Goal: Task Accomplishment & Management: Manage account settings

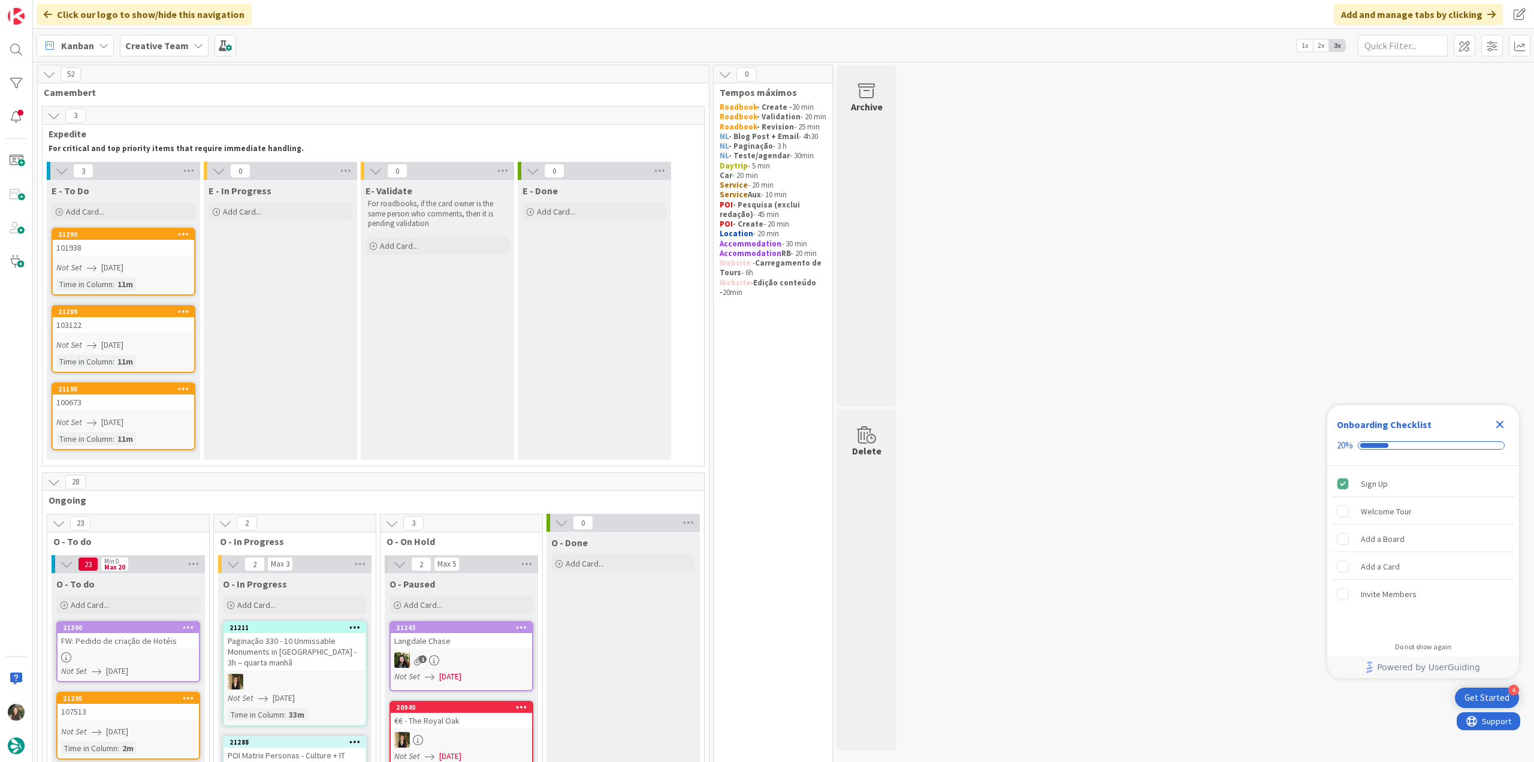
drag, startPoint x: 0, startPoint y: 0, endPoint x: 333, endPoint y: 3, distance: 332.5
click at [358, 18] on div "Click our logo to show/hide this navigation Add and manage tabs by clicking" at bounding box center [783, 14] width 1501 height 29
click at [1500, 427] on icon "Close Checklist" at bounding box center [1499, 424] width 14 height 14
click at [121, 256] on link "21290 101938 Not Set 08/20/2025 Time in Column : 11m" at bounding box center [124, 262] width 144 height 68
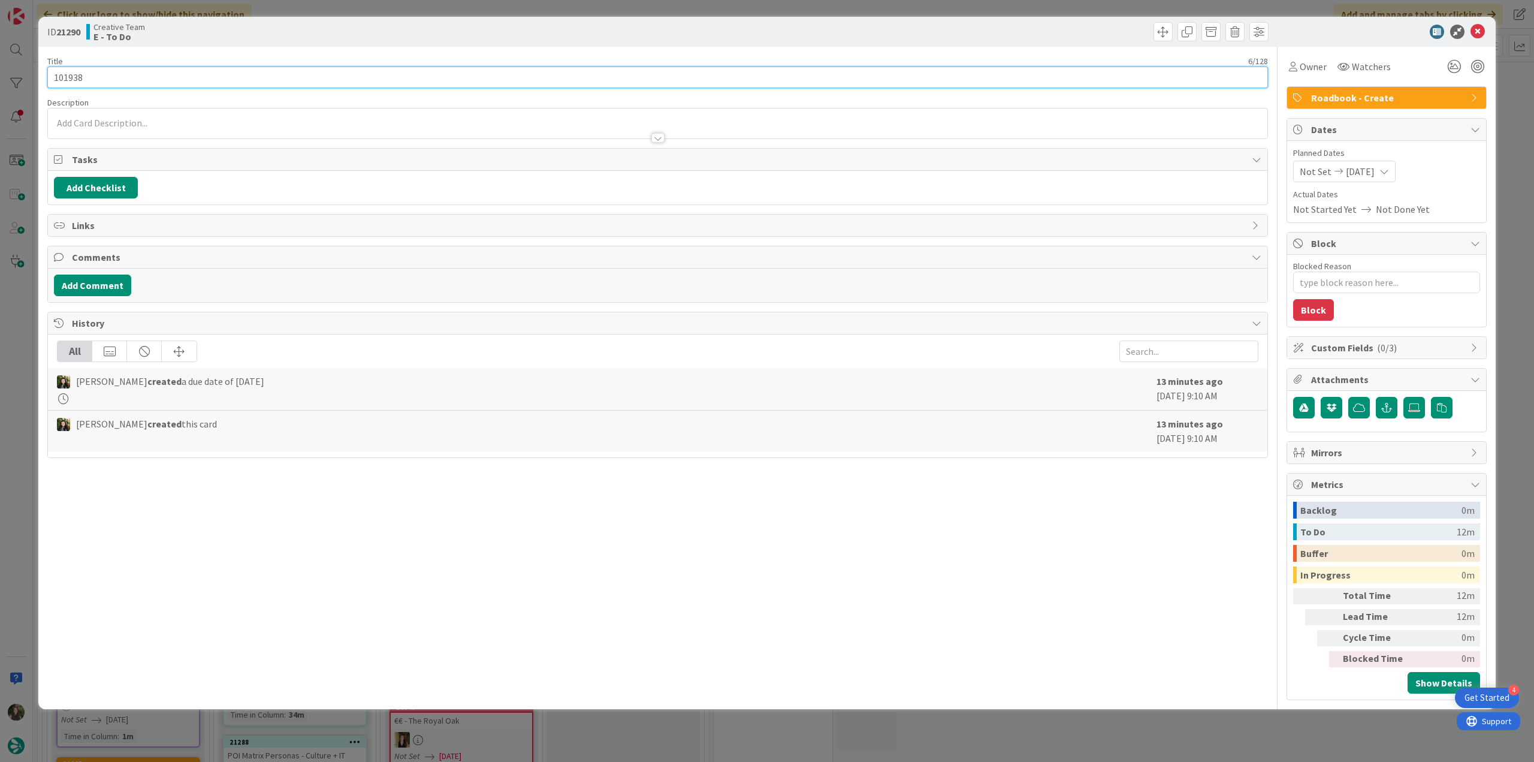
click at [72, 75] on input "101938" at bounding box center [657, 78] width 1220 height 22
click at [1307, 71] on span "Owner" at bounding box center [1313, 66] width 27 height 14
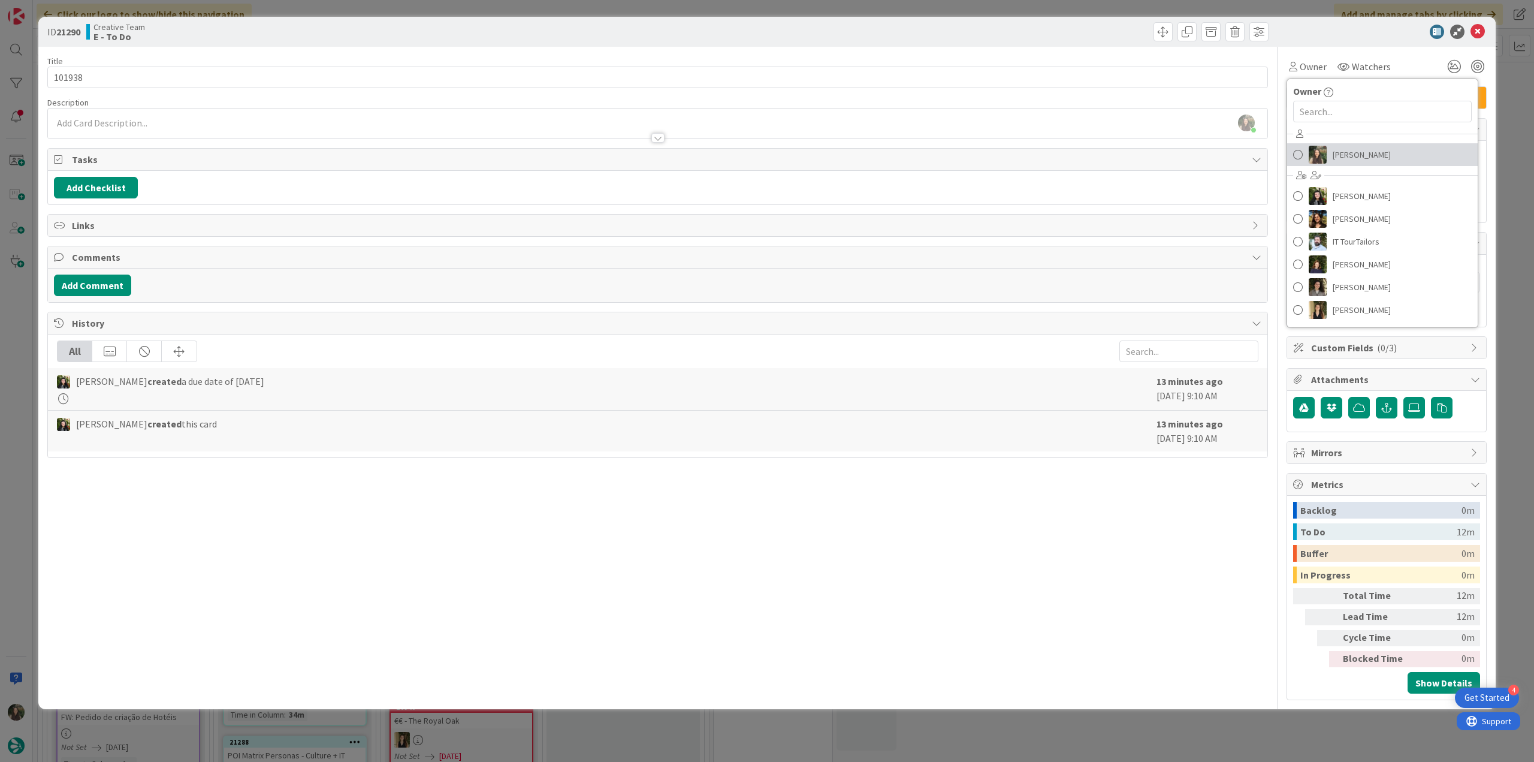
drag, startPoint x: 1324, startPoint y: 150, endPoint x: 1228, endPoint y: 161, distance: 95.8
click at [1324, 150] on img at bounding box center [1318, 155] width 18 height 18
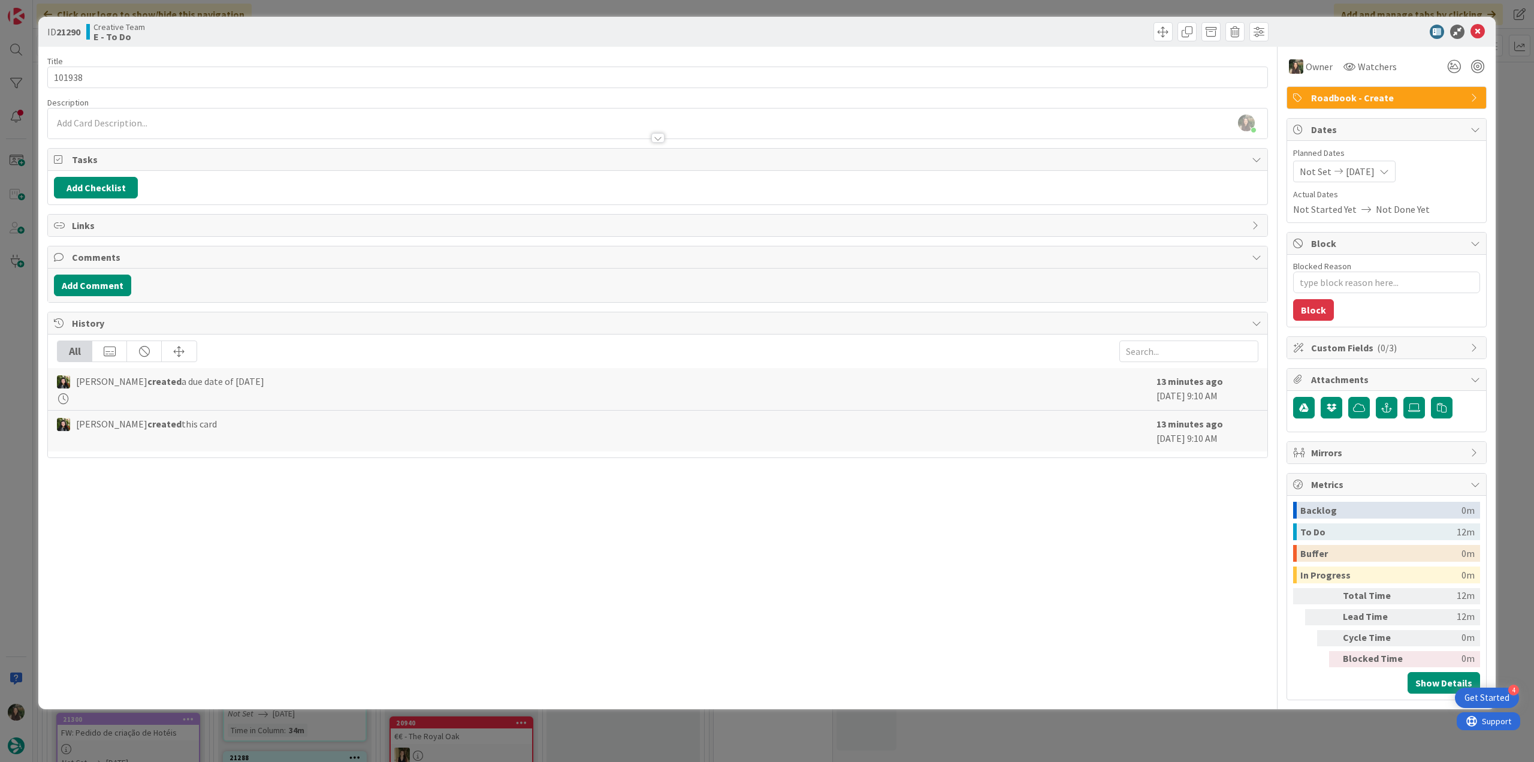
click at [28, 354] on div "ID 21290 Creative Team E - To Do Title 6 / 128 101938 Description Inês Gonçalve…" at bounding box center [767, 381] width 1534 height 762
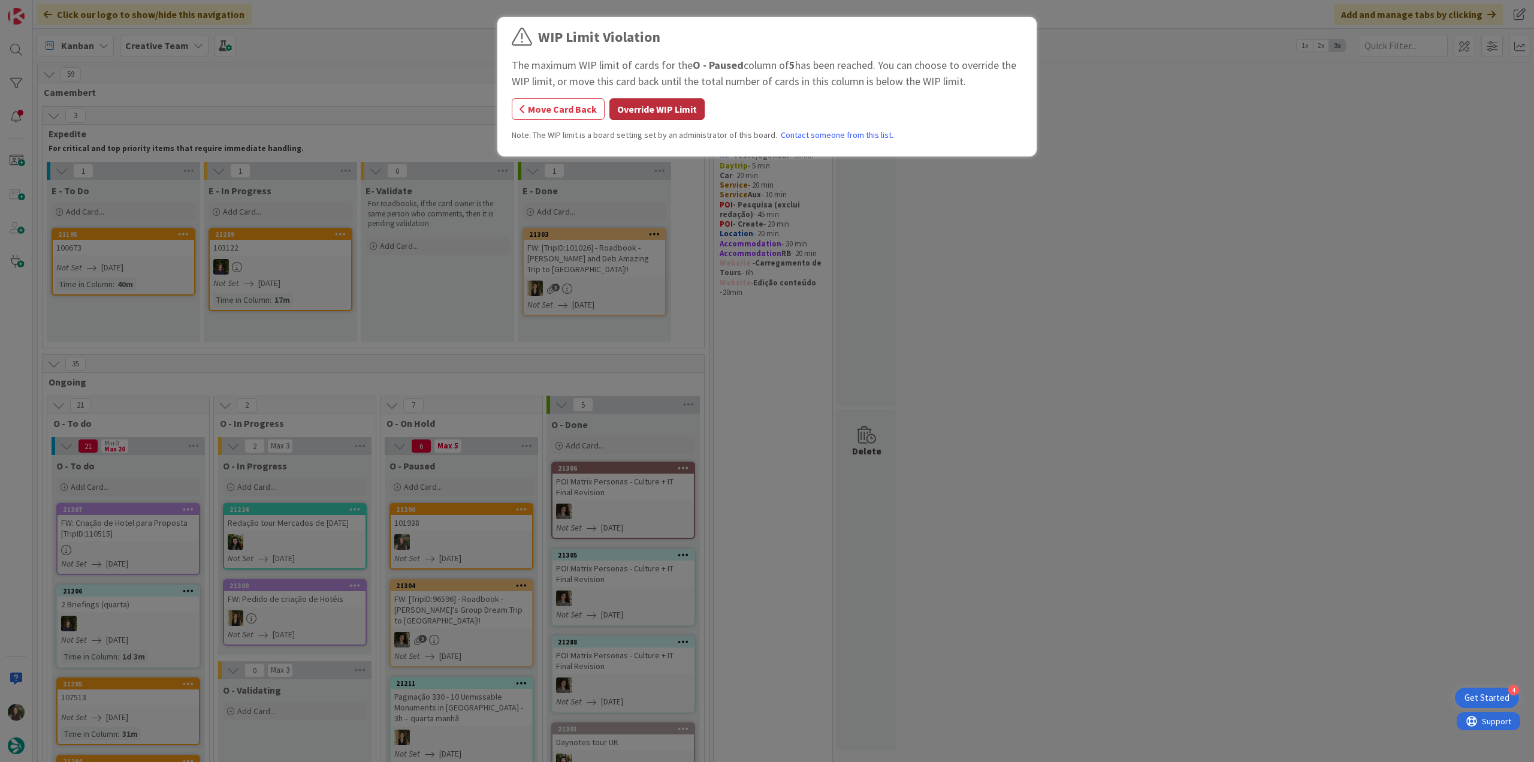
click at [645, 110] on button "Override WIP Limit" at bounding box center [656, 109] width 95 height 22
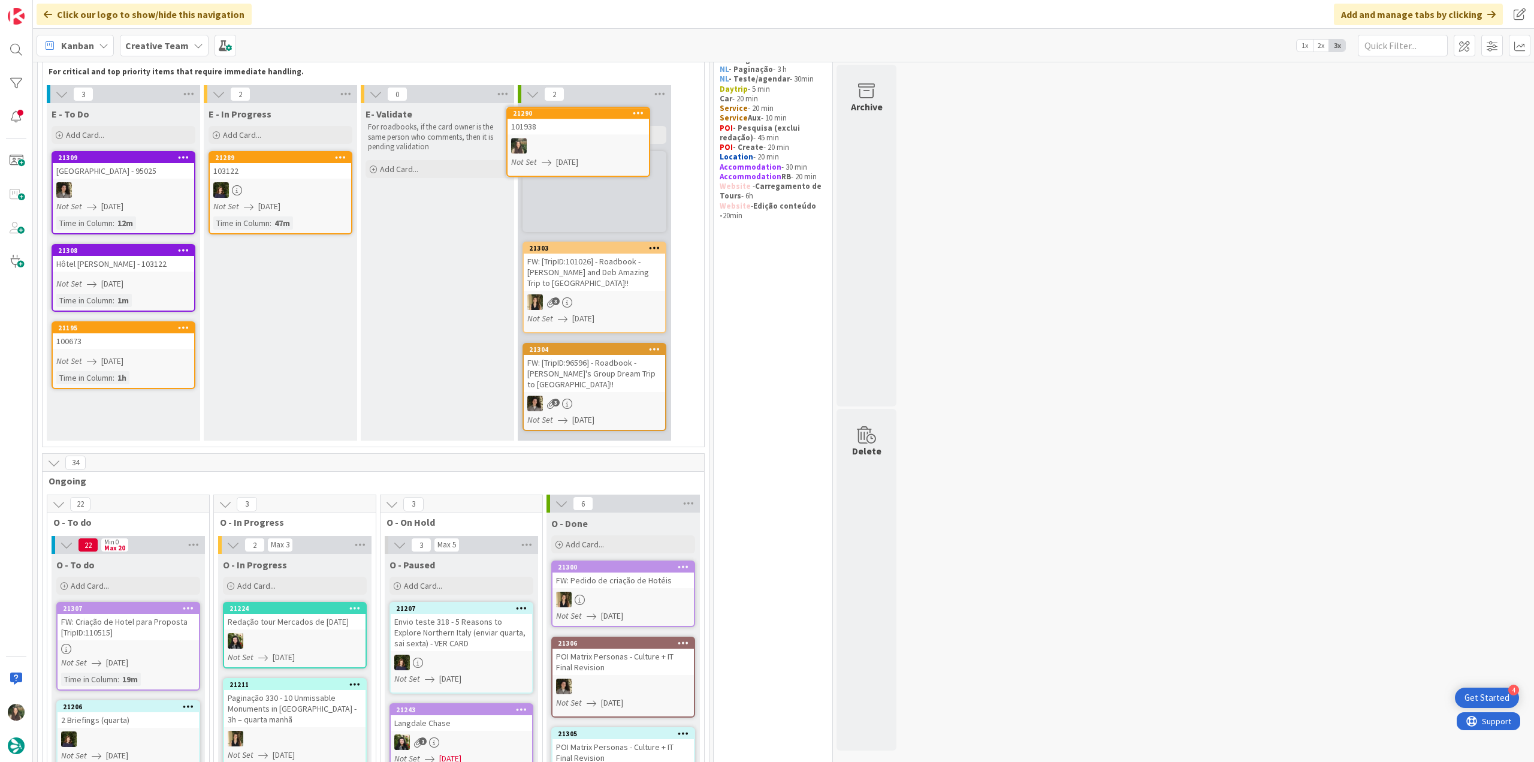
scroll to position [29, 0]
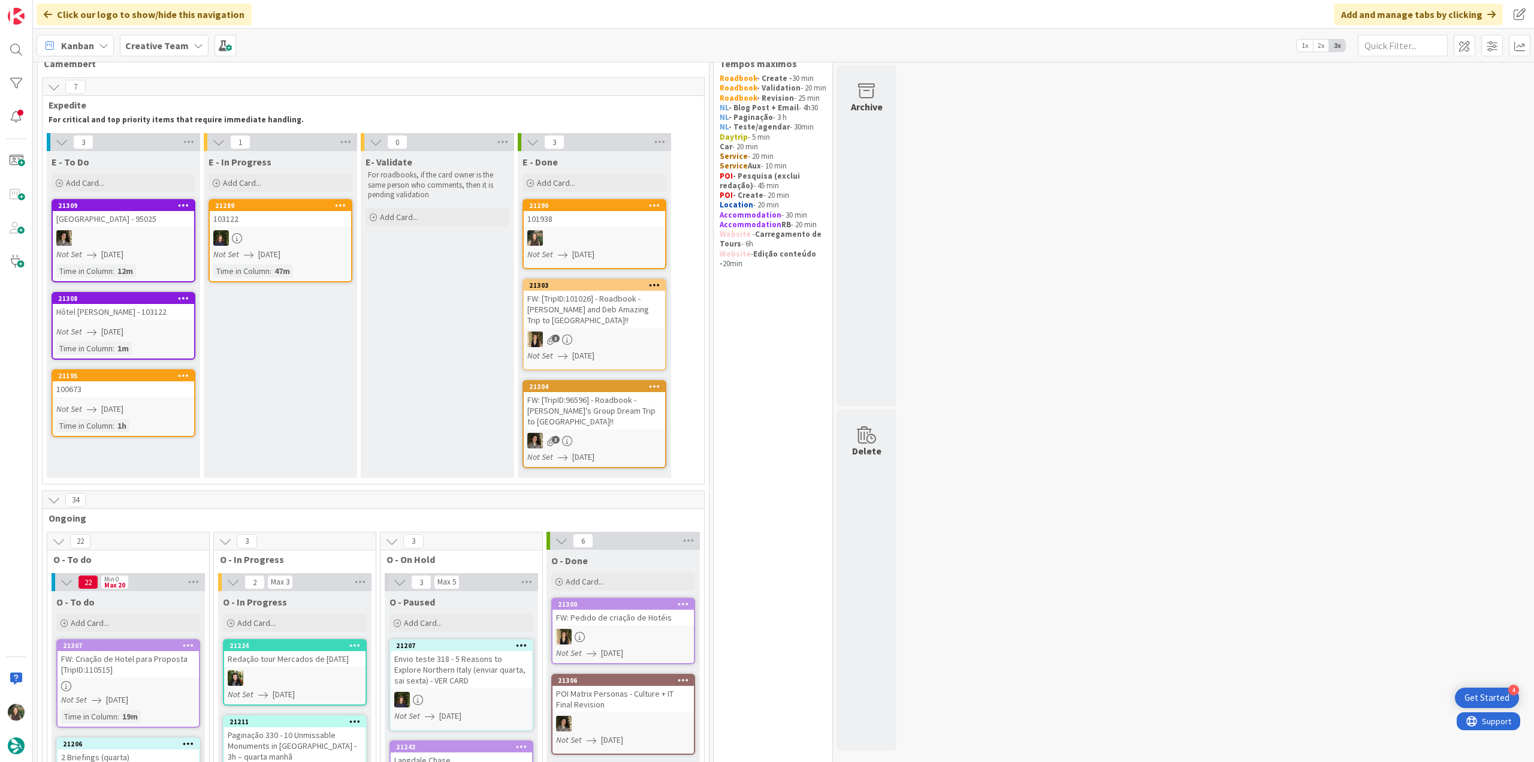
click at [610, 235] on div at bounding box center [594, 238] width 141 height 16
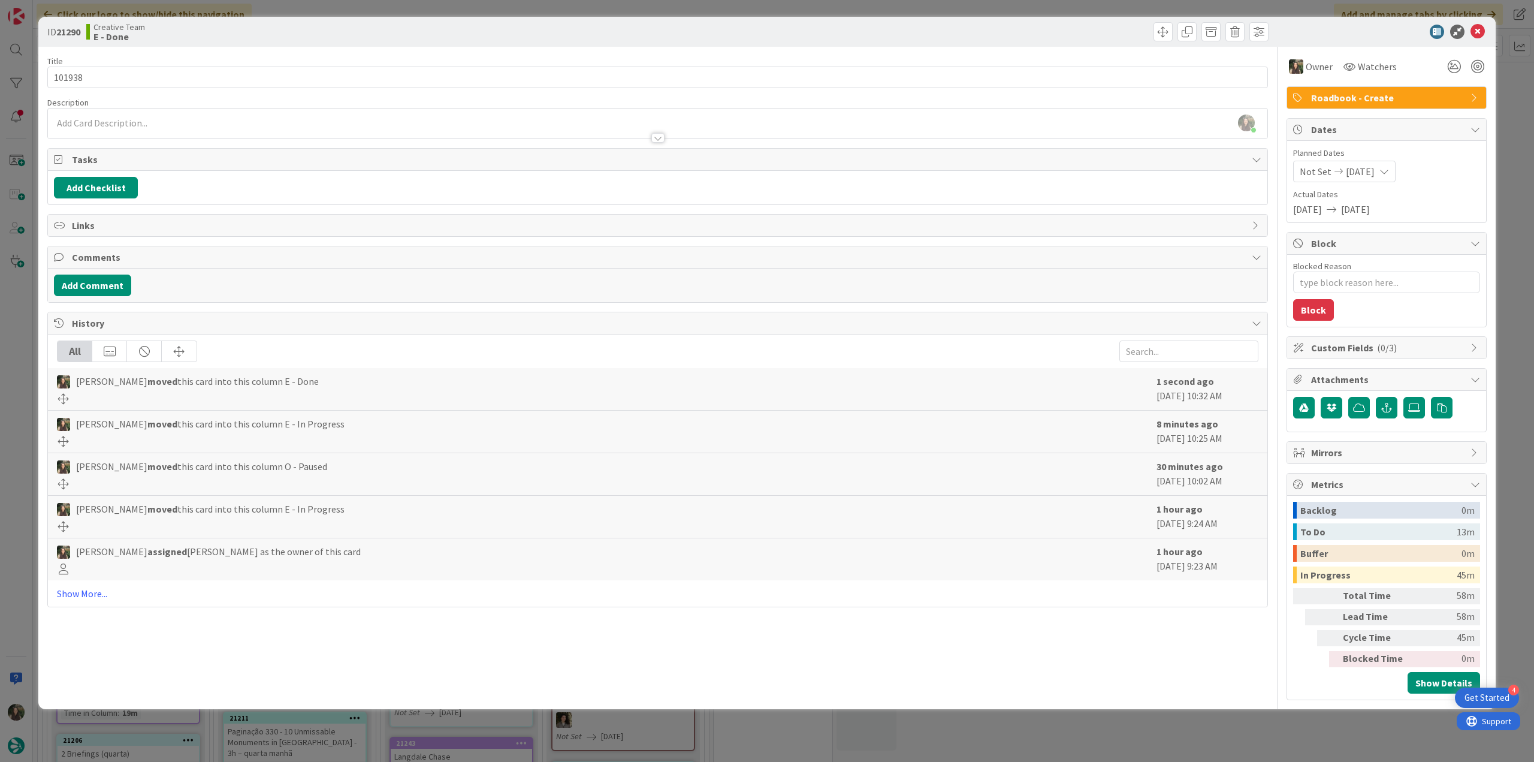
drag, startPoint x: 1038, startPoint y: 740, endPoint x: 1016, endPoint y: 738, distance: 21.6
click at [1038, 739] on div "ID 21290 Creative Team E - Done Title 6 / 128 101938 Description Inês Gonçalves…" at bounding box center [767, 381] width 1534 height 762
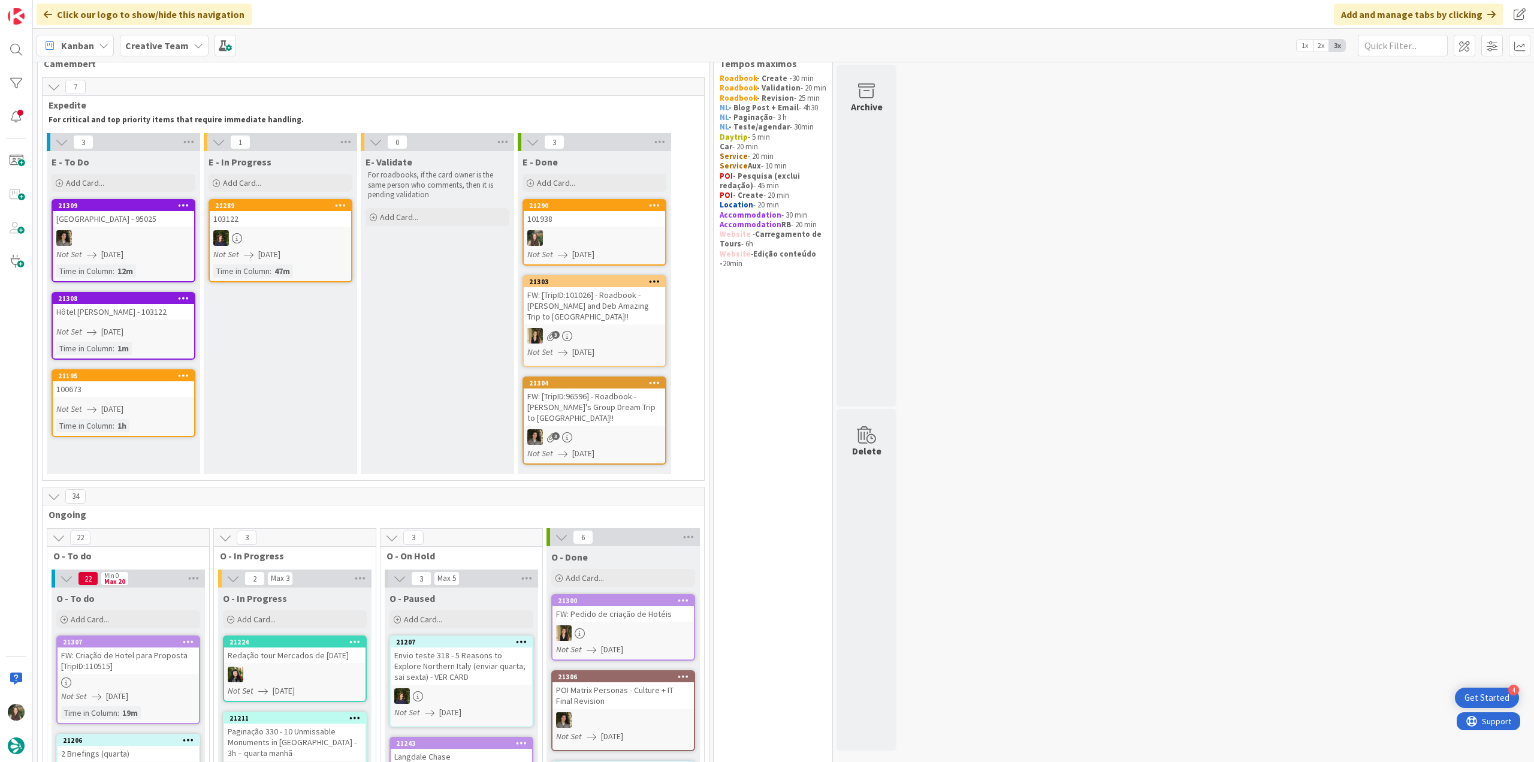
click at [128, 392] on div "100673" at bounding box center [123, 389] width 141 height 16
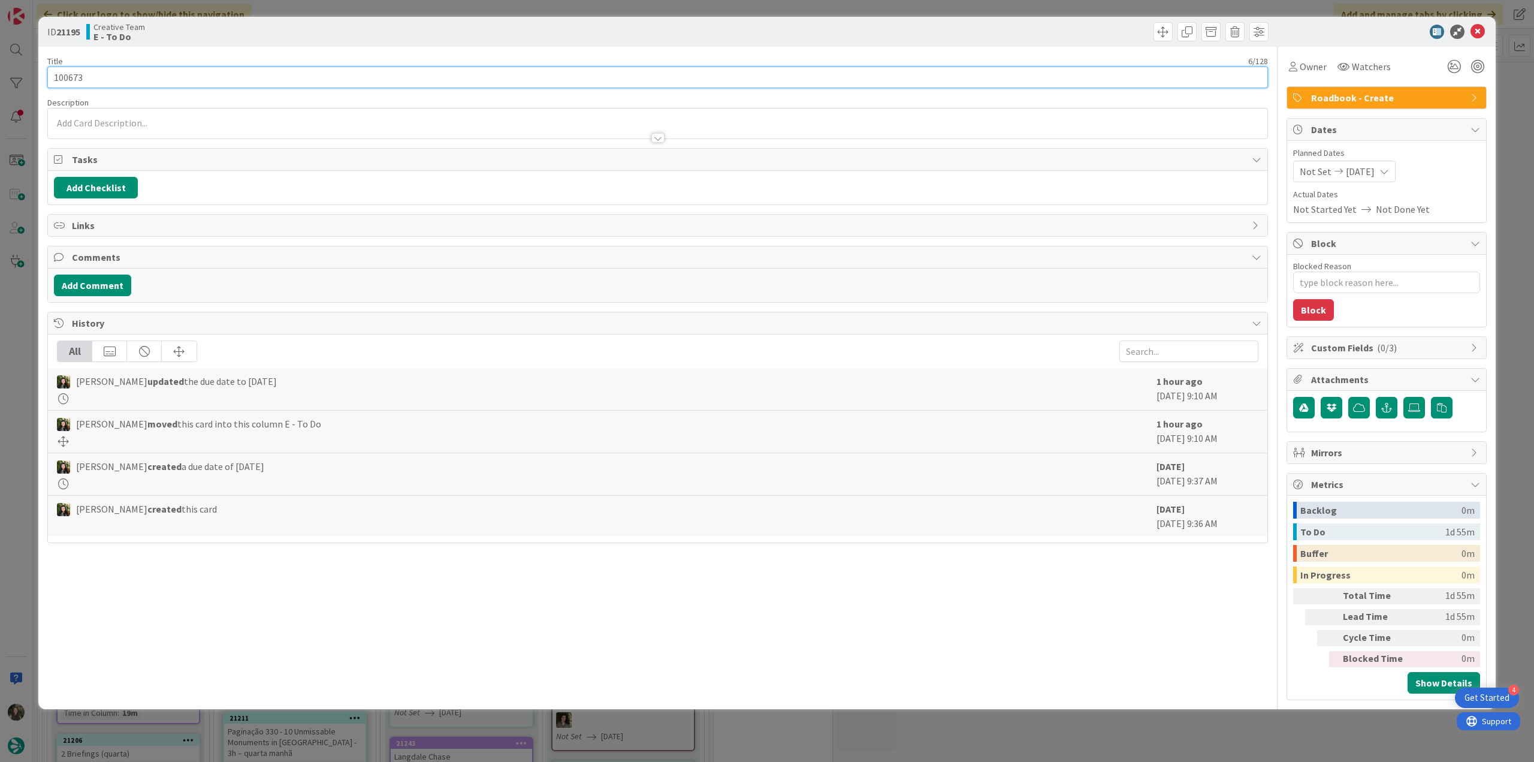
click at [72, 75] on input "100673" at bounding box center [657, 78] width 1220 height 22
click at [23, 296] on div "ID 21195 Creative Team E - To Do Title 6 / 128 100673 Description Inês Gonçalve…" at bounding box center [767, 381] width 1534 height 762
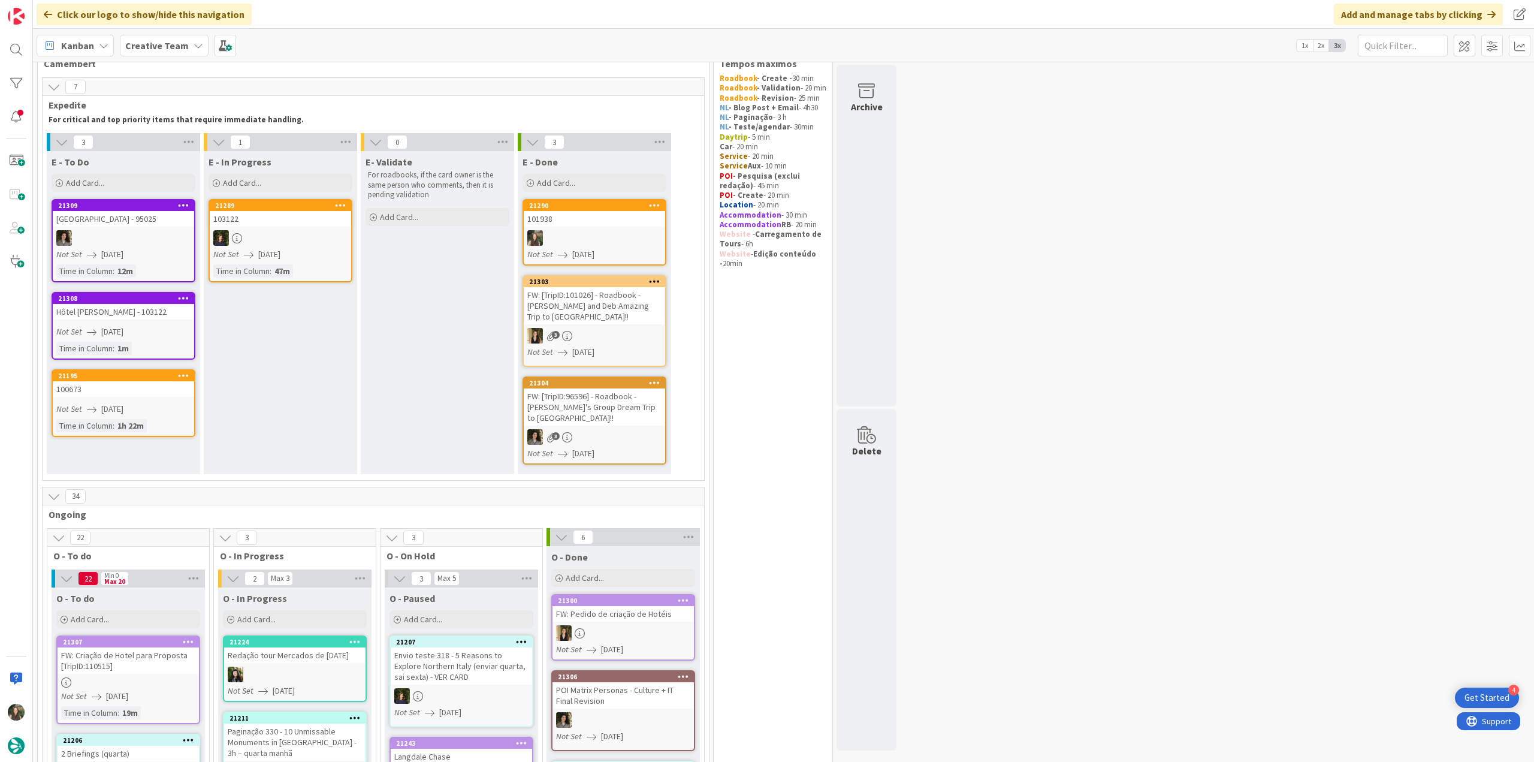
click at [170, 323] on link "21308 Hôtel Henry II - 103122 Not Set 08/20/2025 Time in Column : 1m" at bounding box center [124, 326] width 144 height 68
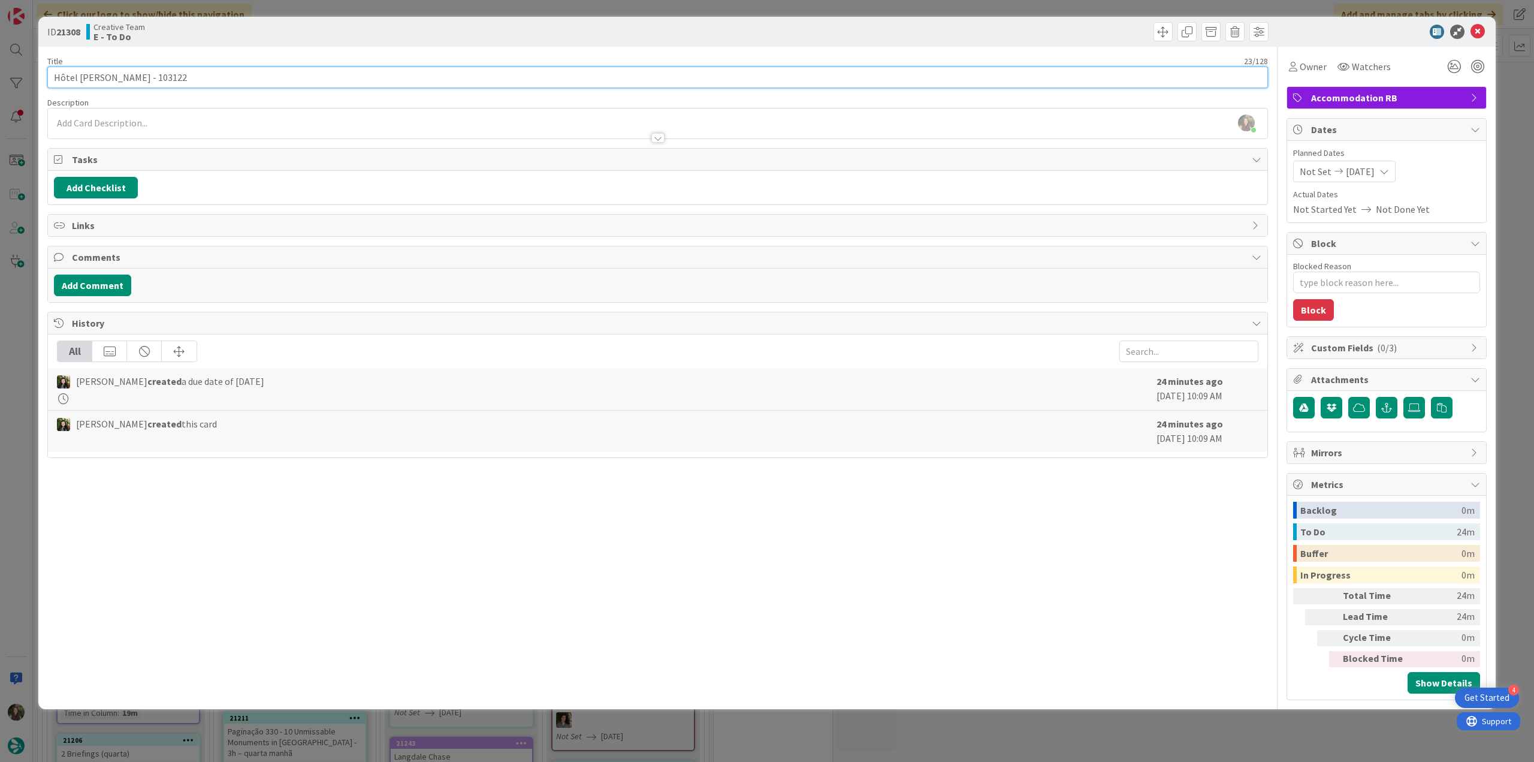
drag, startPoint x: 110, startPoint y: 78, endPoint x: 30, endPoint y: 90, distance: 80.6
click at [29, 81] on div "ID 21308 Creative Team E - To Do Title 23 / 128 Hôtel Henry II - 103122 Descrip…" at bounding box center [767, 381] width 1534 height 762
click at [1303, 77] on div "Owner" at bounding box center [1307, 67] width 43 height 22
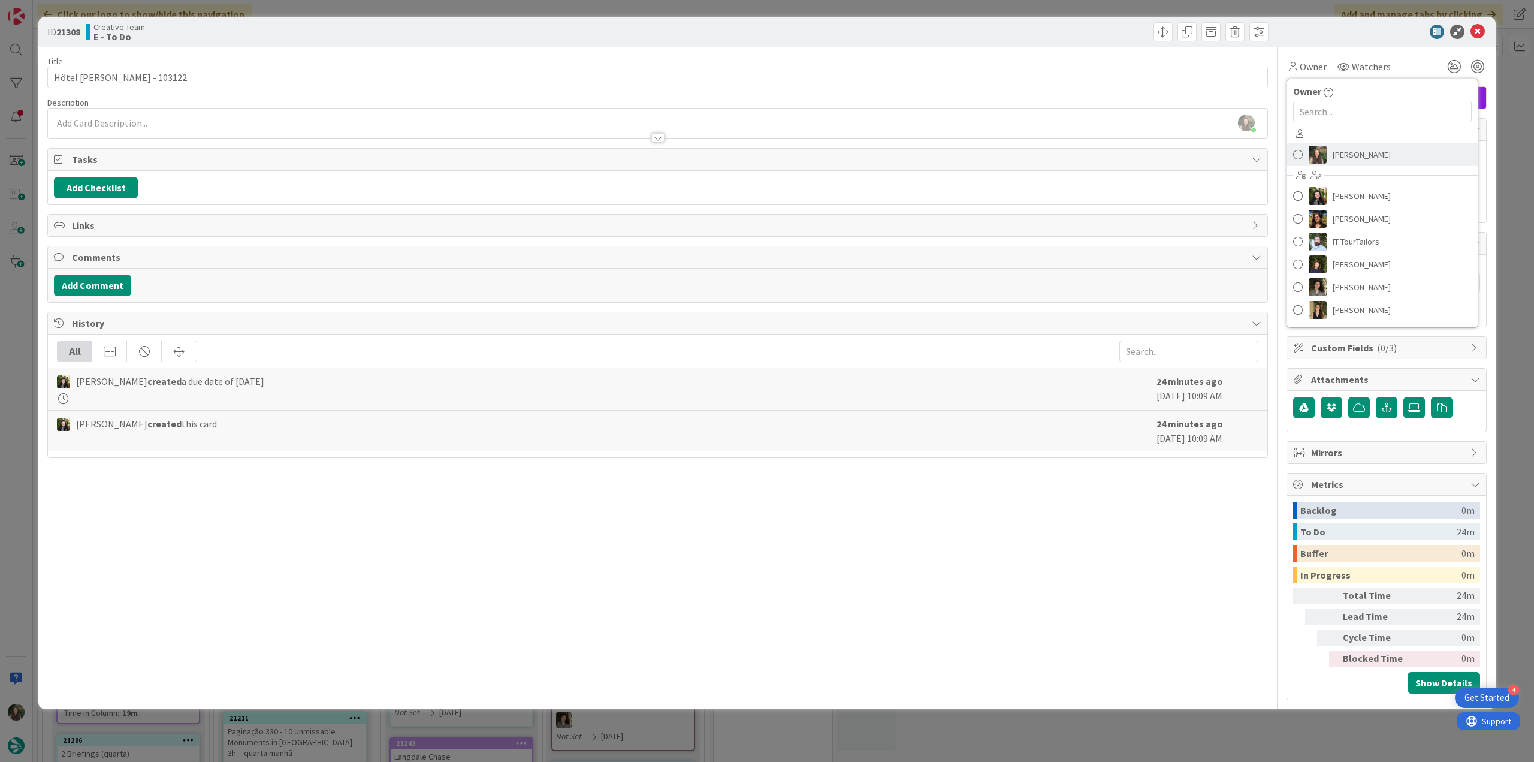
click at [1336, 155] on span "[PERSON_NAME]" at bounding box center [1362, 155] width 58 height 18
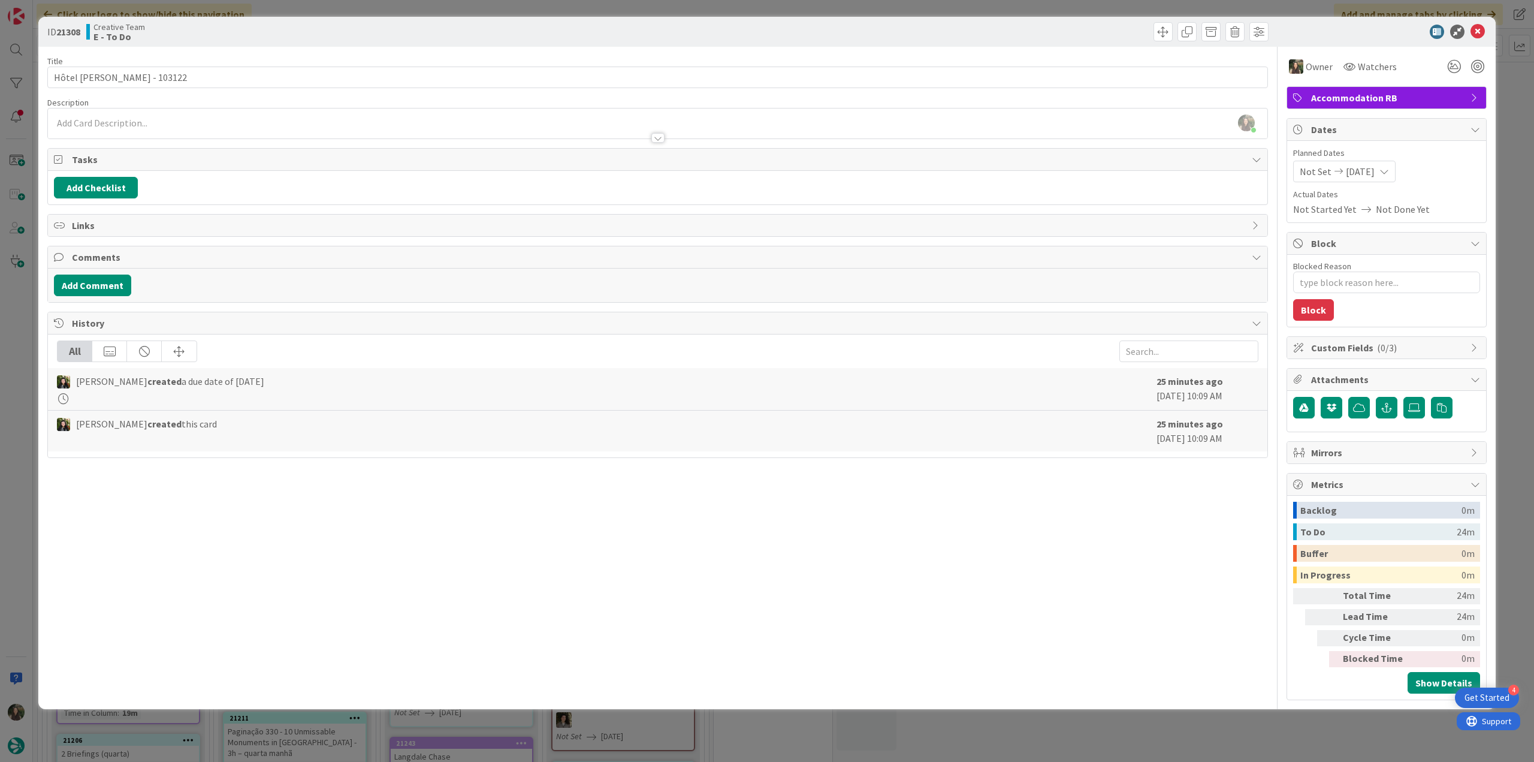
click at [1509, 126] on div "ID 21308 Creative Team E - To Do Title 23 / 128 Hôtel Henry II - 103122 Descrip…" at bounding box center [767, 381] width 1534 height 762
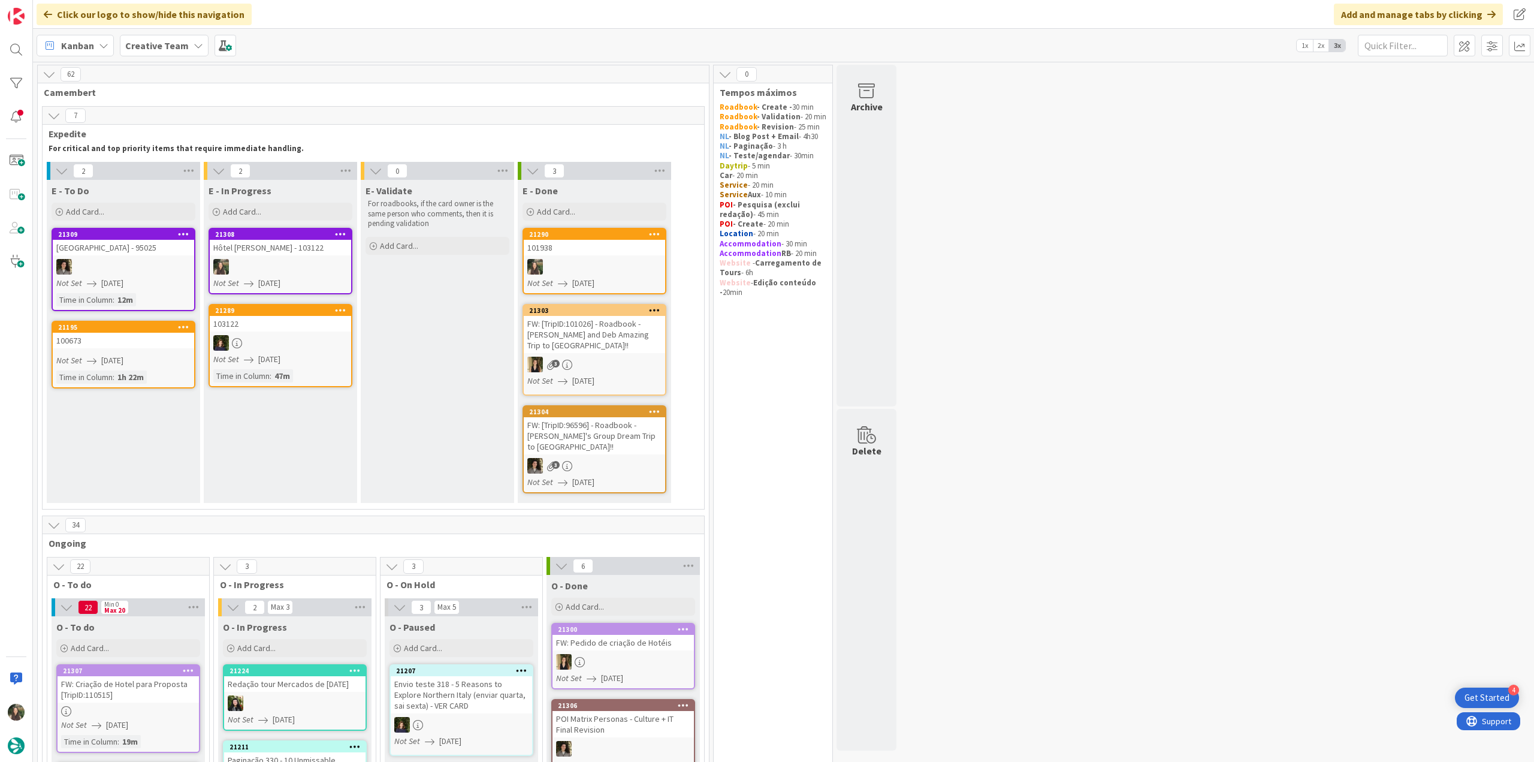
click at [313, 269] on div at bounding box center [280, 267] width 141 height 16
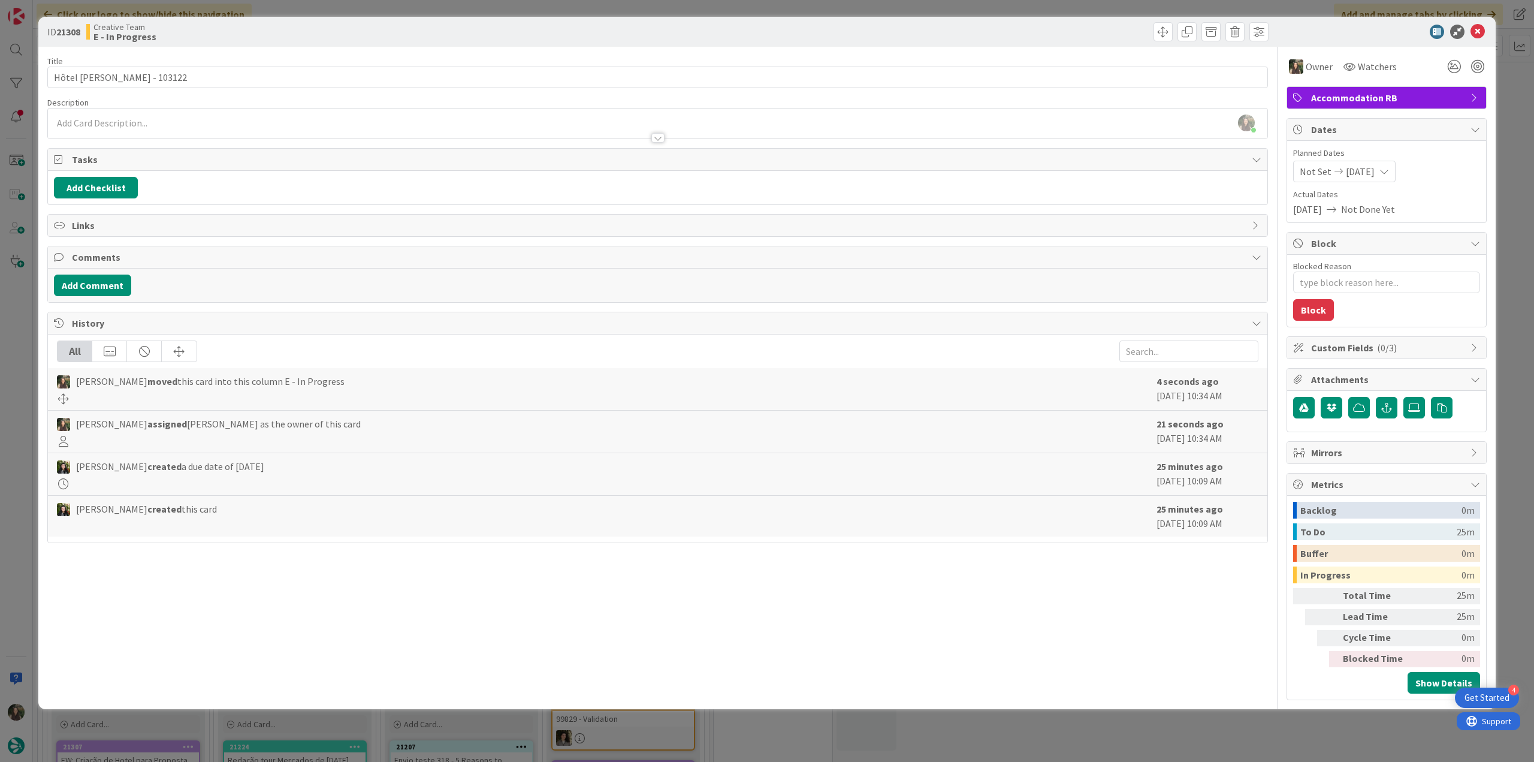
click at [14, 404] on div "ID 21308 Creative Team E - In Progress Title 23 / 128 Hôtel Henry II - 103122 D…" at bounding box center [767, 381] width 1534 height 762
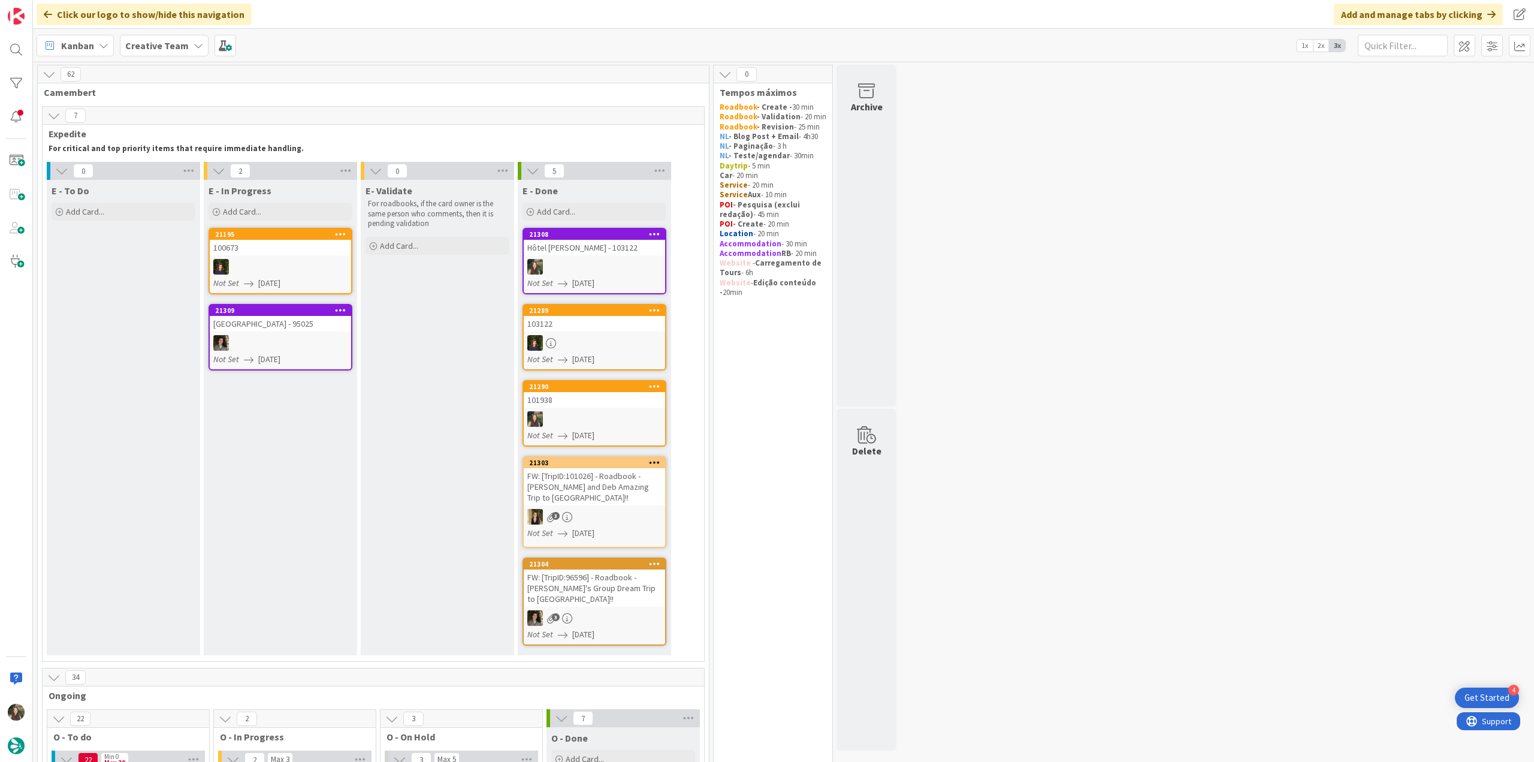
click at [615, 250] on div "Hôtel [PERSON_NAME] - 103122" at bounding box center [594, 248] width 141 height 16
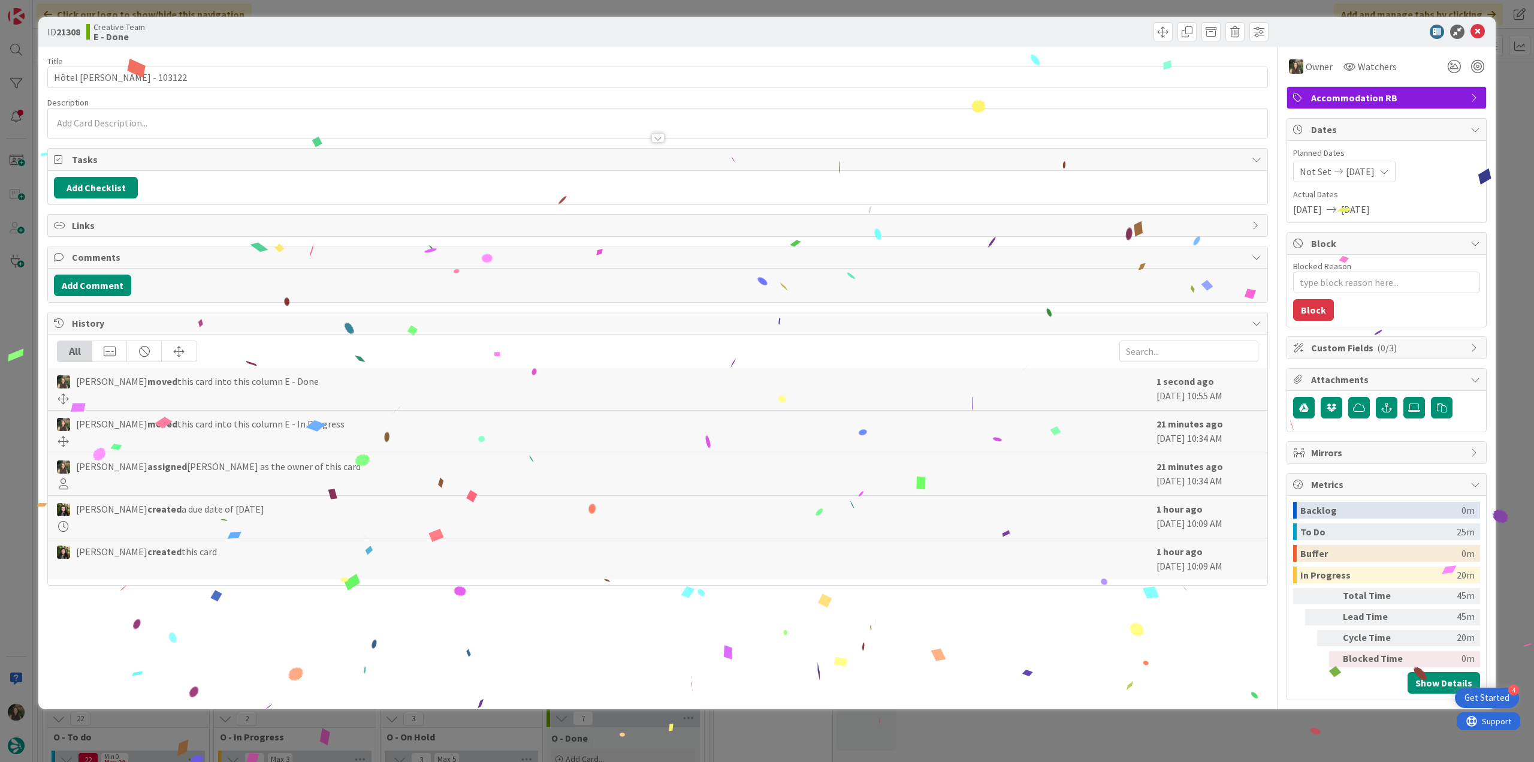
click at [1180, 728] on div "ID 21308 Creative Team E - Done Title 23 / 128 Hôtel Henry II - 103122 Descript…" at bounding box center [767, 381] width 1534 height 762
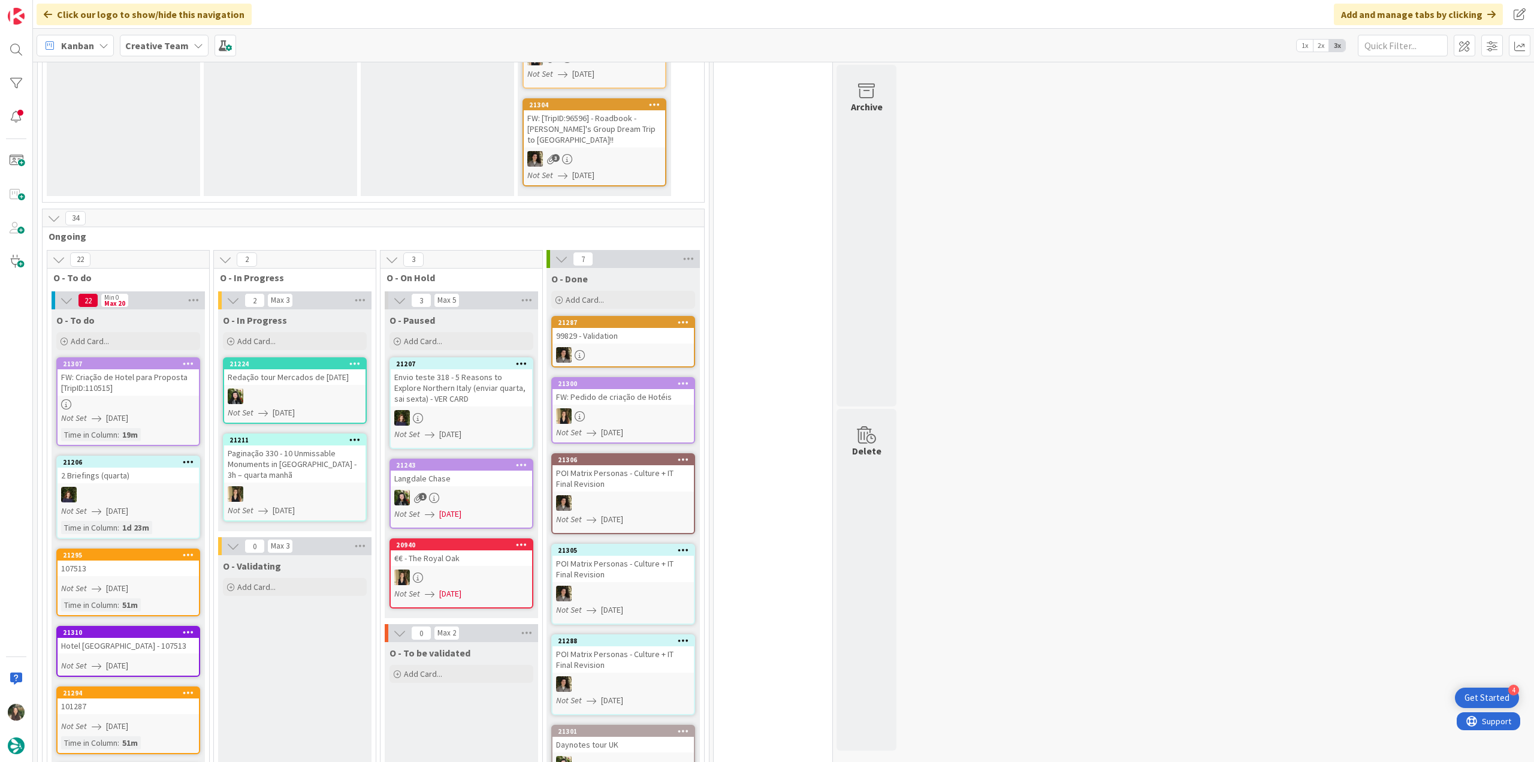
scroll to position [479, 0]
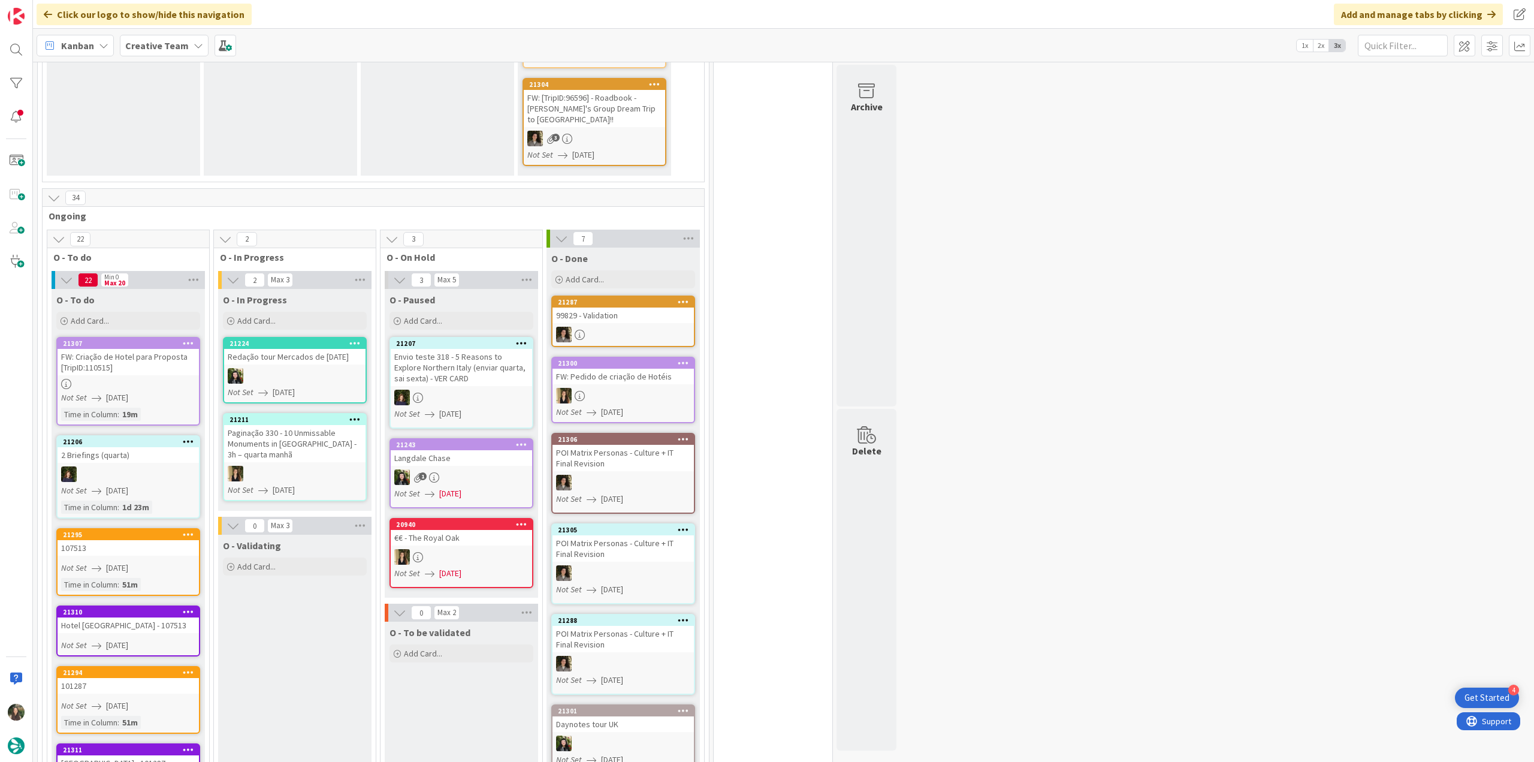
click at [153, 391] on div "Not Set 08/20/2025" at bounding box center [130, 397] width 138 height 13
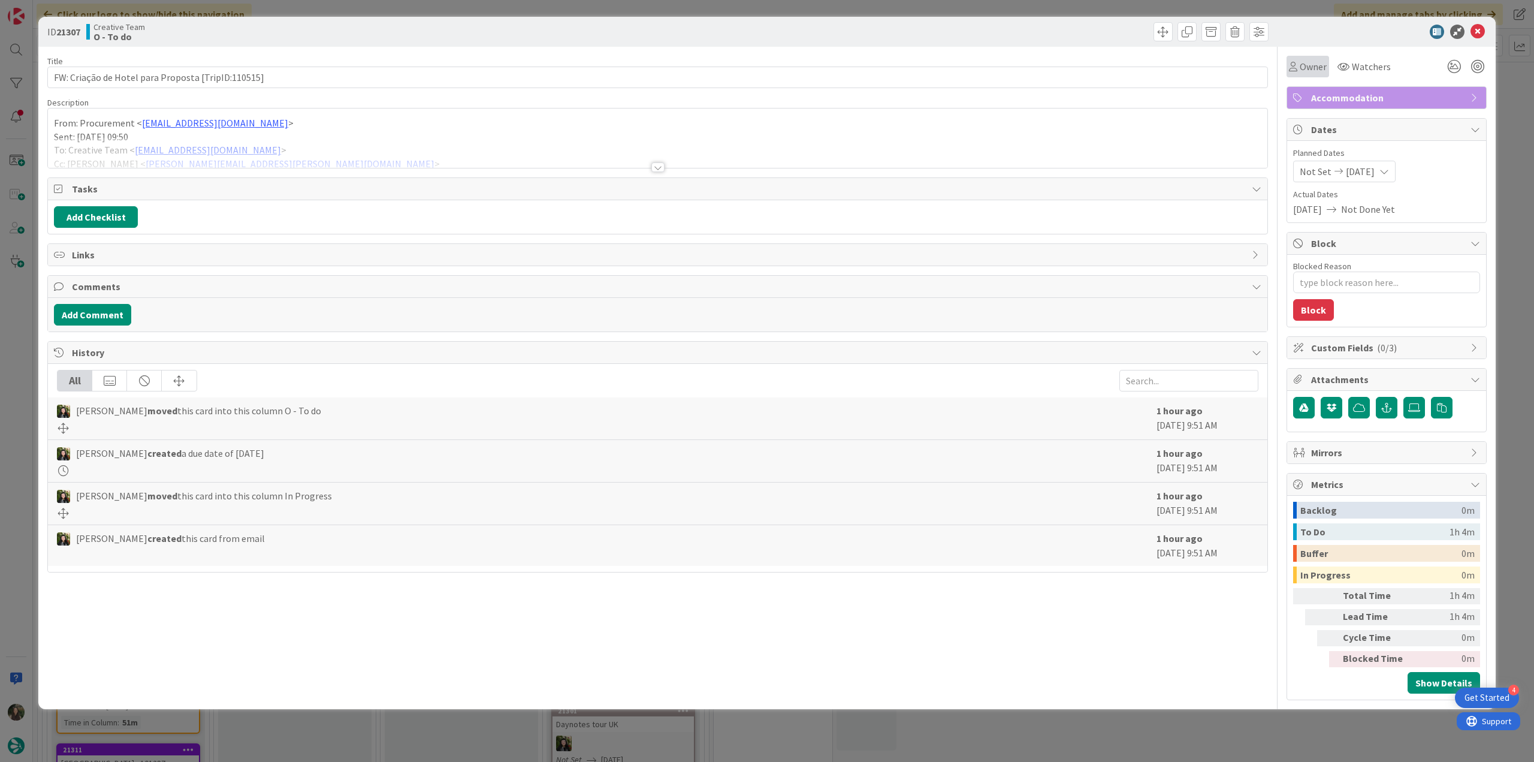
click at [1305, 68] on span "Owner" at bounding box center [1313, 66] width 27 height 14
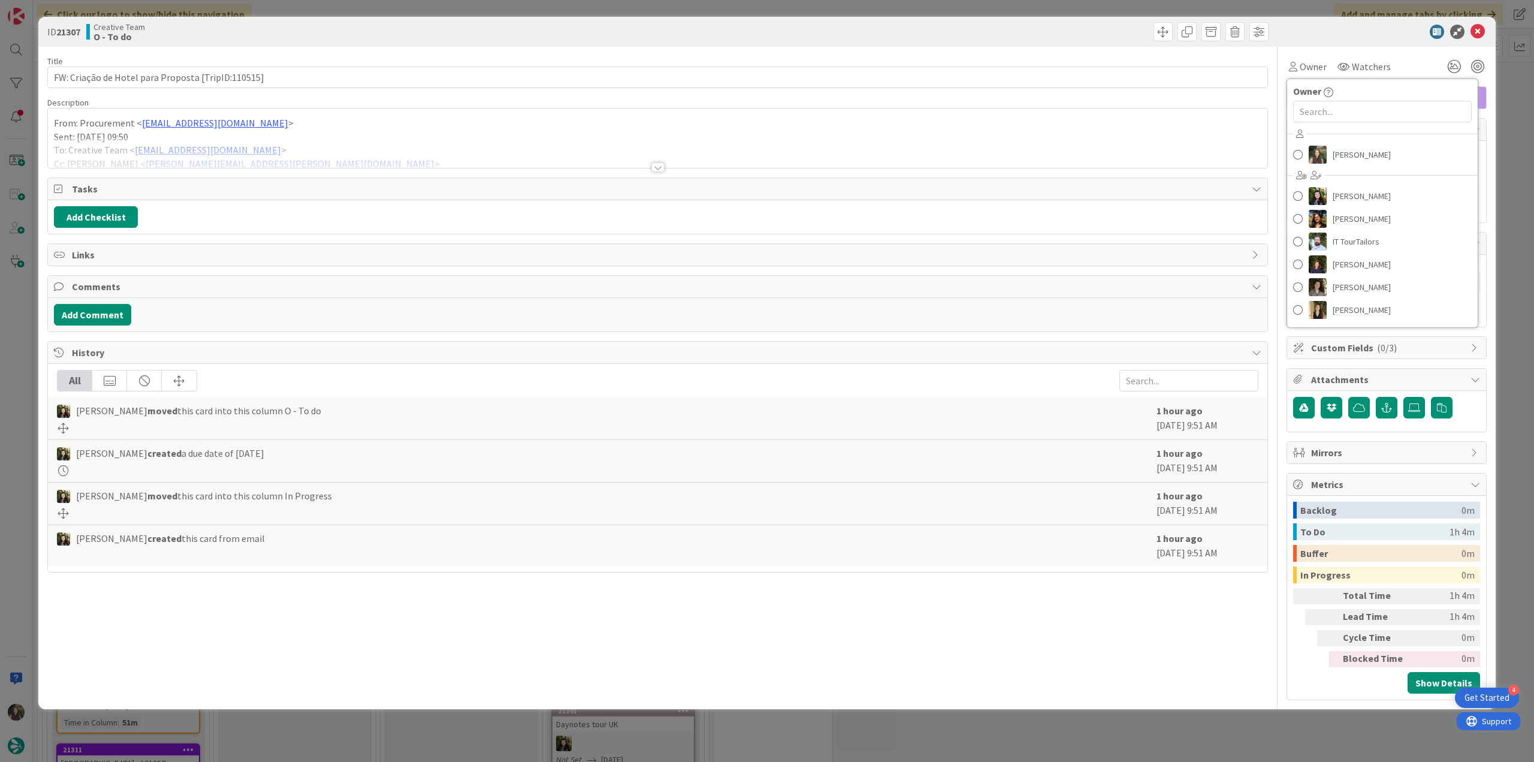
click at [1331, 168] on div "Inês Gonçalves Beatriz Cassona Diana Ramos IT TourTailors Margarida Carvalho Me…" at bounding box center [1382, 224] width 191 height 198
click at [1333, 156] on span "[PERSON_NAME]" at bounding box center [1362, 155] width 58 height 18
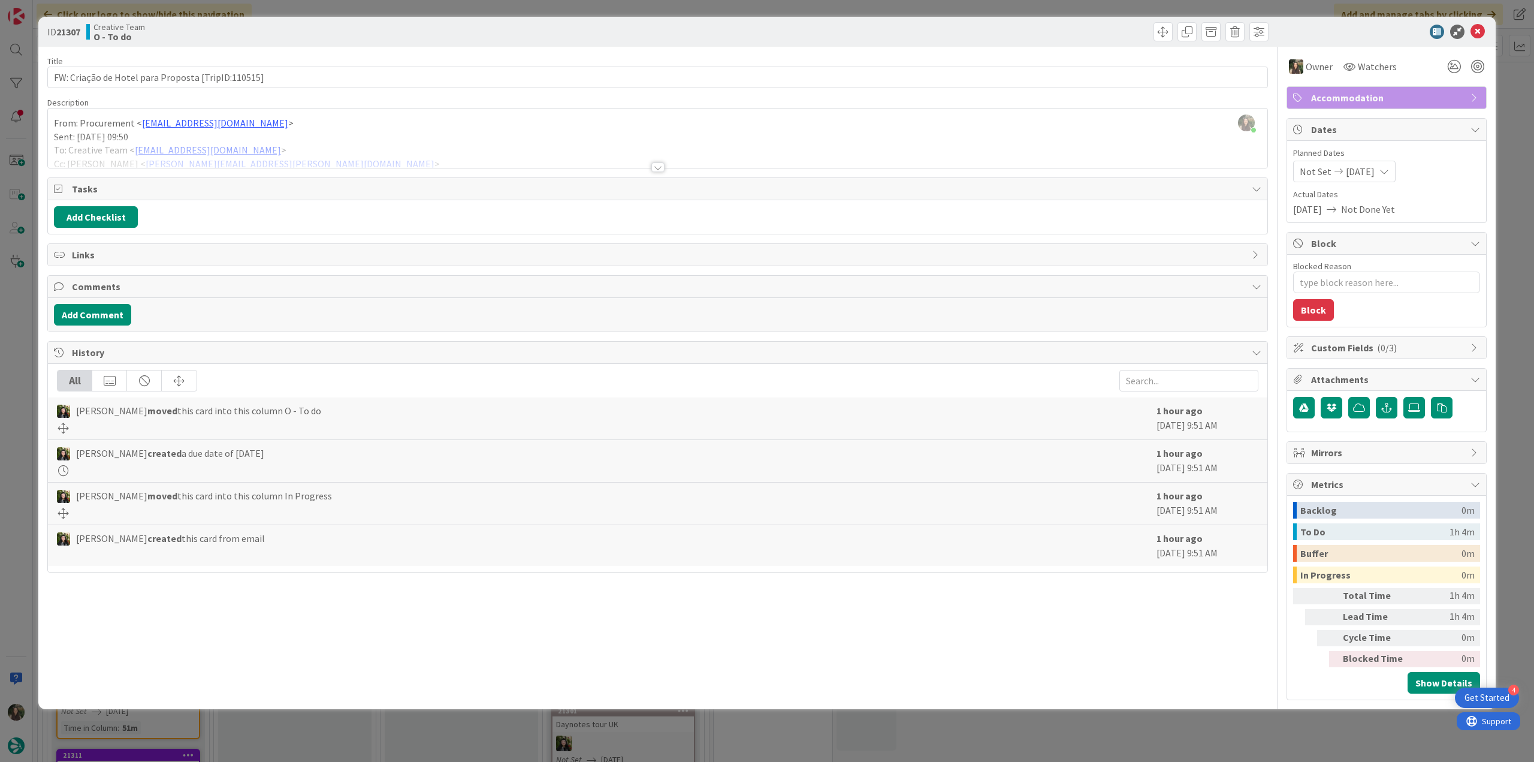
click at [761, 143] on div at bounding box center [657, 152] width 1219 height 31
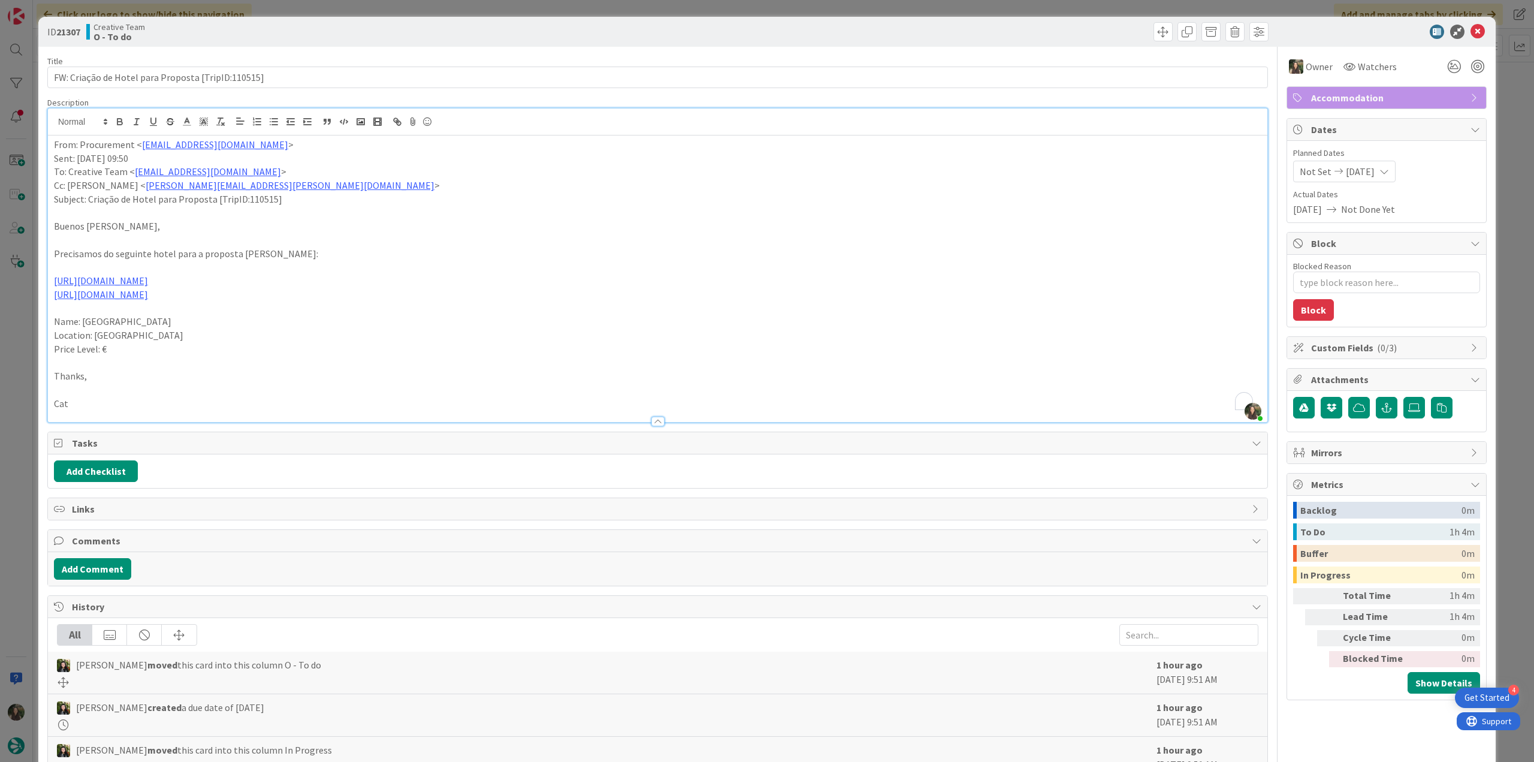
drag, startPoint x: 174, startPoint y: 324, endPoint x: 84, endPoint y: 324, distance: 90.5
click at [84, 324] on p "Name: Campanile Laval Nord" at bounding box center [657, 322] width 1207 height 14
copy p "Campanile Laval Nord"
click at [28, 400] on div "ID 21307 Creative Team O - To do Title 50 / 128 FW: Criação de Hotel para Propo…" at bounding box center [767, 381] width 1534 height 762
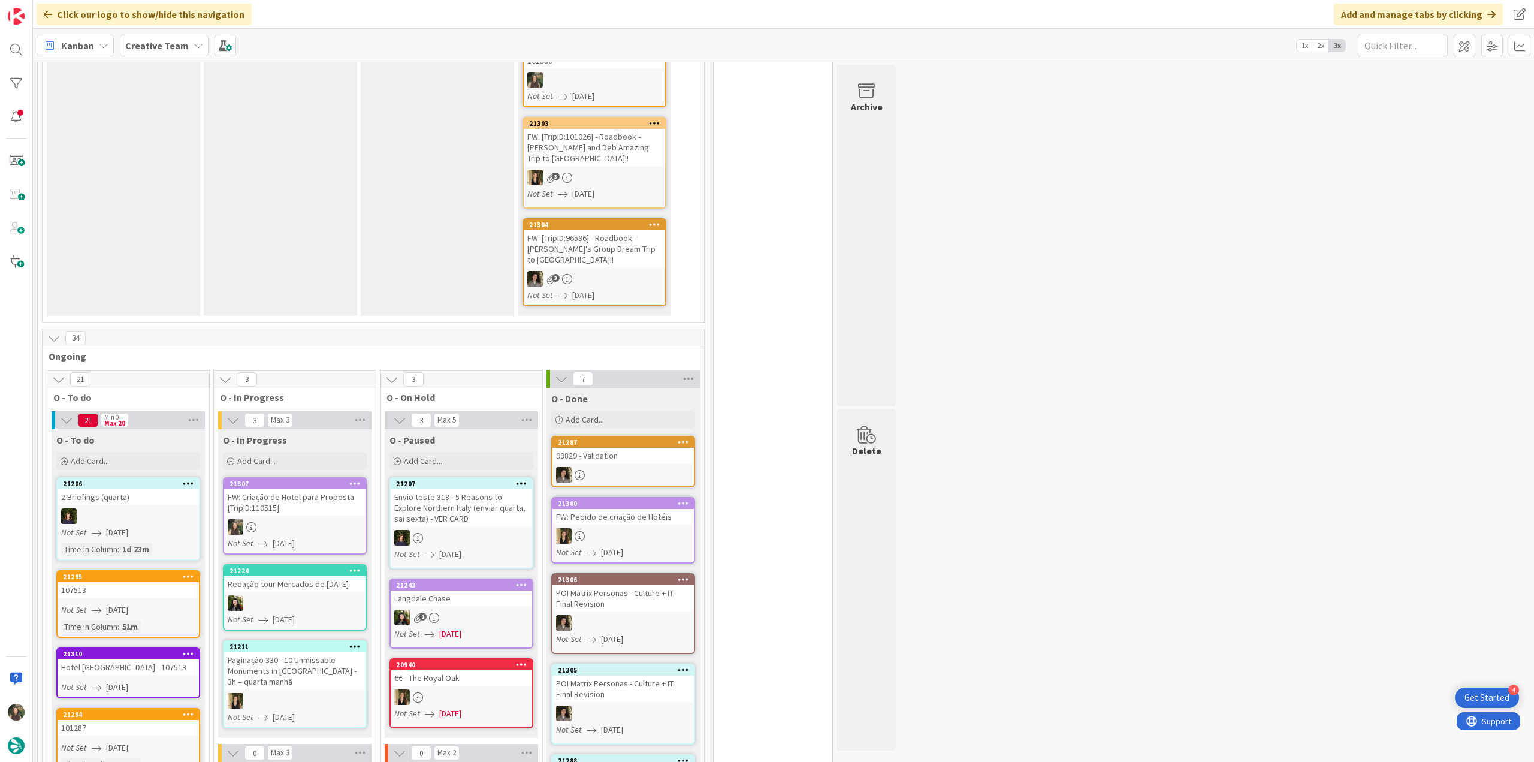
scroll to position [359, 0]
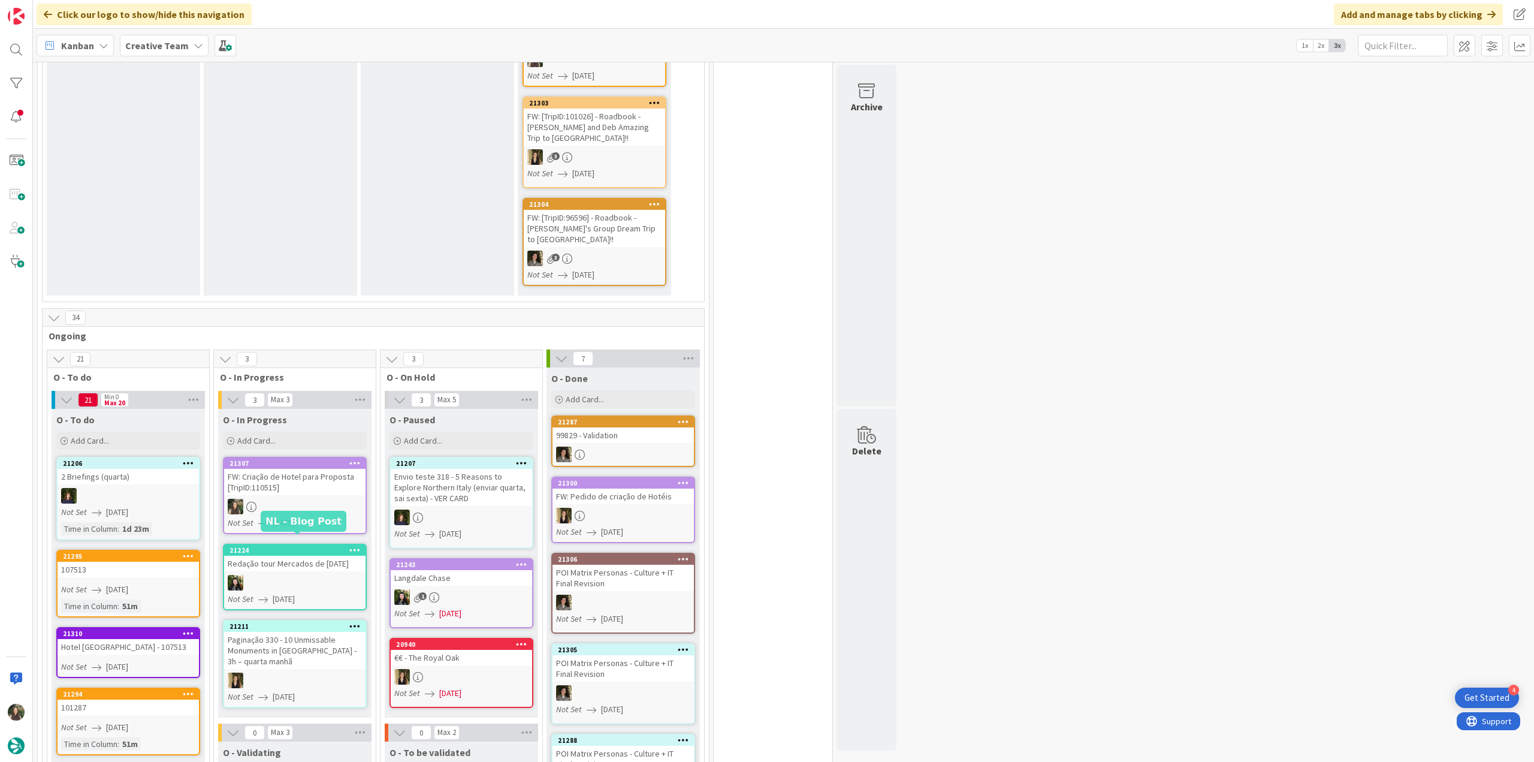
click at [300, 498] on div at bounding box center [294, 506] width 141 height 16
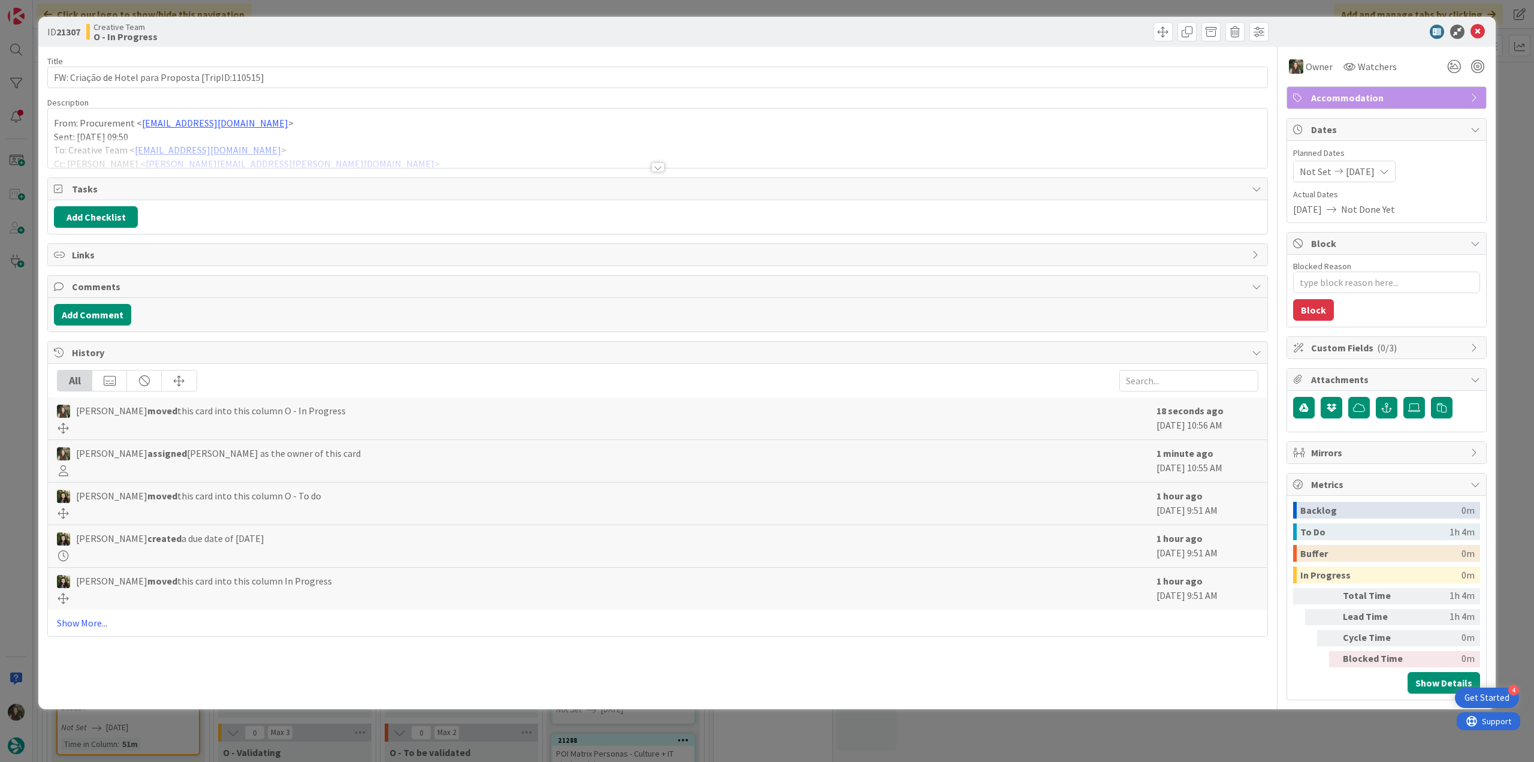
click at [322, 153] on div at bounding box center [657, 152] width 1219 height 31
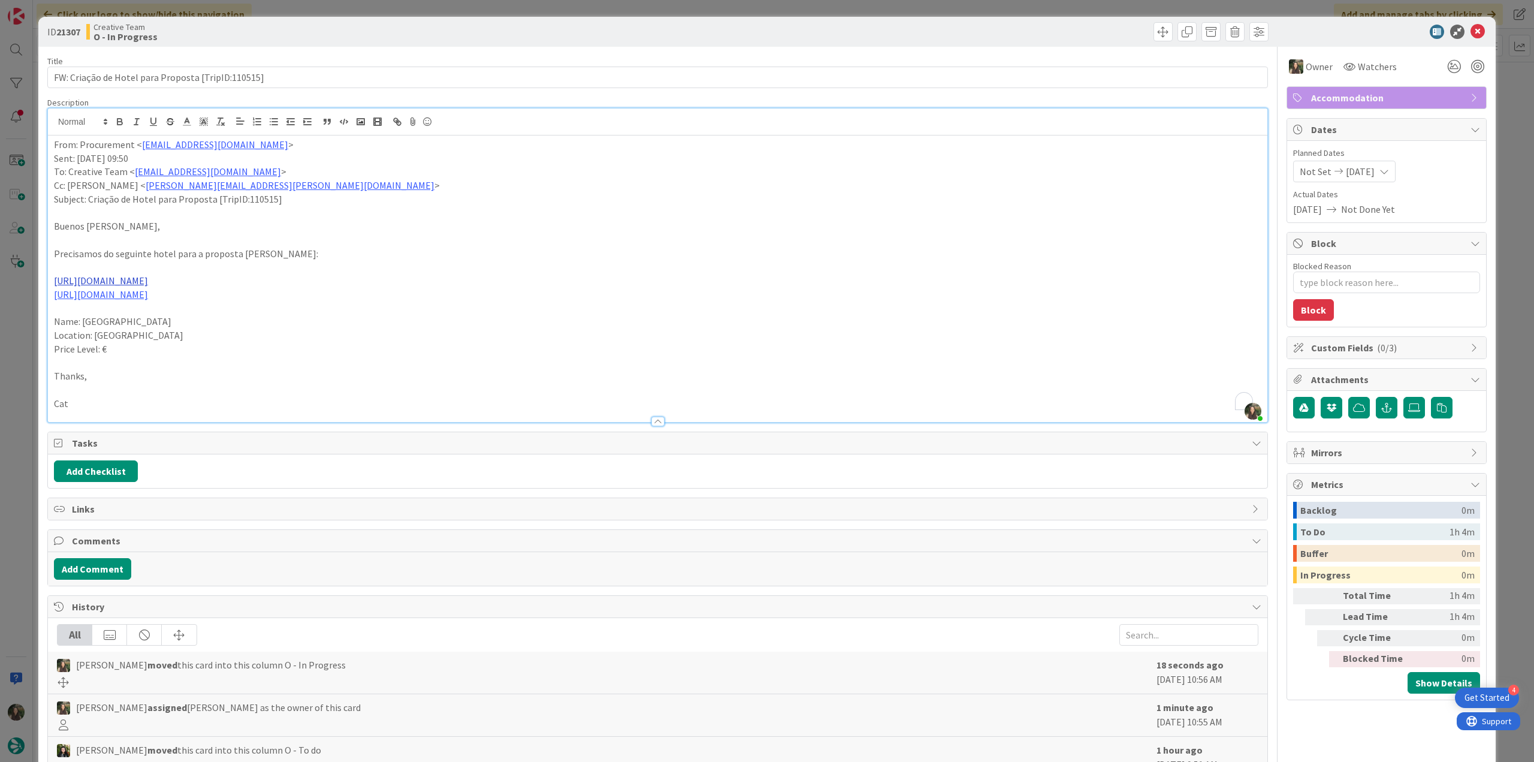
click at [148, 282] on link "https://www.booking.com/Share-C0Ad5qT" at bounding box center [101, 280] width 94 height 12
click at [150, 304] on link "https://www.booking.com/Share-C0Ad5qT" at bounding box center [109, 304] width 82 height 16
click at [350, 363] on p "To enrich screen reader interactions, please activate Accessibility in Grammarl…" at bounding box center [657, 363] width 1207 height 14
click at [148, 296] on link "https://laval-nord.campanile.com/en-us/?sr=SEO_GOOGLE" at bounding box center [101, 294] width 94 height 12
click at [168, 321] on link "https://laval-nord.campanile.com/en-us/?sr=SEO_GOOGLE" at bounding box center [141, 318] width 82 height 16
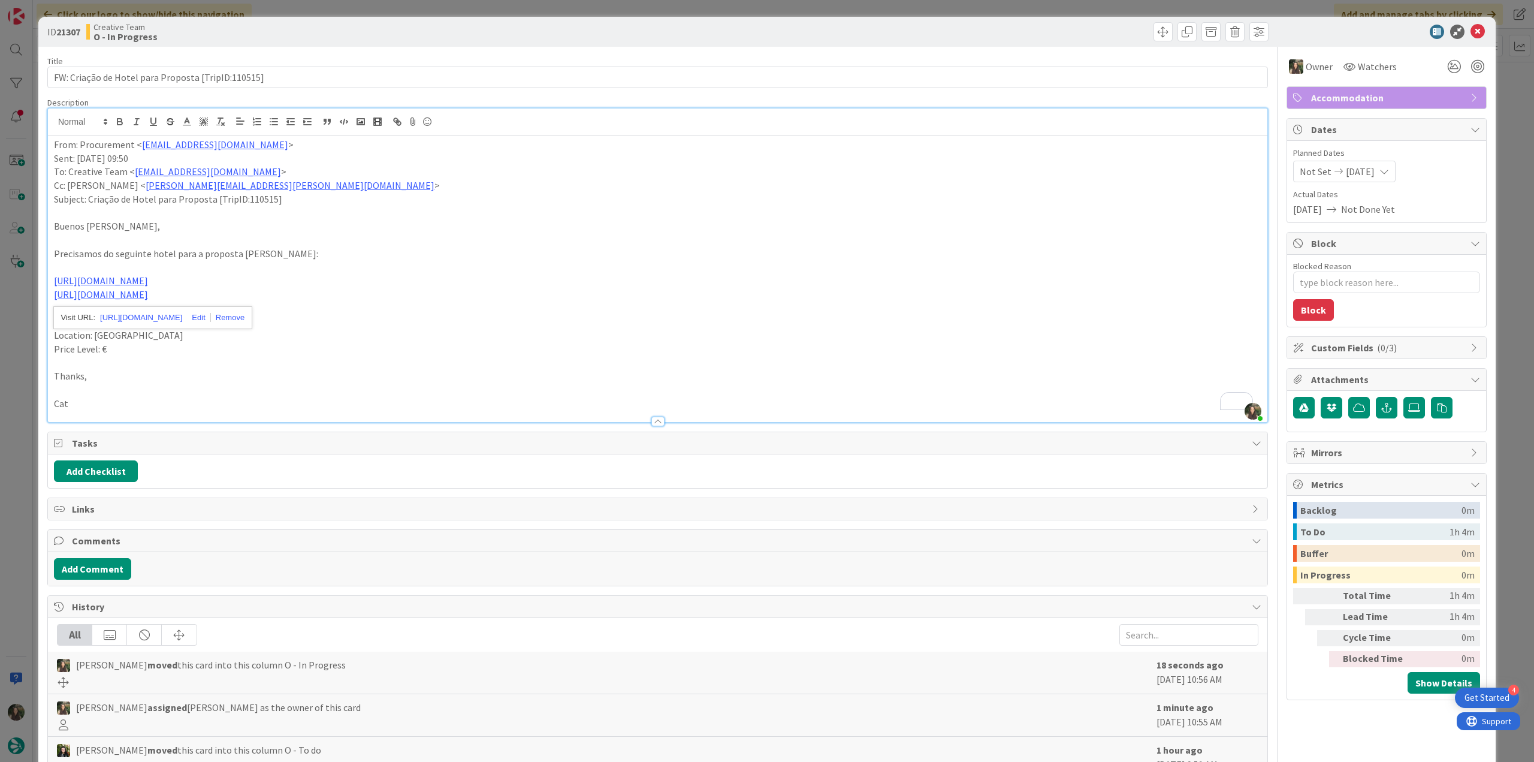
click at [459, 168] on p "To: Creative Team < product@tourtailors.com >" at bounding box center [657, 172] width 1207 height 14
click at [9, 348] on div "ID 21307 Creative Team O - In Progress Title 50 / 128 FW: Criação de Hotel para…" at bounding box center [767, 381] width 1534 height 762
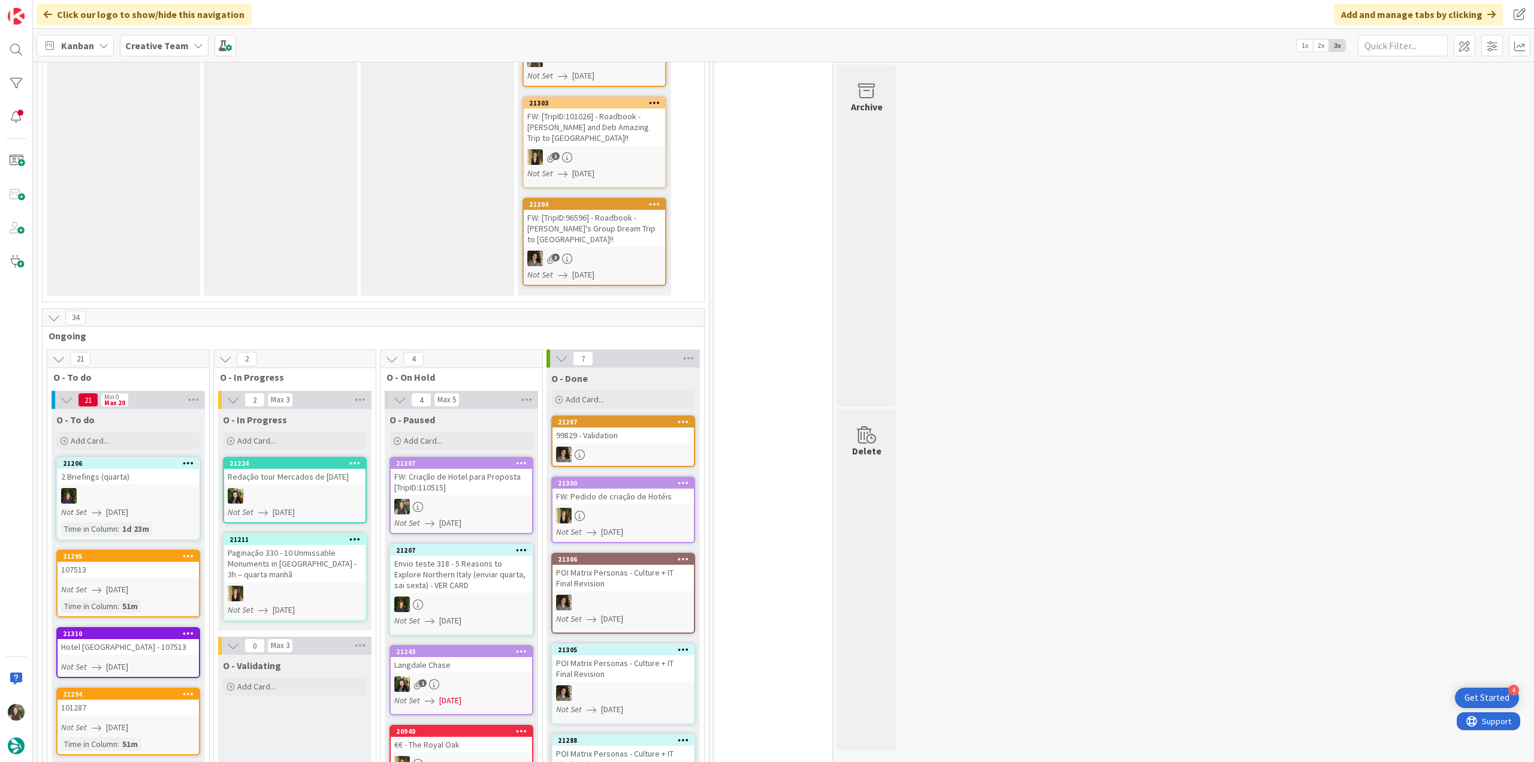
click at [470, 482] on div "FW: Criação de Hotel para Proposta [TripID:110515]" at bounding box center [461, 482] width 141 height 26
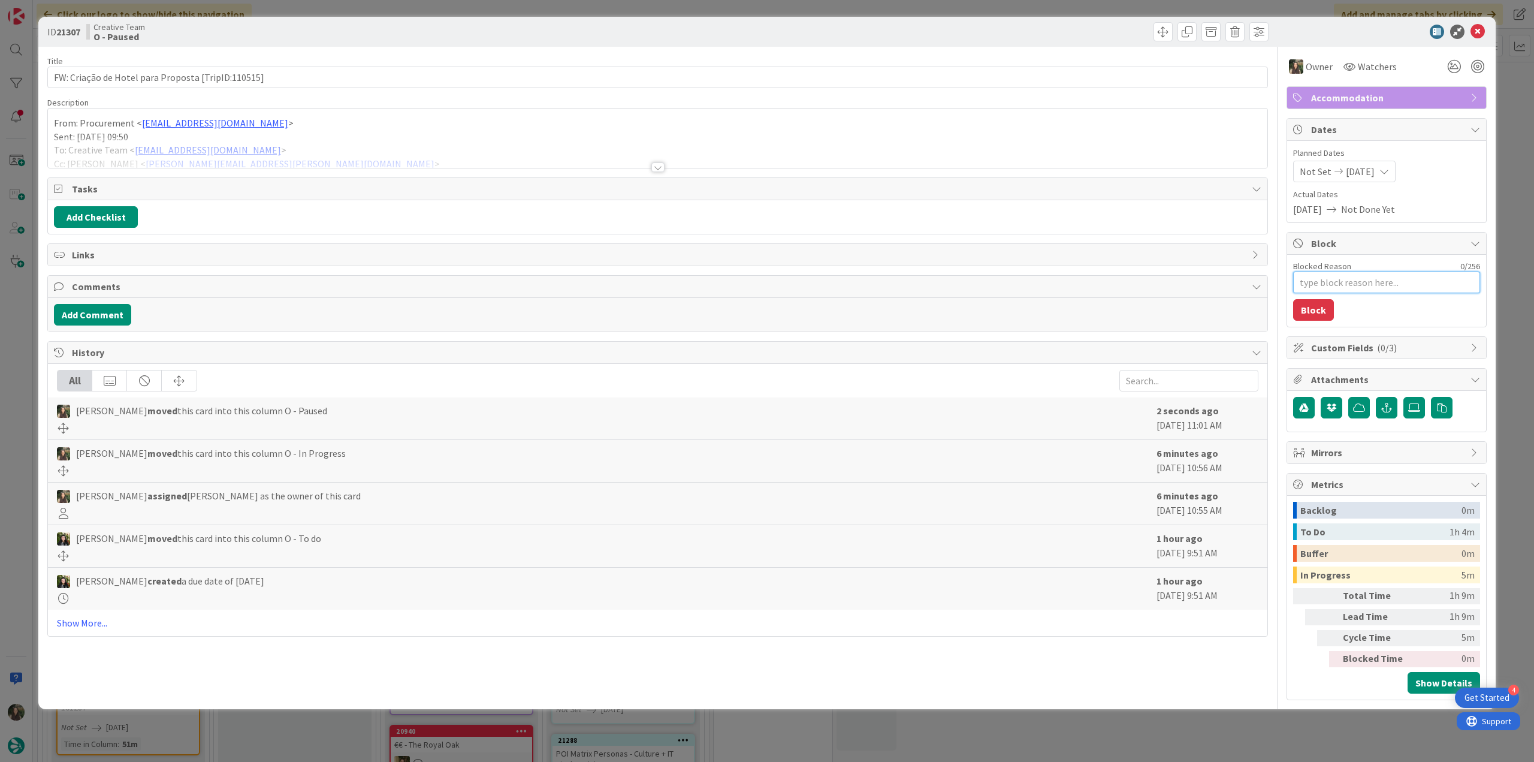
click at [1340, 286] on textarea "Blocked Reason" at bounding box center [1386, 282] width 187 height 22
type textarea "x"
type textarea "f"
type textarea "x"
type textarea "fa"
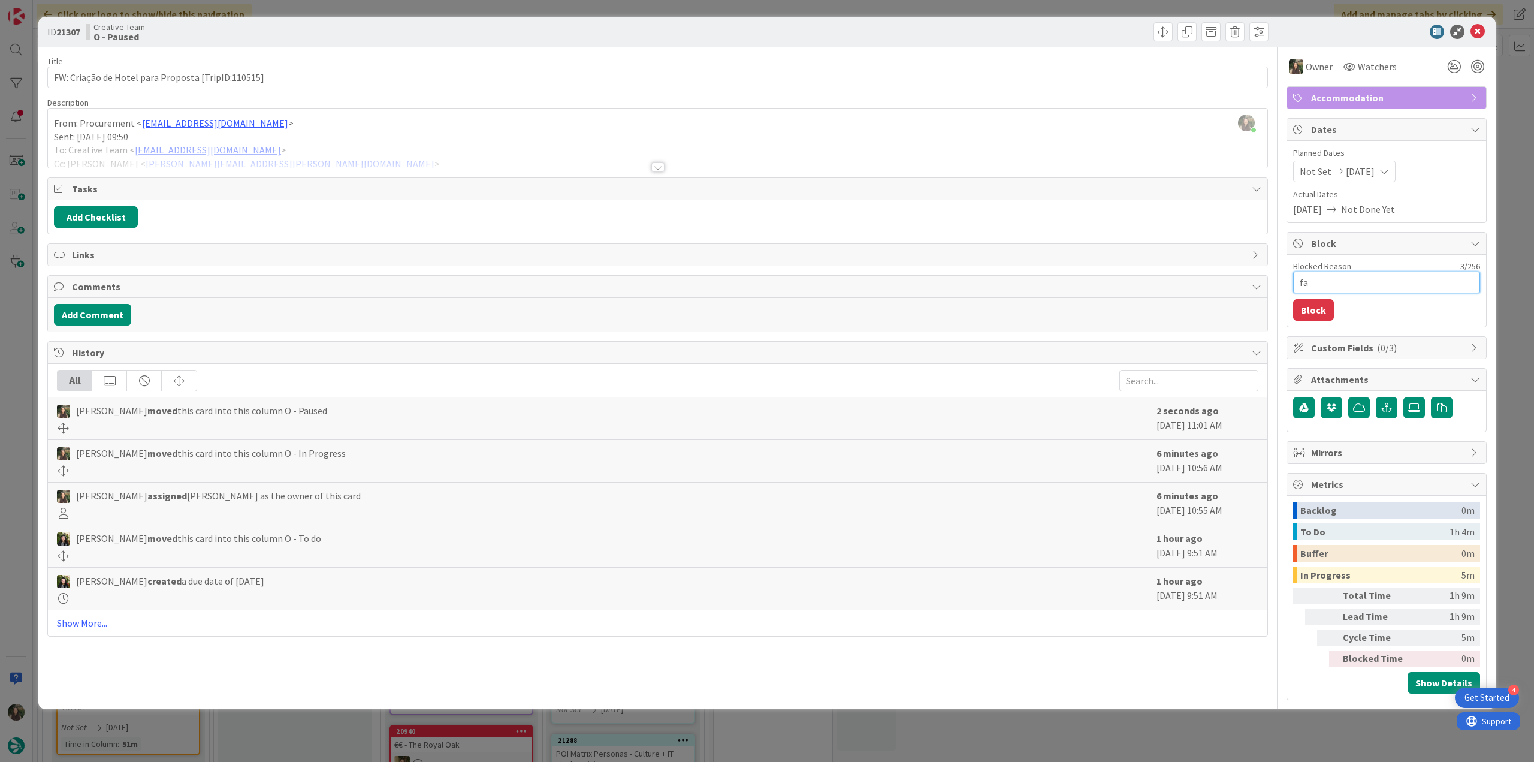
type textarea "x"
type textarea "fal"
type textarea "x"
type textarea "falt"
type textarea "x"
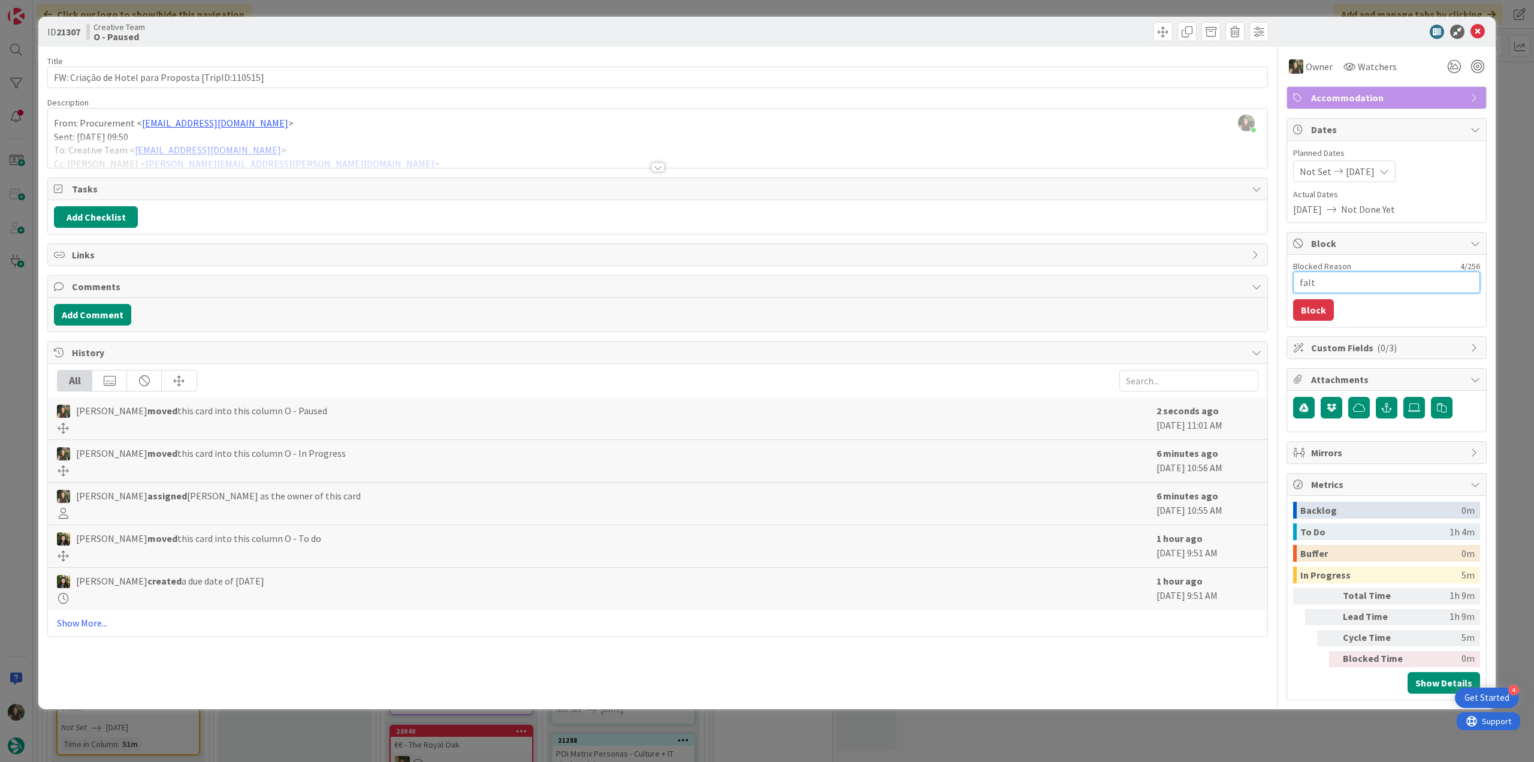
type textarea "falta"
type textarea "x"
type textarea "falta"
type textarea "x"
type textarea "falta l"
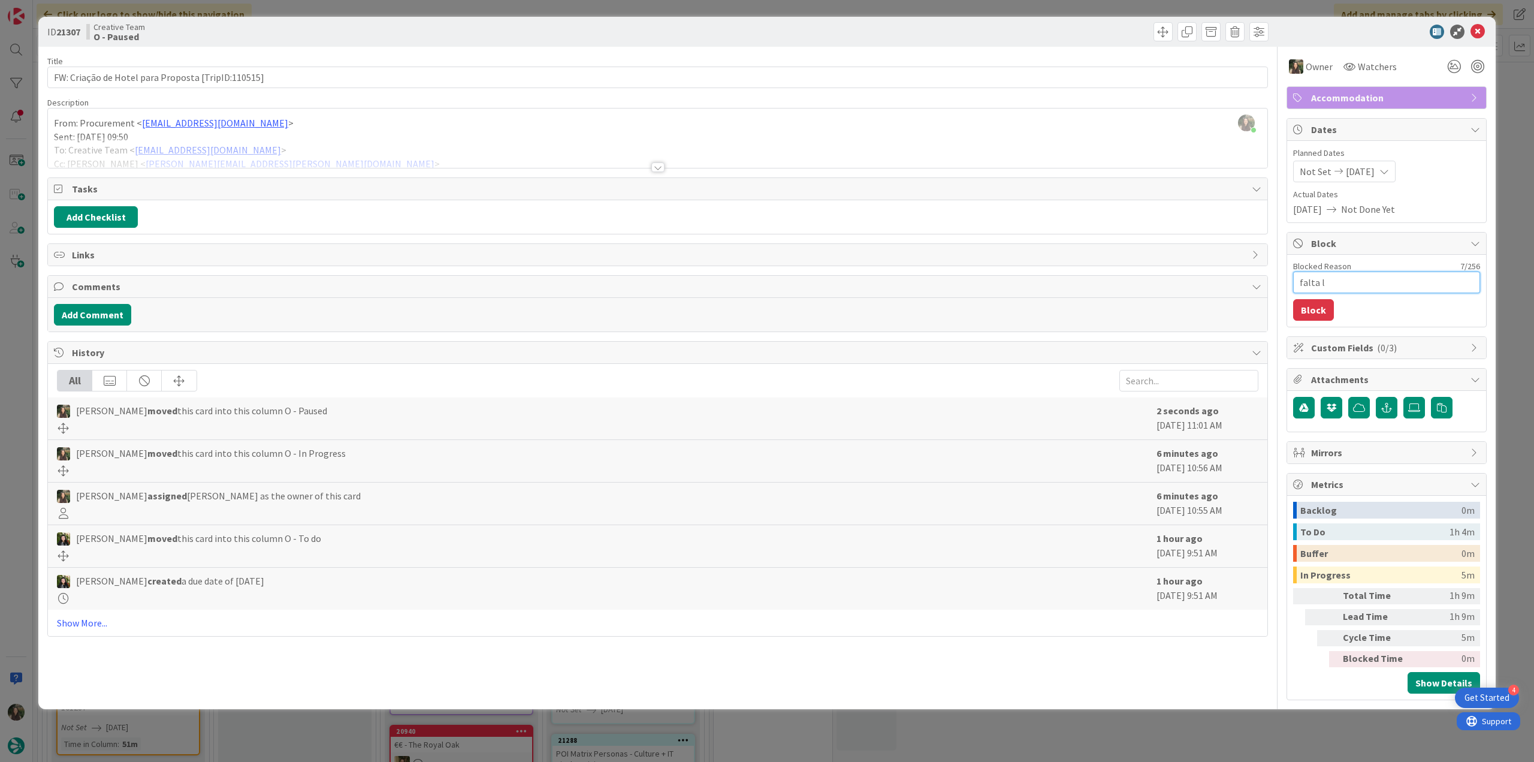
type textarea "x"
type textarea "falta lo"
type textarea "x"
type textarea "falta loc"
type textarea "x"
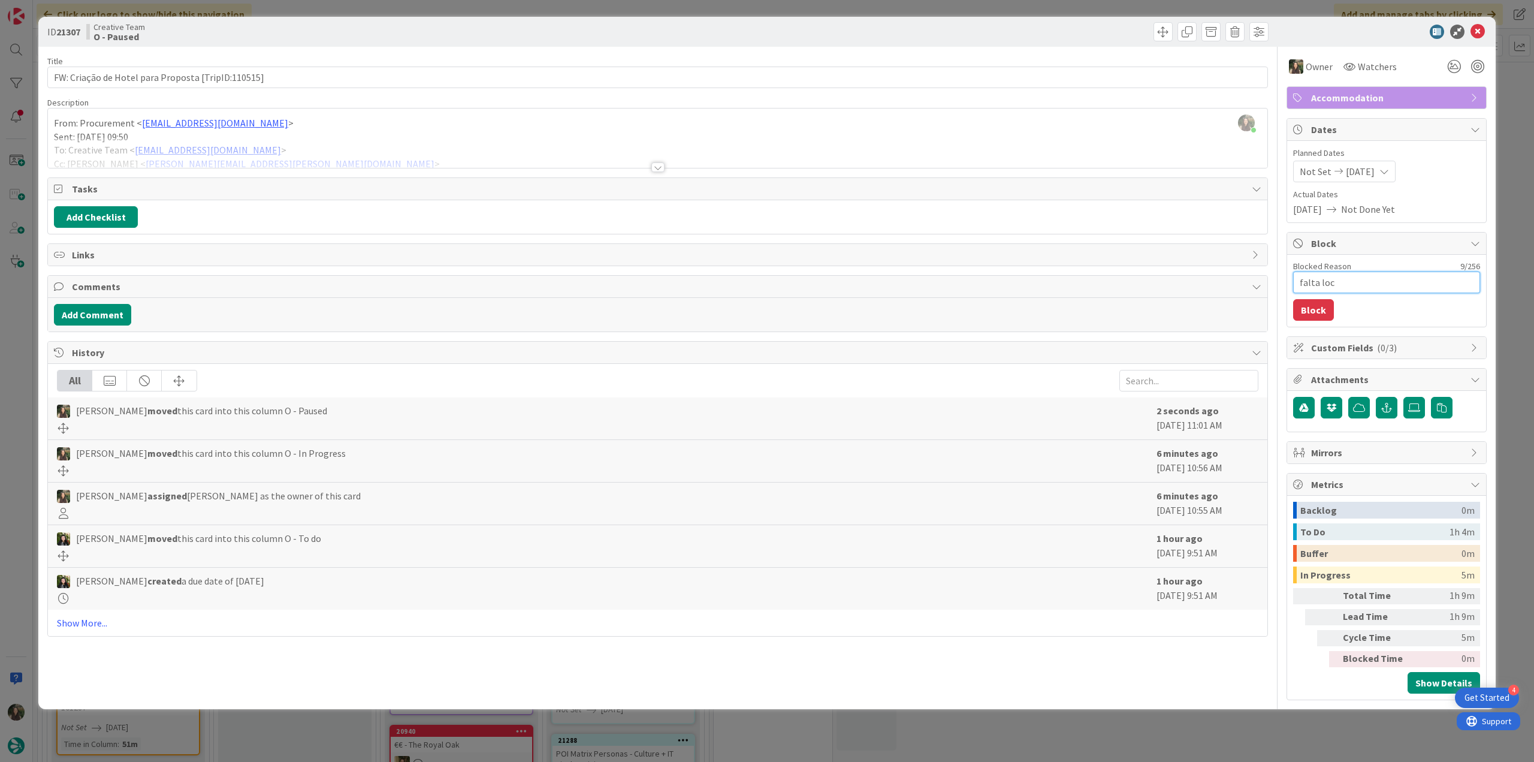
type textarea "falta loca"
type textarea "x"
type textarea "falta locat"
type textarea "x"
type textarea "falta locati"
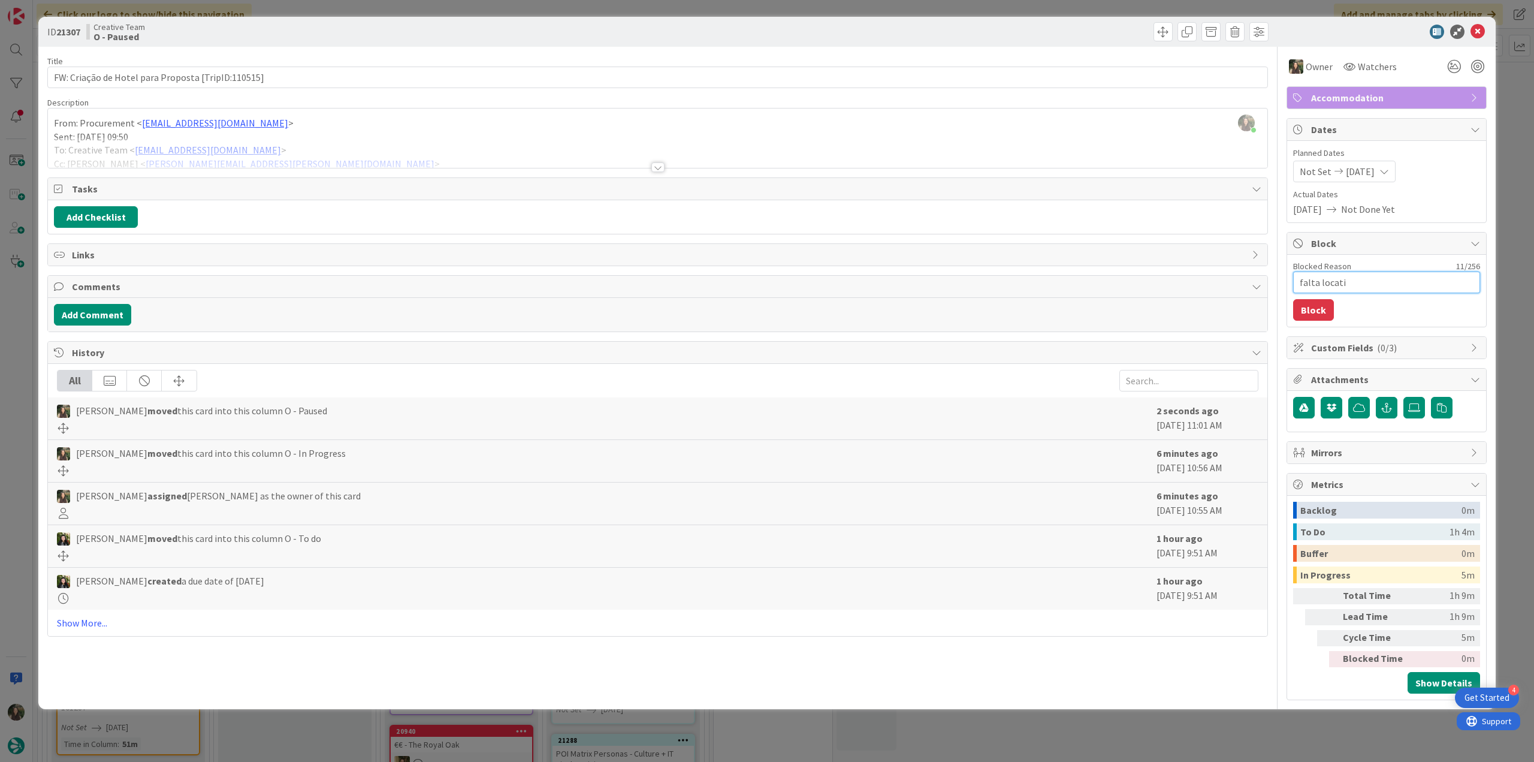
type textarea "x"
type textarea "falta locatio"
type textarea "x"
type textarea "falta location"
click at [1324, 315] on button "Block" at bounding box center [1313, 310] width 41 height 22
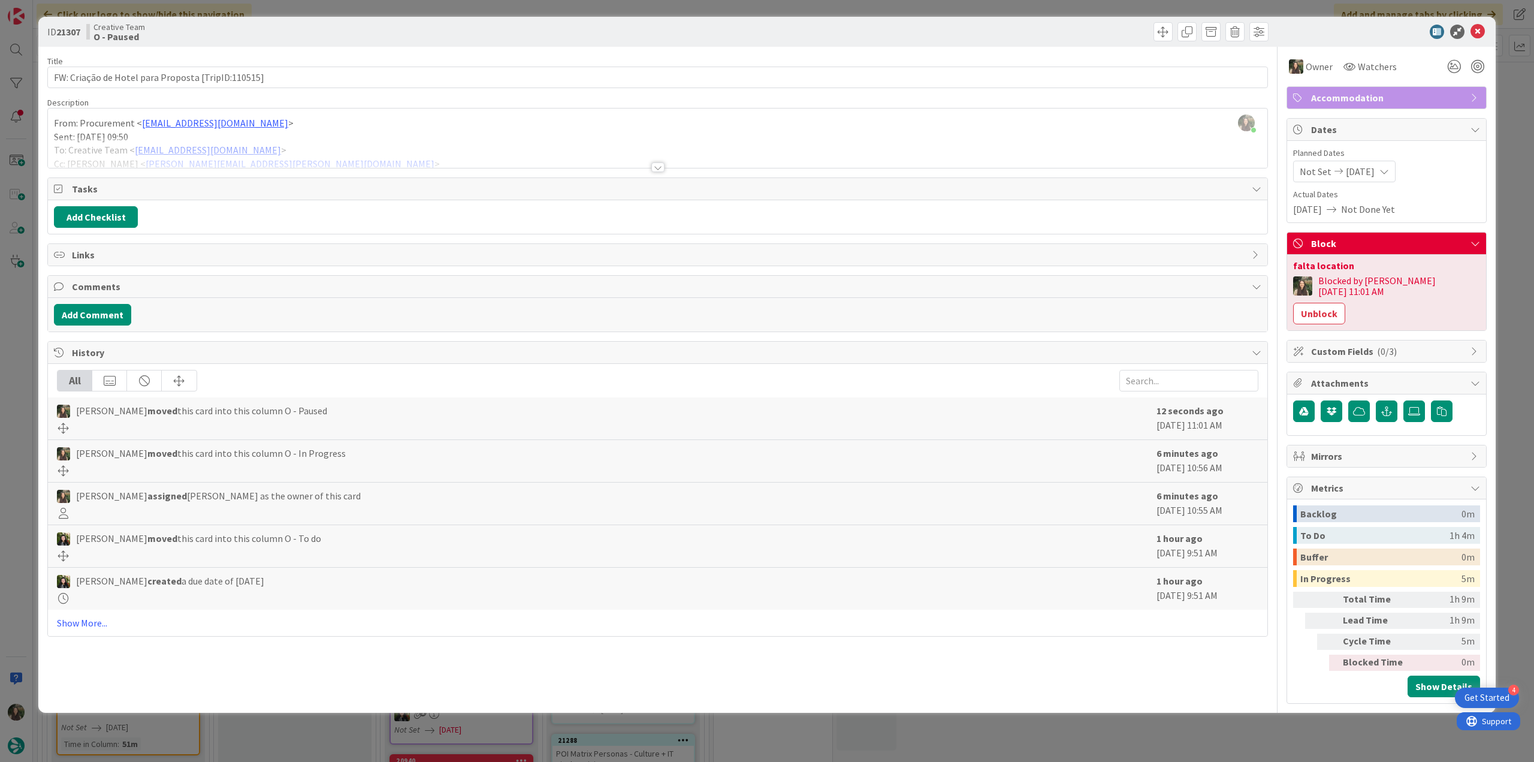
click at [370, 143] on div at bounding box center [657, 152] width 1219 height 31
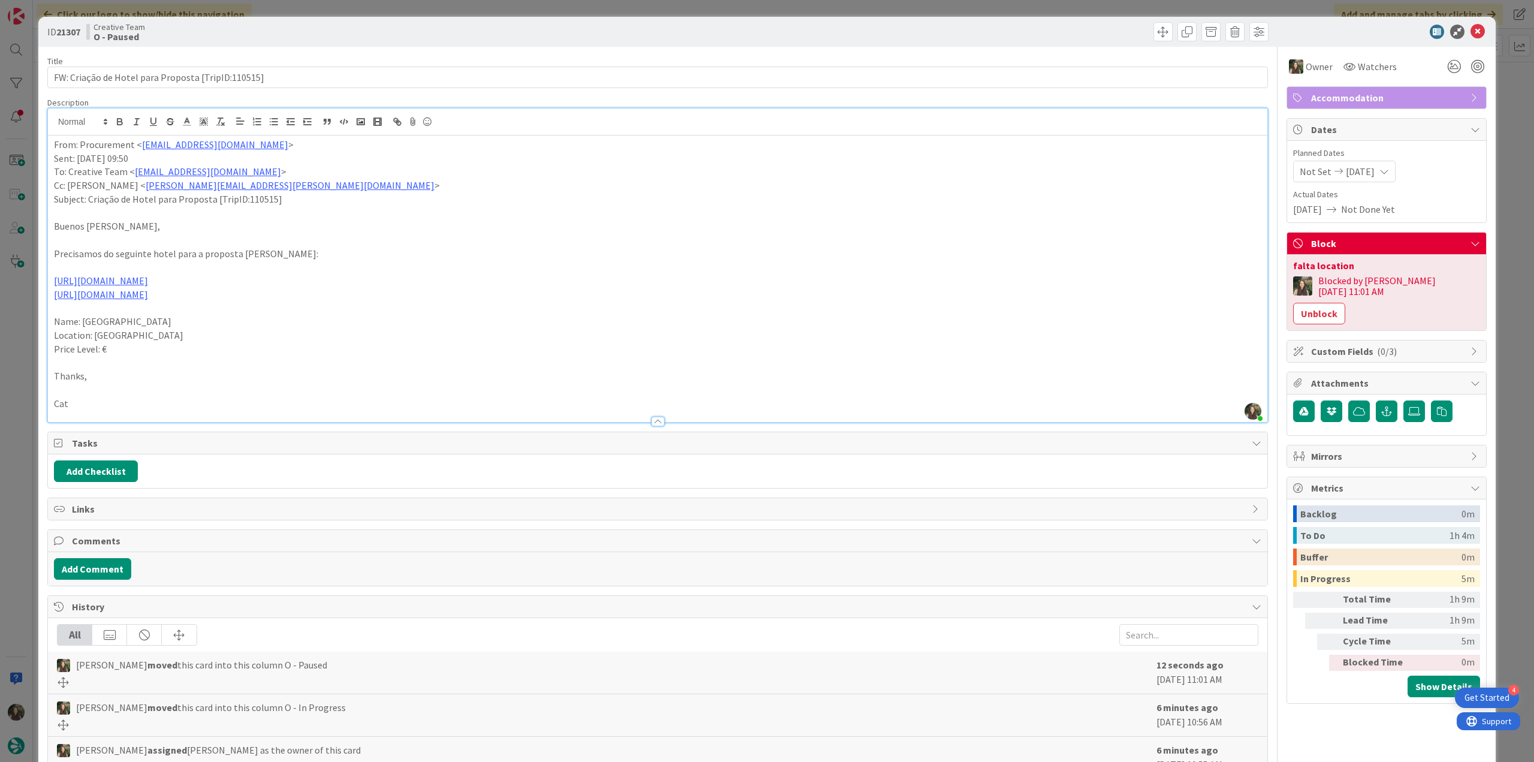
click at [25, 381] on div "ID 21307 Creative Team O - Paused Title 50 / 128 FW: Criação de Hotel para Prop…" at bounding box center [767, 381] width 1534 height 762
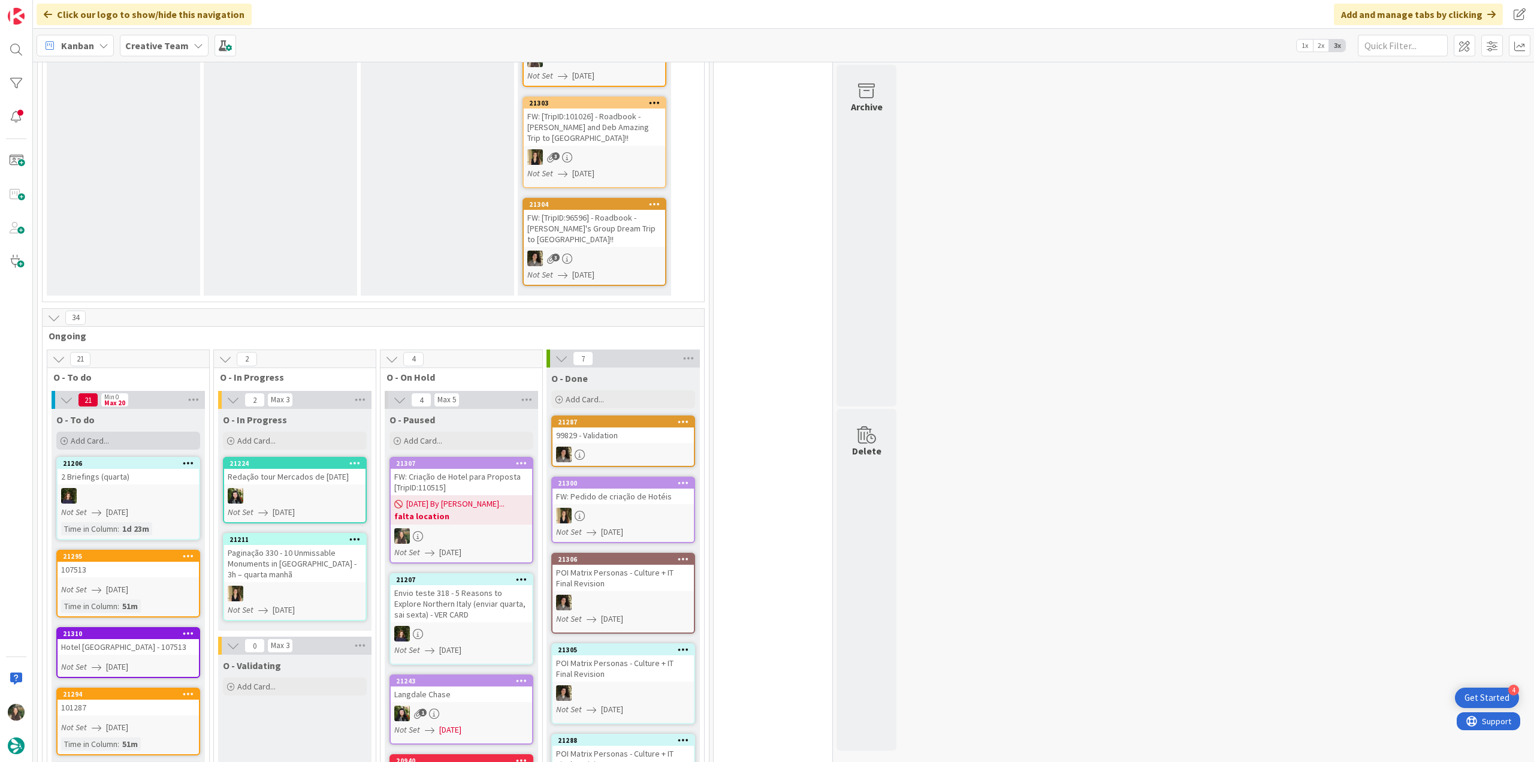
click at [168, 431] on div "Add Card..." at bounding box center [128, 440] width 144 height 18
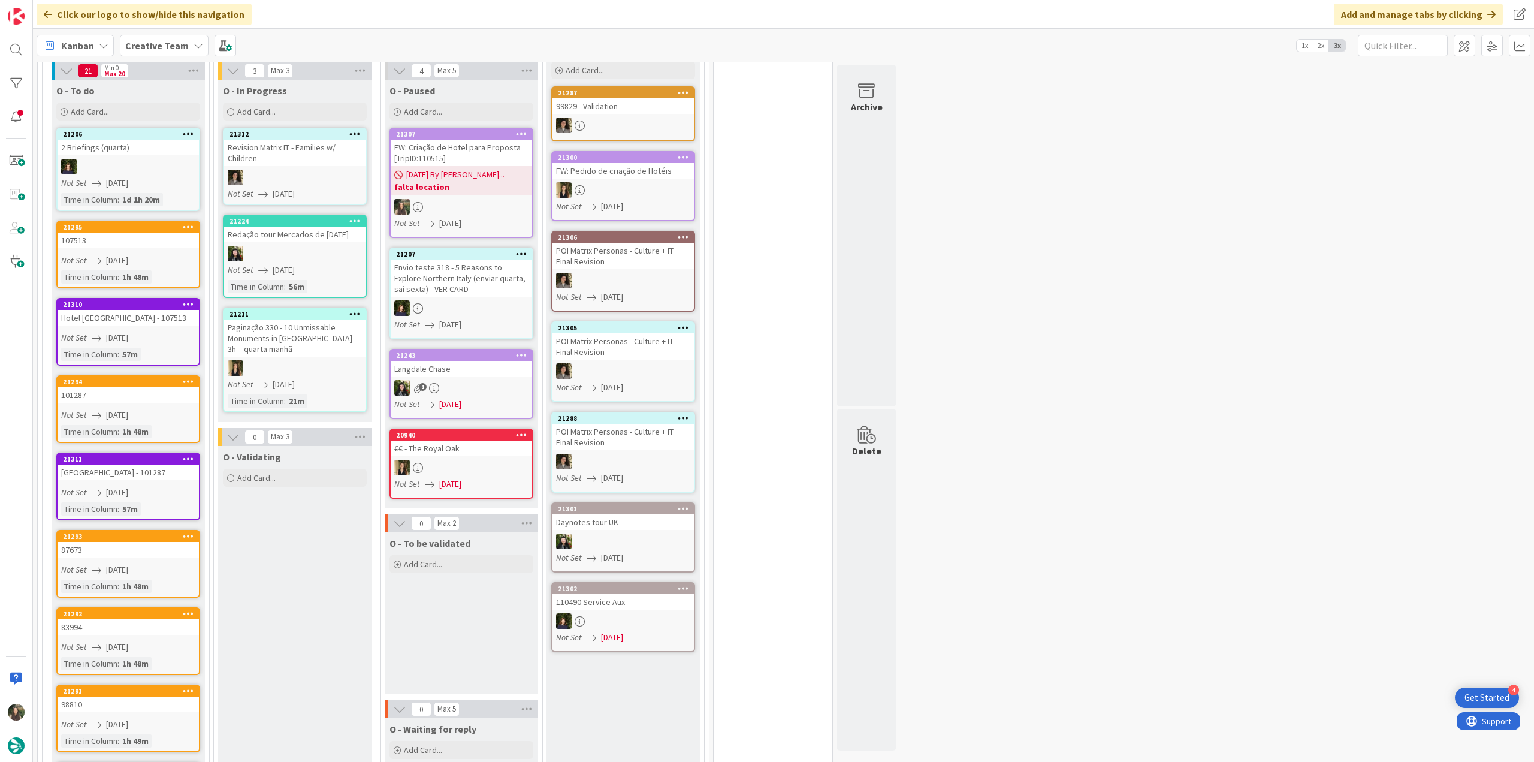
scroll to position [599, 0]
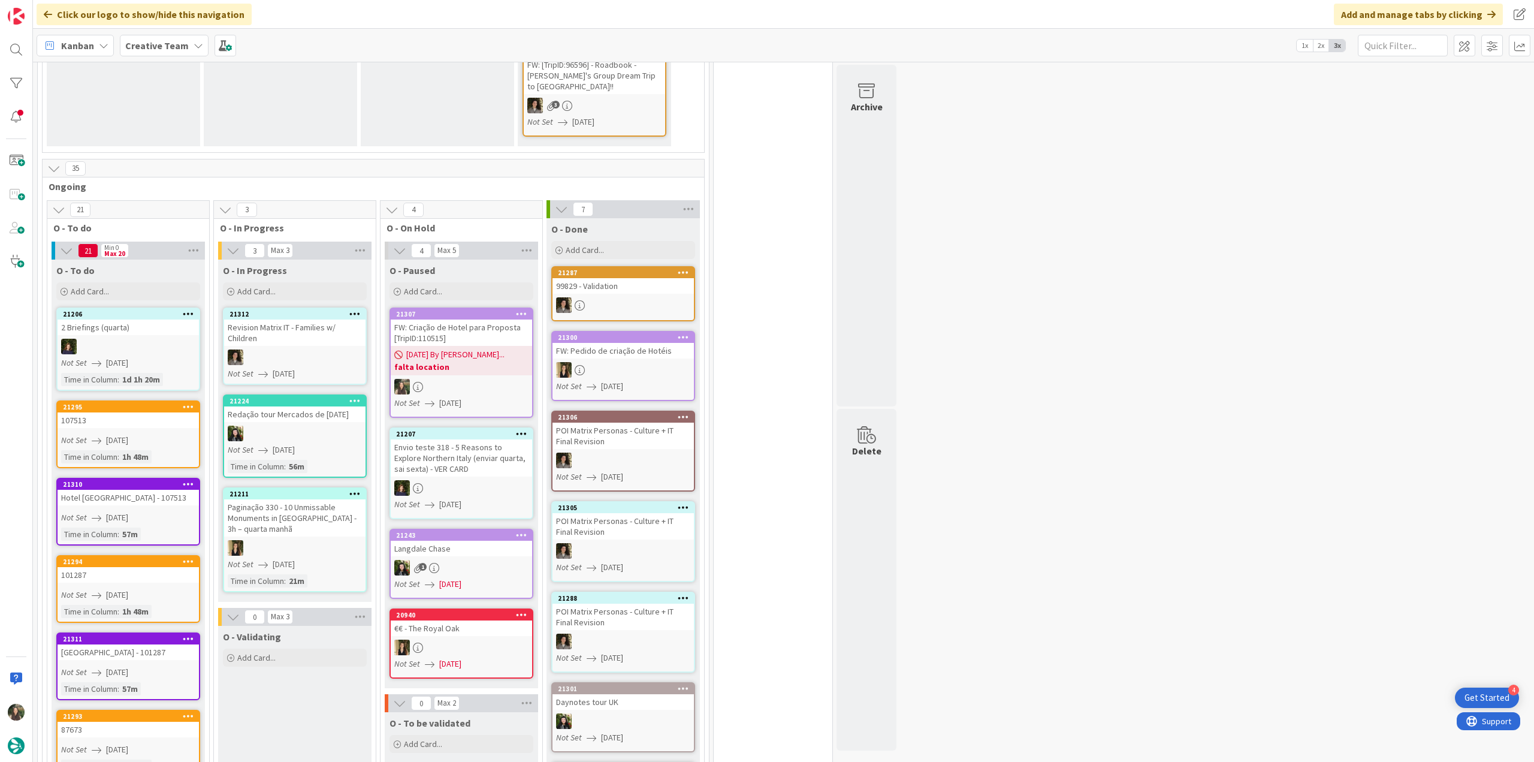
click at [133, 490] on div "Hotel [GEOGRAPHIC_DATA] - 107513" at bounding box center [128, 498] width 141 height 16
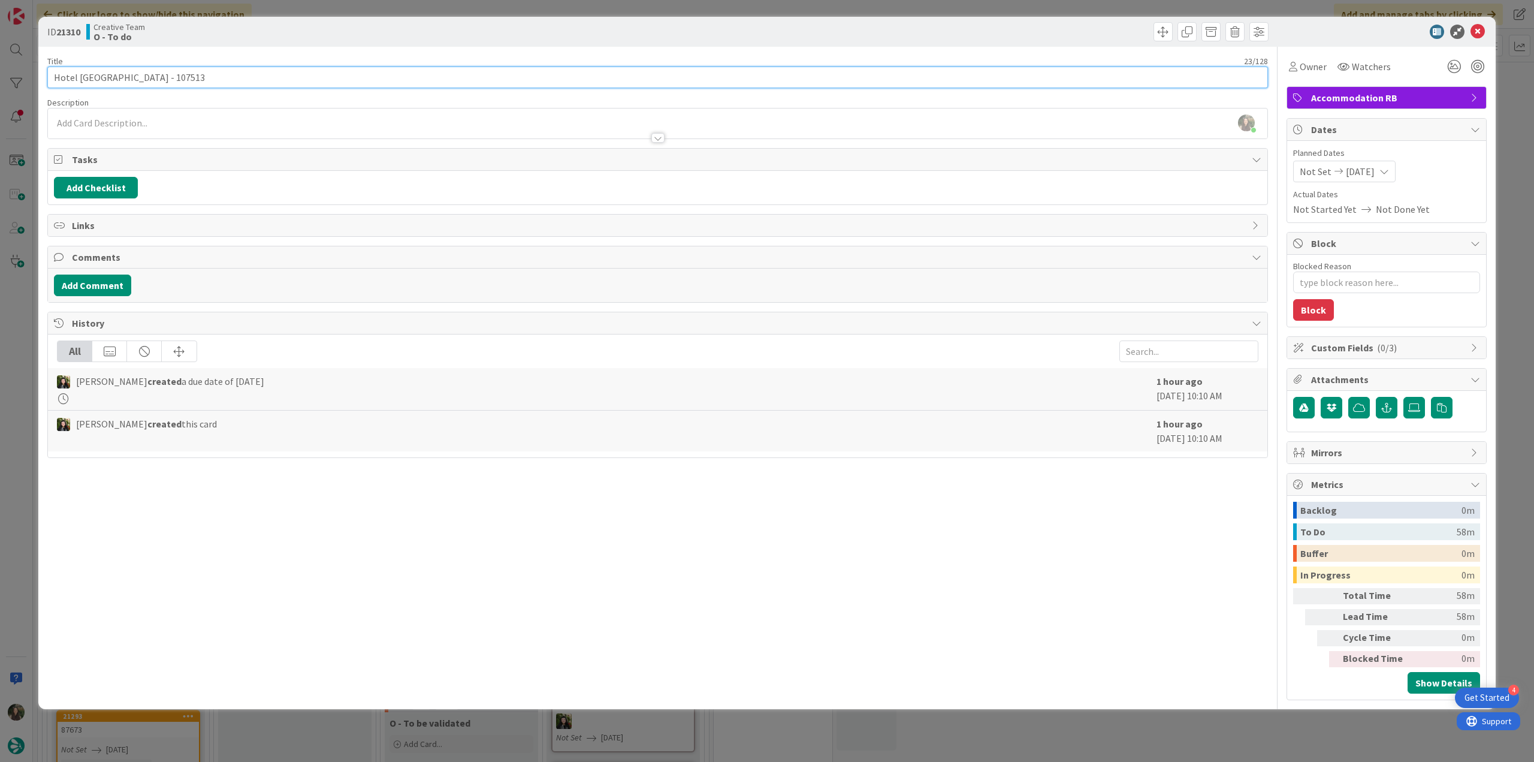
drag, startPoint x: 111, startPoint y: 74, endPoint x: 34, endPoint y: 75, distance: 76.7
click at [36, 75] on div "ID 21310 Creative Team O - To do Title 23 / 128 Hotel Le Agavi - 107513 Descrip…" at bounding box center [767, 381] width 1534 height 762
click at [1309, 75] on div "Owner" at bounding box center [1307, 67] width 43 height 22
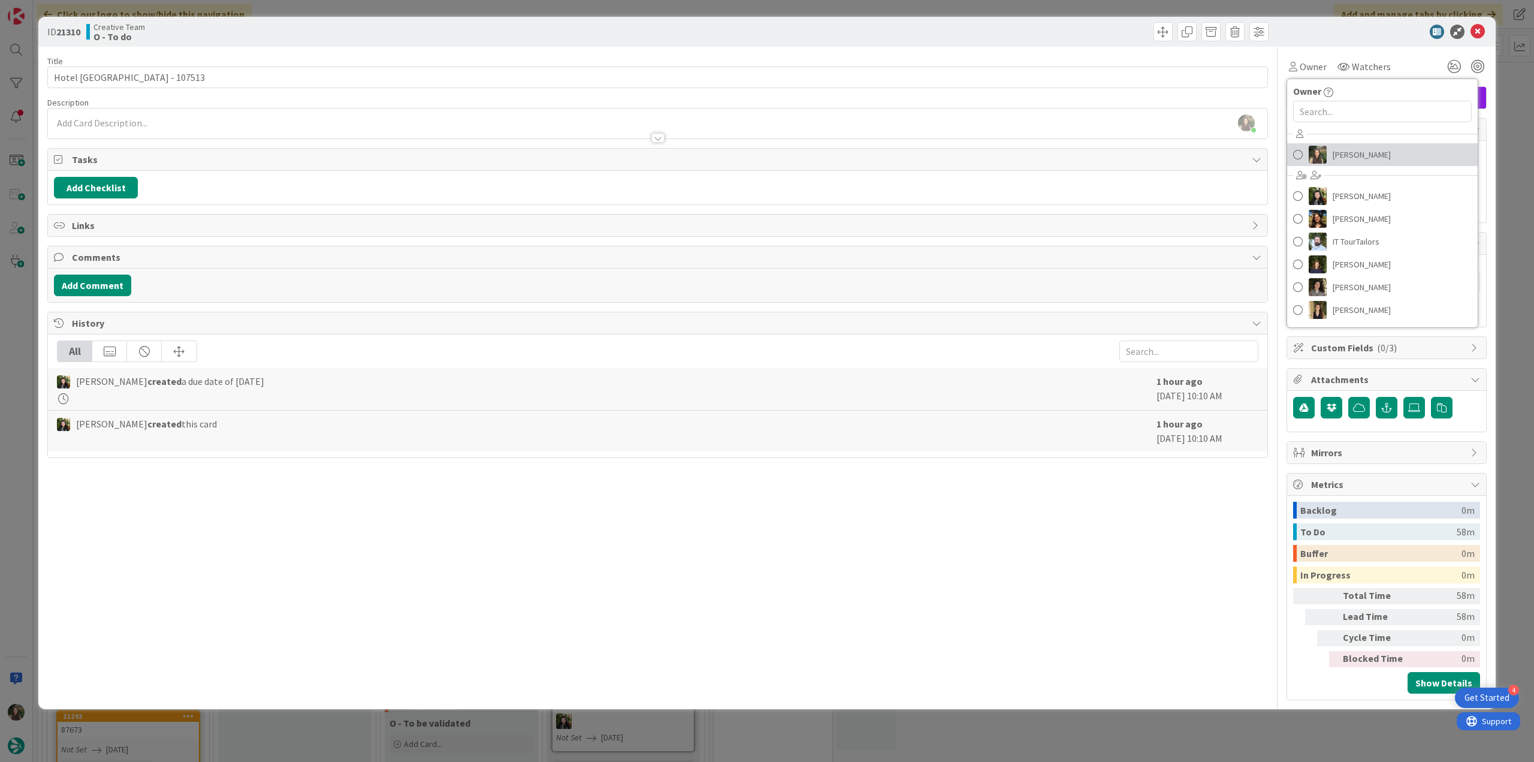
click at [1353, 157] on span "[PERSON_NAME]" at bounding box center [1362, 155] width 58 height 18
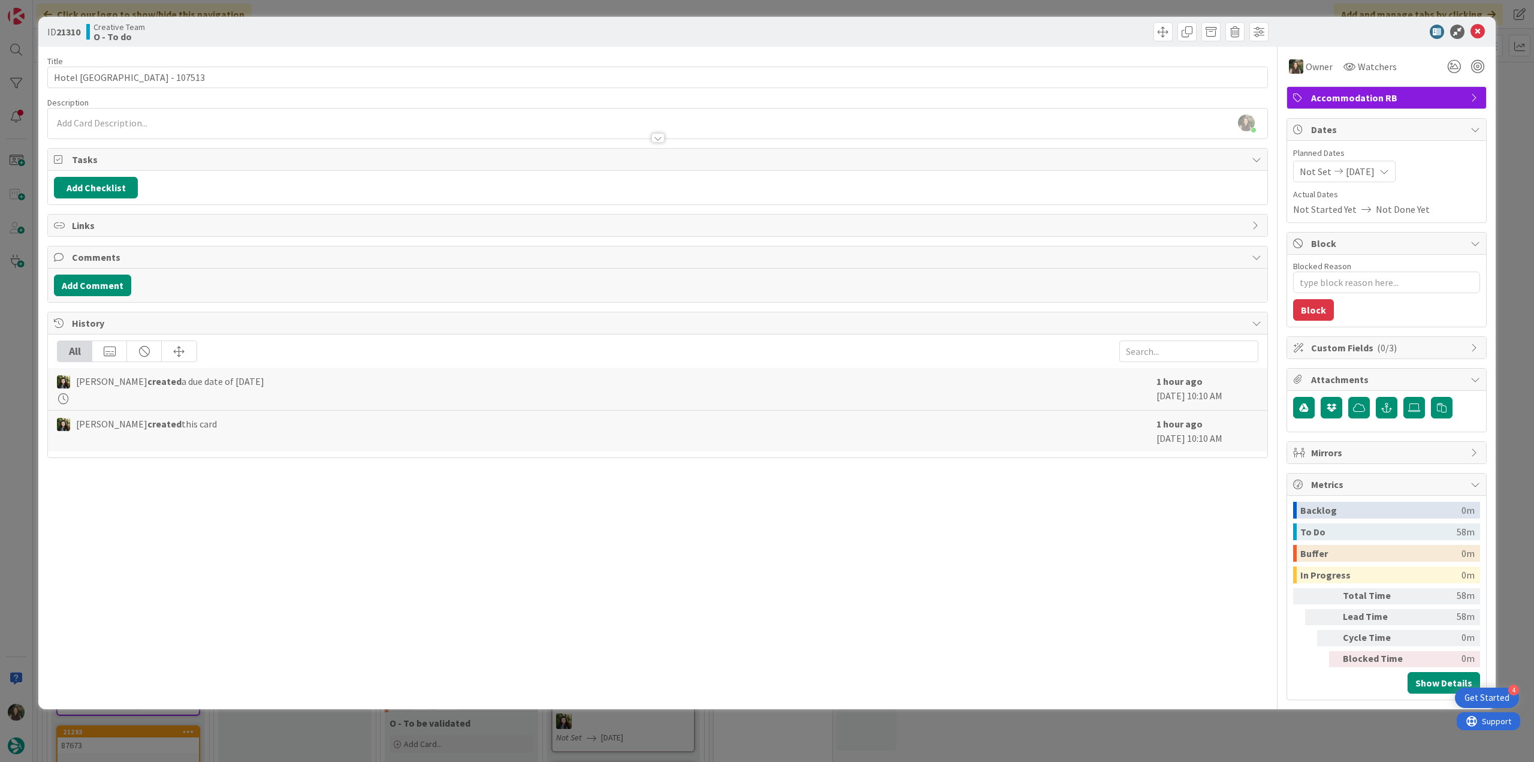
click at [1500, 121] on div "ID 21310 Creative Team O - To do Title 23 / 128 Hotel Le Agavi - 107513 Descrip…" at bounding box center [767, 381] width 1534 height 762
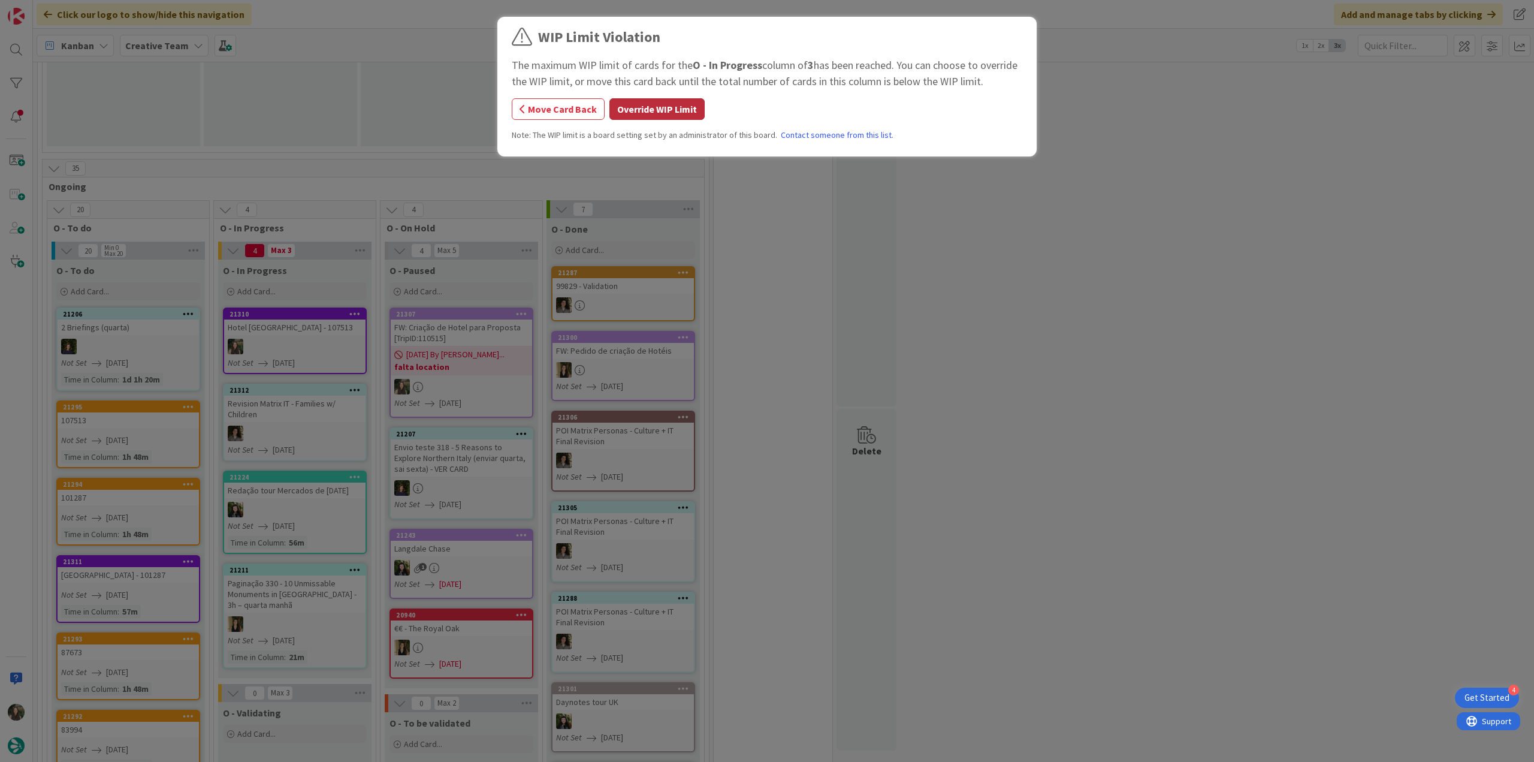
click at [646, 108] on button "Override WIP Limit" at bounding box center [656, 109] width 95 height 22
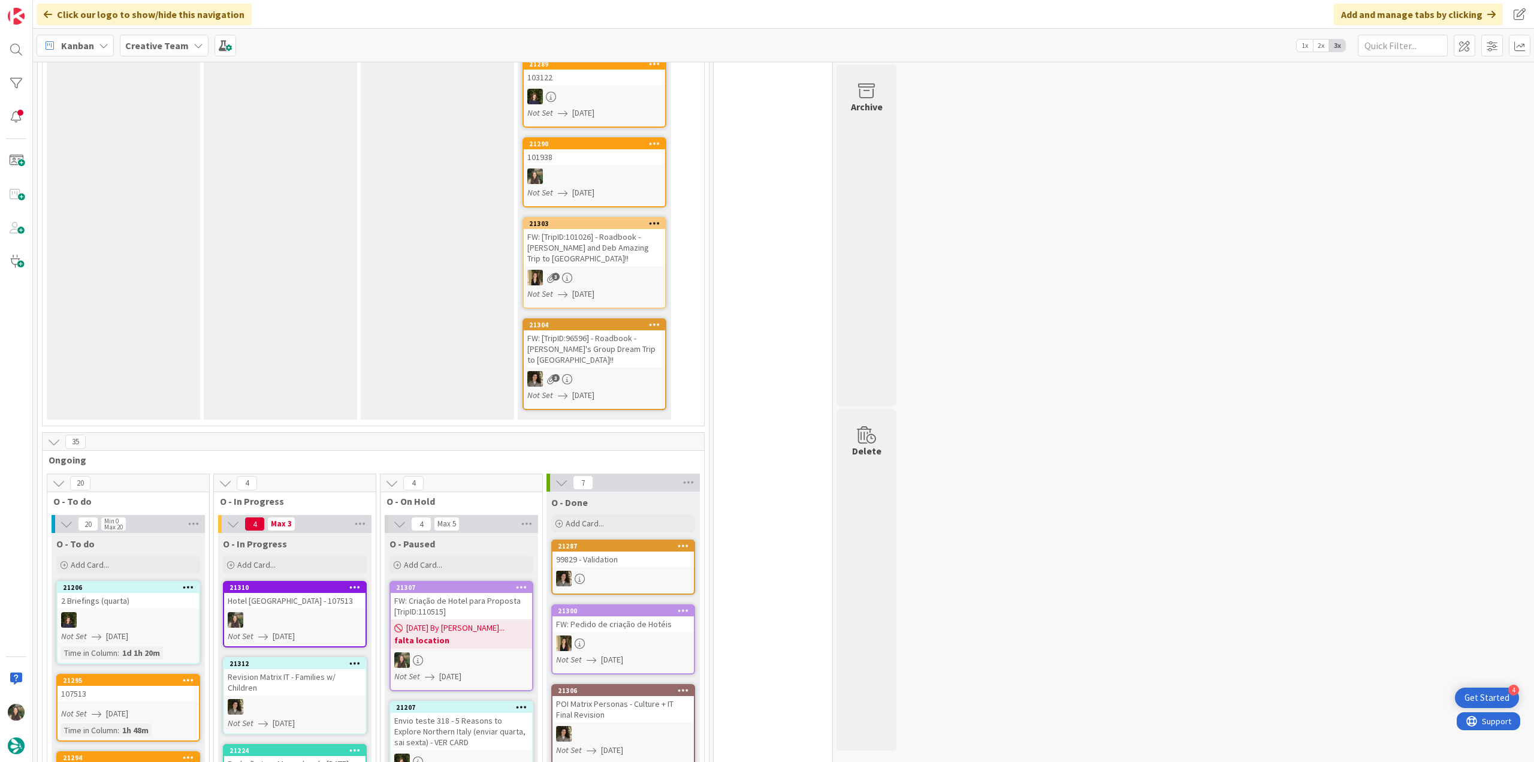
scroll to position [419, 0]
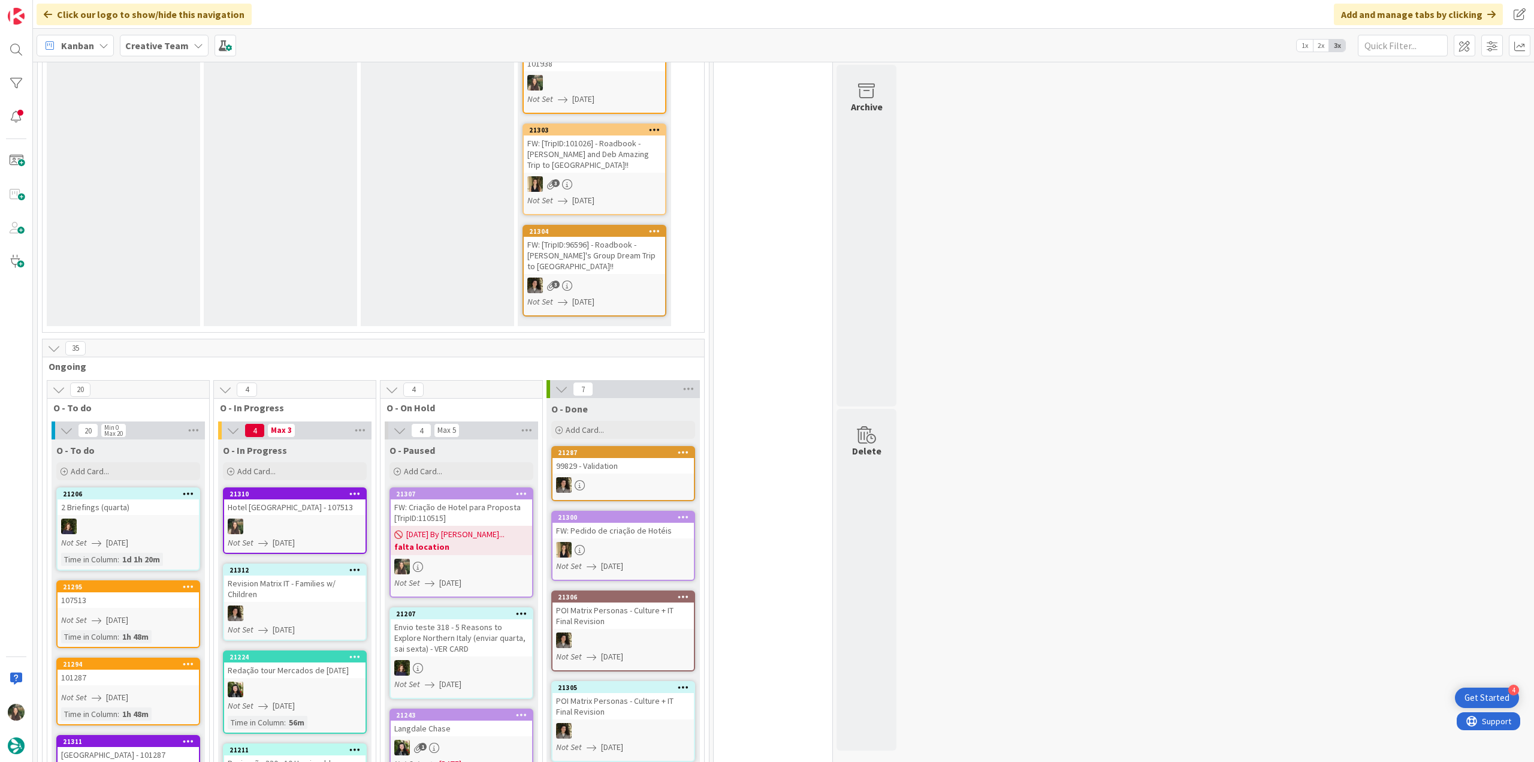
click at [337, 521] on div at bounding box center [294, 526] width 141 height 16
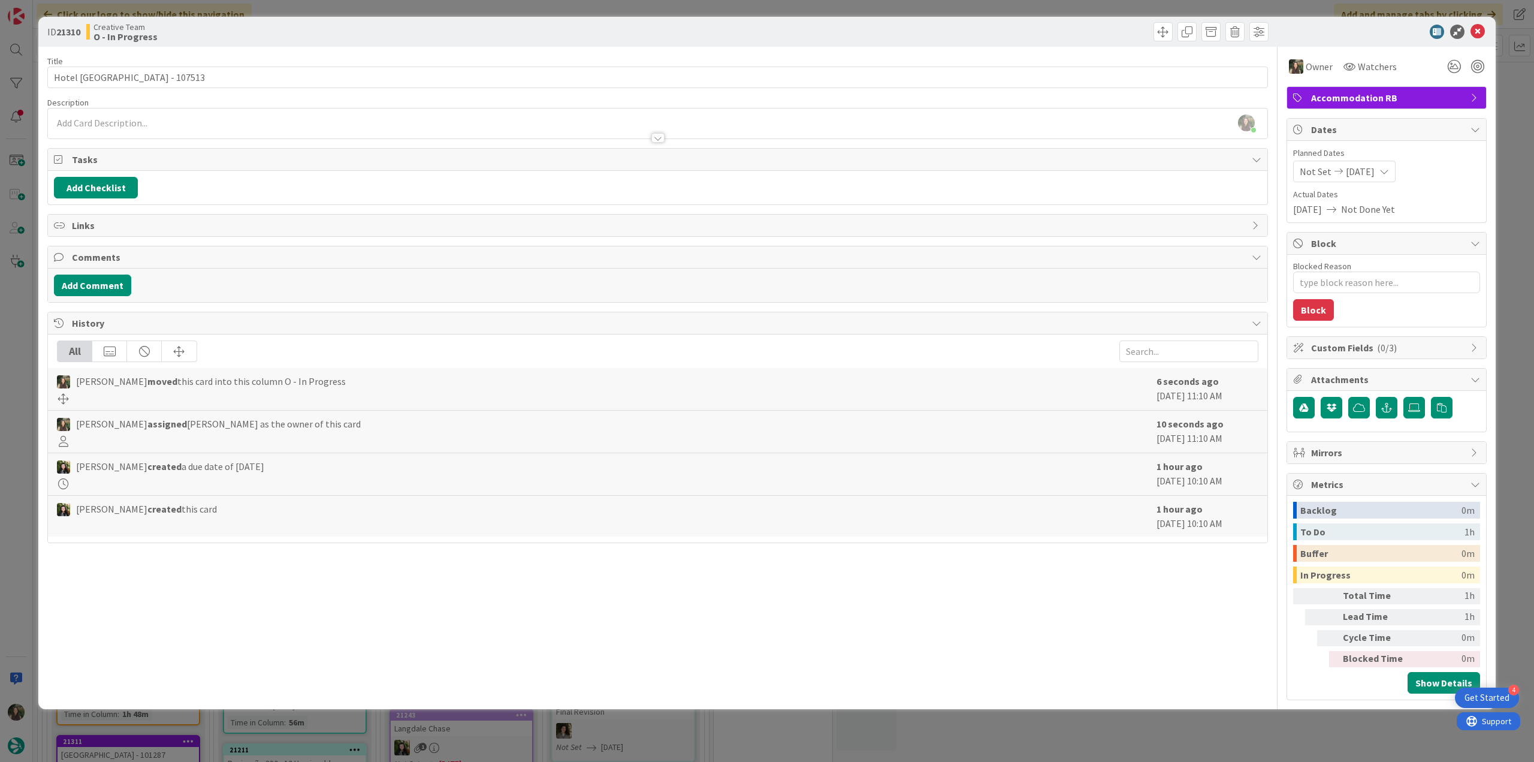
click at [27, 344] on div "ID 21310 Creative Team O - In Progress Title 23 / 128 Hotel Le Agavi - 107513 D…" at bounding box center [767, 381] width 1534 height 762
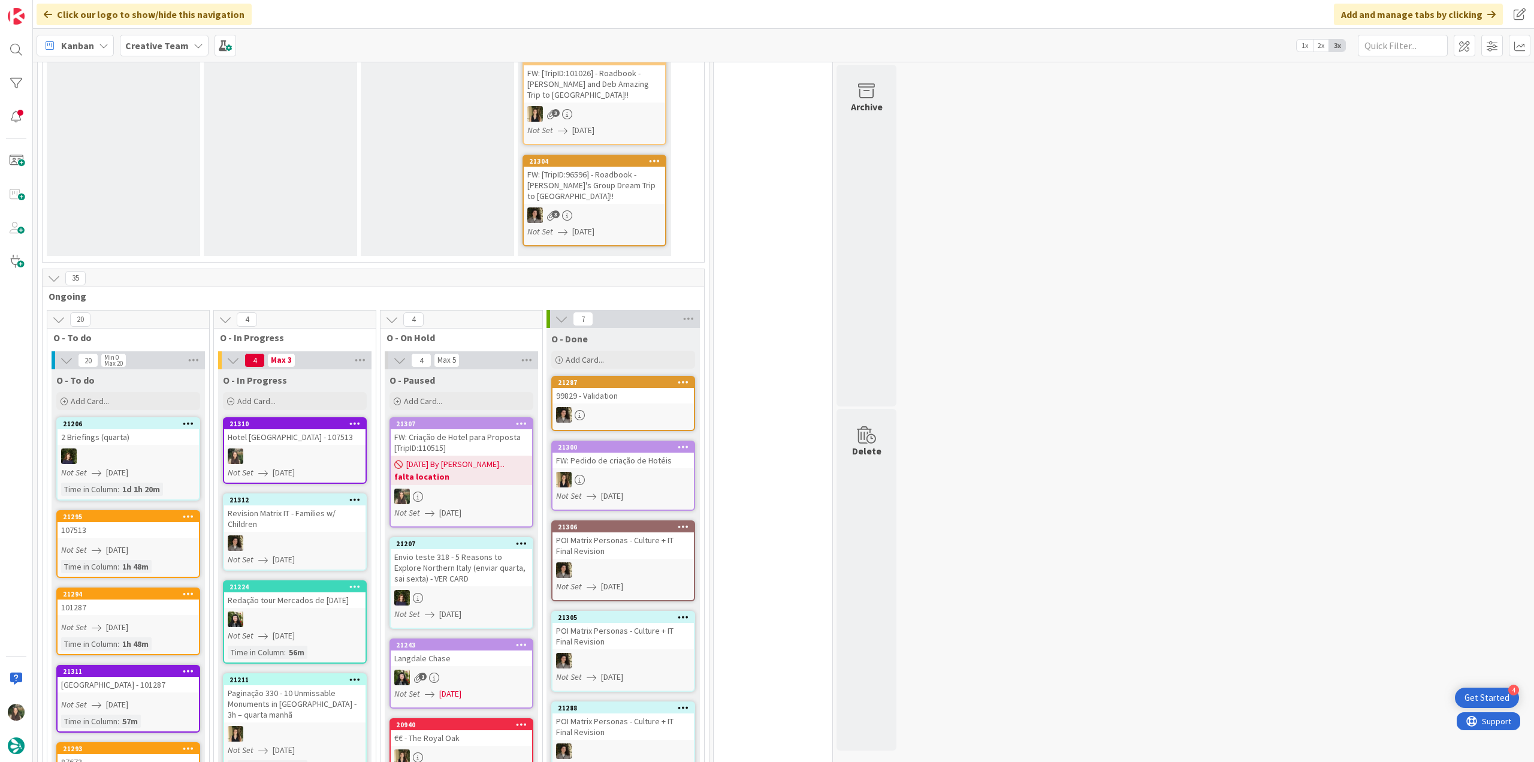
scroll to position [599, 0]
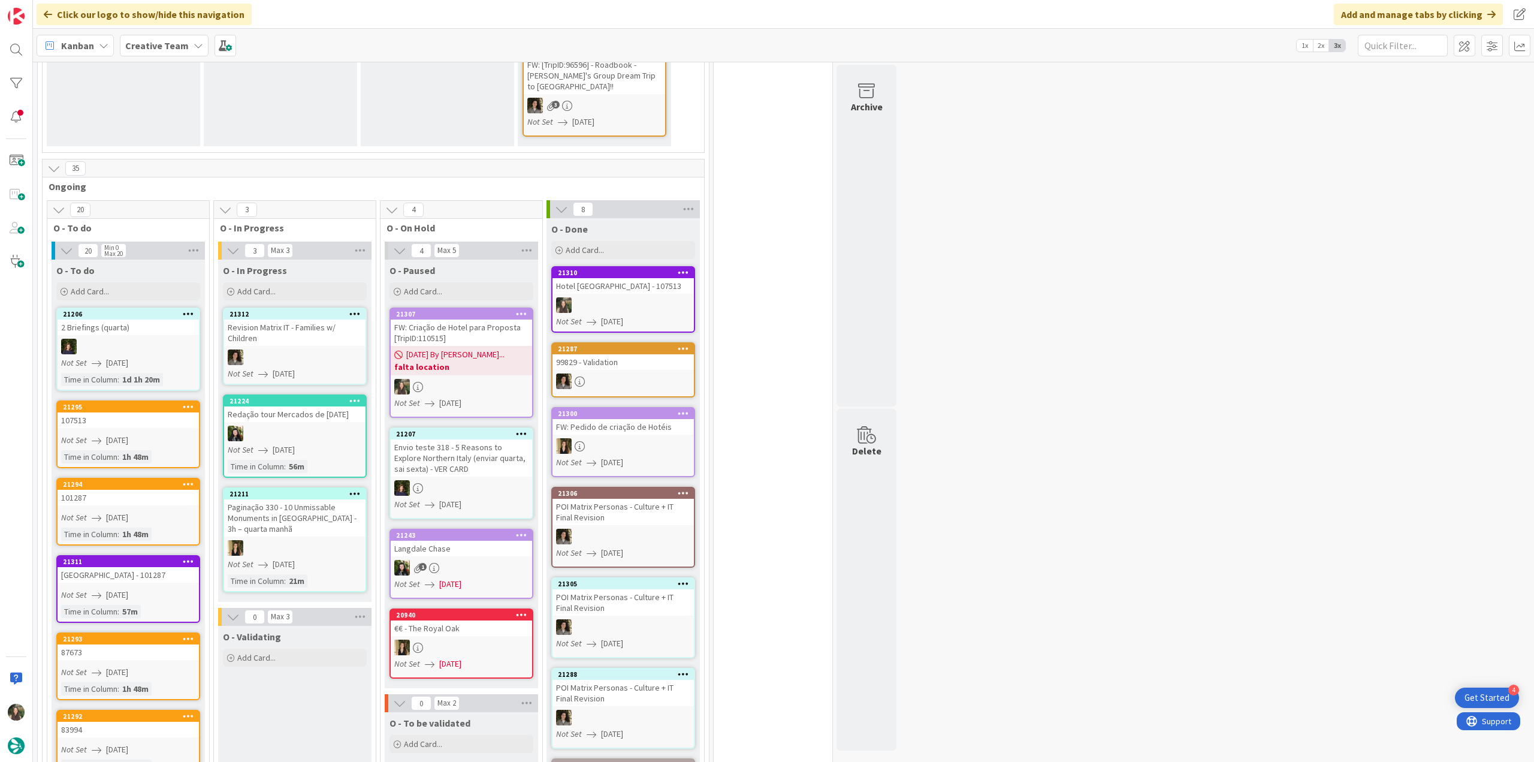
click at [649, 283] on div "Hotel [GEOGRAPHIC_DATA] - 107513" at bounding box center [622, 286] width 141 height 16
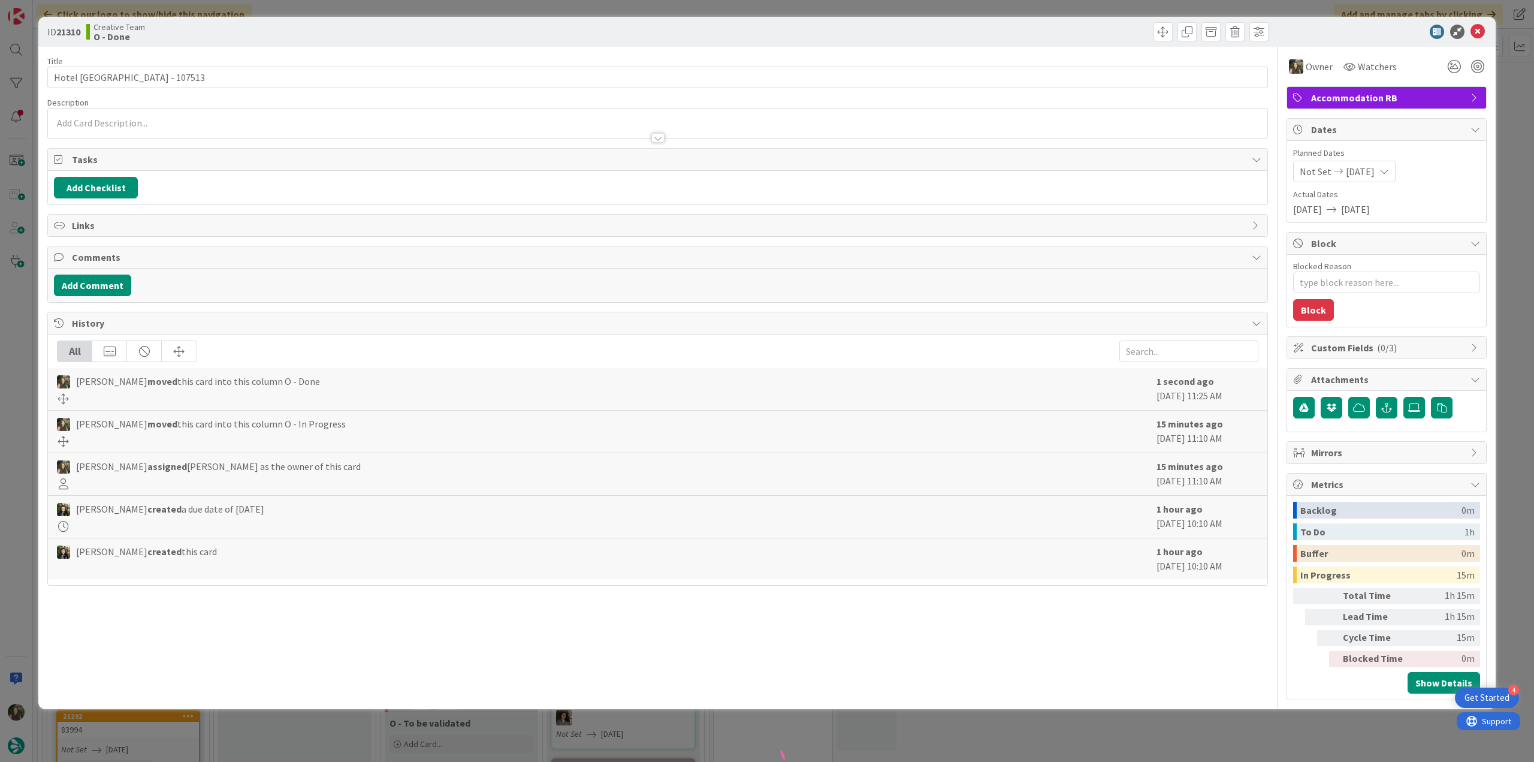
drag, startPoint x: 1243, startPoint y: 729, endPoint x: 1035, endPoint y: 612, distance: 239.0
click at [1243, 729] on div "ID 21310 Creative Team O - Done Title 23 / 128 Hotel Le Agavi - 107513 Descript…" at bounding box center [767, 381] width 1534 height 762
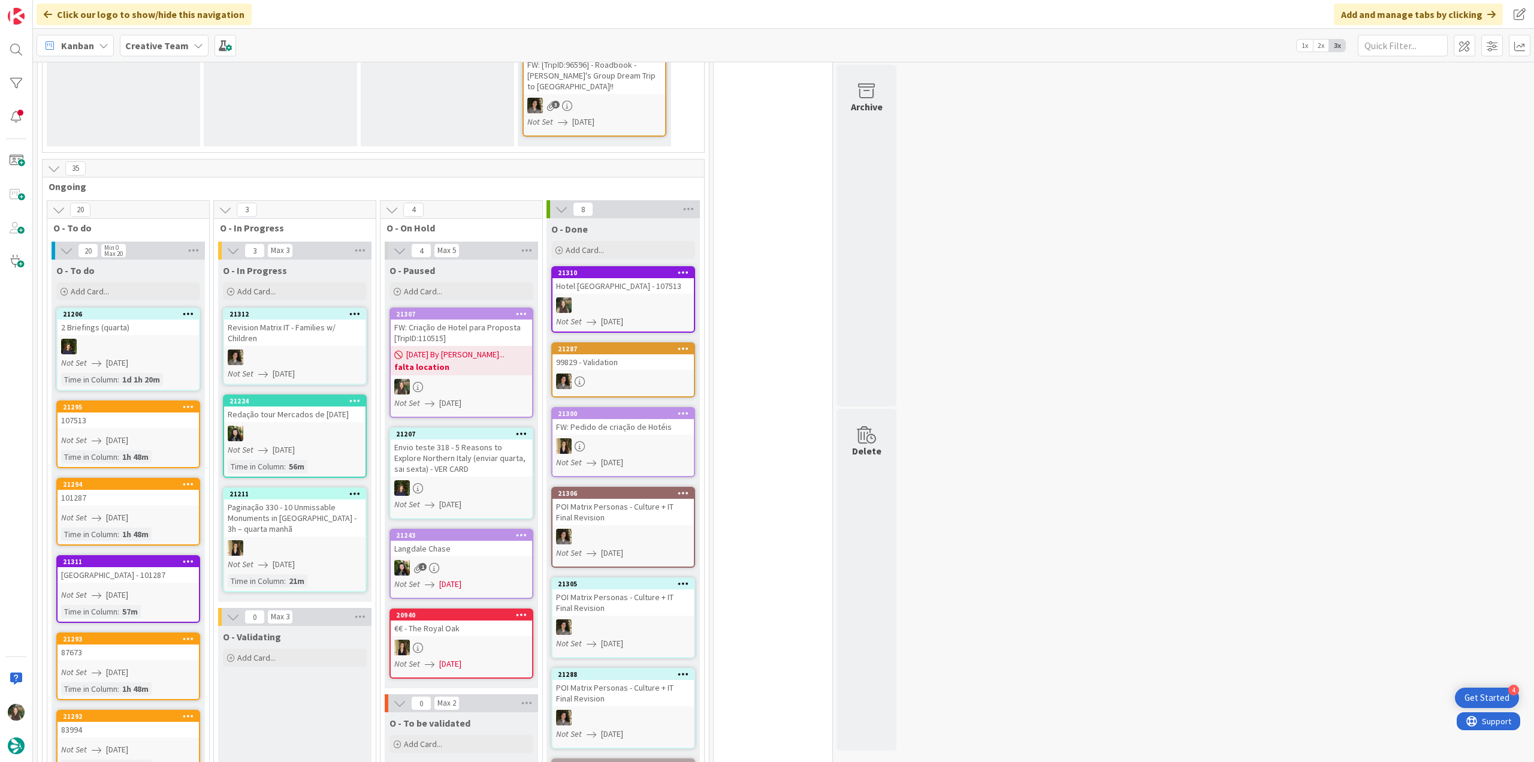
click at [660, 303] on link "21310 Hotel Le Agavi - 107513 Not Set 08/20/2025" at bounding box center [623, 299] width 144 height 67
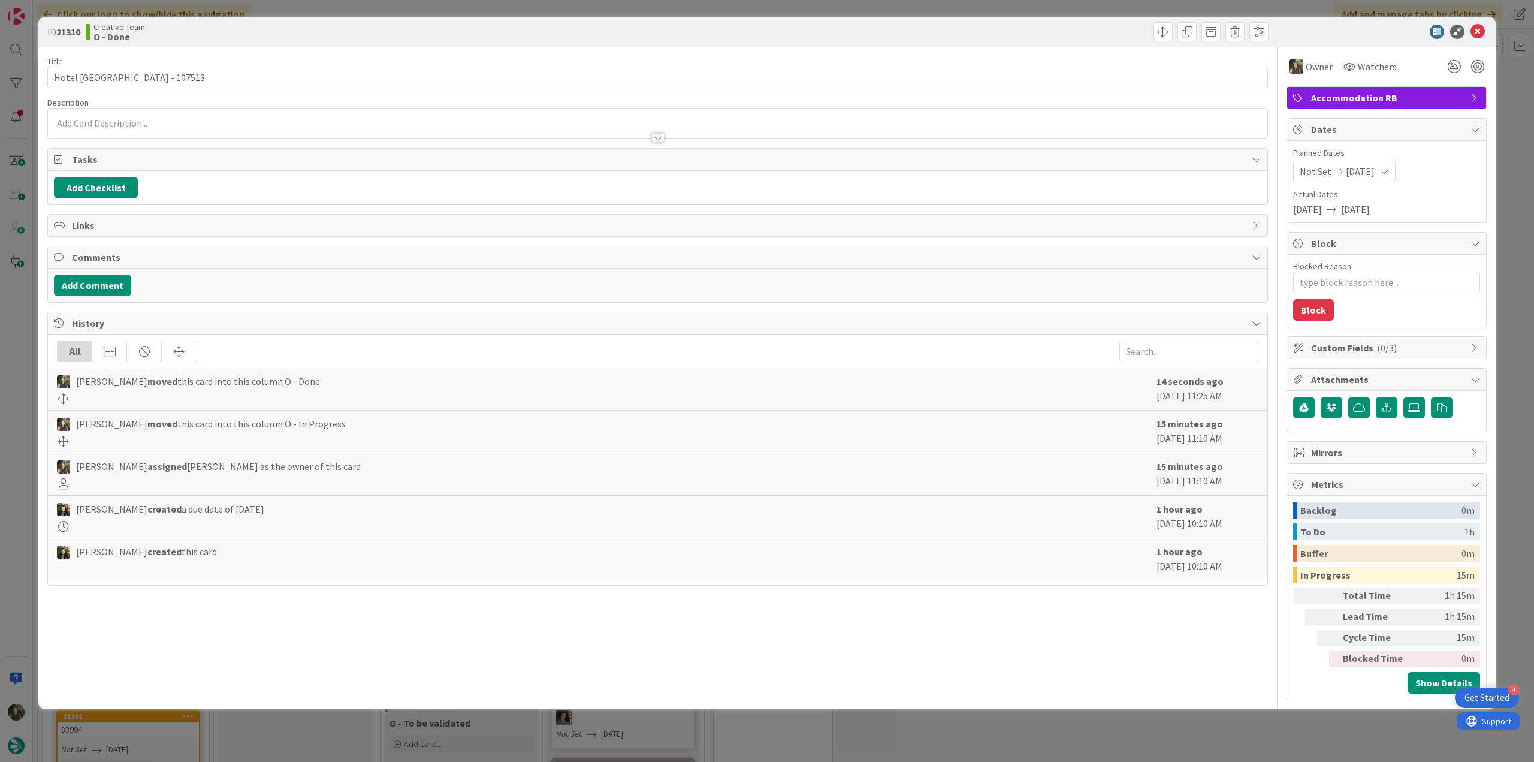
click at [1138, 733] on div "ID 21310 Creative Team O - Done Title 23 / 128 Hotel Le Agavi - 107513 Descript…" at bounding box center [767, 381] width 1534 height 762
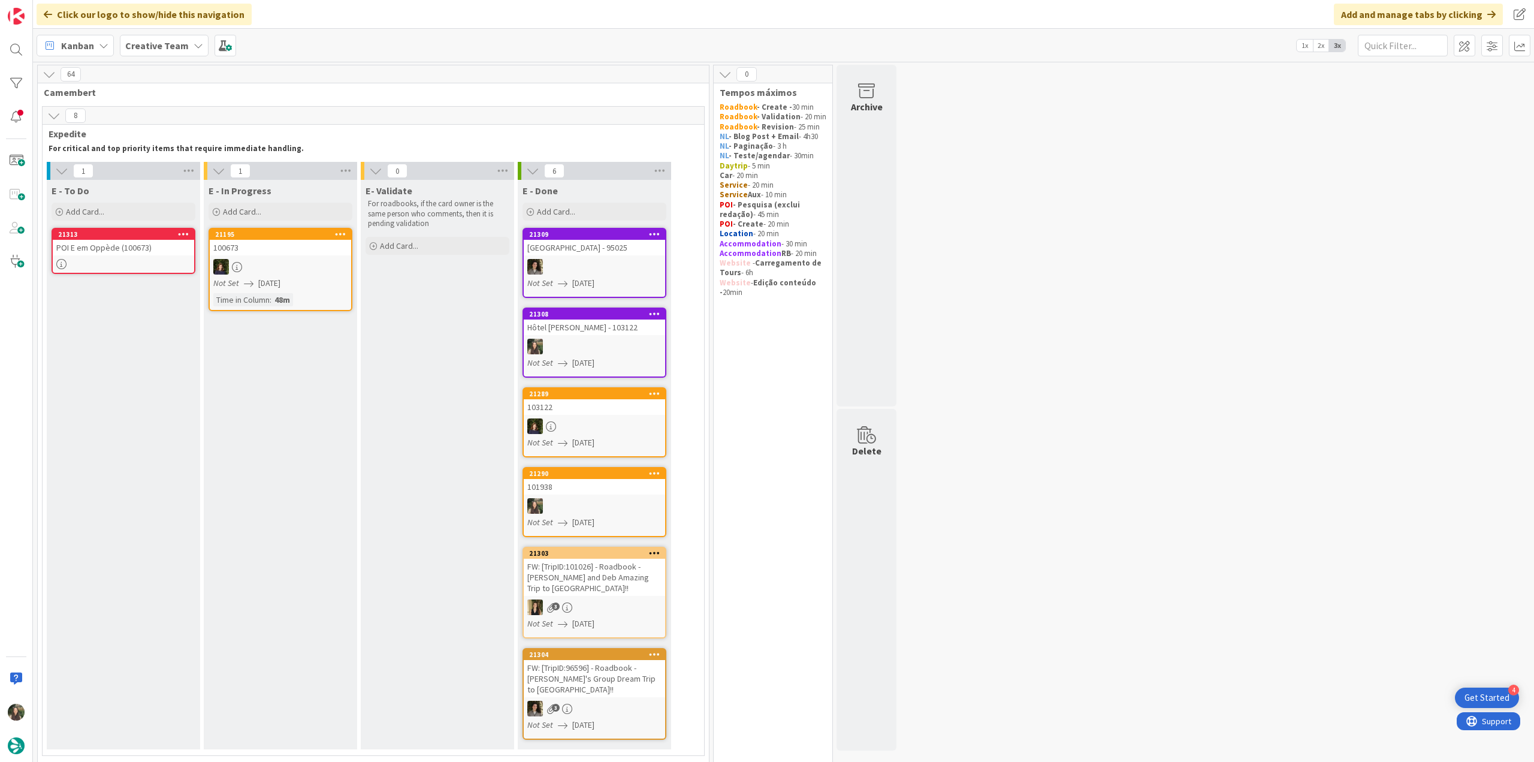
click at [171, 254] on div "POI E em Oppède (100673)" at bounding box center [123, 248] width 141 height 16
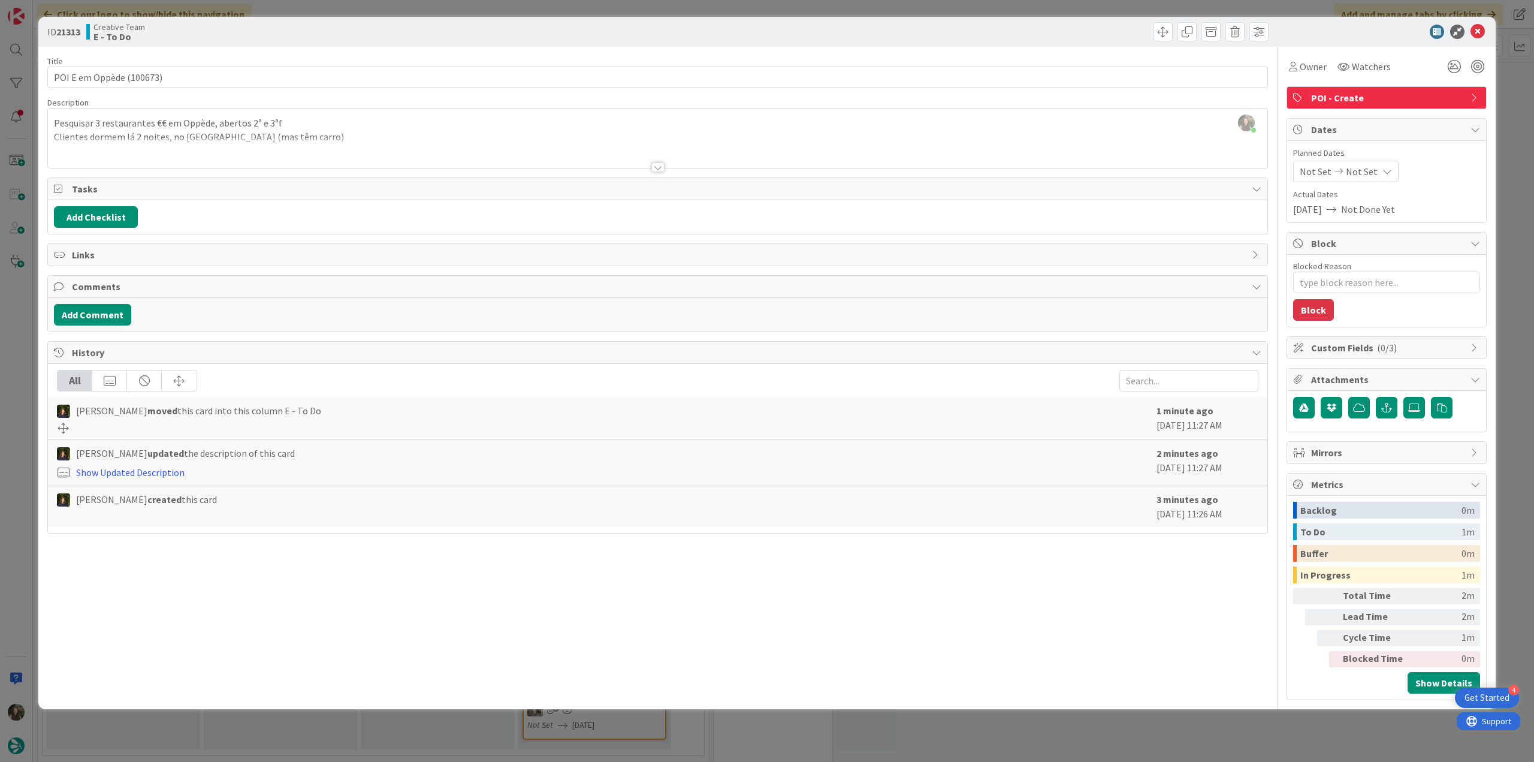
click at [31, 385] on div "ID 21313 Creative Team E - To Do Title 24 / 128 POI E em Oppède (100673) Descri…" at bounding box center [767, 381] width 1534 height 762
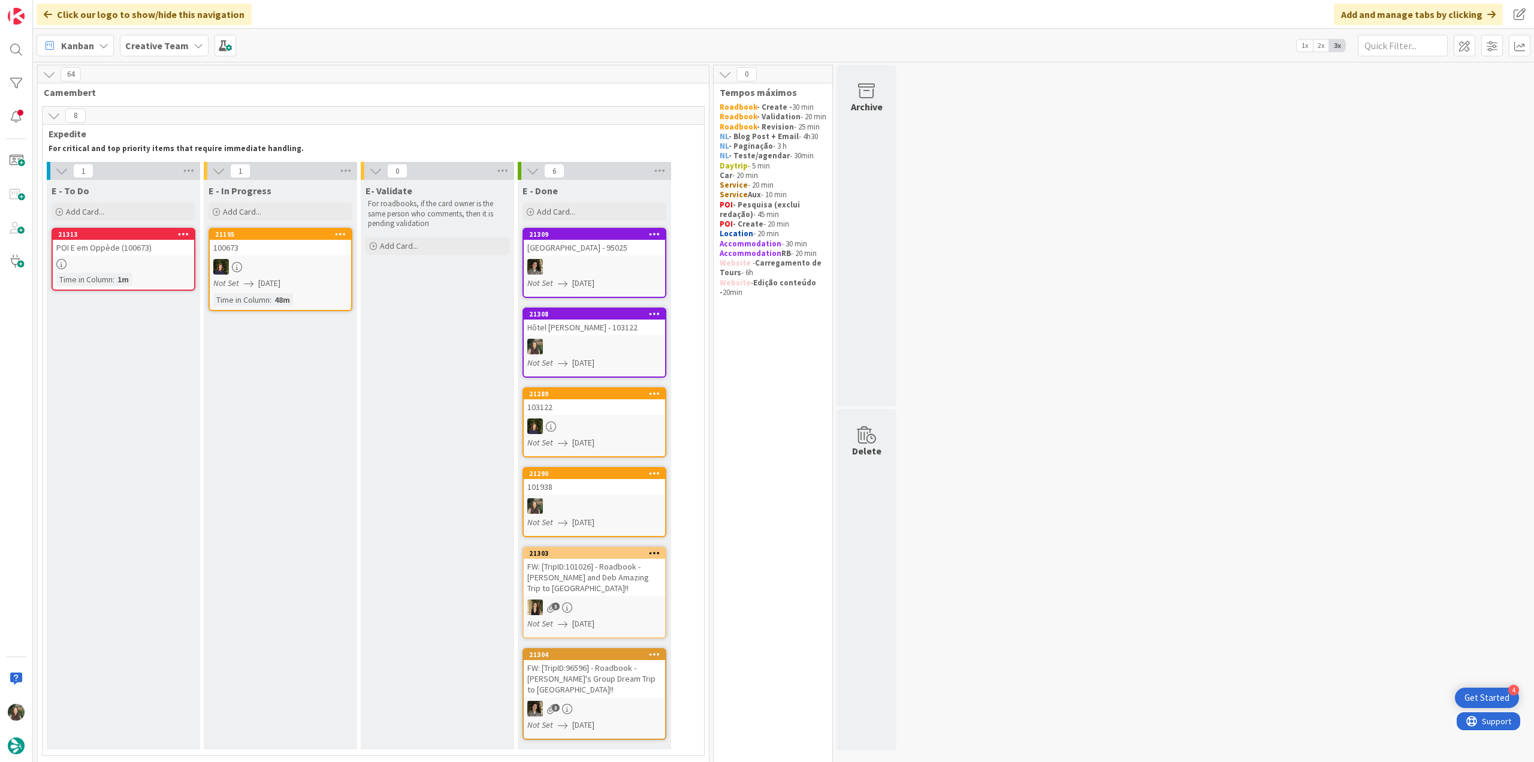
click at [158, 250] on div "POI E em Oppède (100673)" at bounding box center [123, 248] width 141 height 16
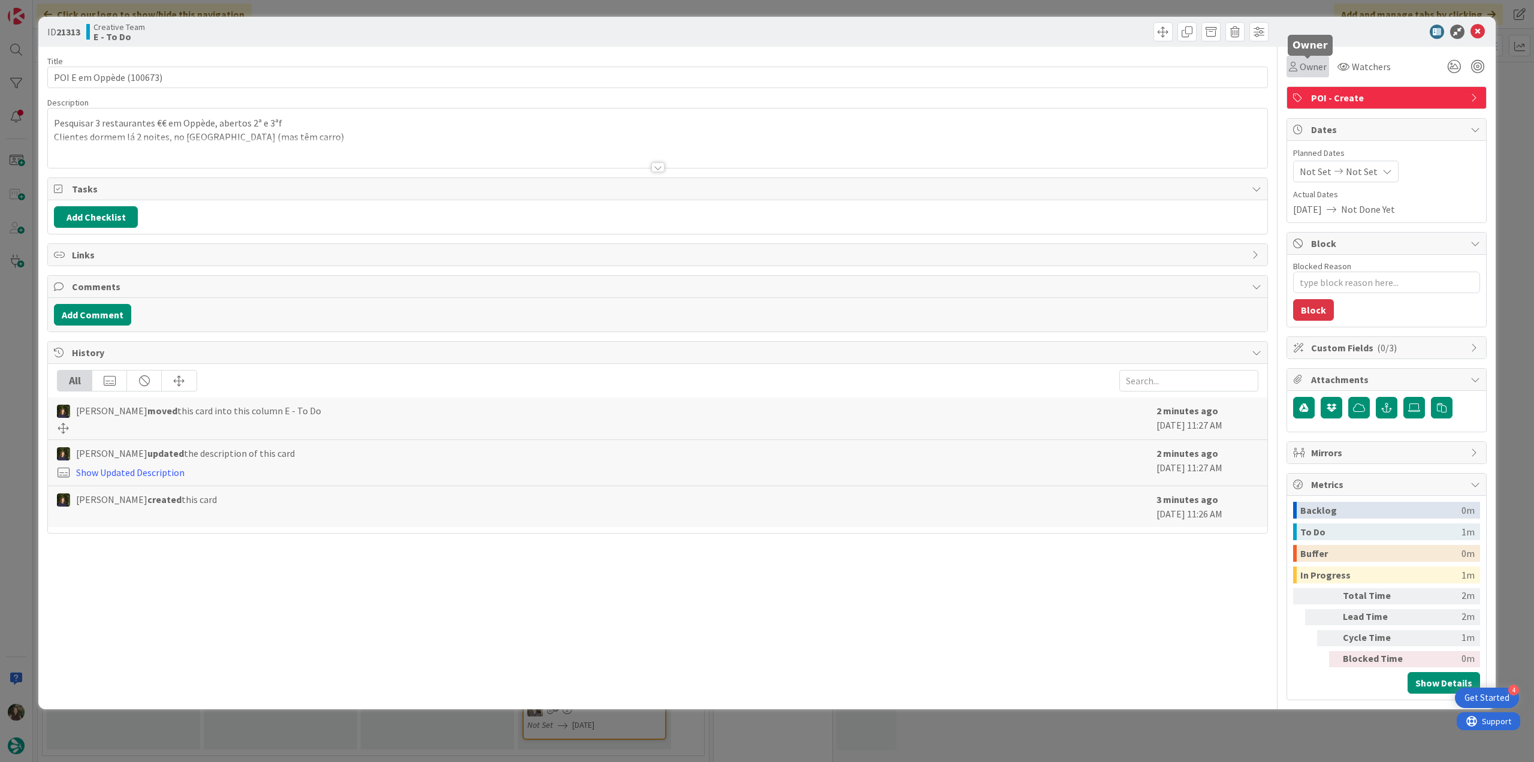
click at [1295, 67] on icon at bounding box center [1293, 67] width 8 height 10
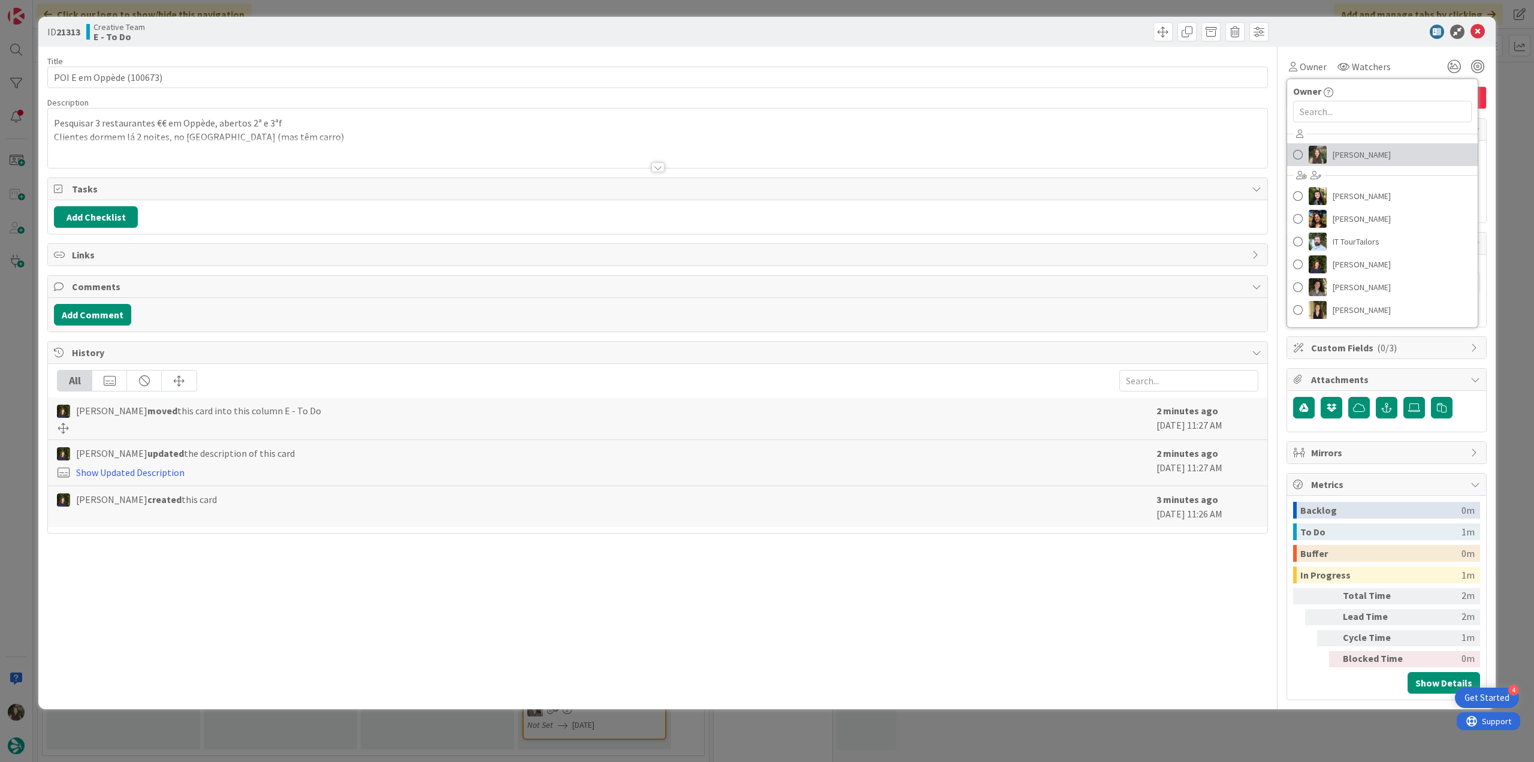
click at [1347, 152] on span "[PERSON_NAME]" at bounding box center [1362, 155] width 58 height 18
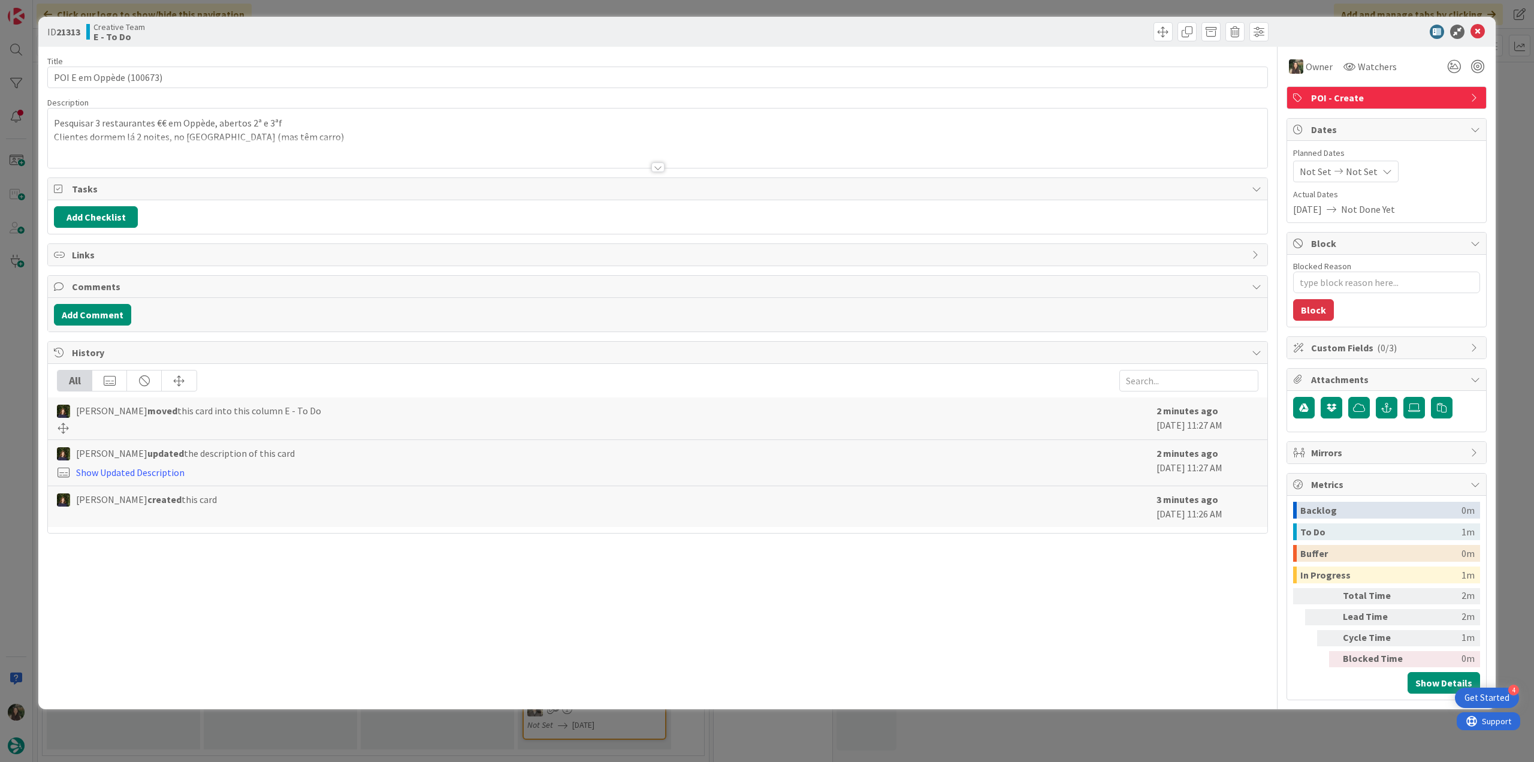
click at [1507, 100] on div "ID 21313 Creative Team E - To Do Title 24 / 128 POI E em Oppède (100673) Descri…" at bounding box center [767, 381] width 1534 height 762
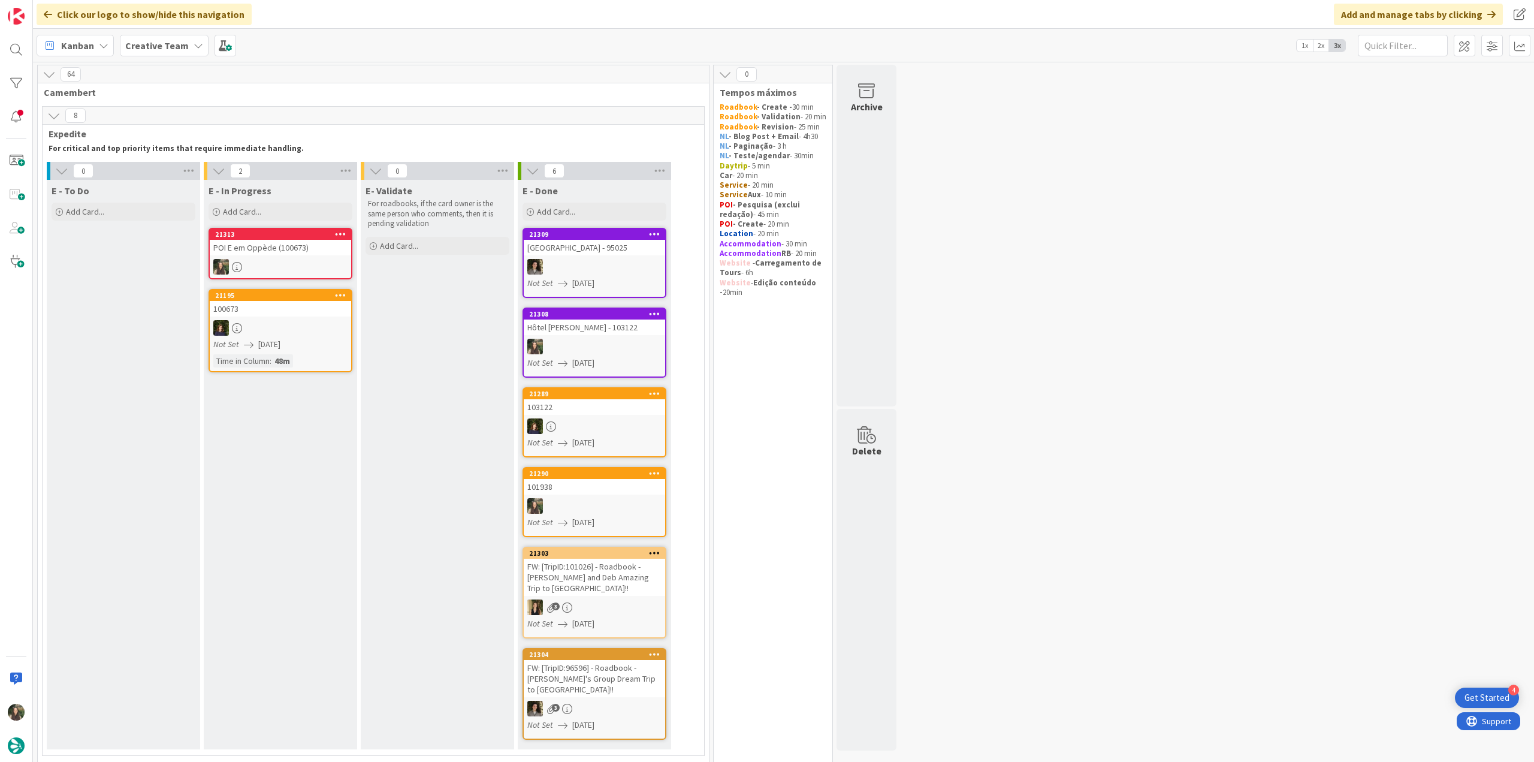
click at [315, 260] on div at bounding box center [280, 267] width 141 height 16
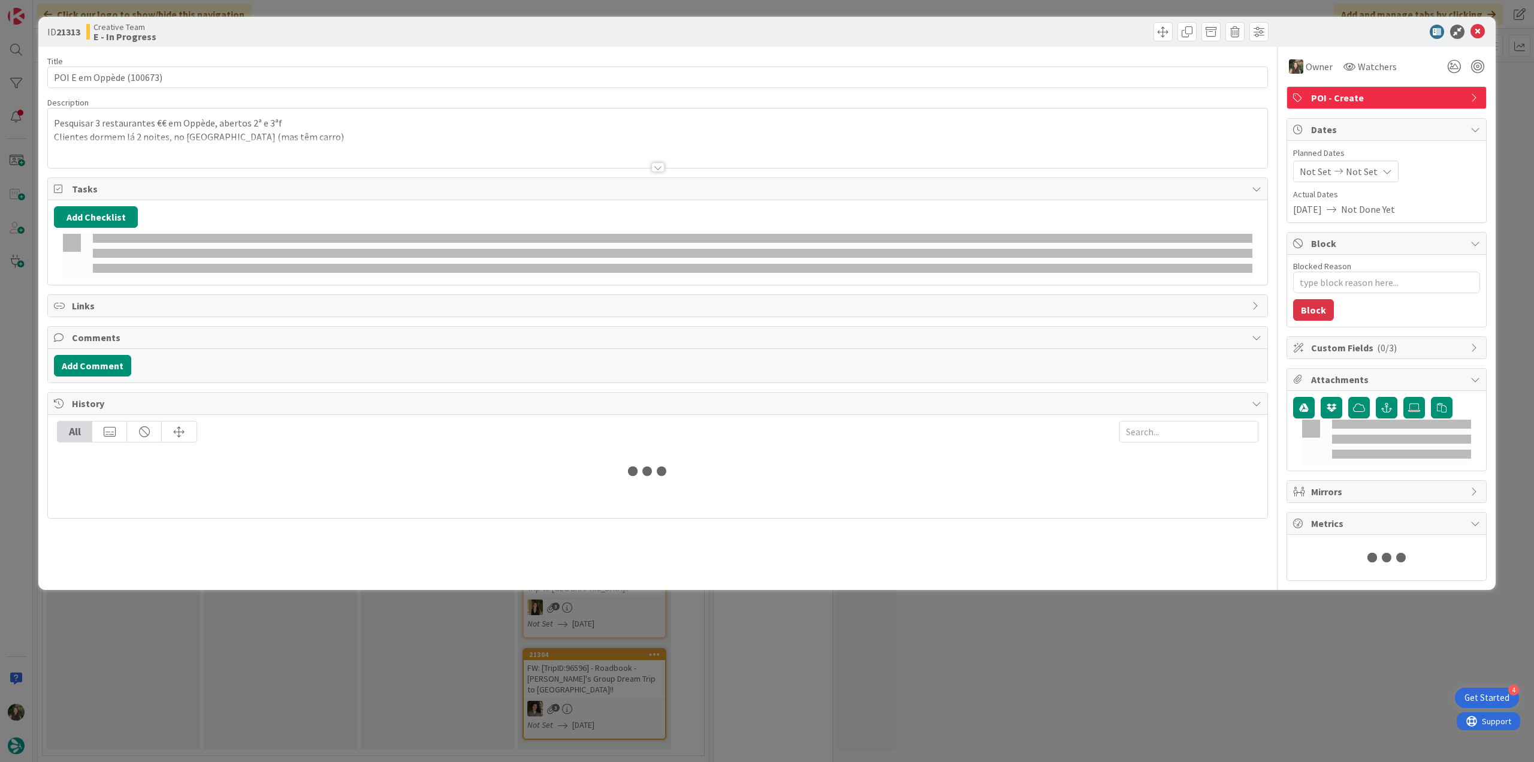
type textarea "x"
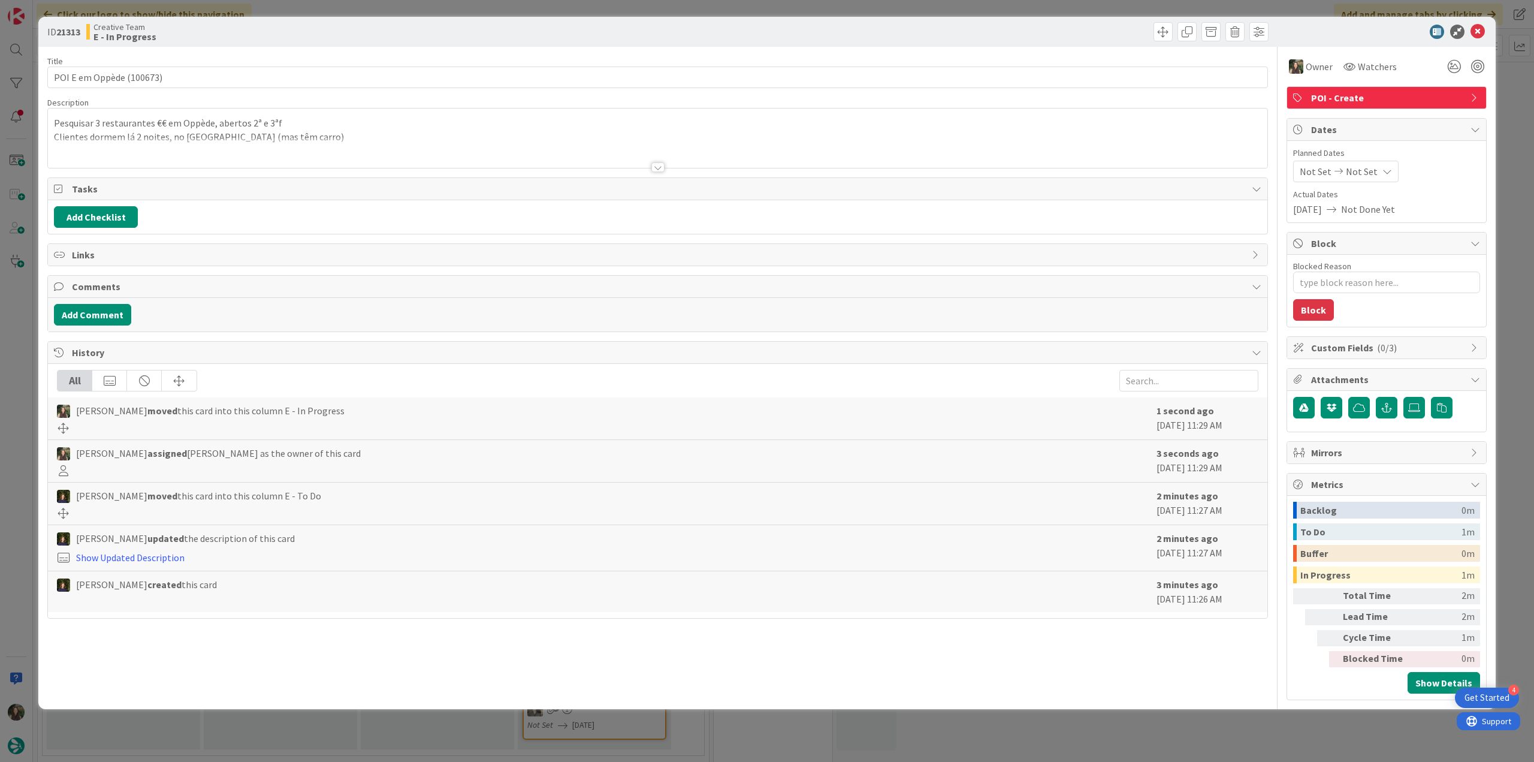
click at [153, 134] on div "Pesquisar 3 restaurantes €€ em Oppède, abertos 2ª e 3ªf Clientes dormem lá 2 no…" at bounding box center [657, 137] width 1219 height 59
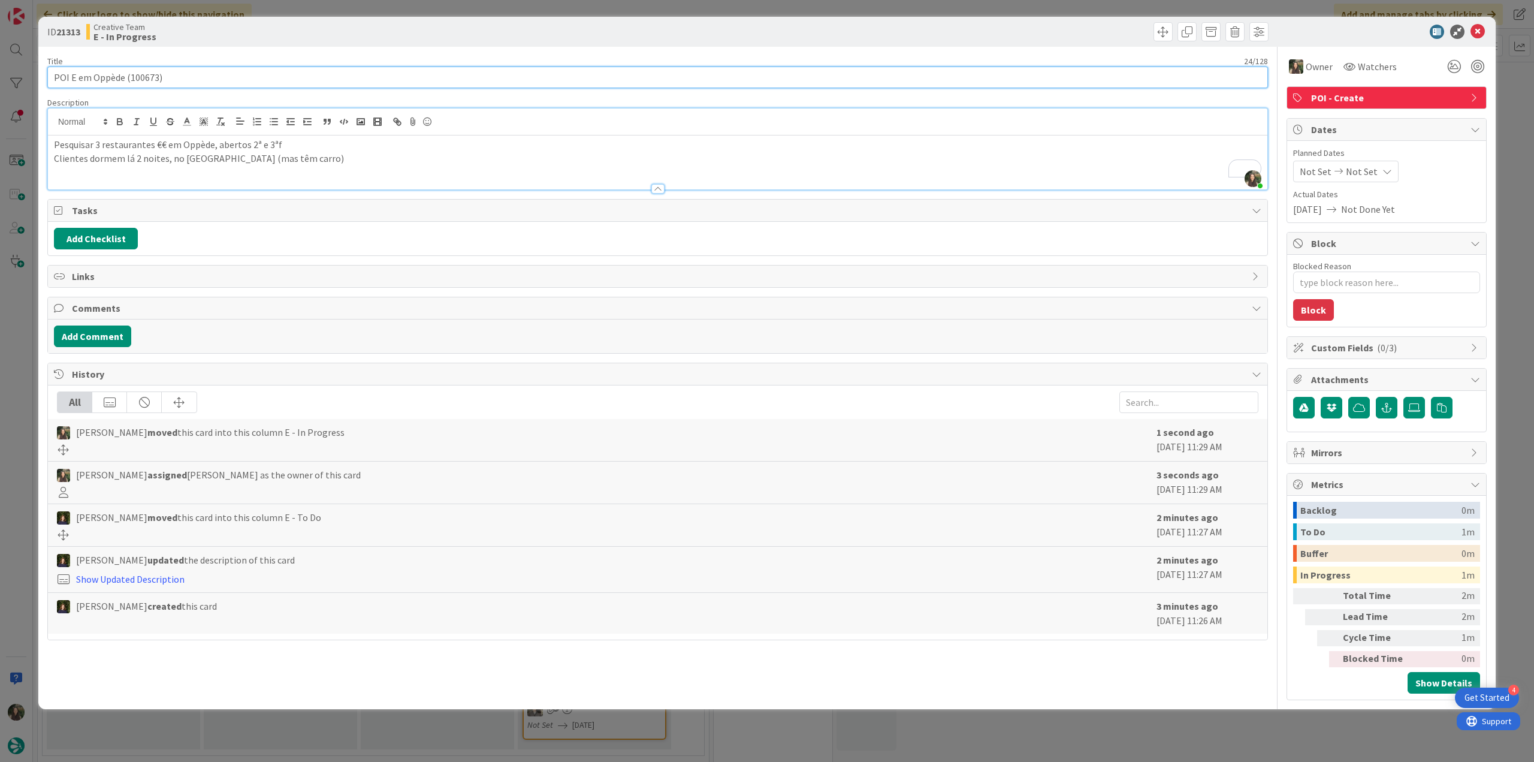
click at [116, 78] on input "POI E em Oppède (100673)" at bounding box center [657, 78] width 1220 height 22
click at [17, 315] on div "ID 21313 Creative Team E - In Progress Title 24 / 128 POI E em Oppède (100673) …" at bounding box center [767, 381] width 1534 height 762
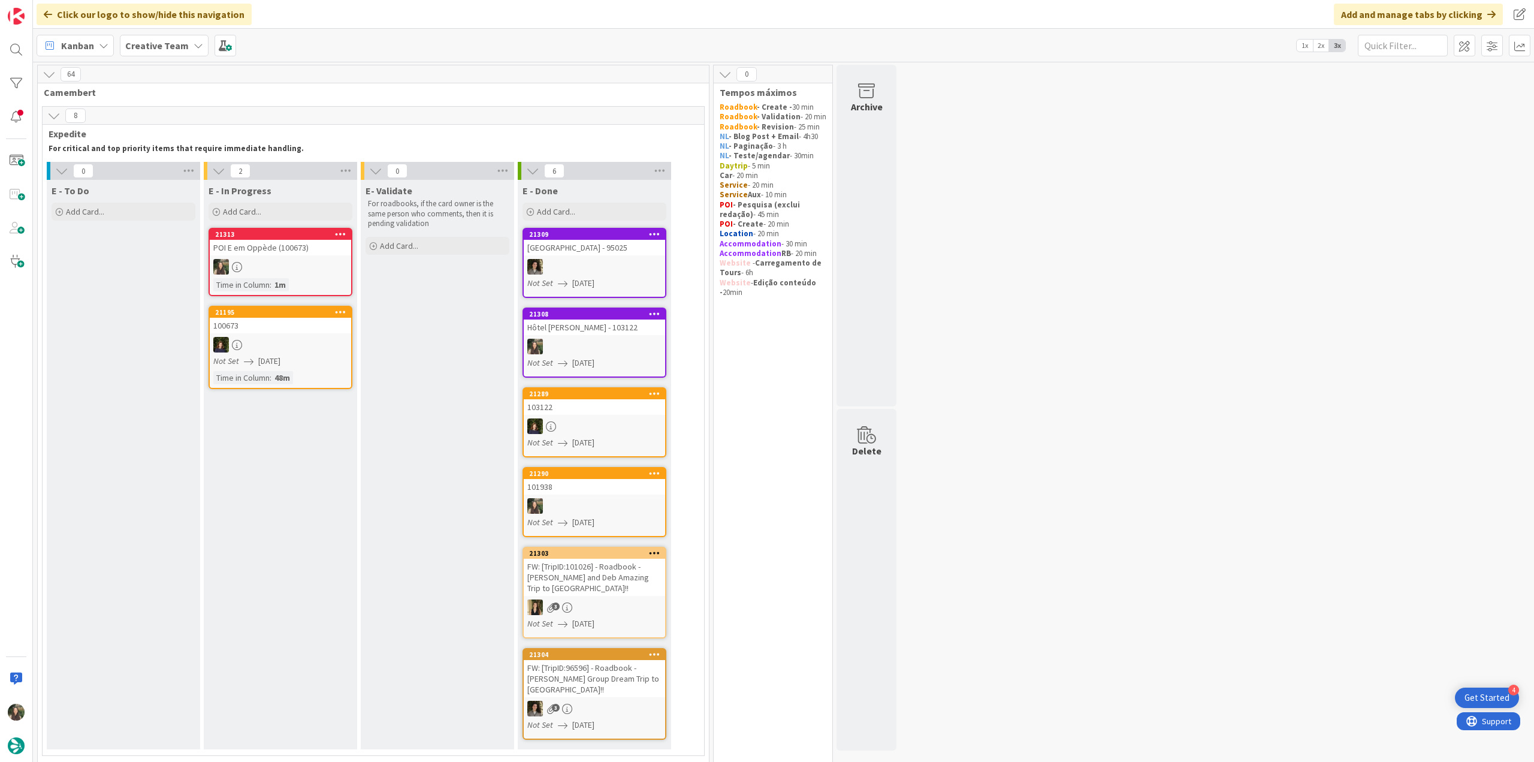
click at [292, 271] on div at bounding box center [280, 267] width 141 height 16
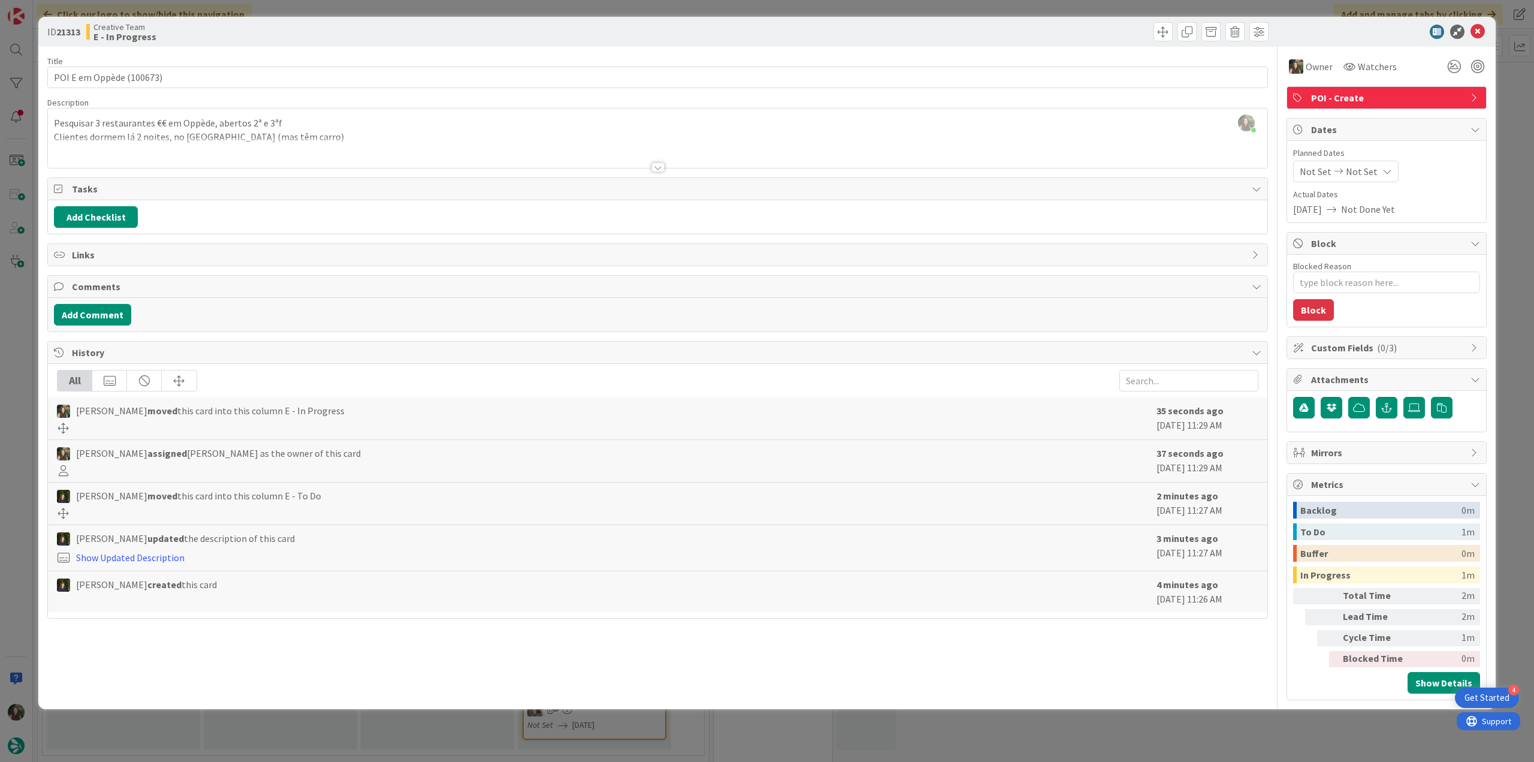
click at [365, 131] on div "Inês Gonçalves just joined Pesquisar 3 restaurantes €€ em Oppède, abertos 2ª e …" at bounding box center [657, 137] width 1219 height 59
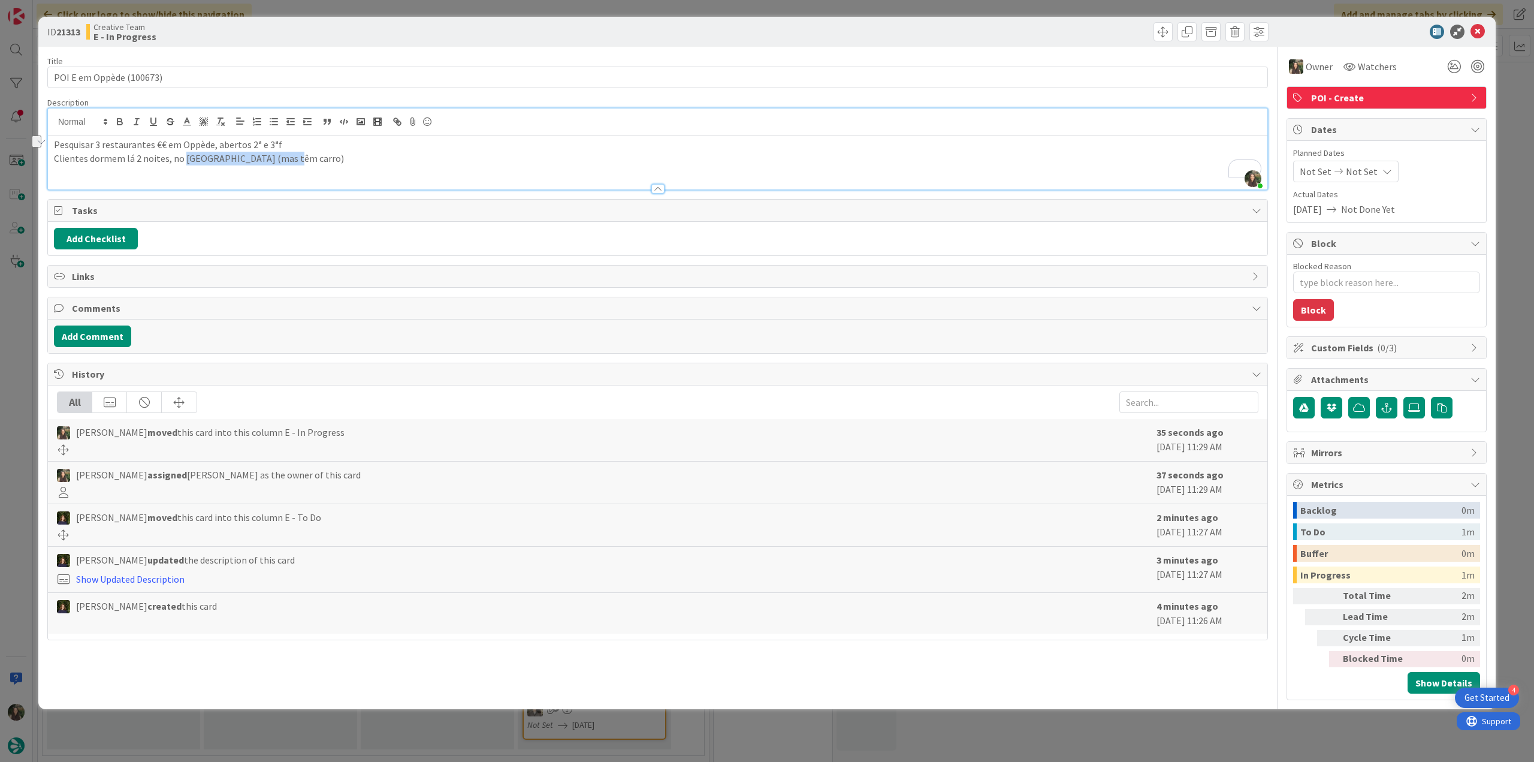
drag, startPoint x: 183, startPoint y: 158, endPoint x: 284, endPoint y: 159, distance: 100.7
click at [284, 159] on p "Clientes dormem lá 2 noites, no Hotel Bastide du OMourre (mas têm carro)" at bounding box center [657, 159] width 1207 height 14
copy p "Hotel Bastide du OMourre"
click at [147, 79] on input "POI E em Oppède (100673)" at bounding box center [657, 78] width 1220 height 22
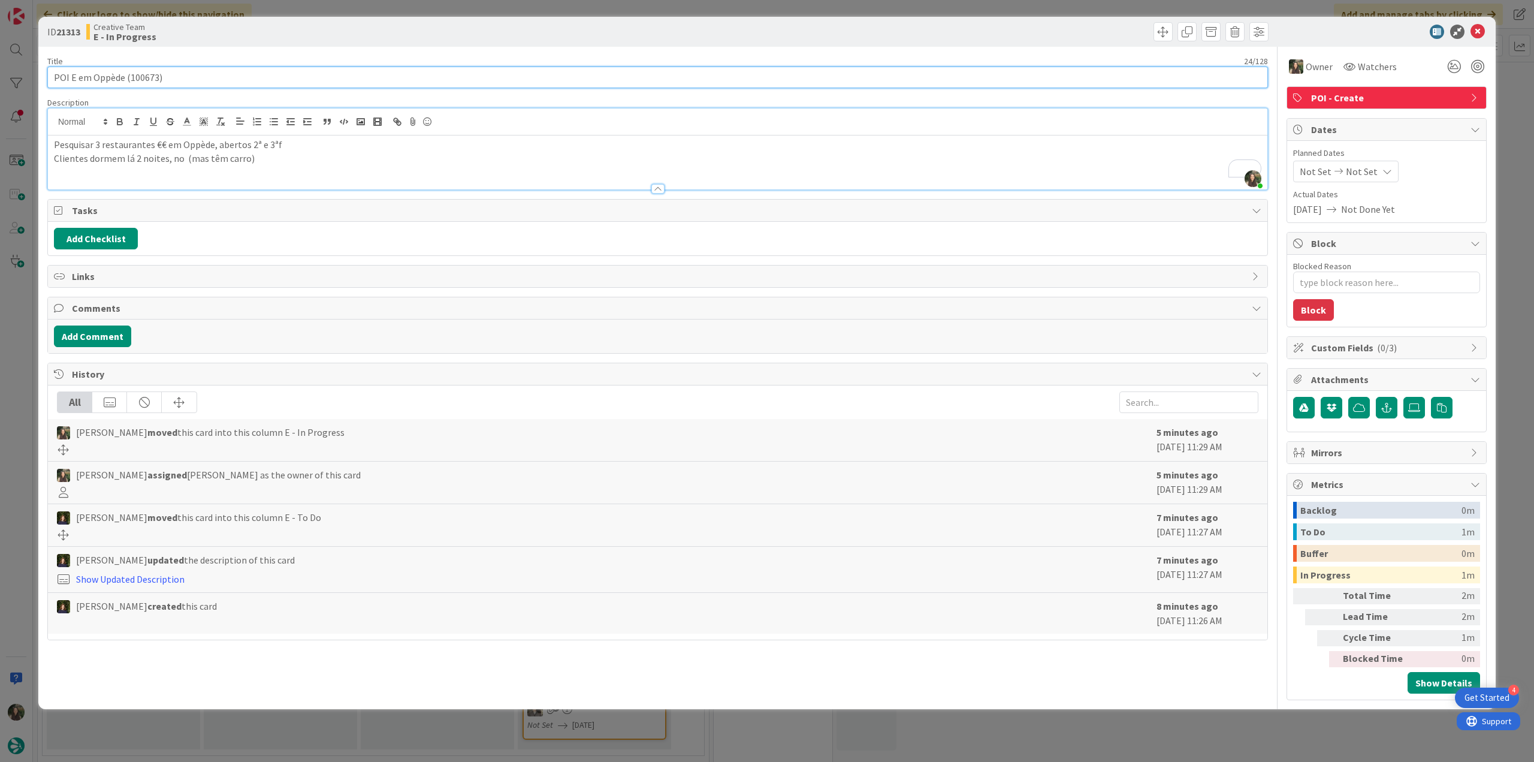
click at [147, 79] on input "POI E em Oppède (100673)" at bounding box center [657, 78] width 1220 height 22
click at [22, 343] on div "ID 21313 Creative Team E - In Progress Title 24 / 128 POI E em Oppède (100673) …" at bounding box center [767, 381] width 1534 height 762
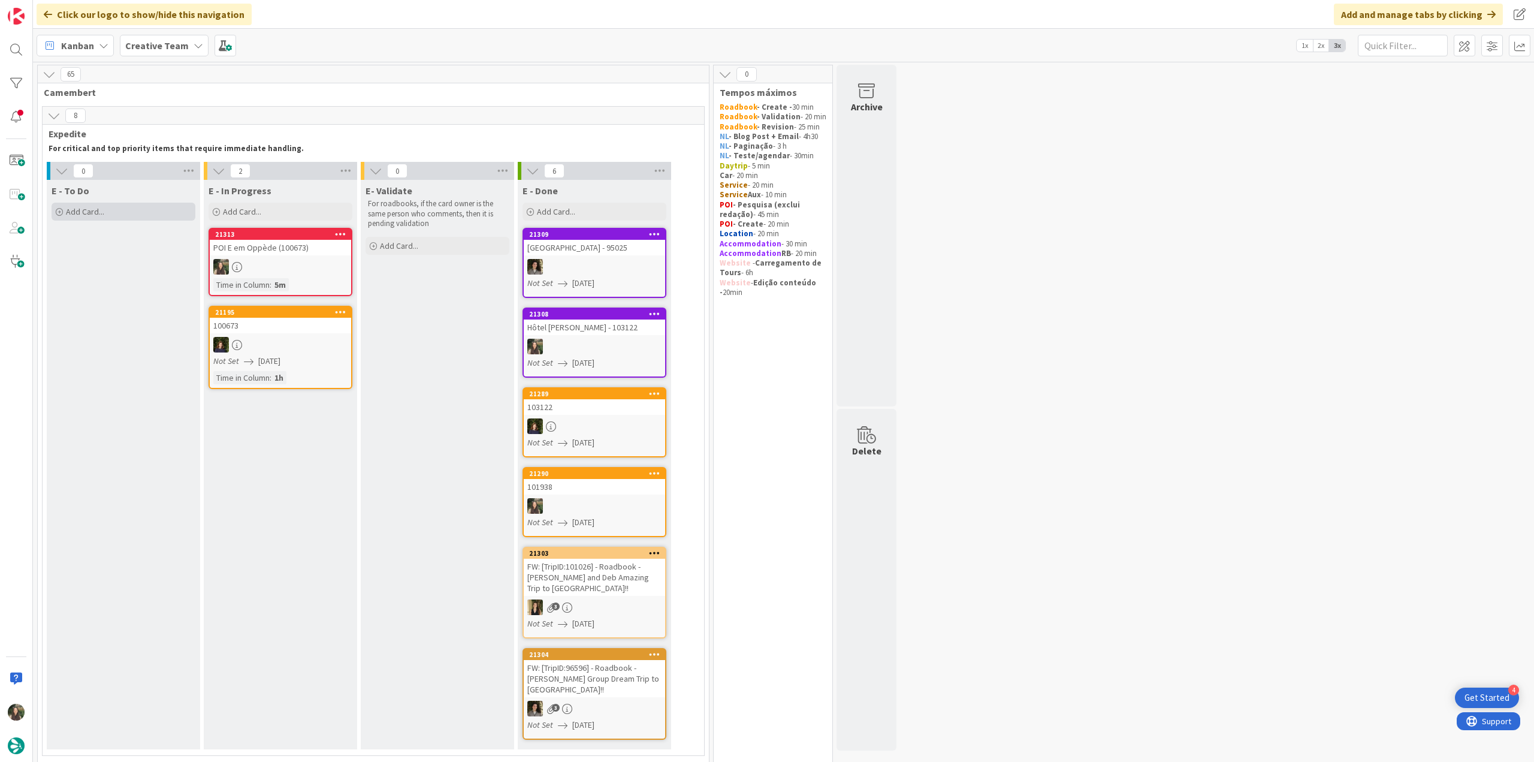
click at [125, 212] on div "Add Card..." at bounding box center [124, 212] width 144 height 18
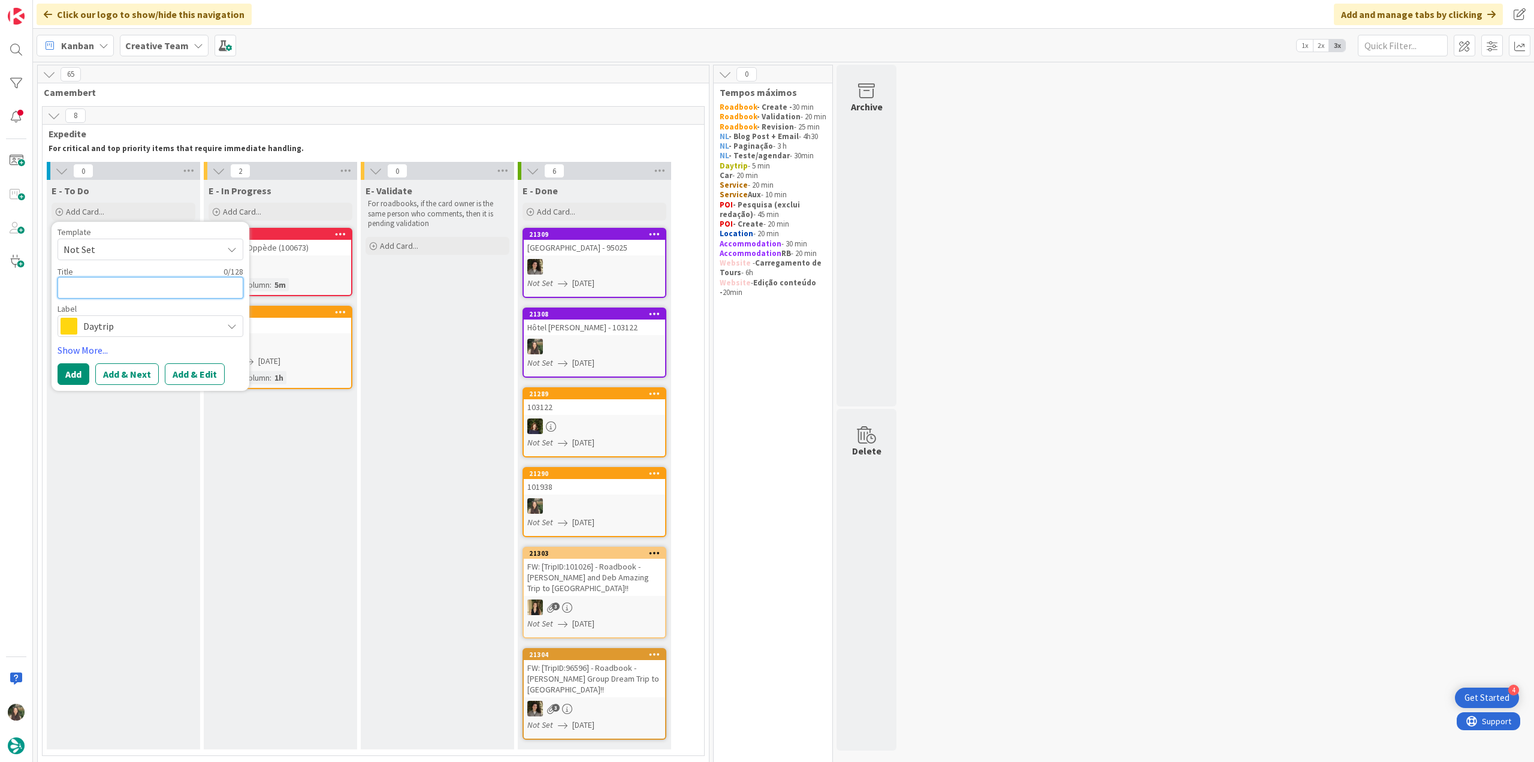
click at [139, 287] on textarea at bounding box center [151, 288] width 186 height 22
paste textarea "€€ - Bistro Les Poulivets - Closed Wed"
type textarea "x"
type textarea "€€ - Bistro Les Poulivets - Closed Wed"
click at [132, 328] on span "Daytrip" at bounding box center [149, 326] width 133 height 17
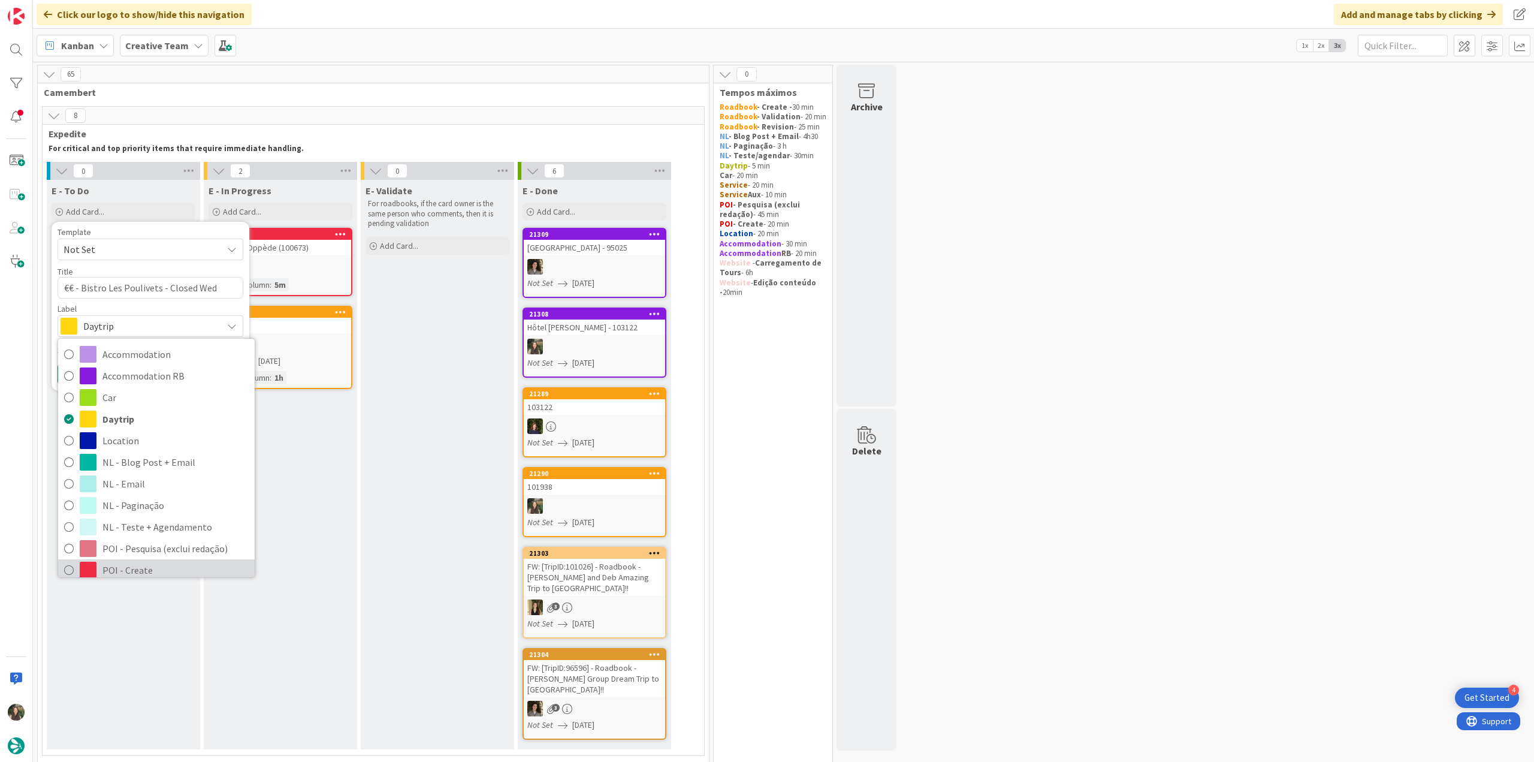
drag, startPoint x: 152, startPoint y: 564, endPoint x: 151, endPoint y: 555, distance: 9.6
click at [151, 566] on span "POI - Create" at bounding box center [175, 570] width 146 height 18
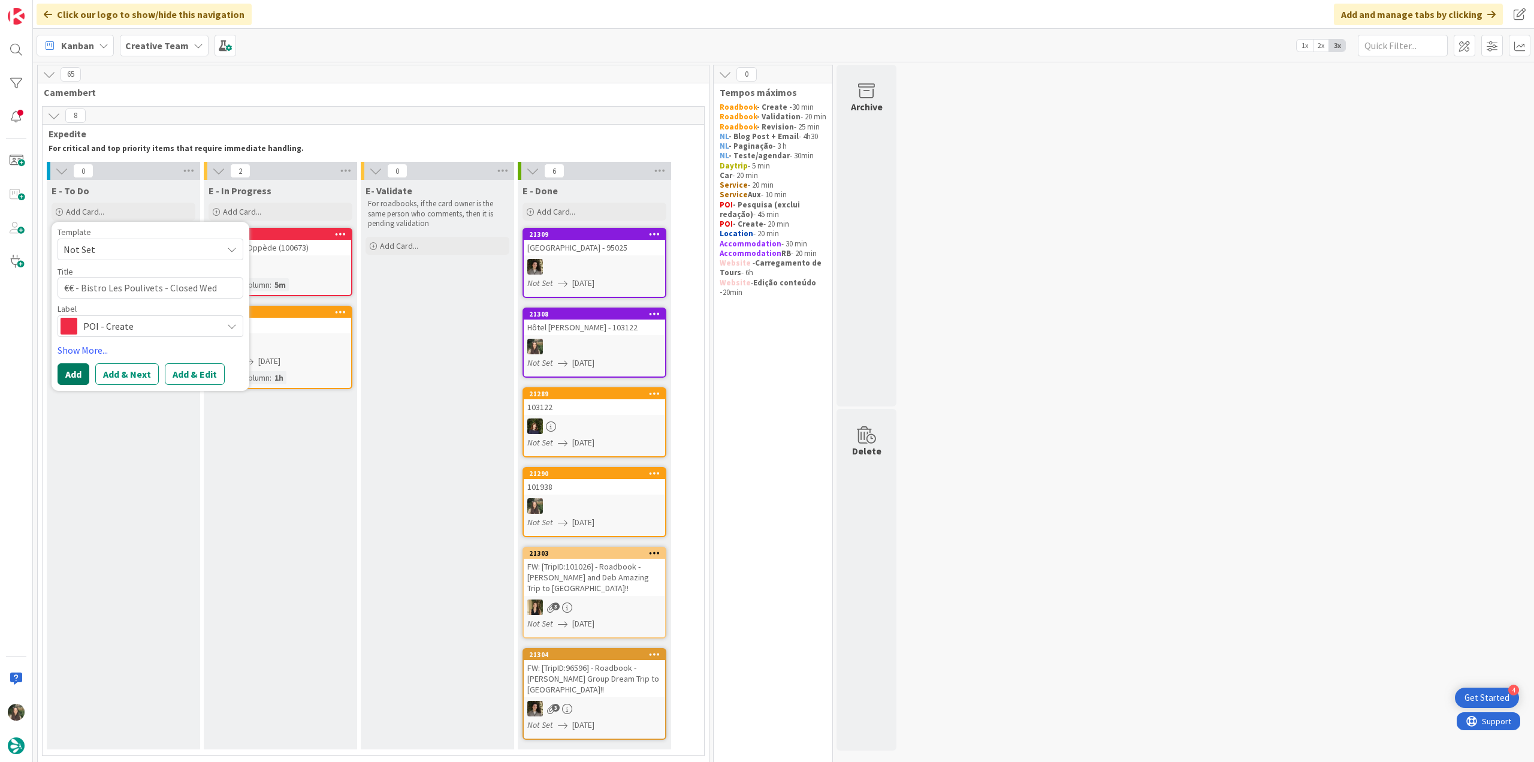
click at [71, 371] on button "Add" at bounding box center [74, 374] width 32 height 22
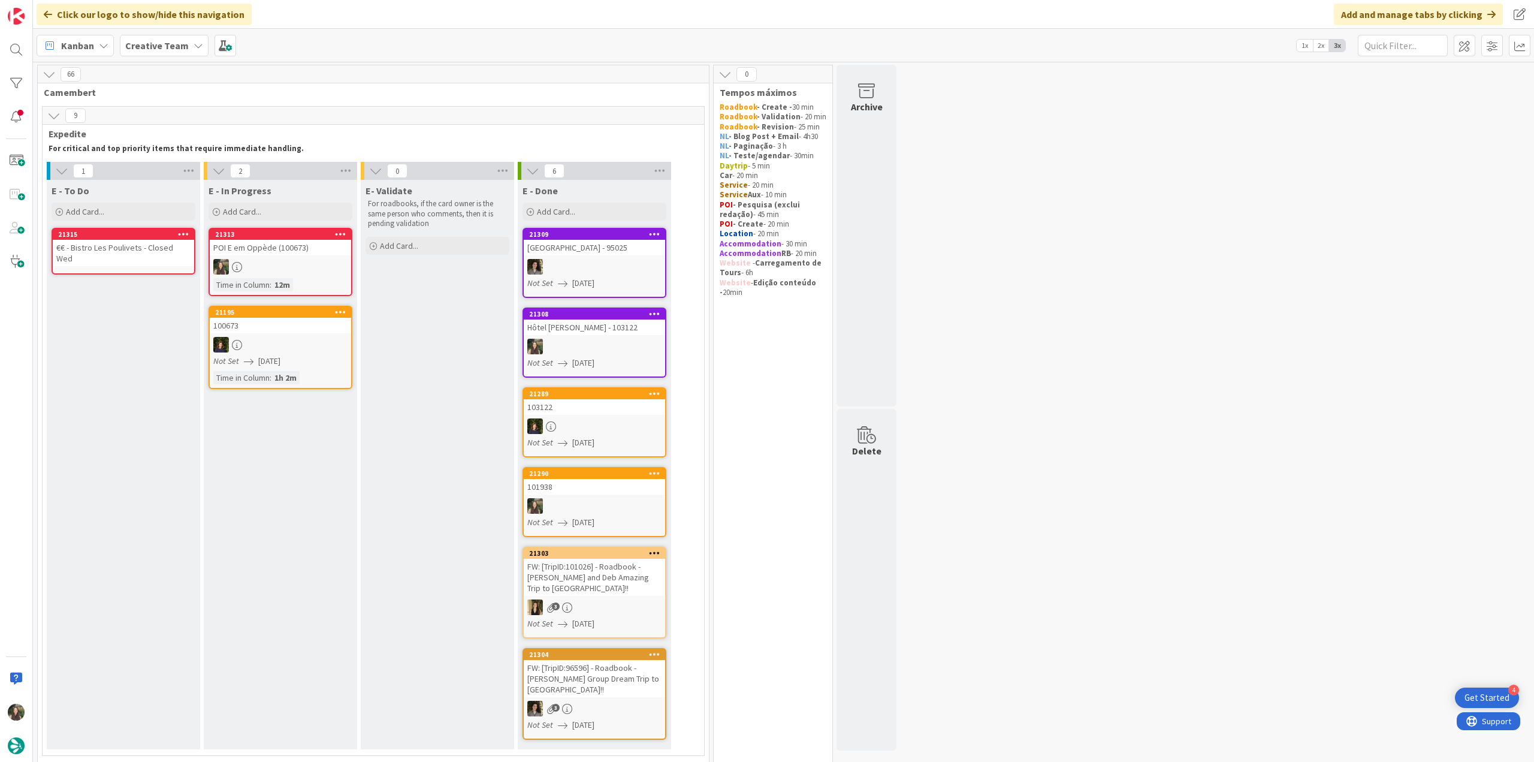
click at [292, 259] on div at bounding box center [280, 267] width 141 height 16
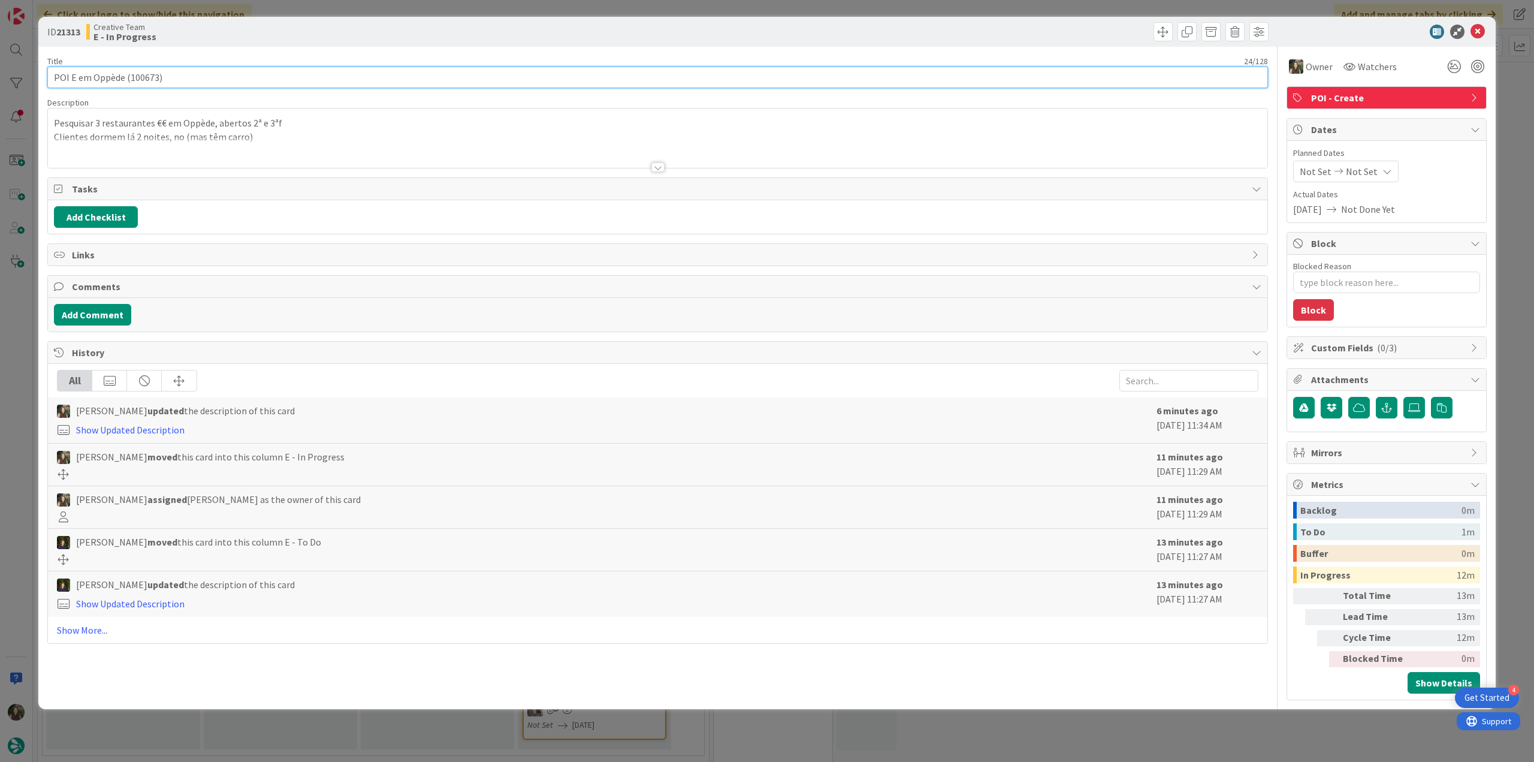
click at [118, 77] on input "POI E em Oppède (100673)" at bounding box center [657, 78] width 1220 height 22
click at [22, 360] on div "ID 21313 Creative Team E - In Progress Title 24 / 128 POI E em Oppède (100673) …" at bounding box center [767, 381] width 1534 height 762
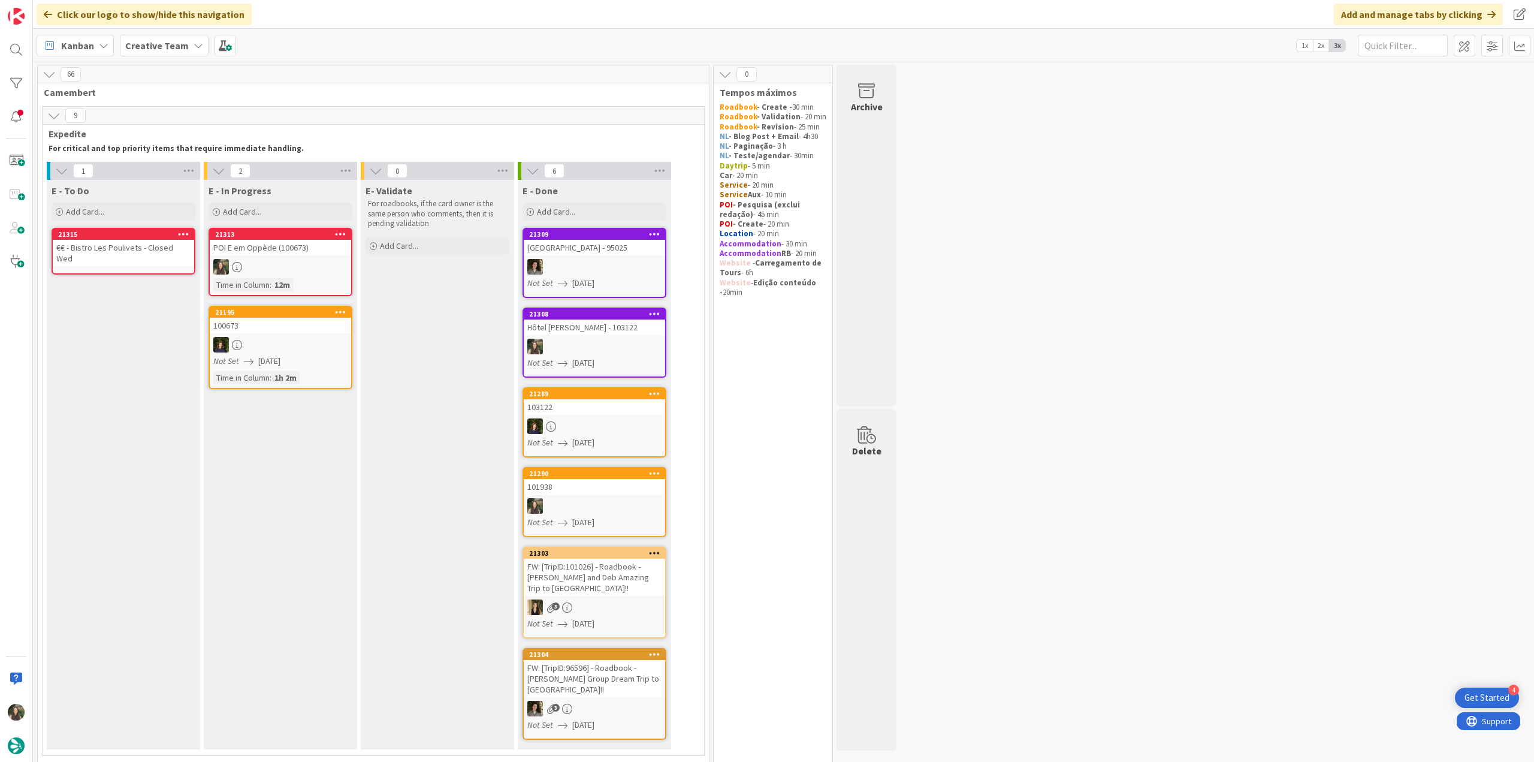
click at [143, 259] on link "21315 €€ - Bistro Les Poulivets - Closed Wed" at bounding box center [124, 251] width 144 height 47
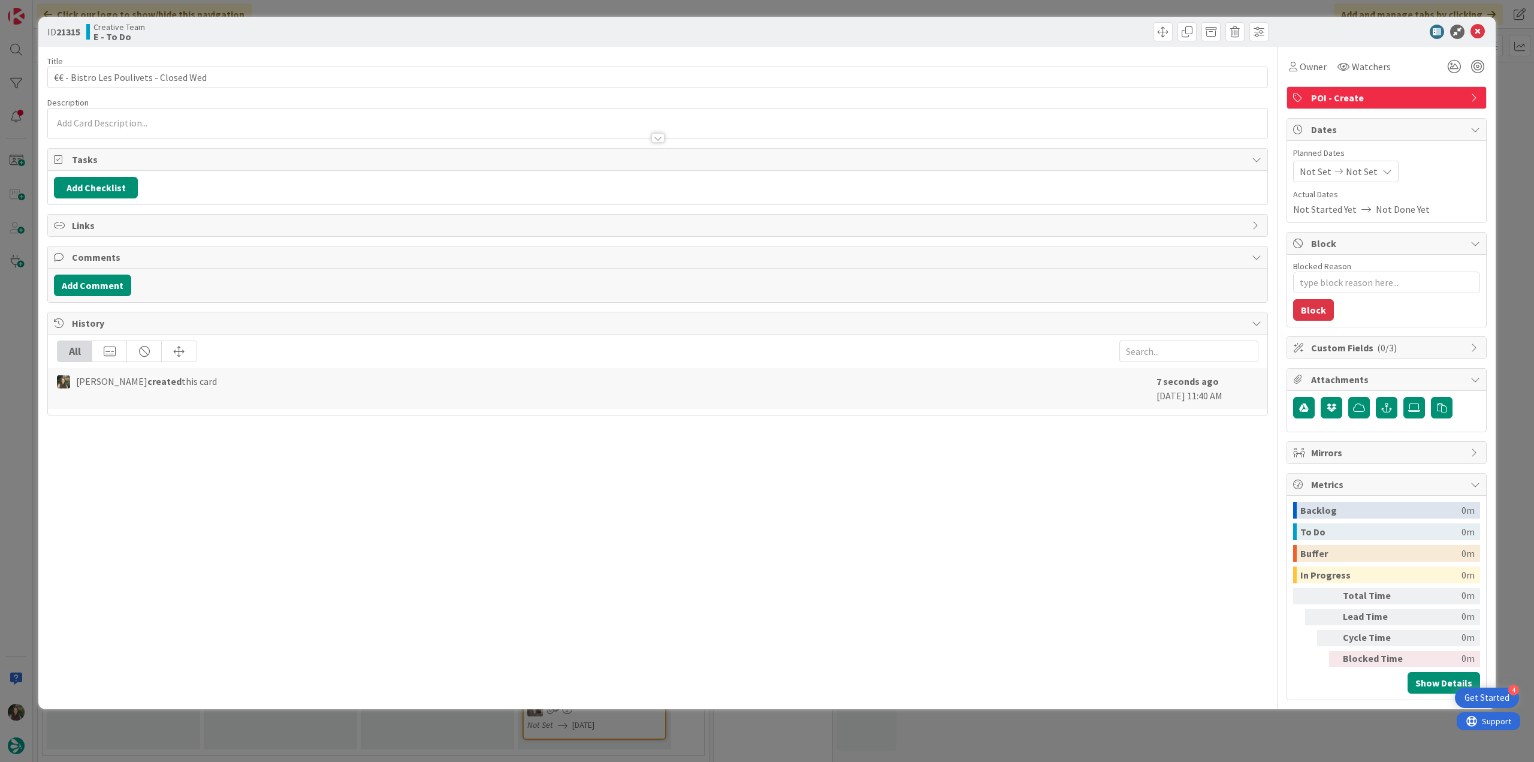
click at [116, 123] on p at bounding box center [657, 123] width 1207 height 14
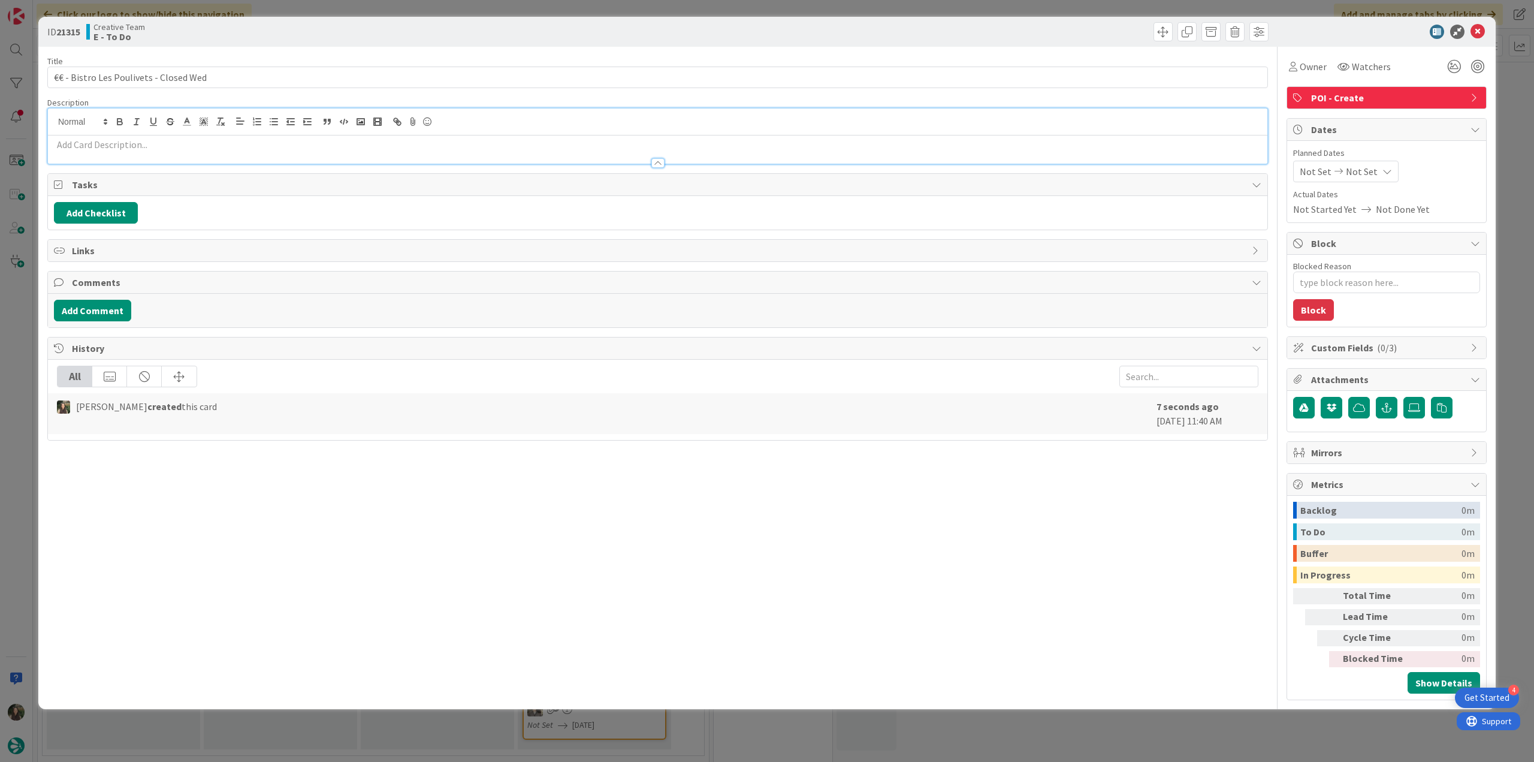
click at [111, 150] on p at bounding box center [657, 145] width 1207 height 14
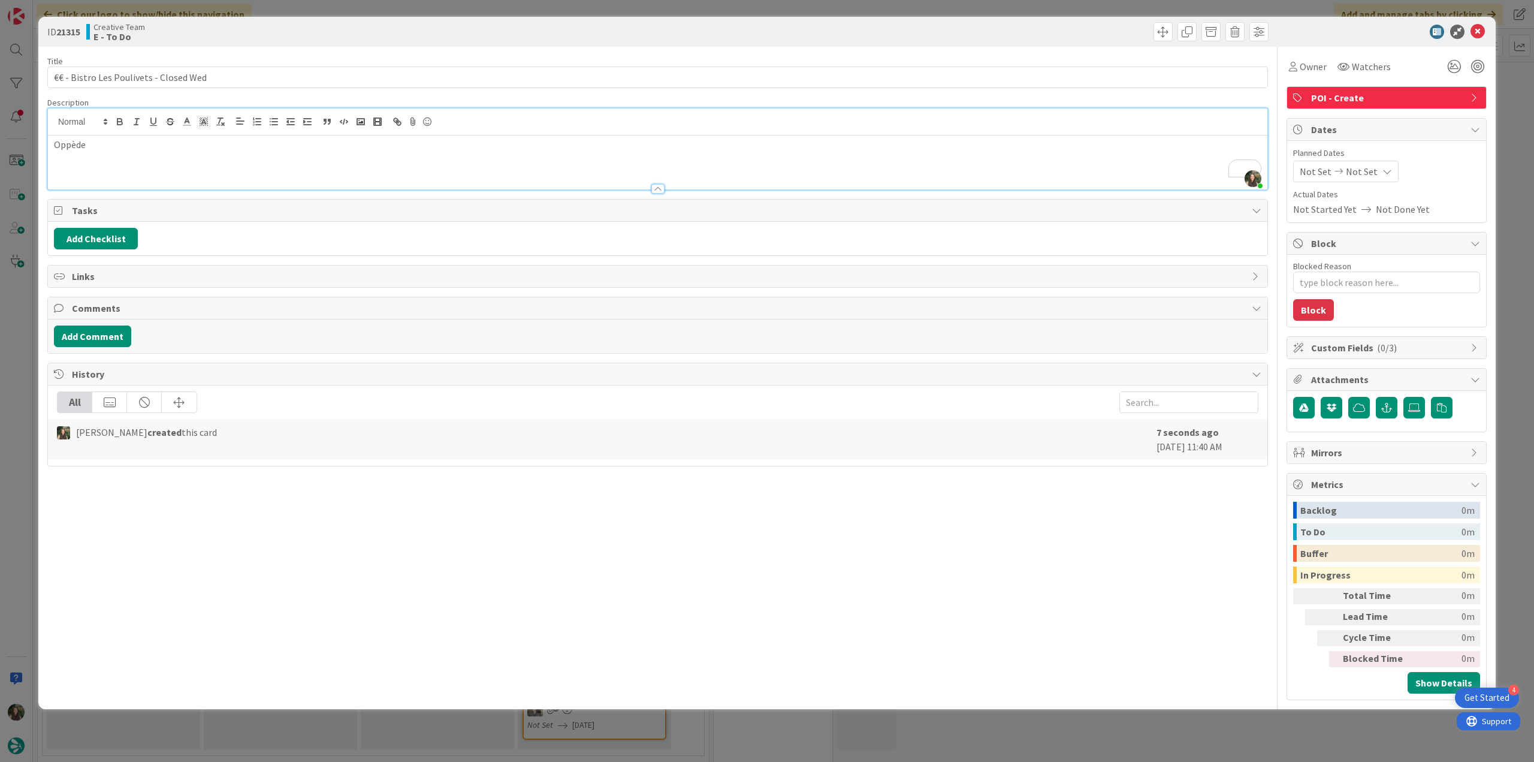
click at [17, 353] on div "ID 21315 Creative Team E - To Do Title 38 / 128 €€ - Bistro Les Poulivets - Clo…" at bounding box center [767, 381] width 1534 height 762
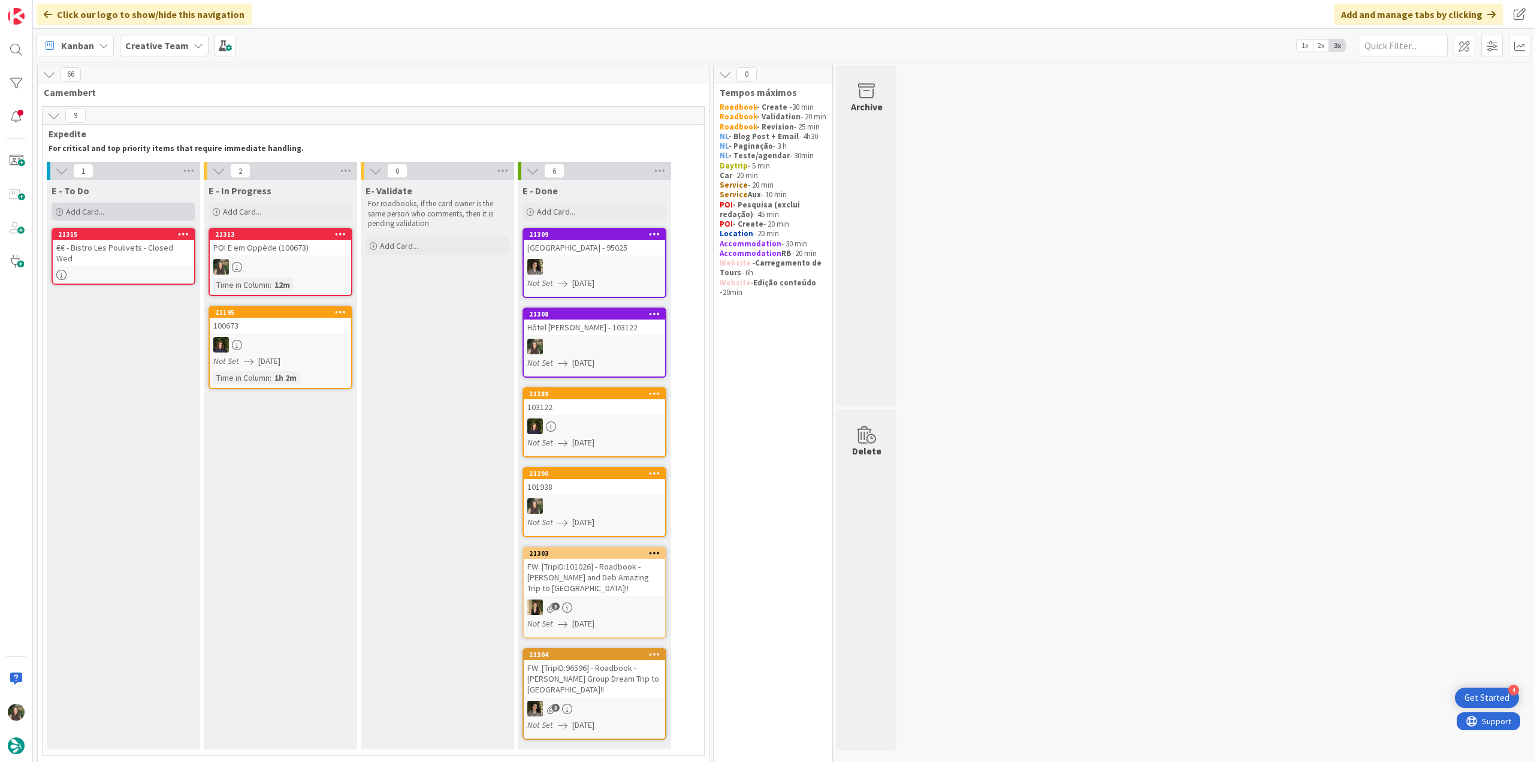
click at [96, 210] on span "Add Card..." at bounding box center [85, 211] width 38 height 11
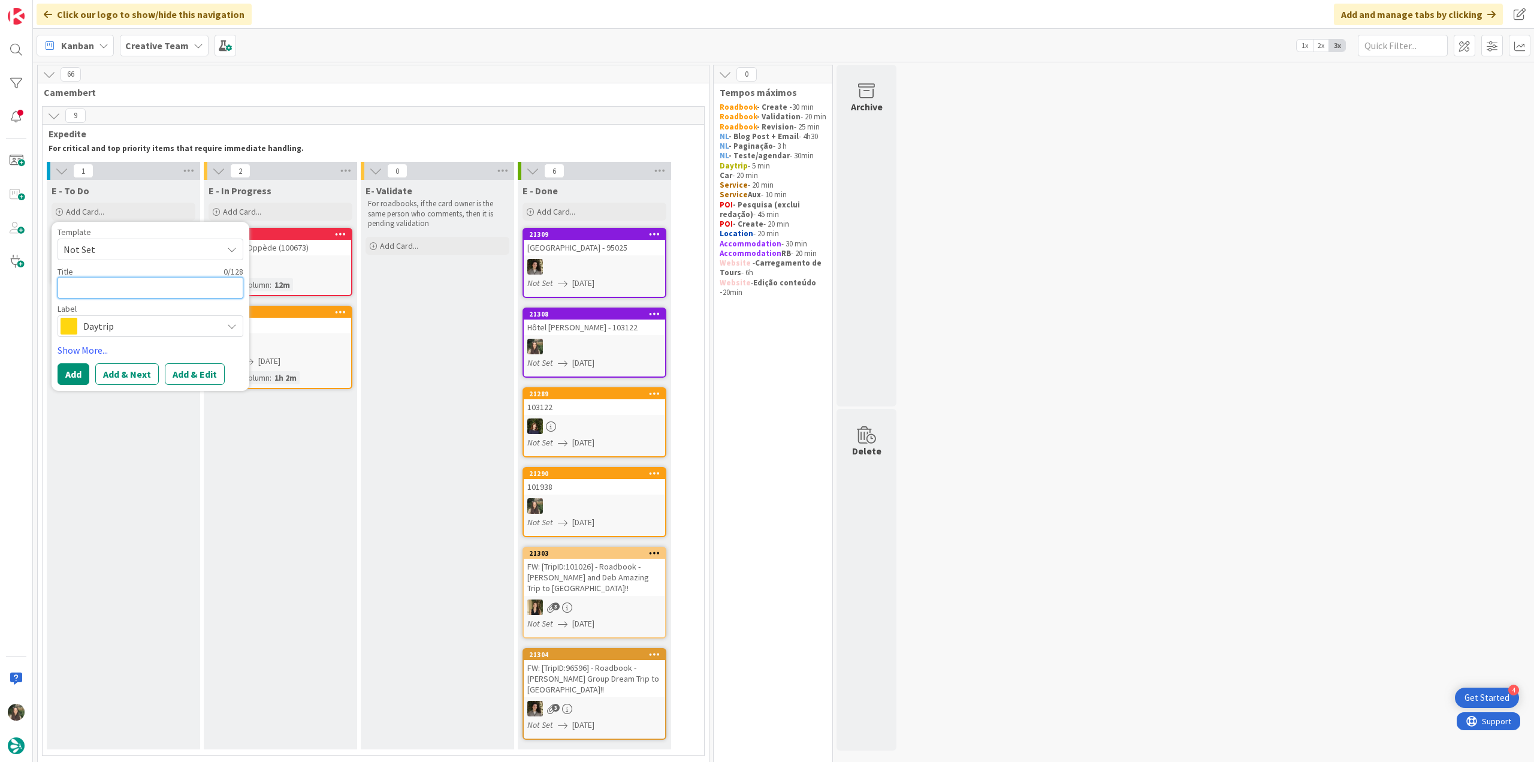
click at [101, 294] on textarea at bounding box center [151, 288] width 186 height 22
paste textarea "€€ - Le Petit Cafe des Jeanne - Closed Mon (Veg-Friendly)"
type textarea "x"
type textarea "€€ - Le Petit Cafe des Jeanne - Closed Mon (Veg-Friendly)"
click at [116, 337] on span "Daytrip" at bounding box center [149, 340] width 133 height 17
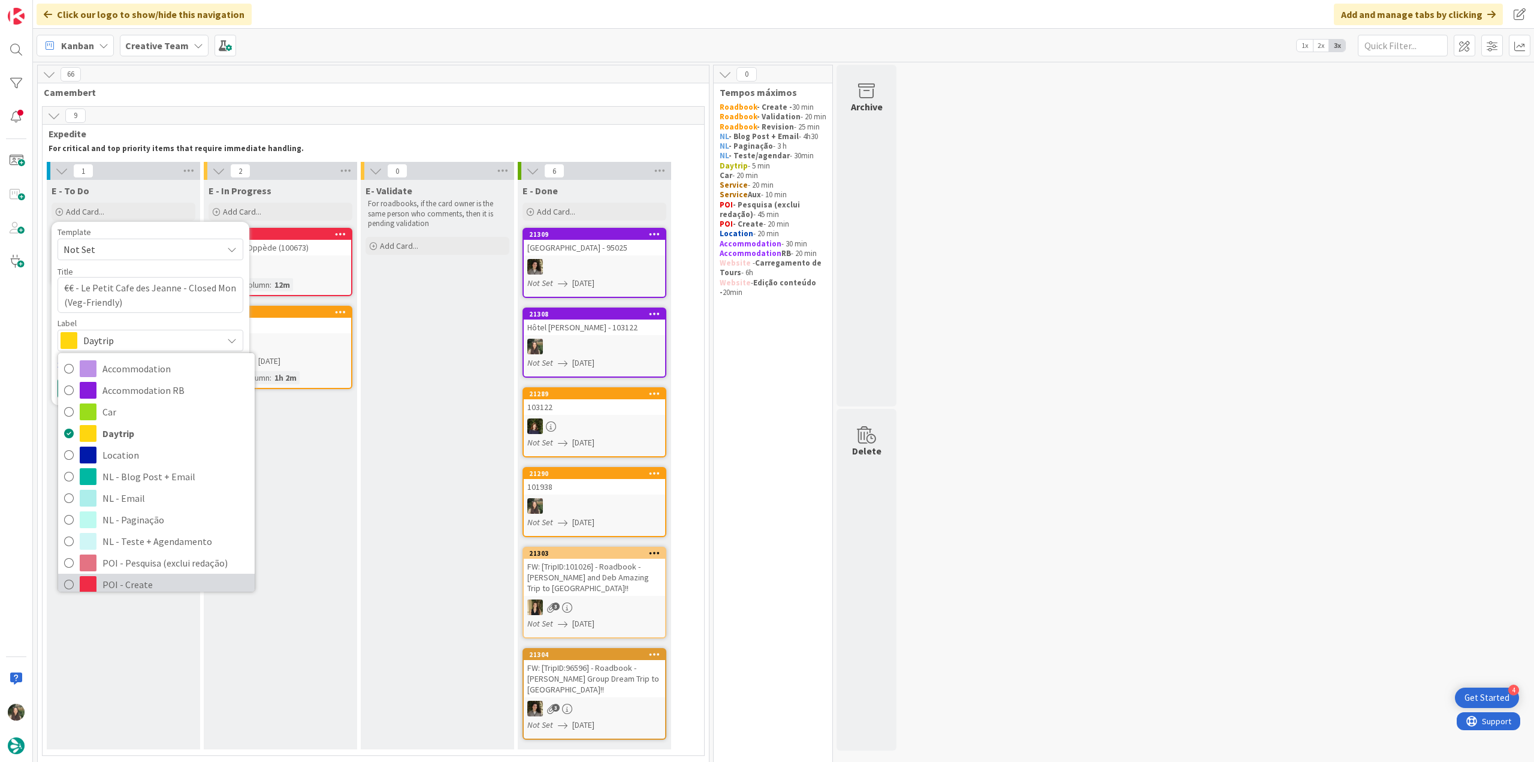
drag, startPoint x: 150, startPoint y: 581, endPoint x: 147, endPoint y: 553, distance: 27.7
click at [150, 582] on span "POI - Create" at bounding box center [175, 584] width 146 height 18
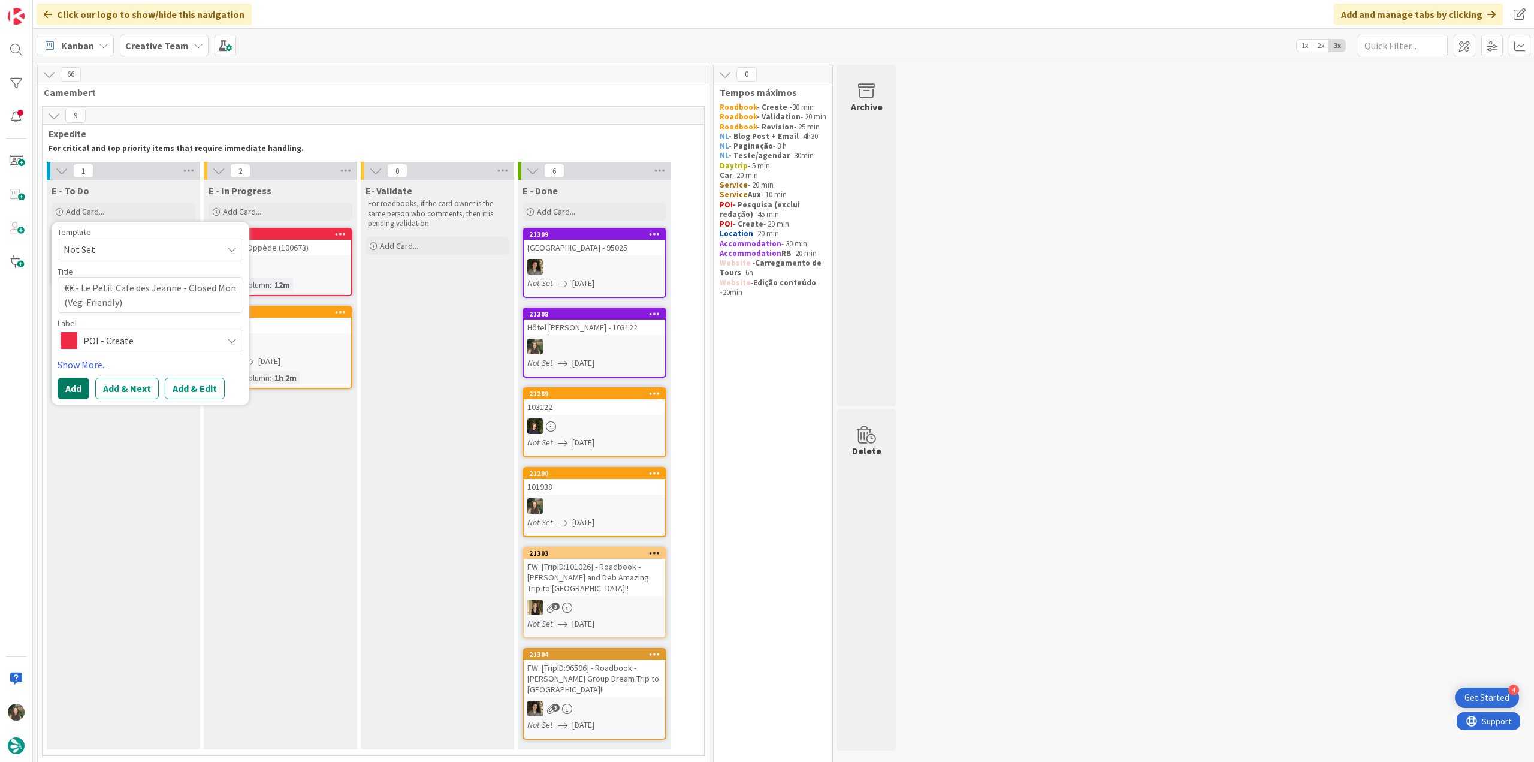
click at [78, 382] on button "Add" at bounding box center [74, 388] width 32 height 22
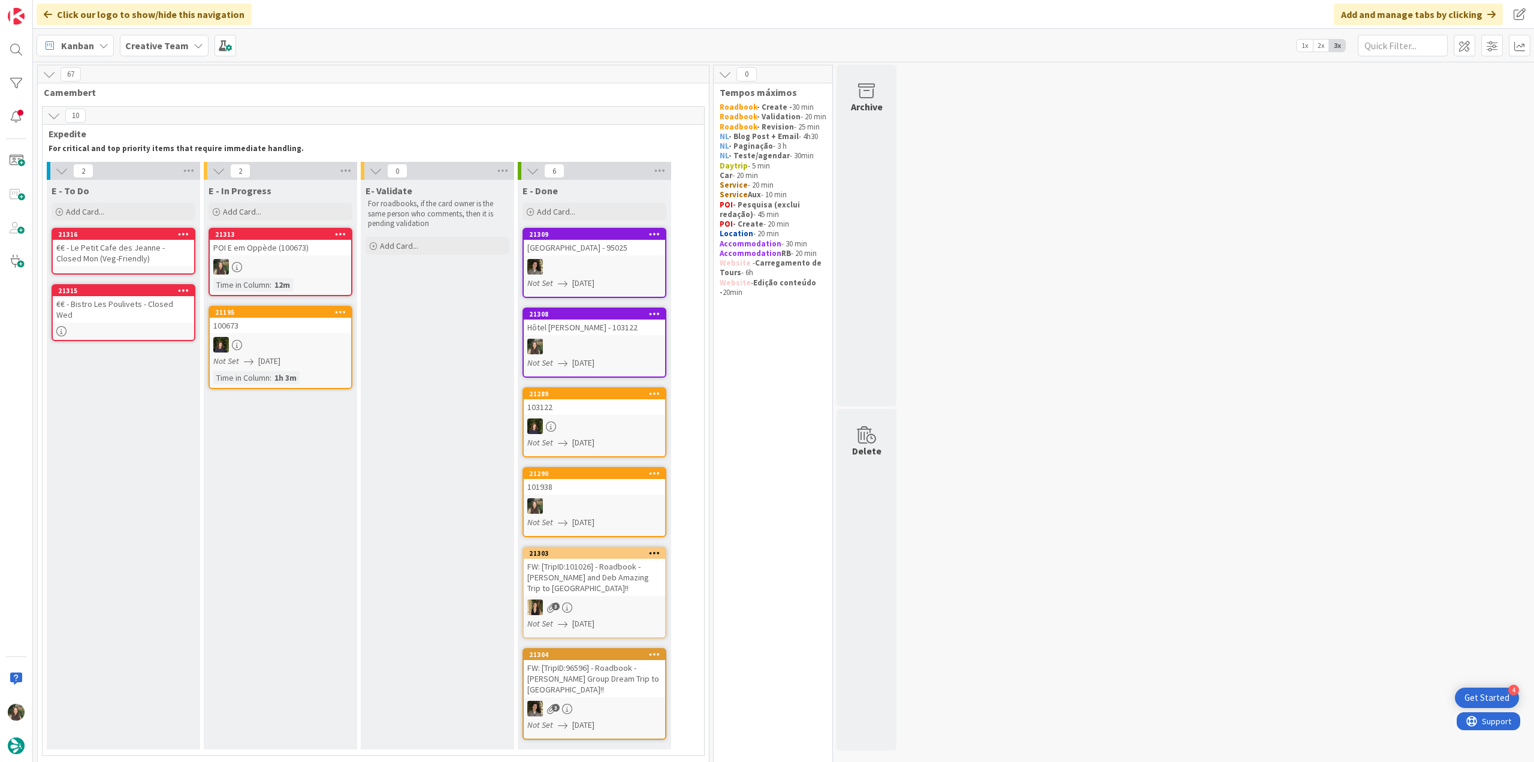
click at [253, 249] on div "POI E em Oppède (100673)" at bounding box center [280, 248] width 141 height 16
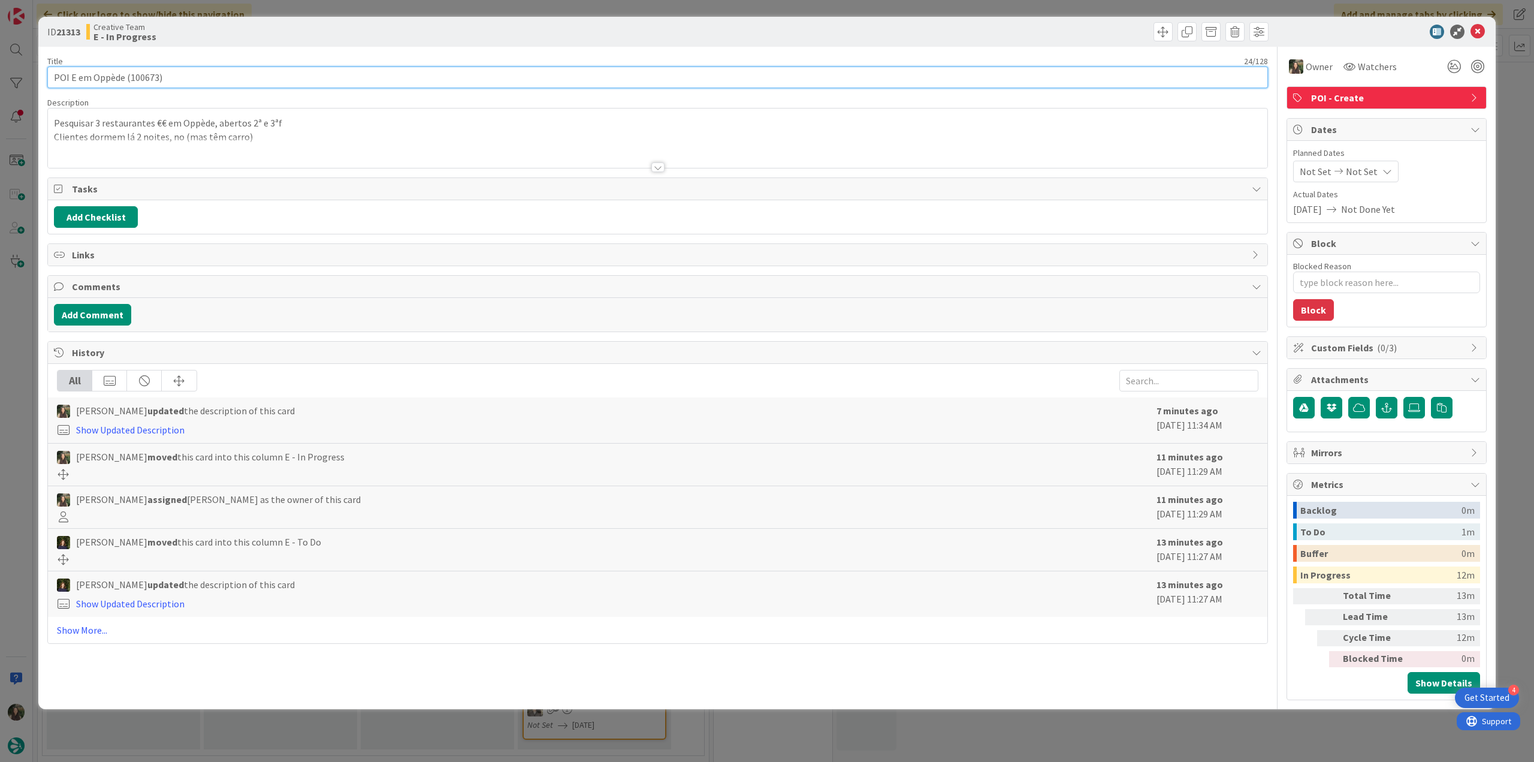
click at [110, 80] on input "POI E em Oppède (100673)" at bounding box center [657, 78] width 1220 height 22
click at [30, 299] on div "ID 21313 Creative Team E - In Progress Title 24 / 128 POI E em Oppède (100673) …" at bounding box center [767, 381] width 1534 height 762
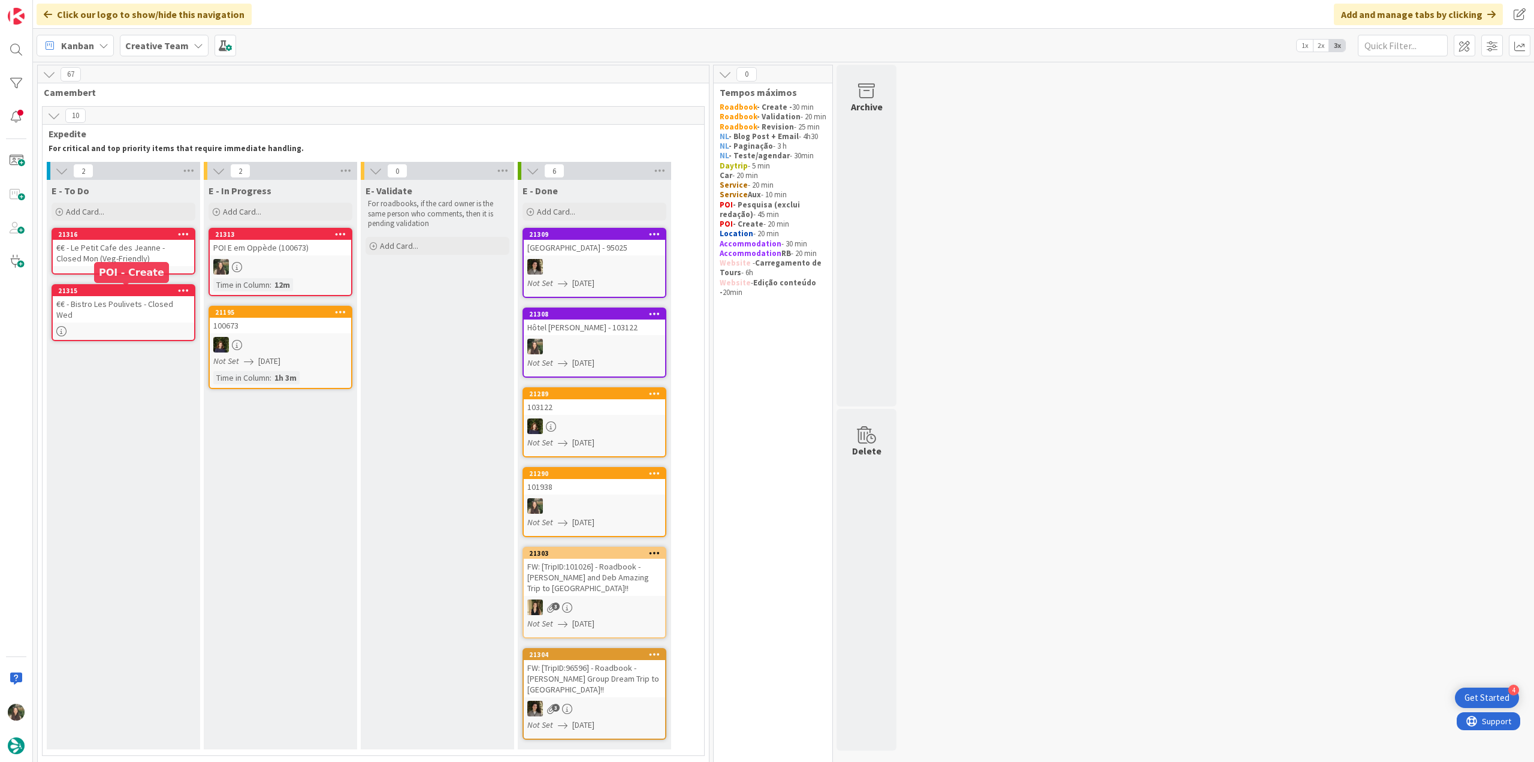
click at [137, 242] on div "€€ - Le Petit Cafe des Jeanne - Closed Mon (Veg-Friendly)" at bounding box center [123, 253] width 141 height 26
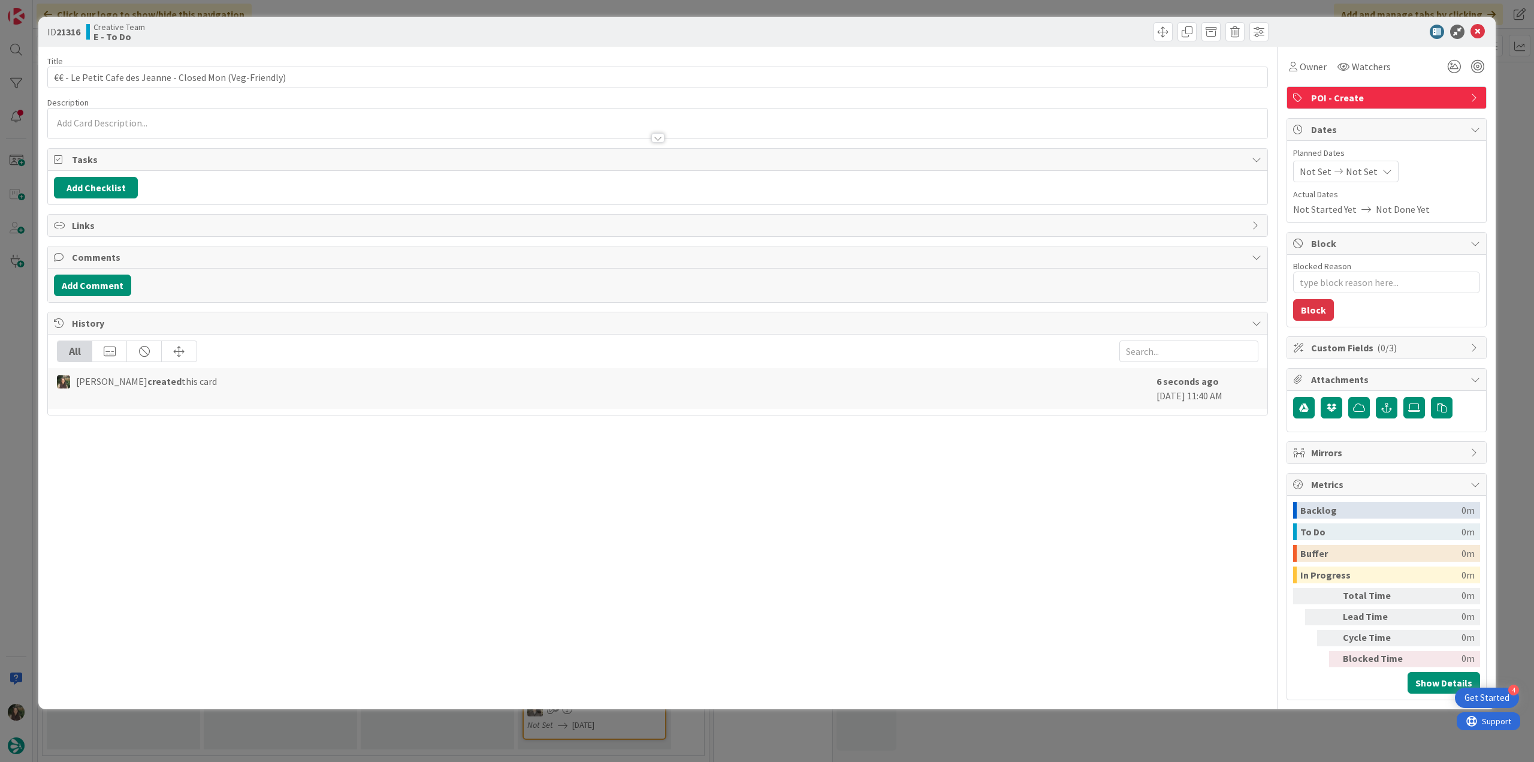
click at [134, 117] on p at bounding box center [657, 123] width 1207 height 14
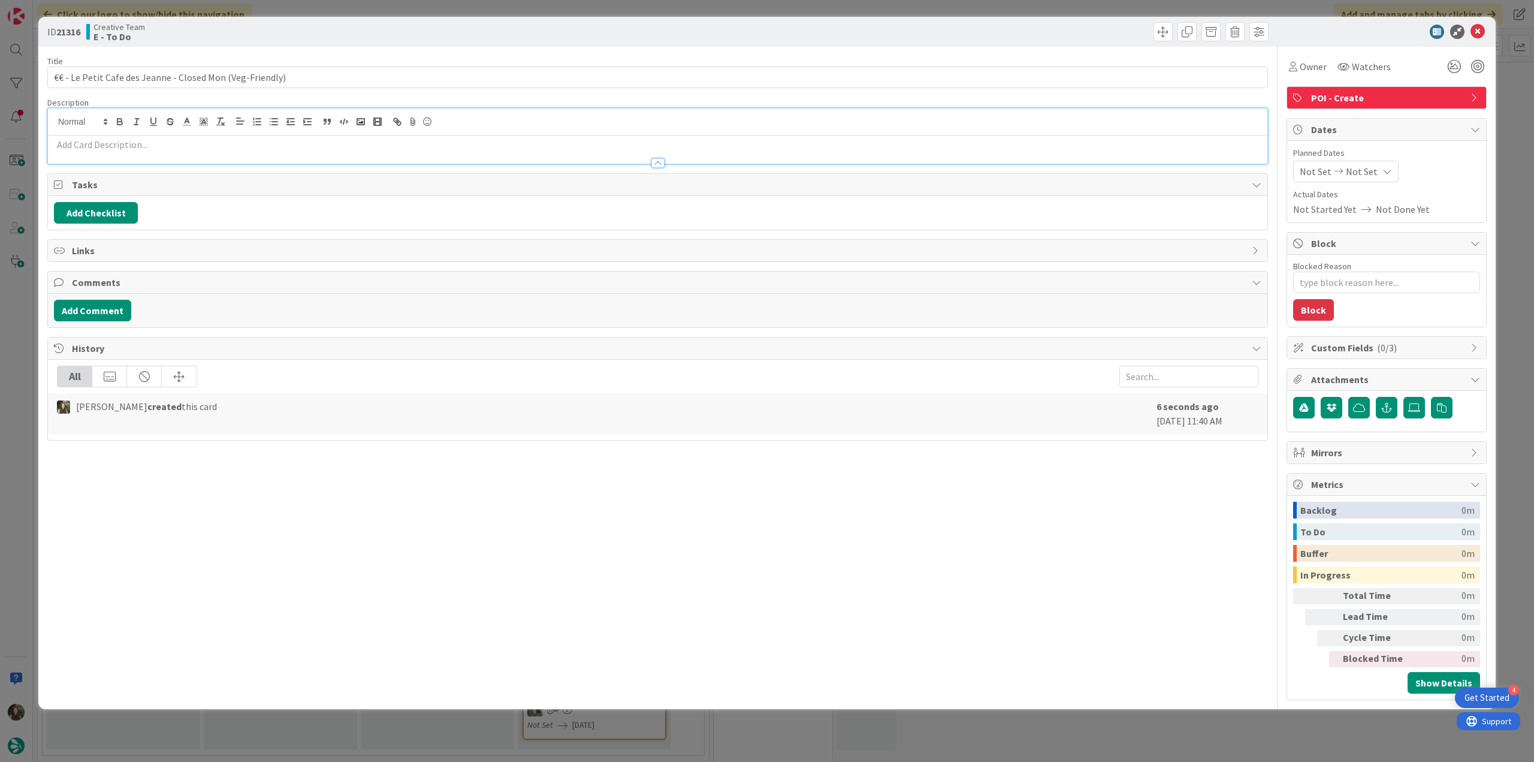
click at [92, 146] on p at bounding box center [657, 145] width 1207 height 14
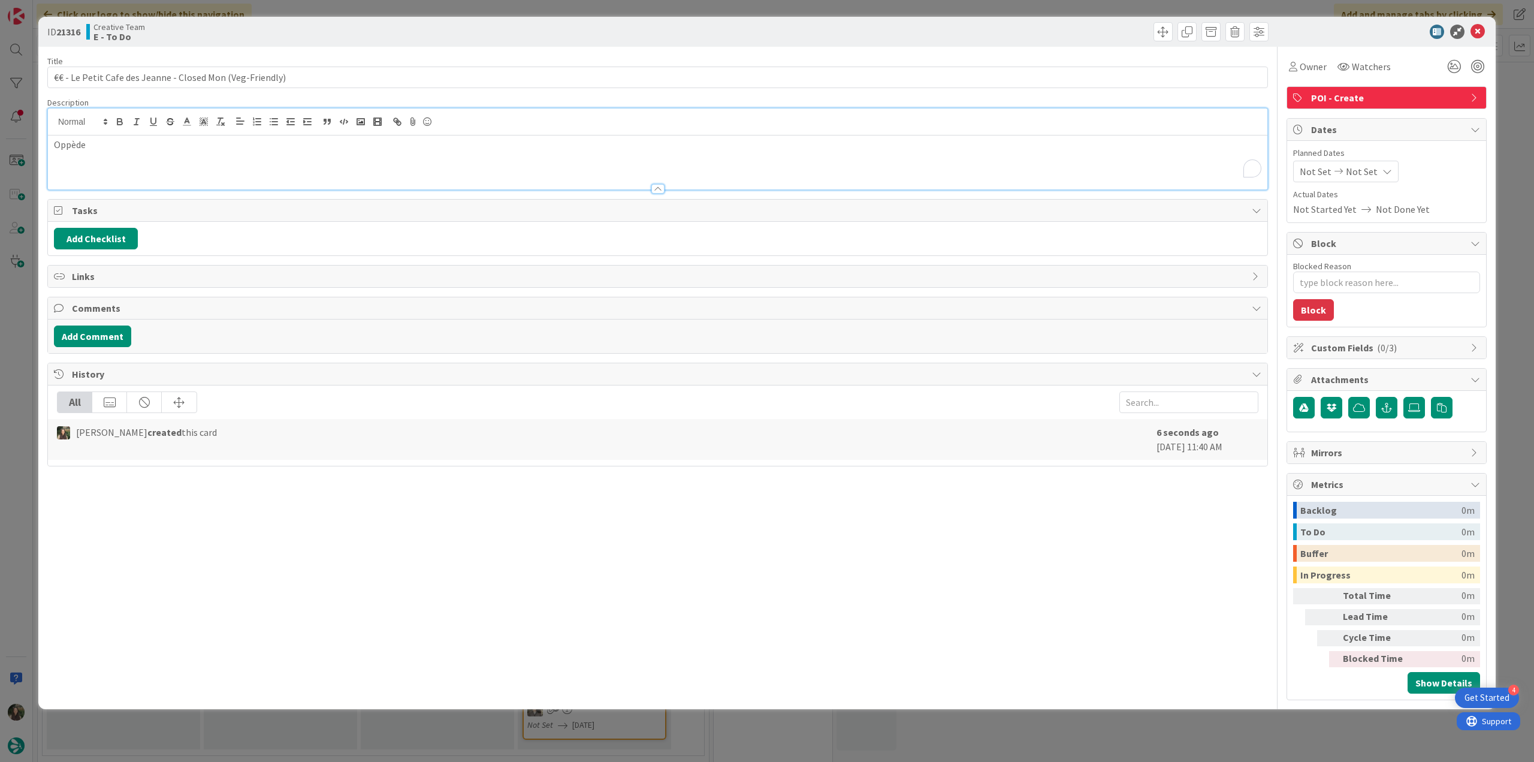
click at [26, 340] on div "ID 21316 Creative Team E - To Do Title 57 / 128 €€ - Le Petit Cafe des Jeanne -…" at bounding box center [767, 381] width 1534 height 762
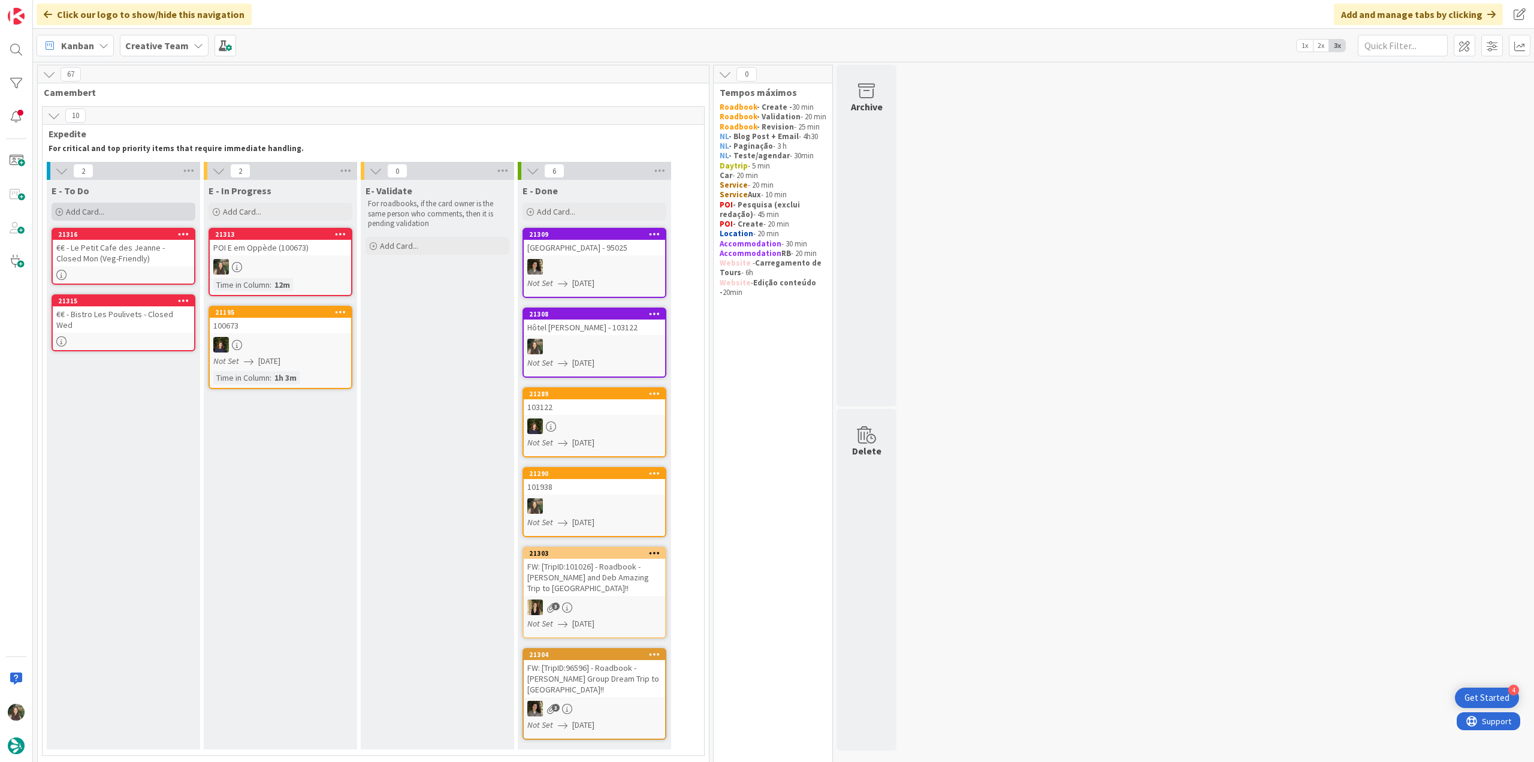
click at [103, 210] on span "Add Card..." at bounding box center [85, 211] width 38 height 11
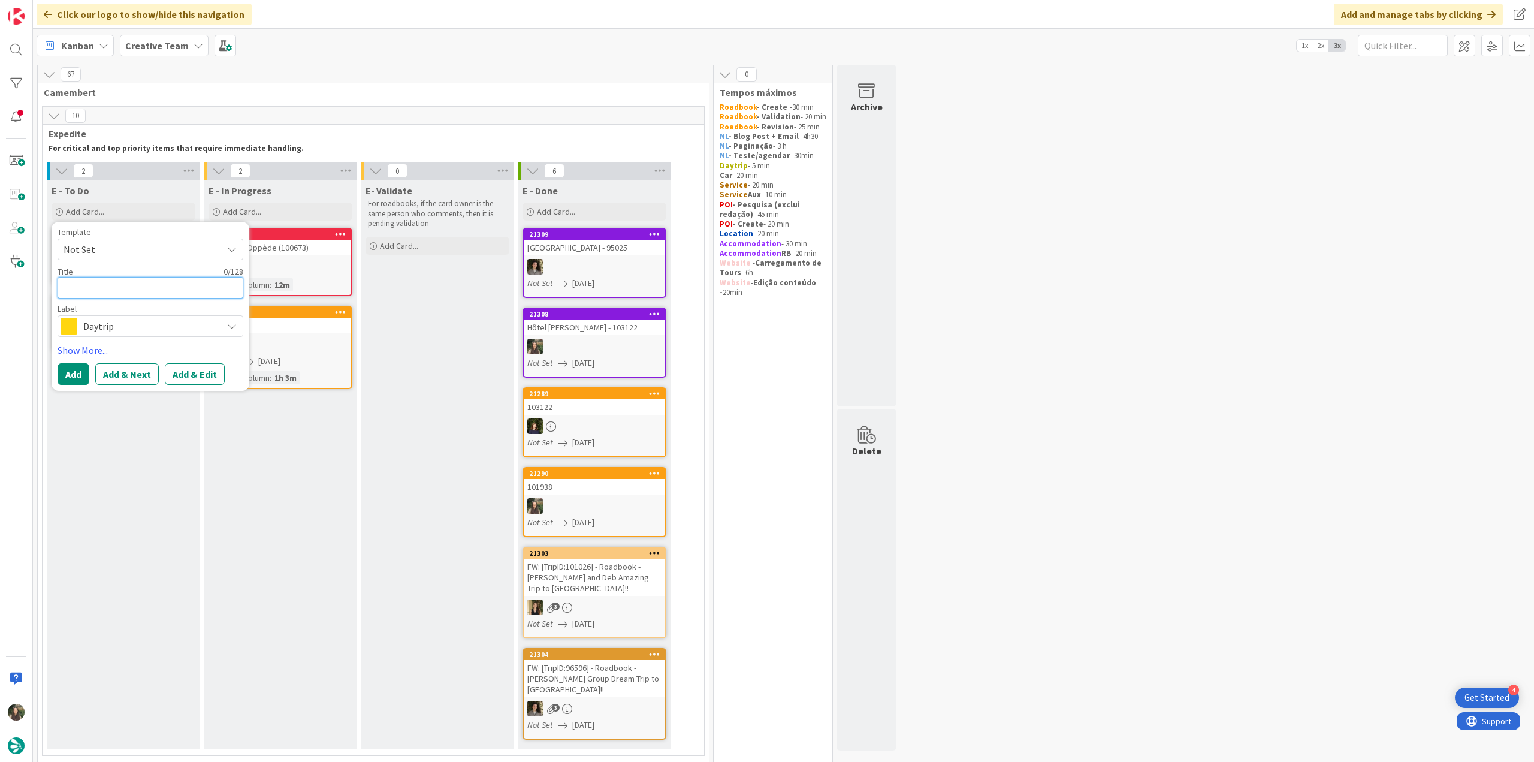
paste textarea "€€/€€€ - Le Chanut - Closed Tue and Wed"
type textarea "x"
type textarea "€€/€€€ - Le Chanut - Closed Tue and Wed"
click at [156, 325] on span "Daytrip" at bounding box center [149, 326] width 133 height 17
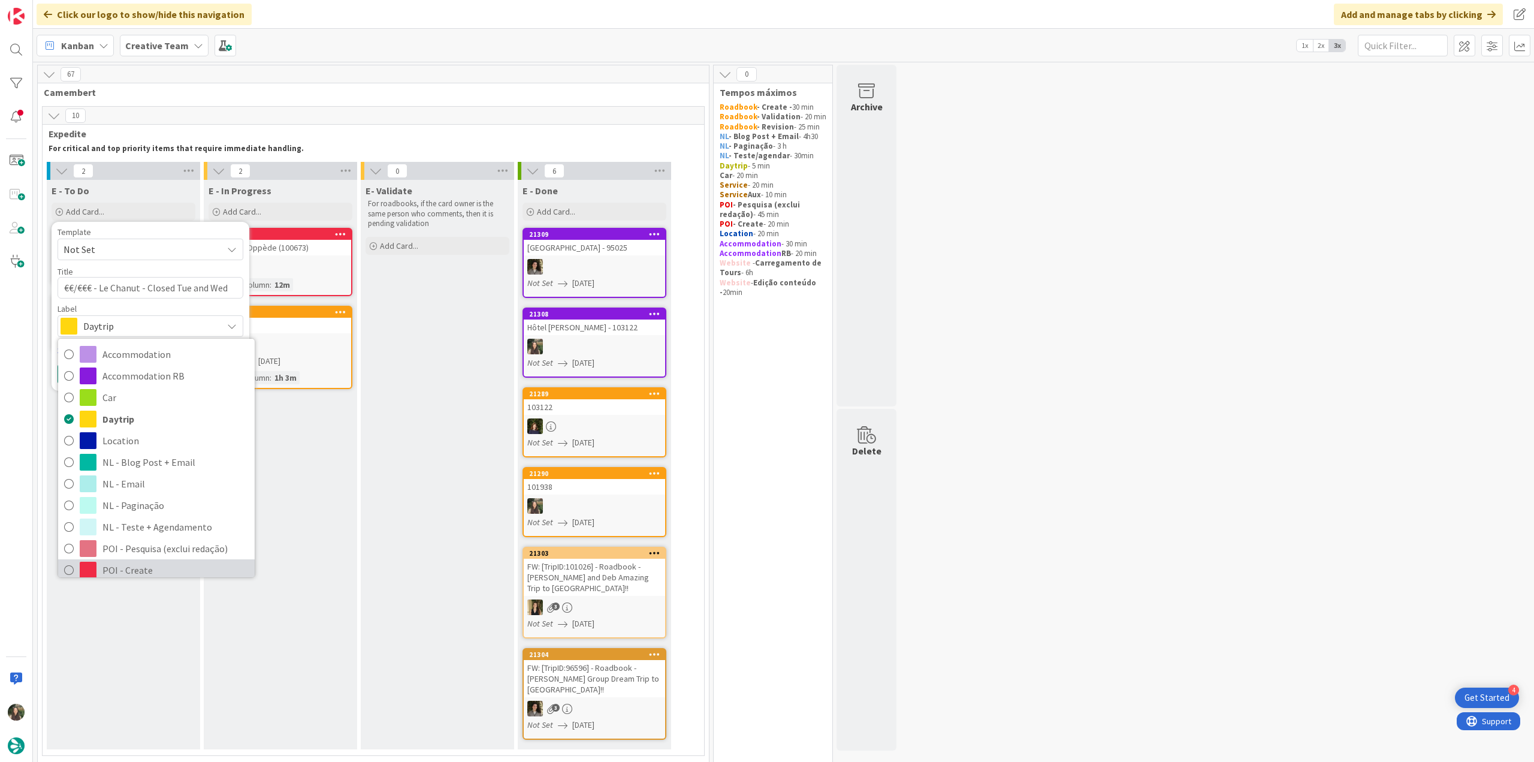
click at [143, 567] on span "POI - Create" at bounding box center [175, 570] width 146 height 18
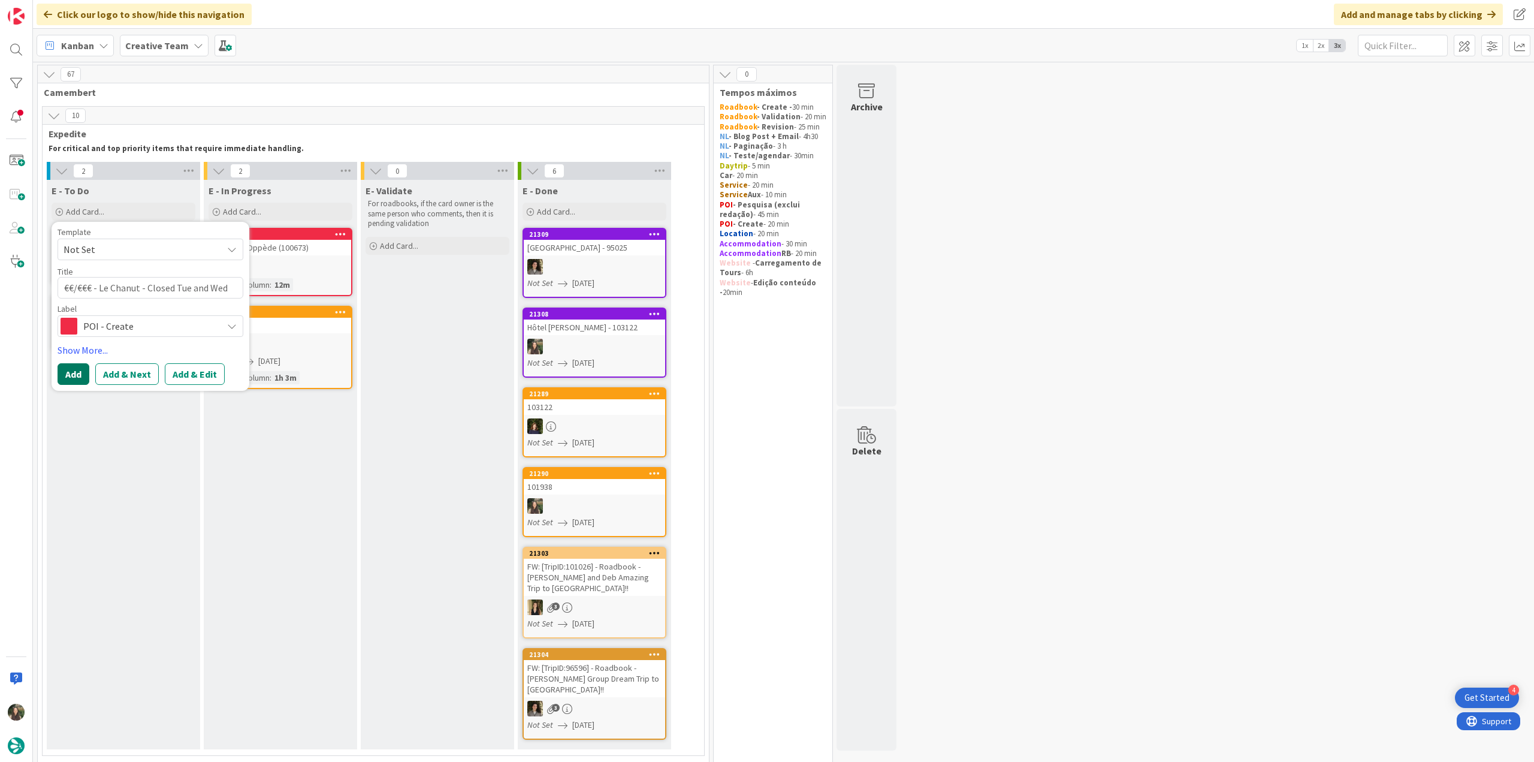
click at [79, 370] on button "Add" at bounding box center [74, 374] width 32 height 22
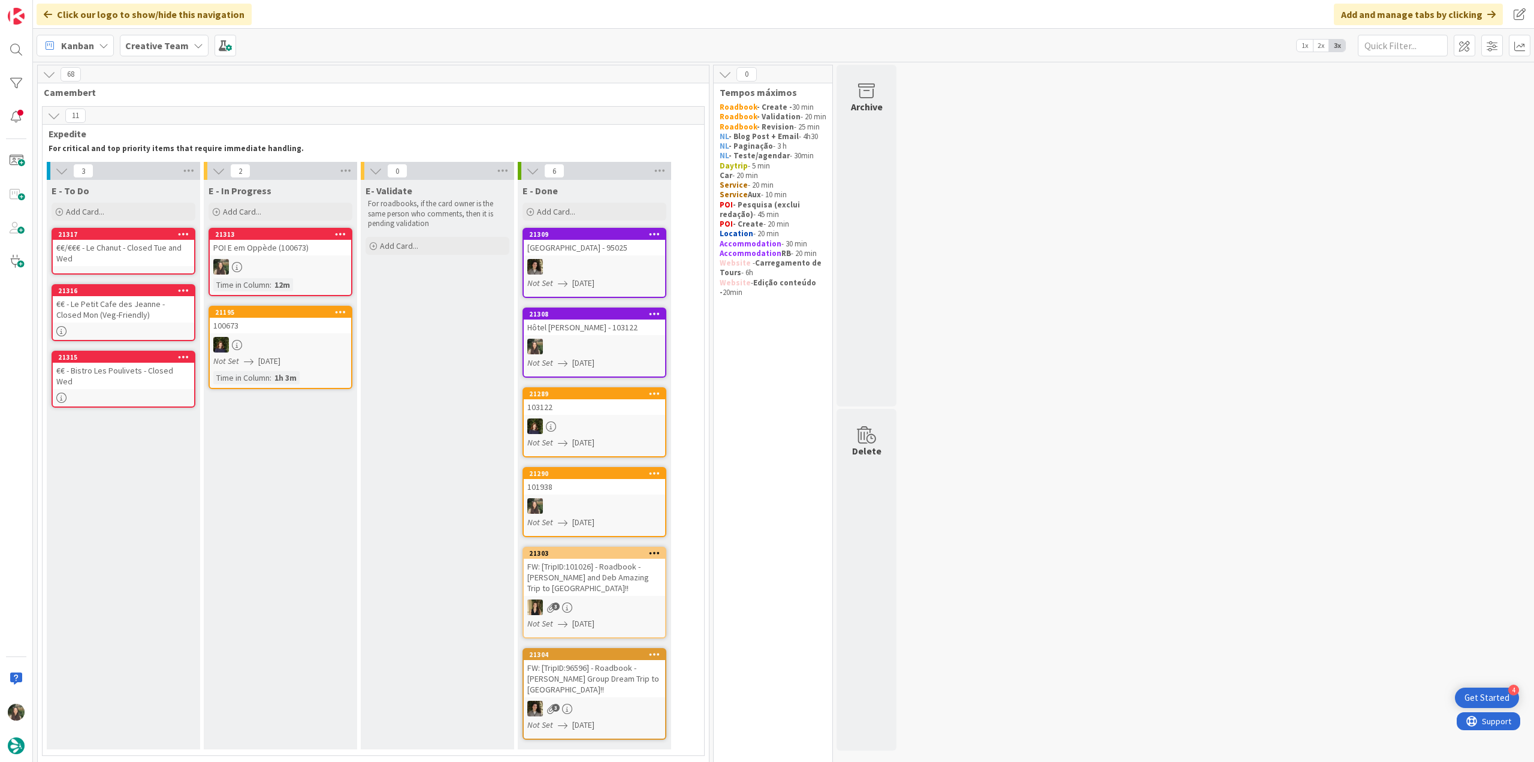
click at [286, 271] on div at bounding box center [280, 267] width 141 height 16
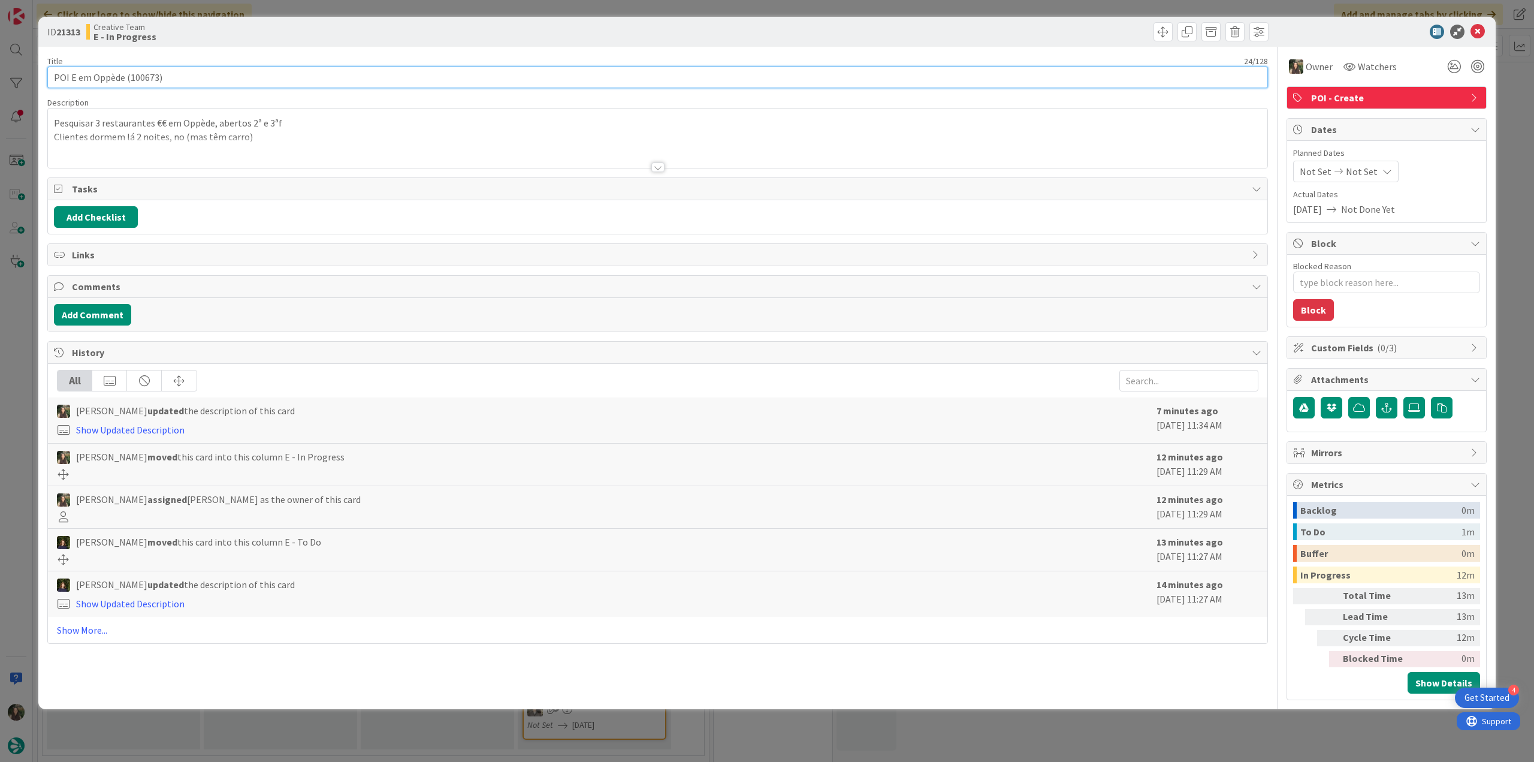
click at [111, 77] on input "POI E em Oppède (100673)" at bounding box center [657, 78] width 1220 height 22
click at [20, 330] on div "ID 21313 Creative Team E - In Progress Title 24 / 128 POI E em Oppède (100673) …" at bounding box center [767, 381] width 1534 height 762
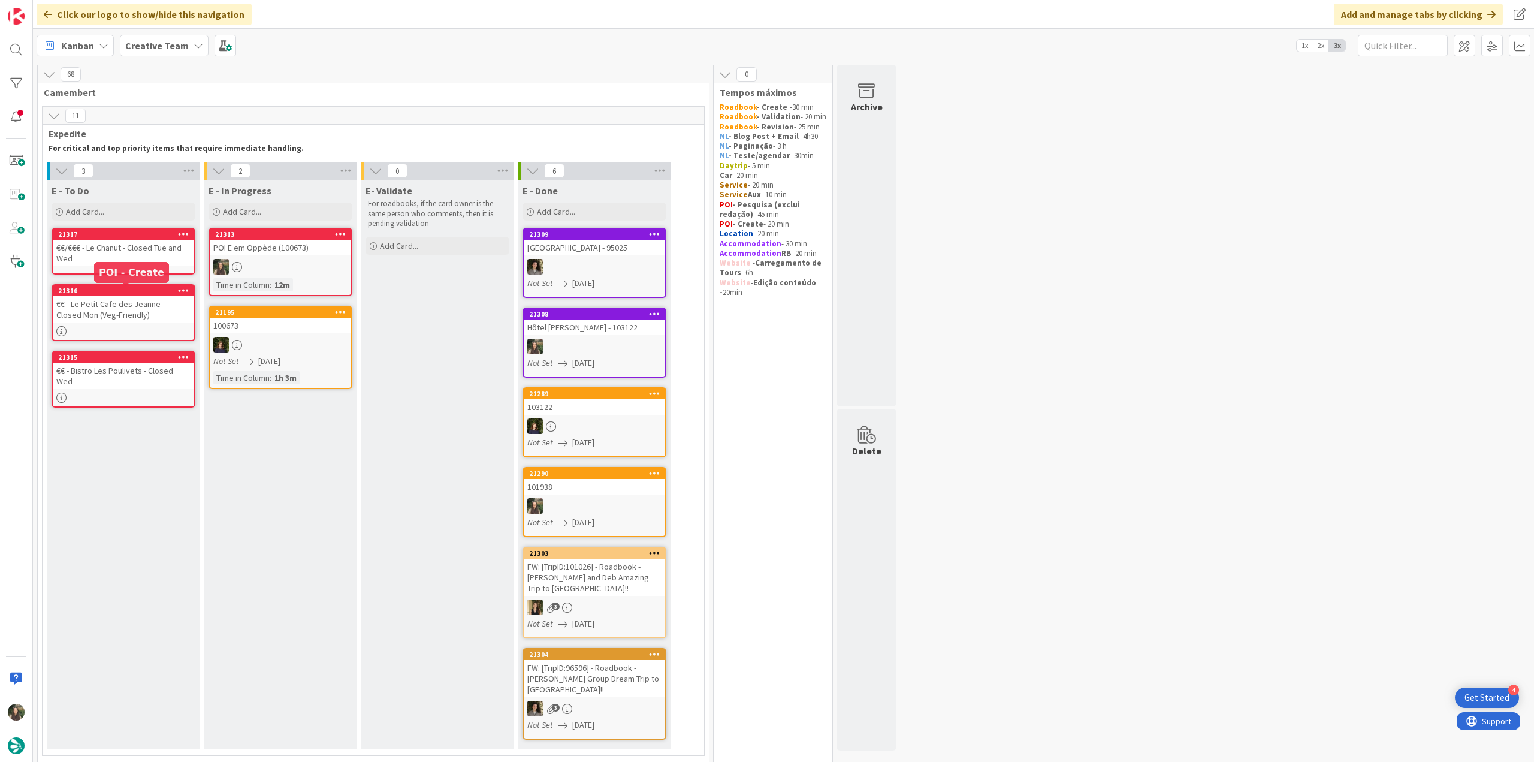
click at [149, 243] on div "€€/€€€ - Le Chanut - Closed Tue and Wed" at bounding box center [123, 253] width 141 height 26
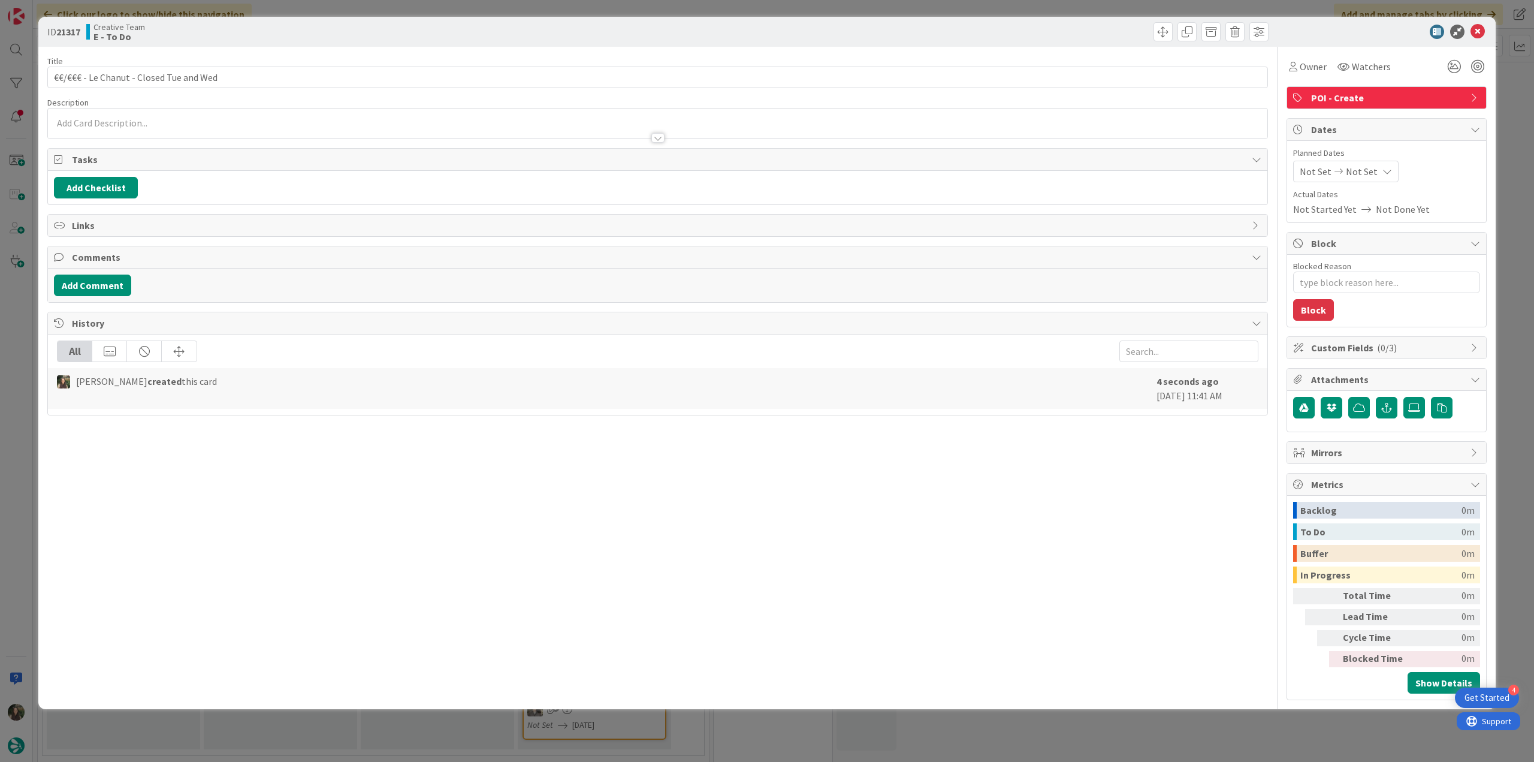
click at [93, 125] on p at bounding box center [657, 123] width 1207 height 14
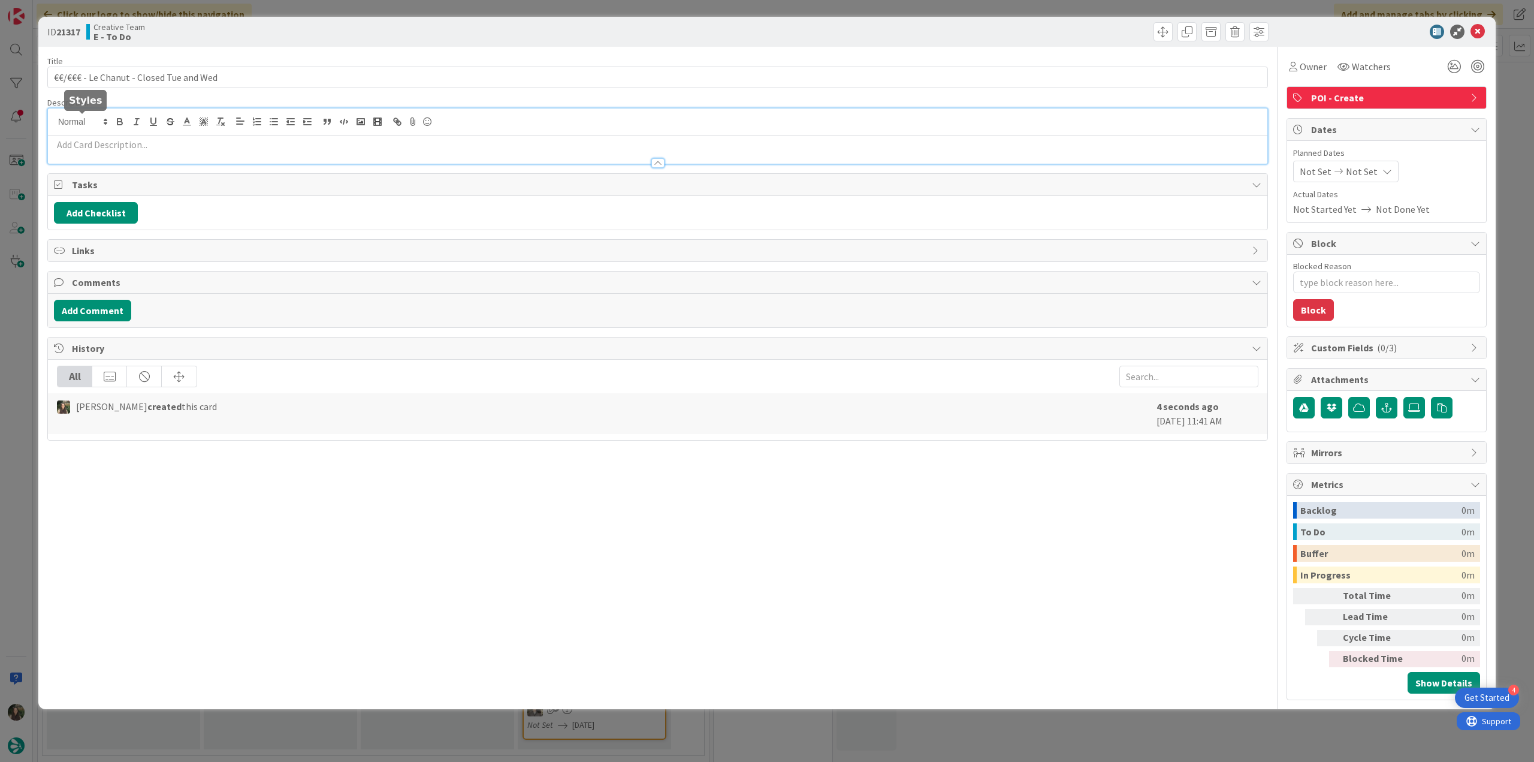
click at [104, 139] on p at bounding box center [657, 145] width 1207 height 14
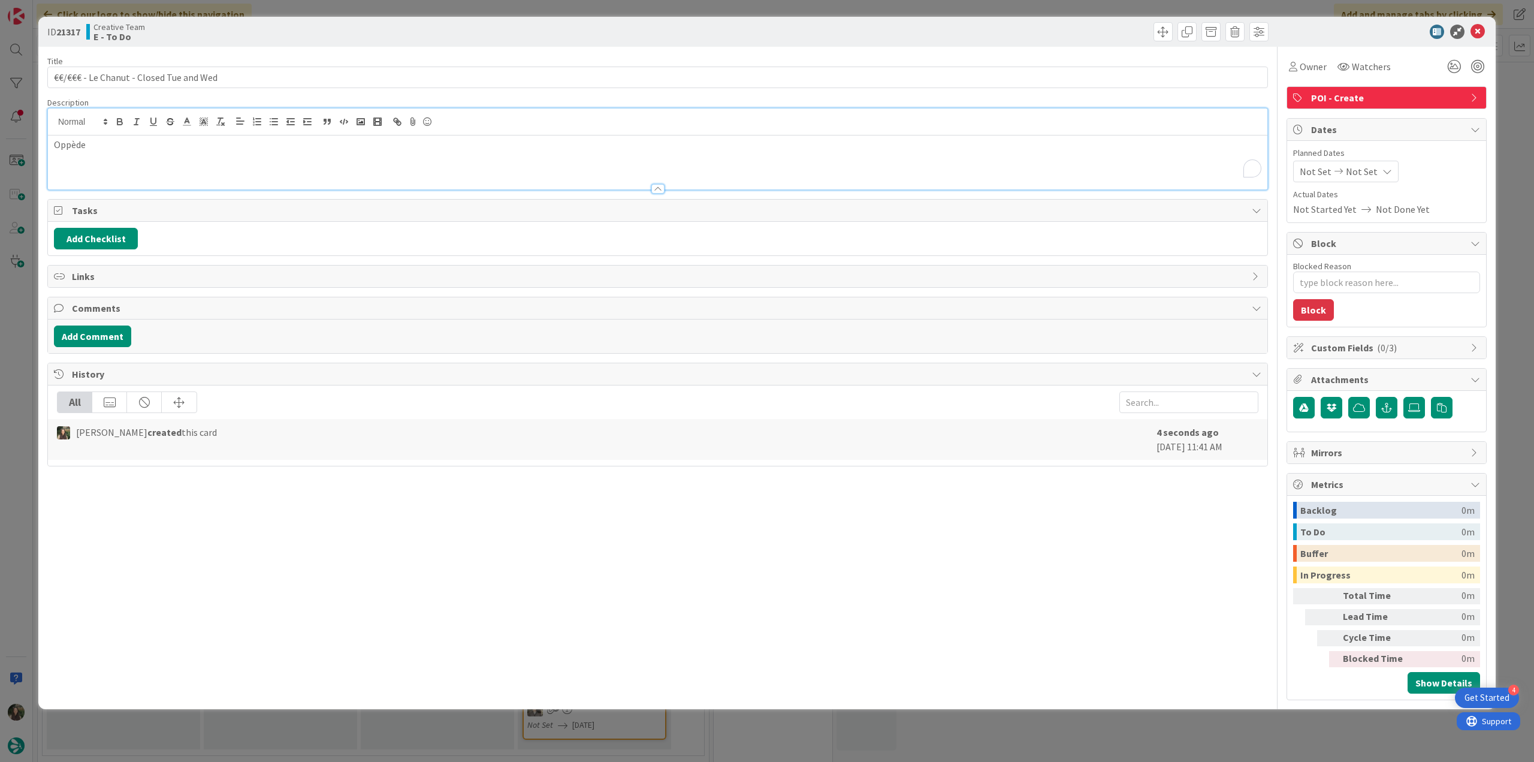
click at [25, 319] on div "ID 21317 Creative Team E - To Do Title 39 / 128 €€/€€€ - Le Chanut - Closed Tue…" at bounding box center [767, 381] width 1534 height 762
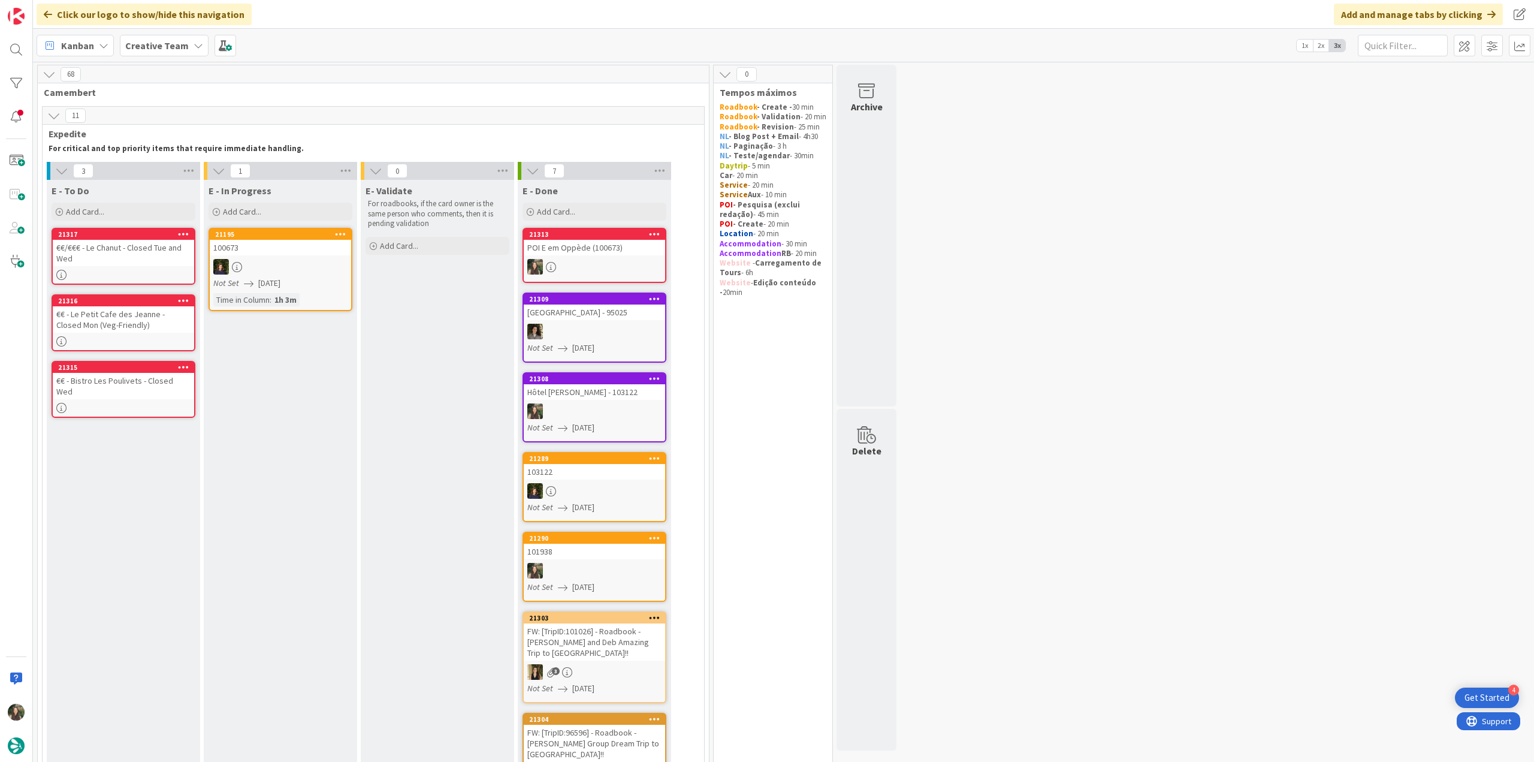
click at [613, 253] on div "POI E em Oppède (100673)" at bounding box center [594, 248] width 141 height 16
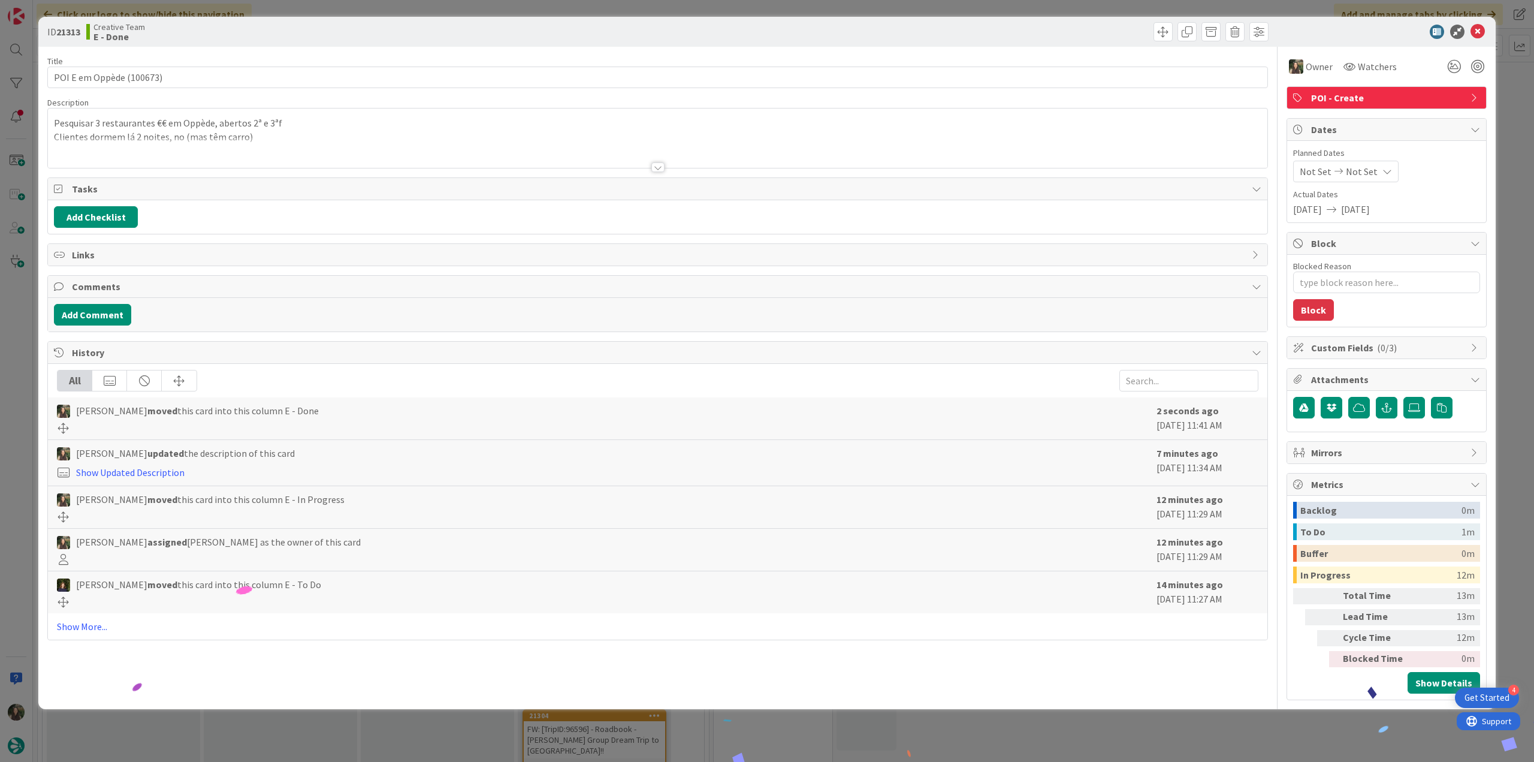
click at [1253, 720] on div "ID 21313 Creative Team E - Done Title 24 / 128 POI E em Oppède (100673) Descrip…" at bounding box center [767, 381] width 1534 height 762
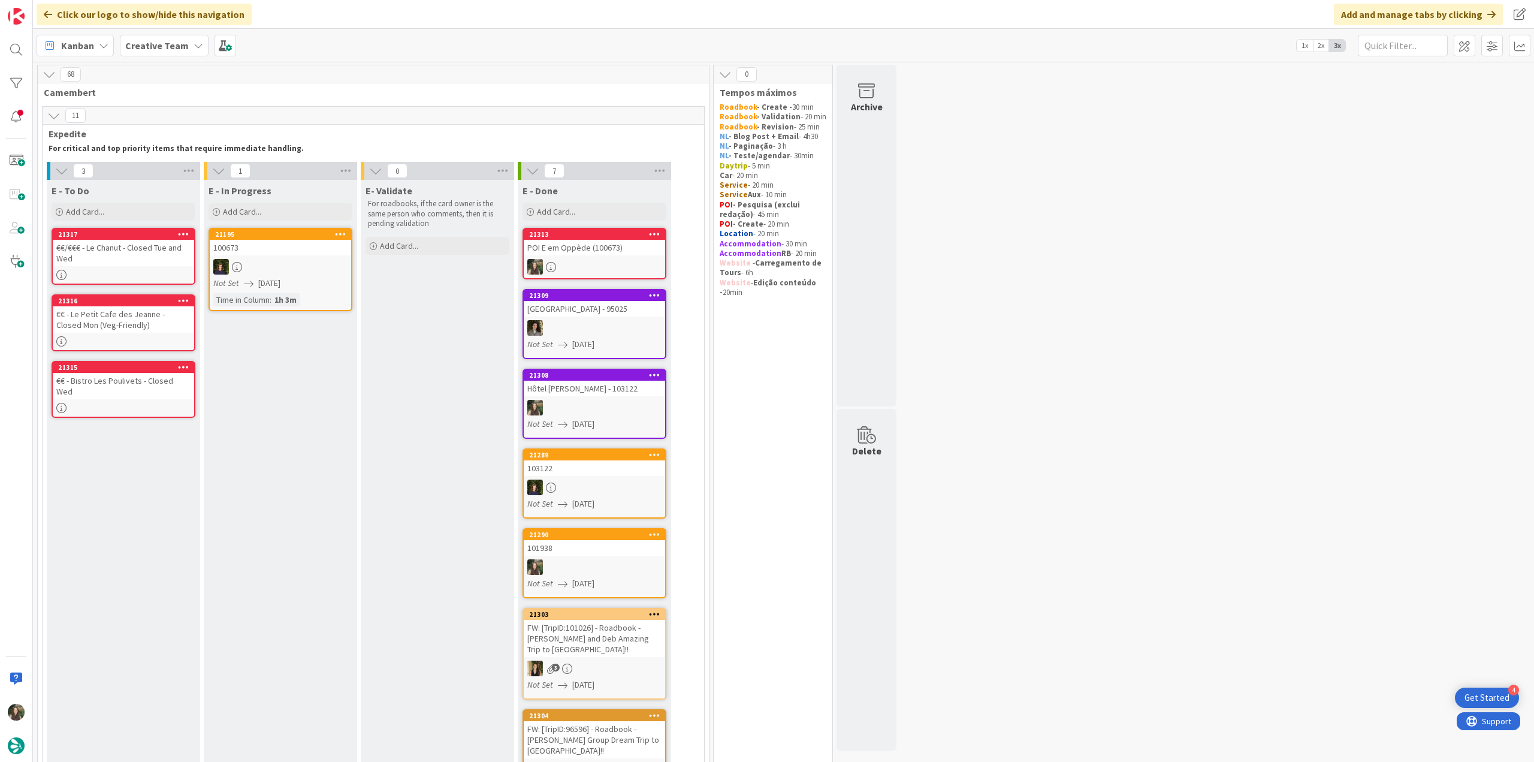
click at [305, 271] on div at bounding box center [280, 267] width 141 height 16
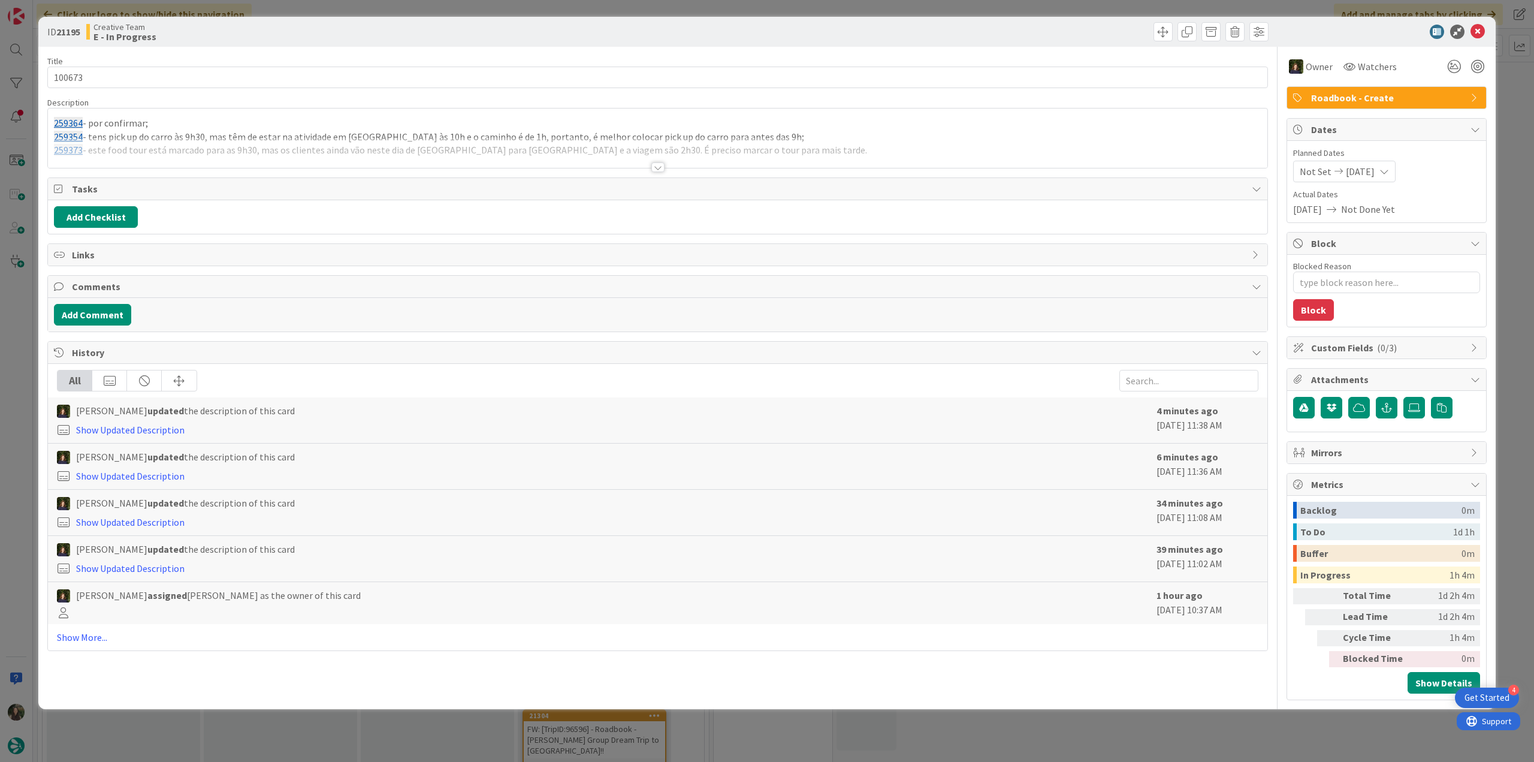
click at [11, 313] on div "ID 21195 Creative Team E - In Progress Title 6 / 128 100673 Description 259364 …" at bounding box center [767, 381] width 1534 height 762
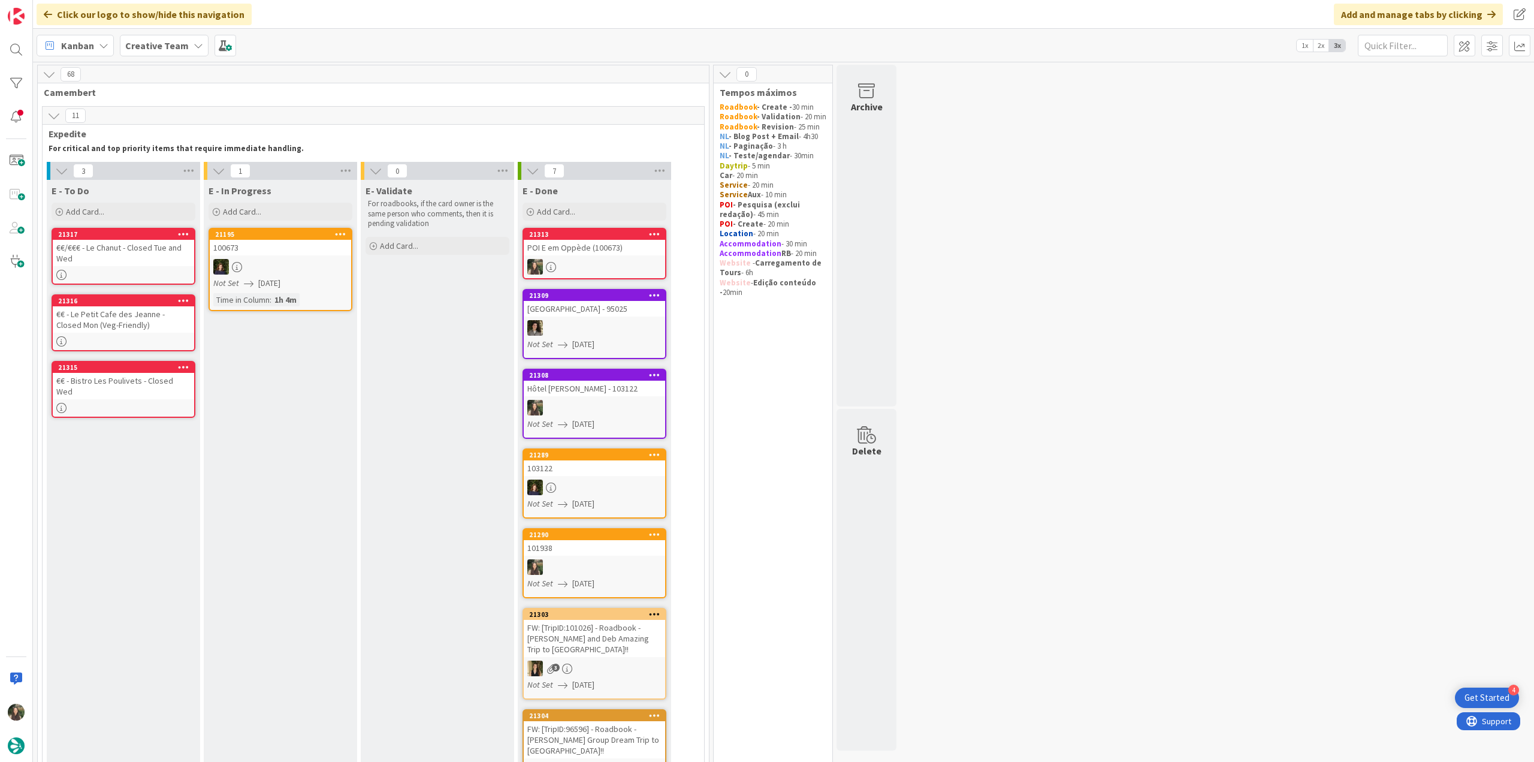
click at [597, 256] on link "21313 POI E em Oppède (100673)" at bounding box center [594, 254] width 144 height 52
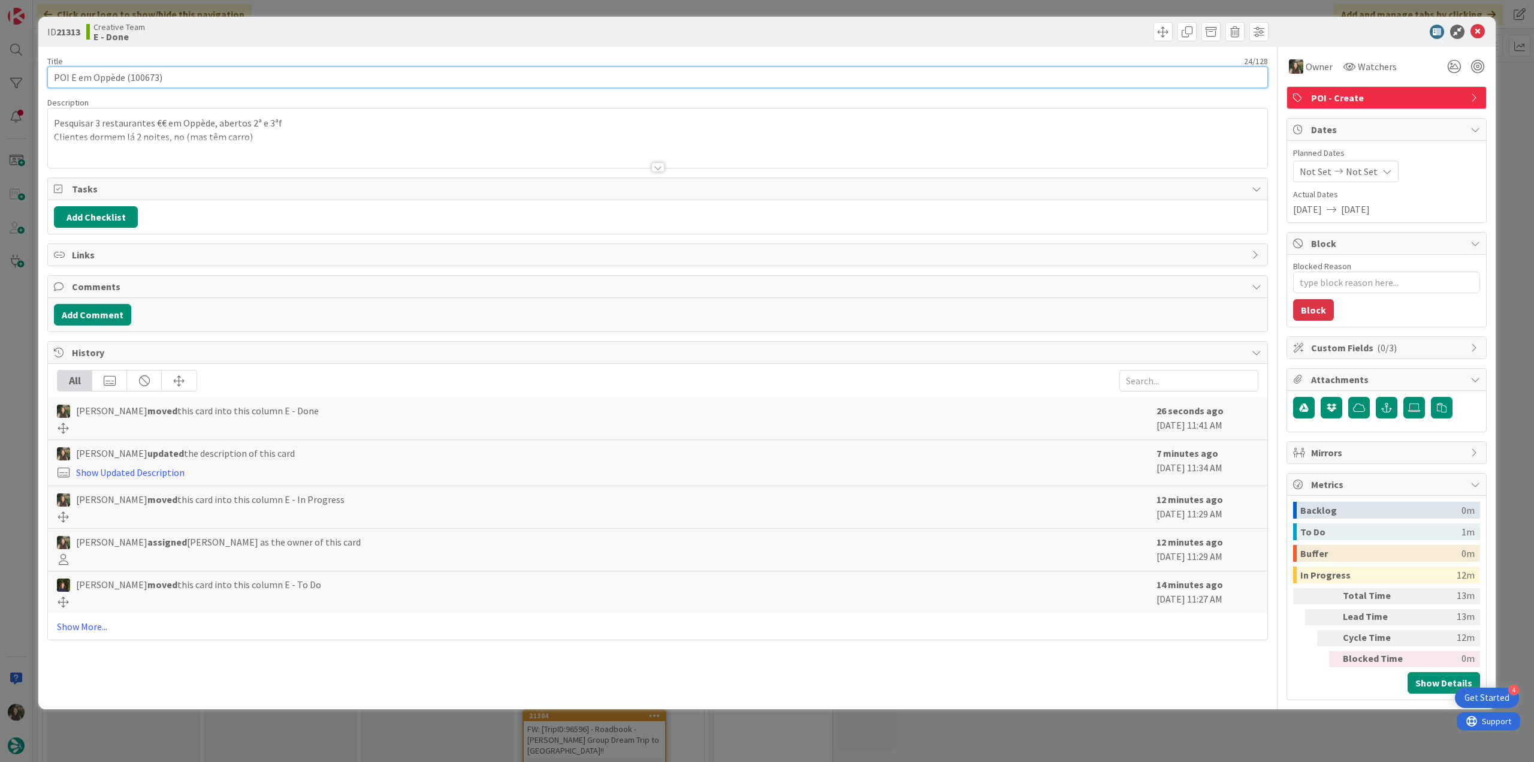
drag, startPoint x: 185, startPoint y: 80, endPoint x: 125, endPoint y: 79, distance: 59.3
click at [125, 79] on input "POI E em Oppède (100673)" at bounding box center [657, 78] width 1220 height 22
click at [29, 321] on div "ID 21313 Creative Team E - Done Title 24 / 128 POI E em Oppède (100673) Descrip…" at bounding box center [767, 381] width 1534 height 762
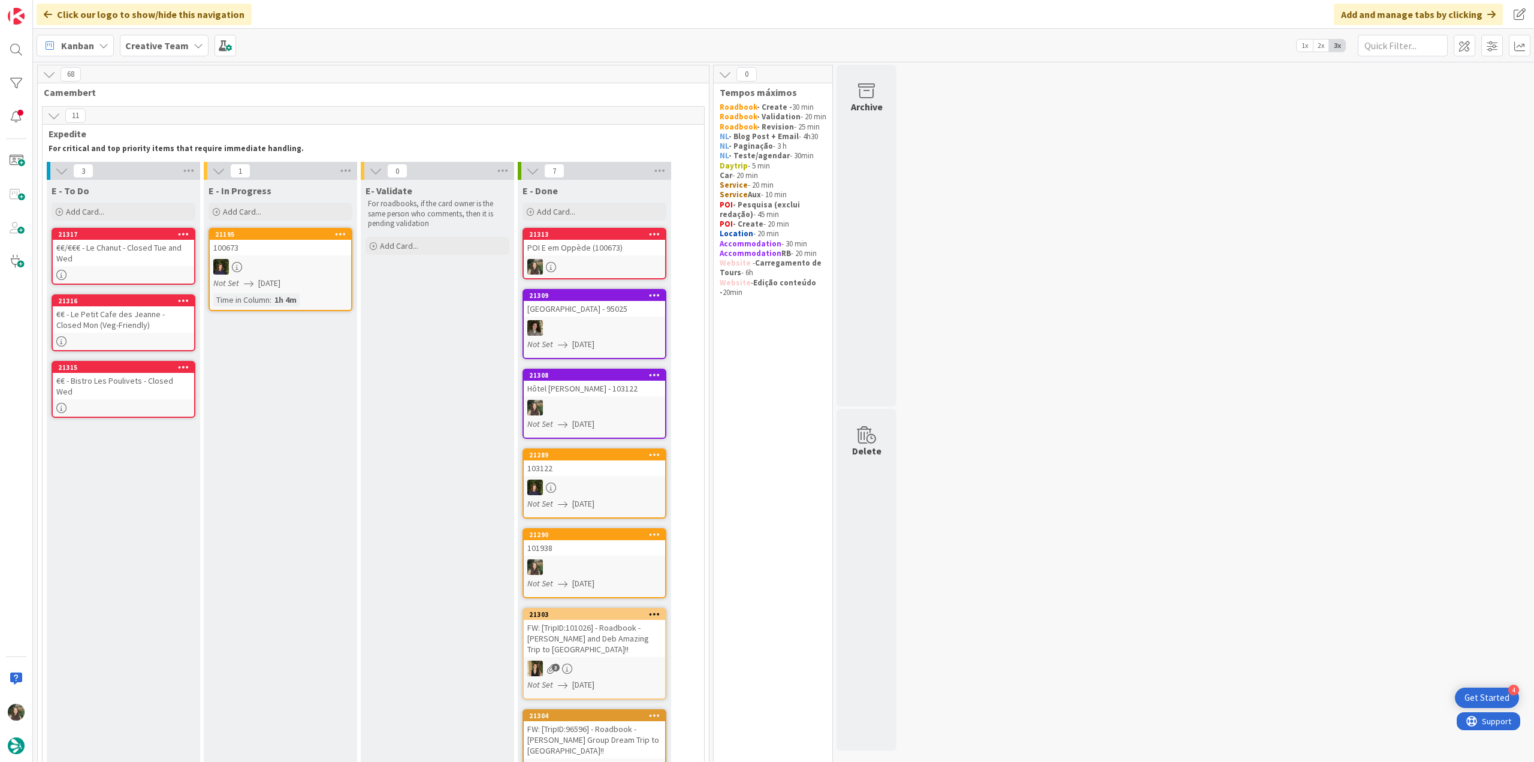
click at [131, 261] on div "€€/€€€ - Le Chanut - Closed Tue and Wed" at bounding box center [123, 253] width 141 height 26
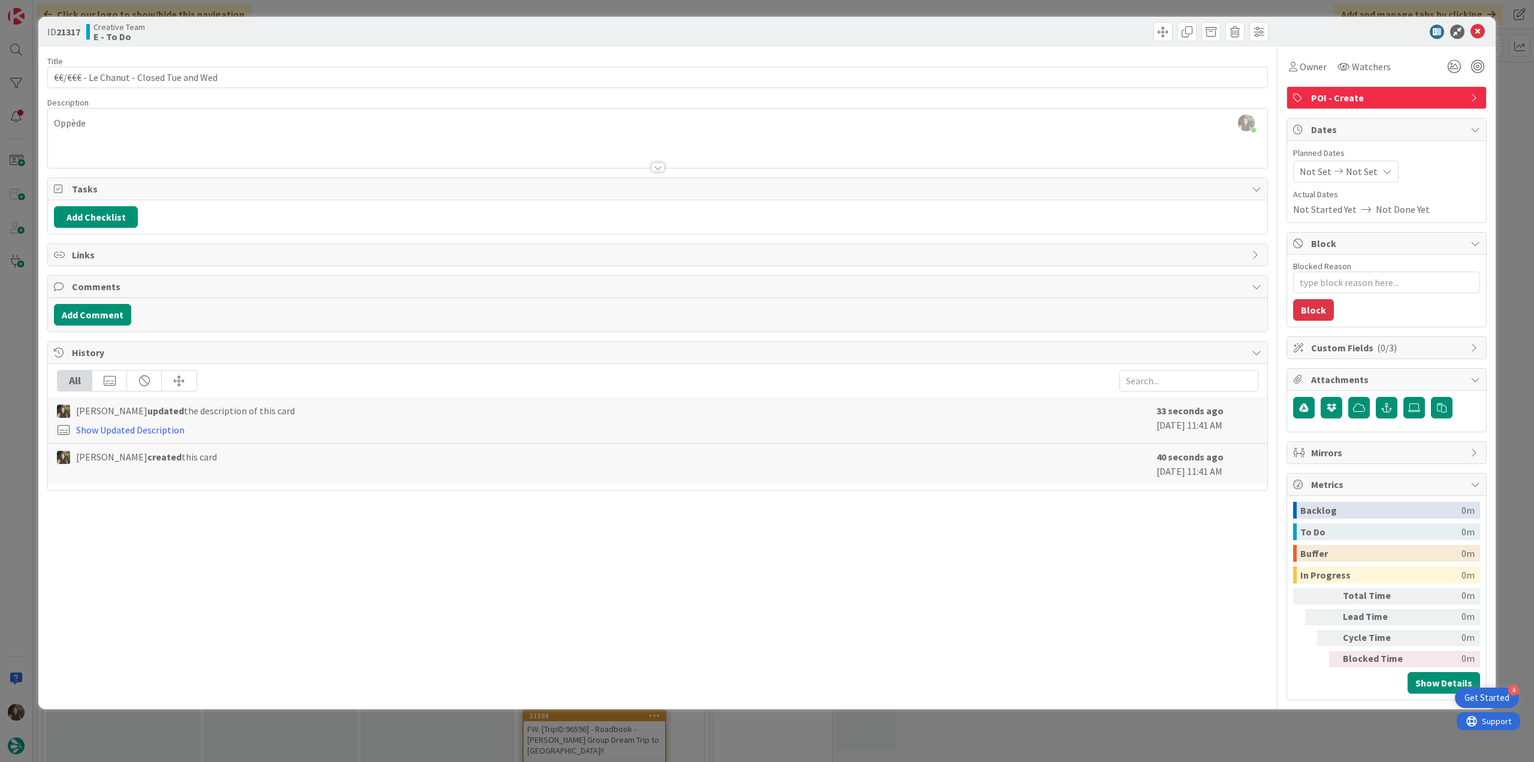
click at [10, 362] on div "ID 21317 Creative Team E - To Do Title 39 / 128 €€/€€€ - Le Chanut - Closed Tue…" at bounding box center [767, 381] width 1534 height 762
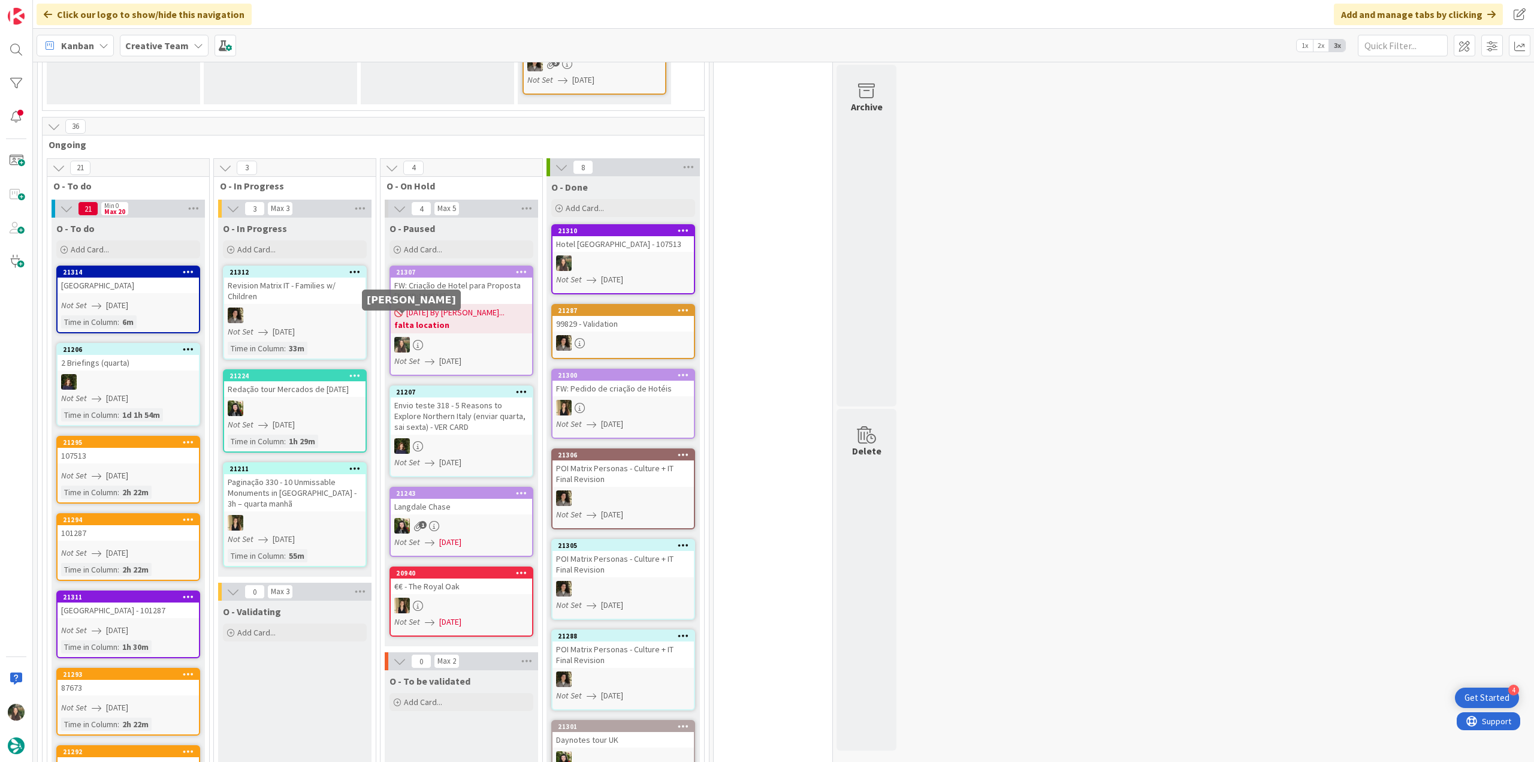
scroll to position [659, 0]
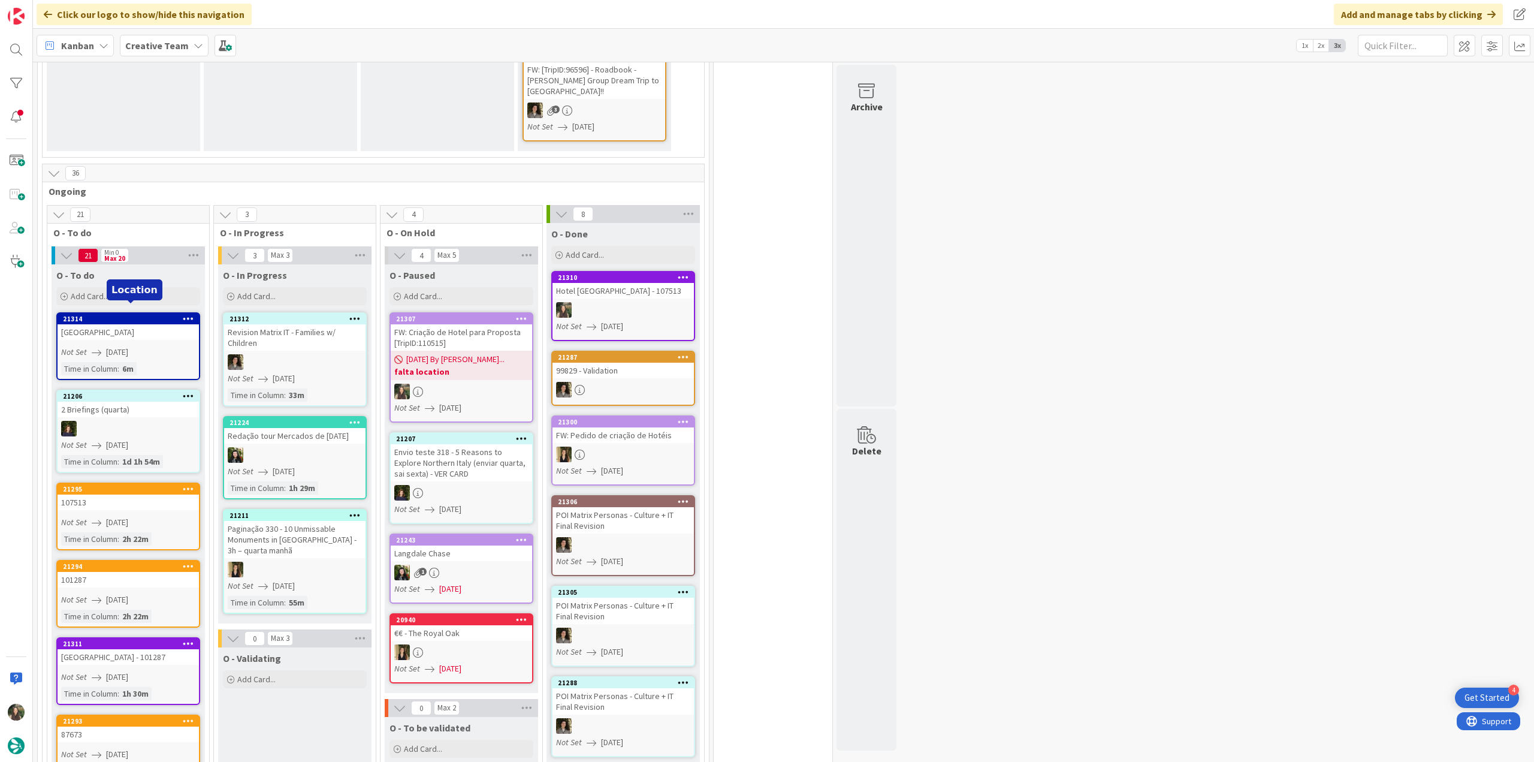
click at [150, 346] on div "Not Set 08/20/2025" at bounding box center [130, 352] width 138 height 13
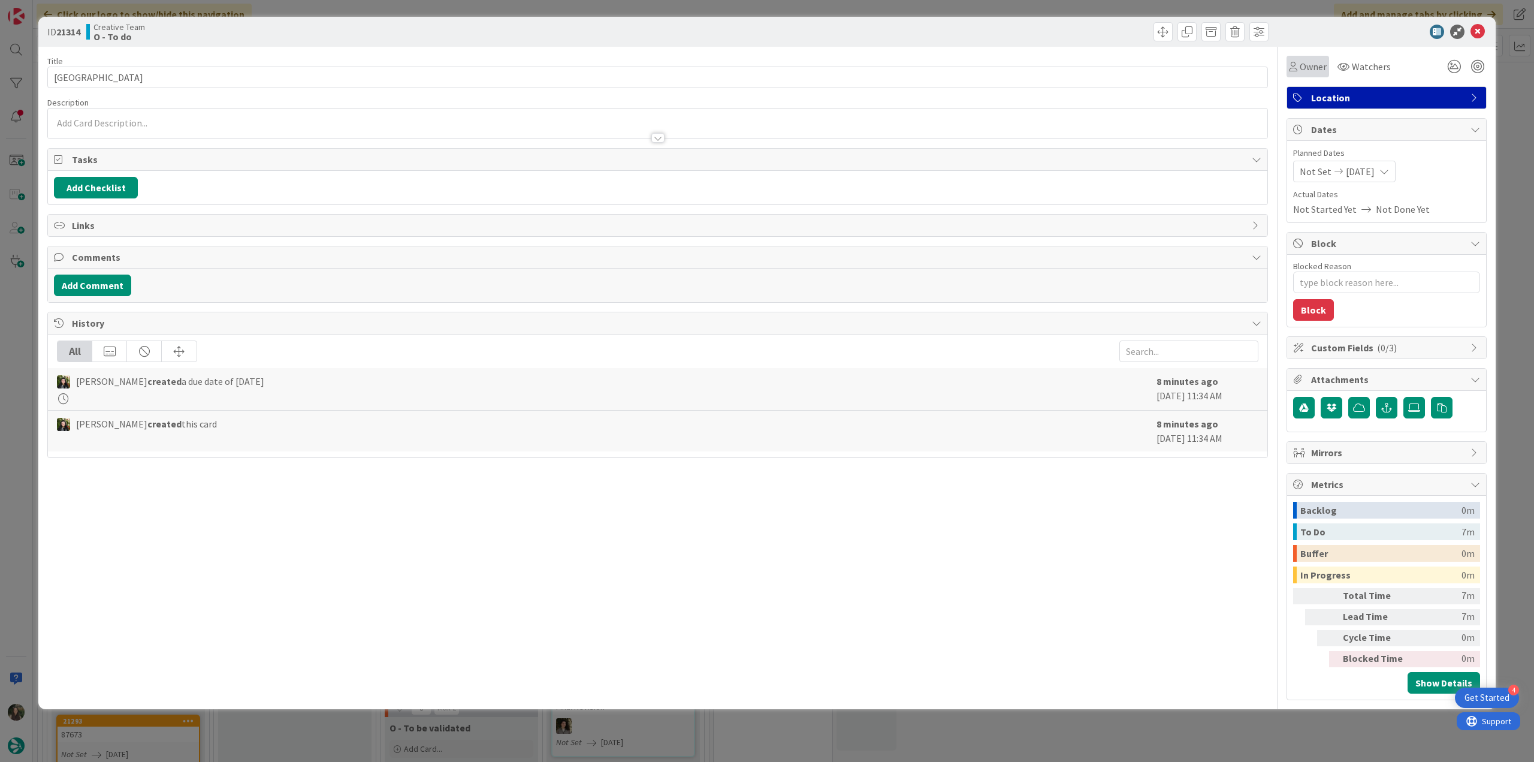
click at [1312, 73] on span "Owner" at bounding box center [1313, 66] width 27 height 14
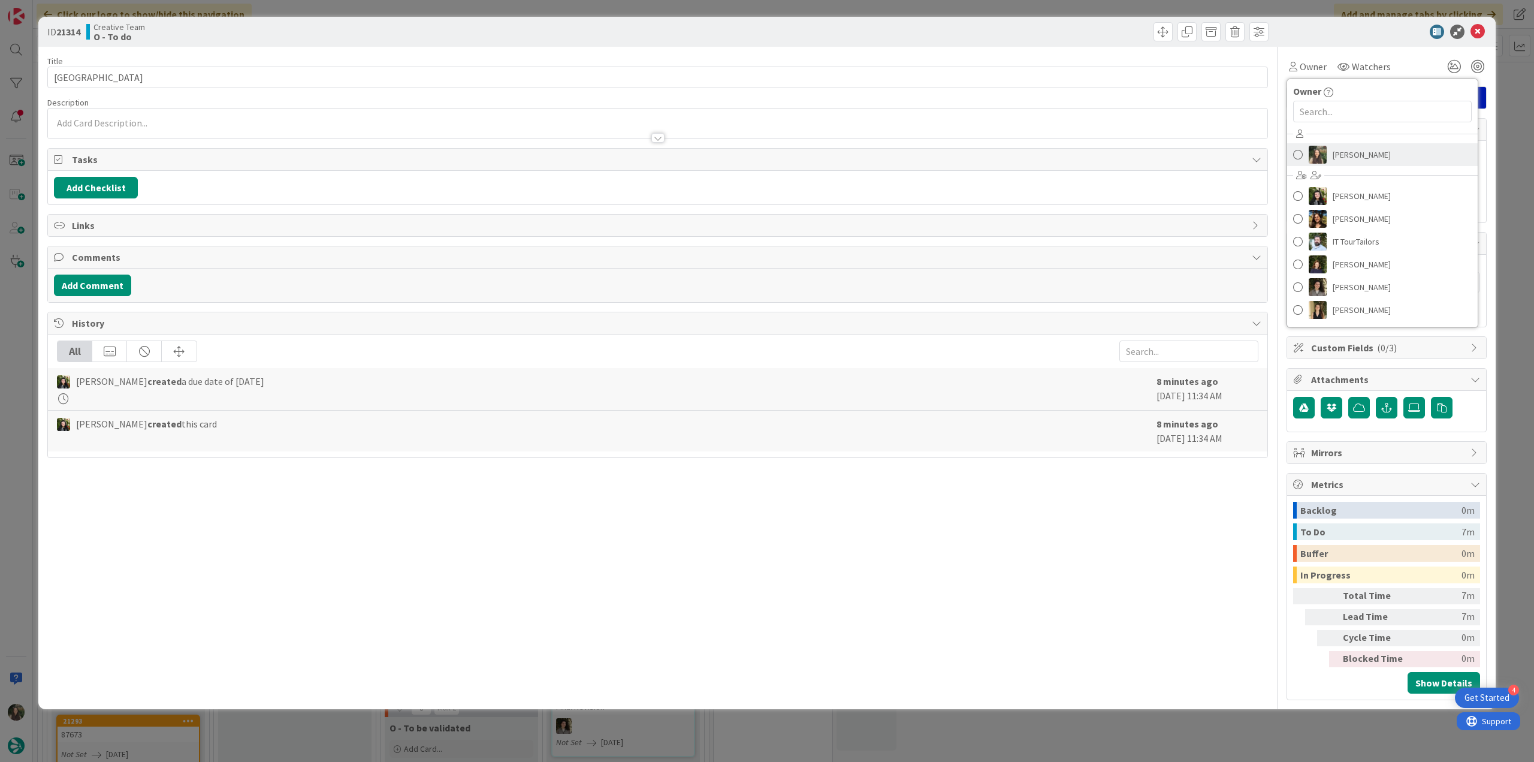
click at [1329, 149] on link "[PERSON_NAME]" at bounding box center [1382, 154] width 191 height 23
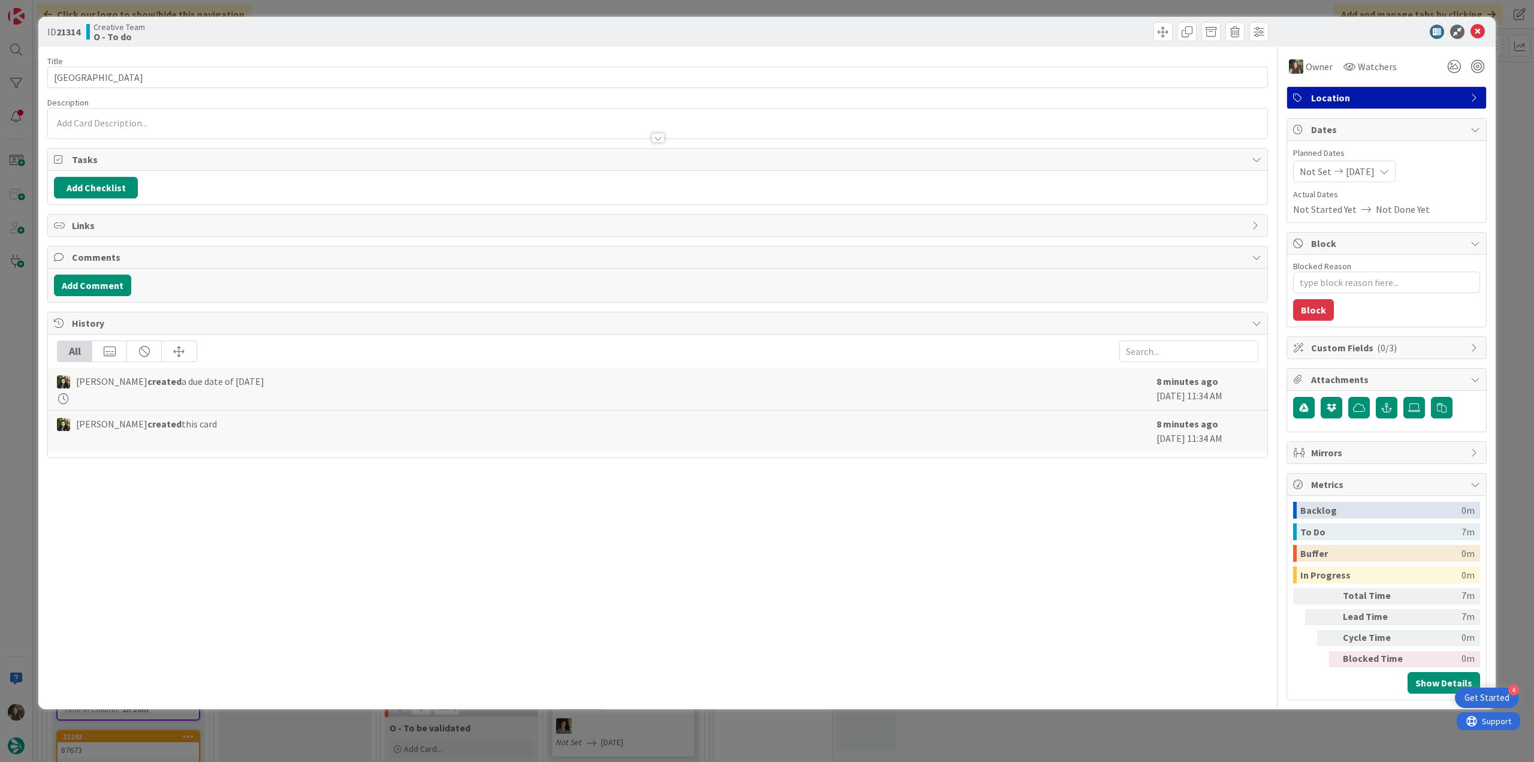
click at [1500, 107] on div "ID 21314 Creative Team O - To do Title 5 / 128 Laval Description Owner Watchers…" at bounding box center [767, 381] width 1534 height 762
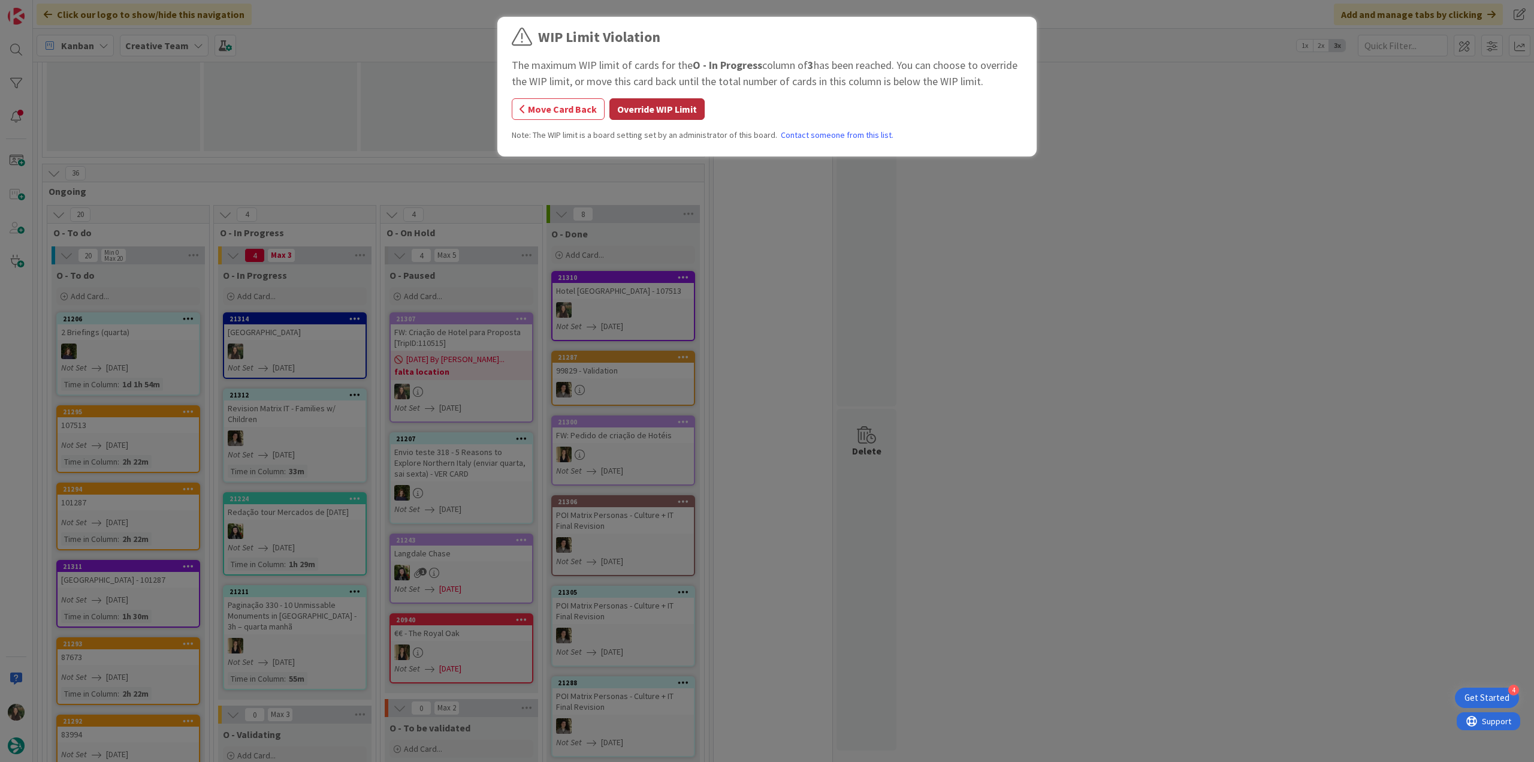
click at [626, 117] on button "Override WIP Limit" at bounding box center [656, 109] width 95 height 22
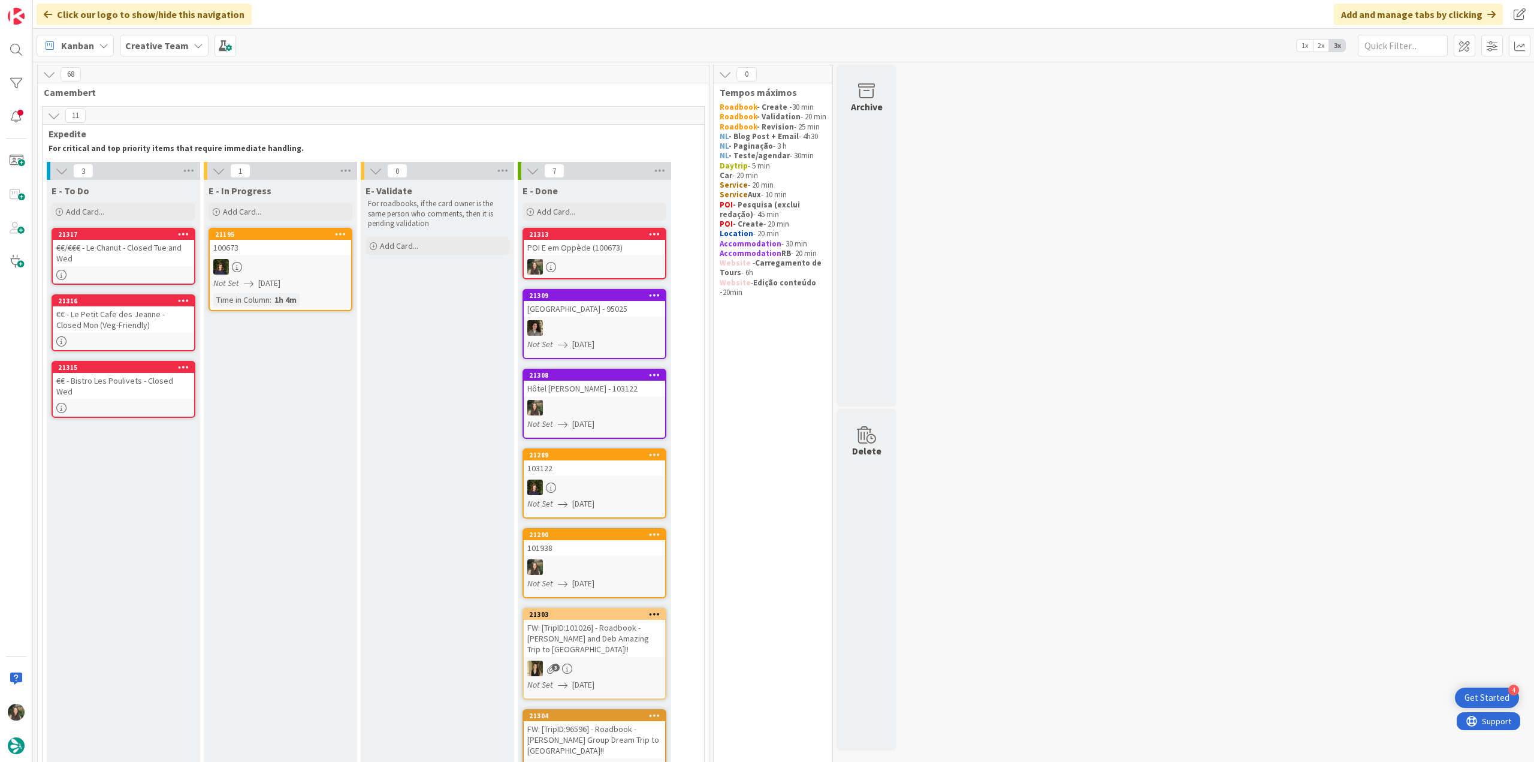
scroll to position [419, 0]
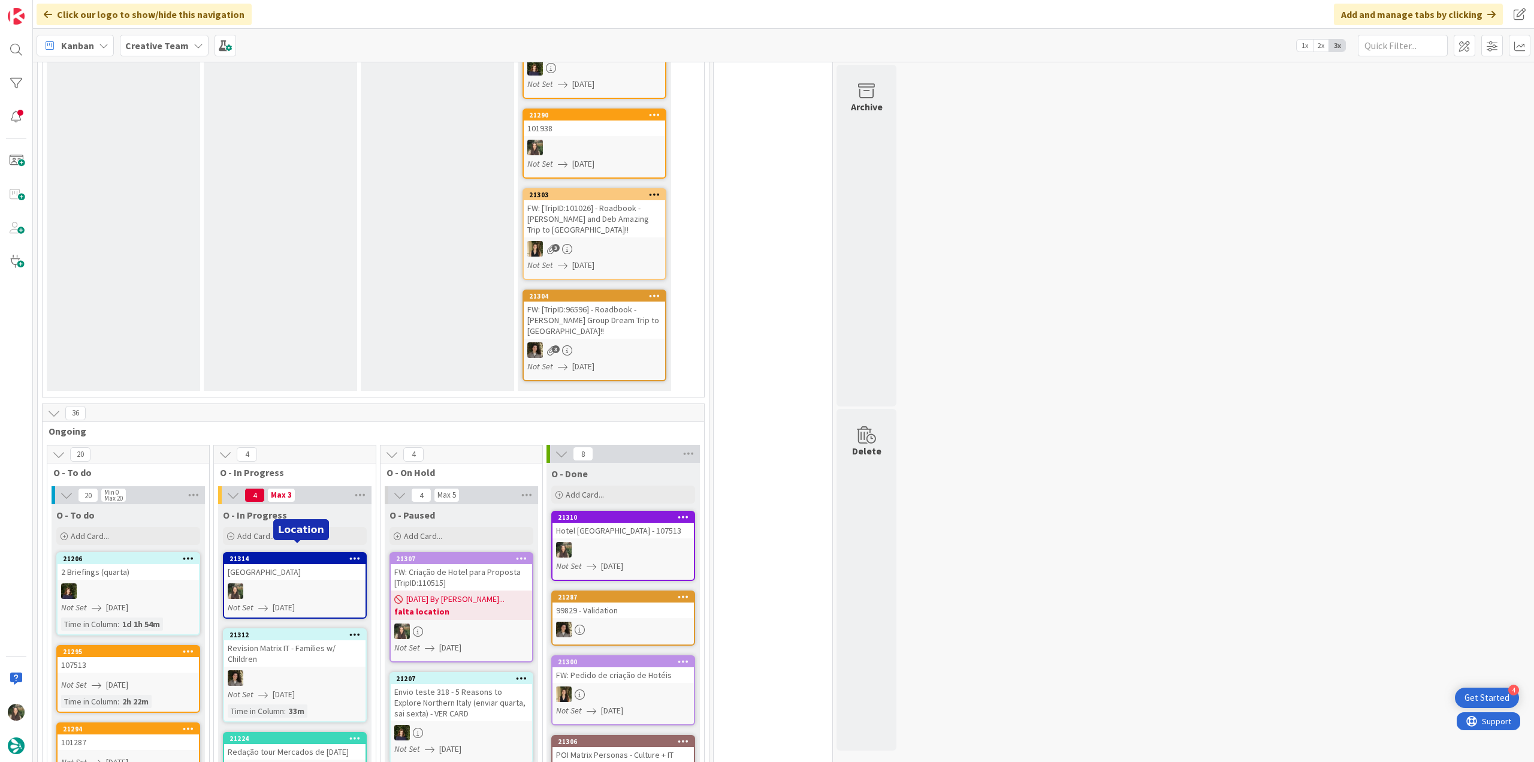
click at [322, 564] on div "[GEOGRAPHIC_DATA]" at bounding box center [294, 572] width 141 height 16
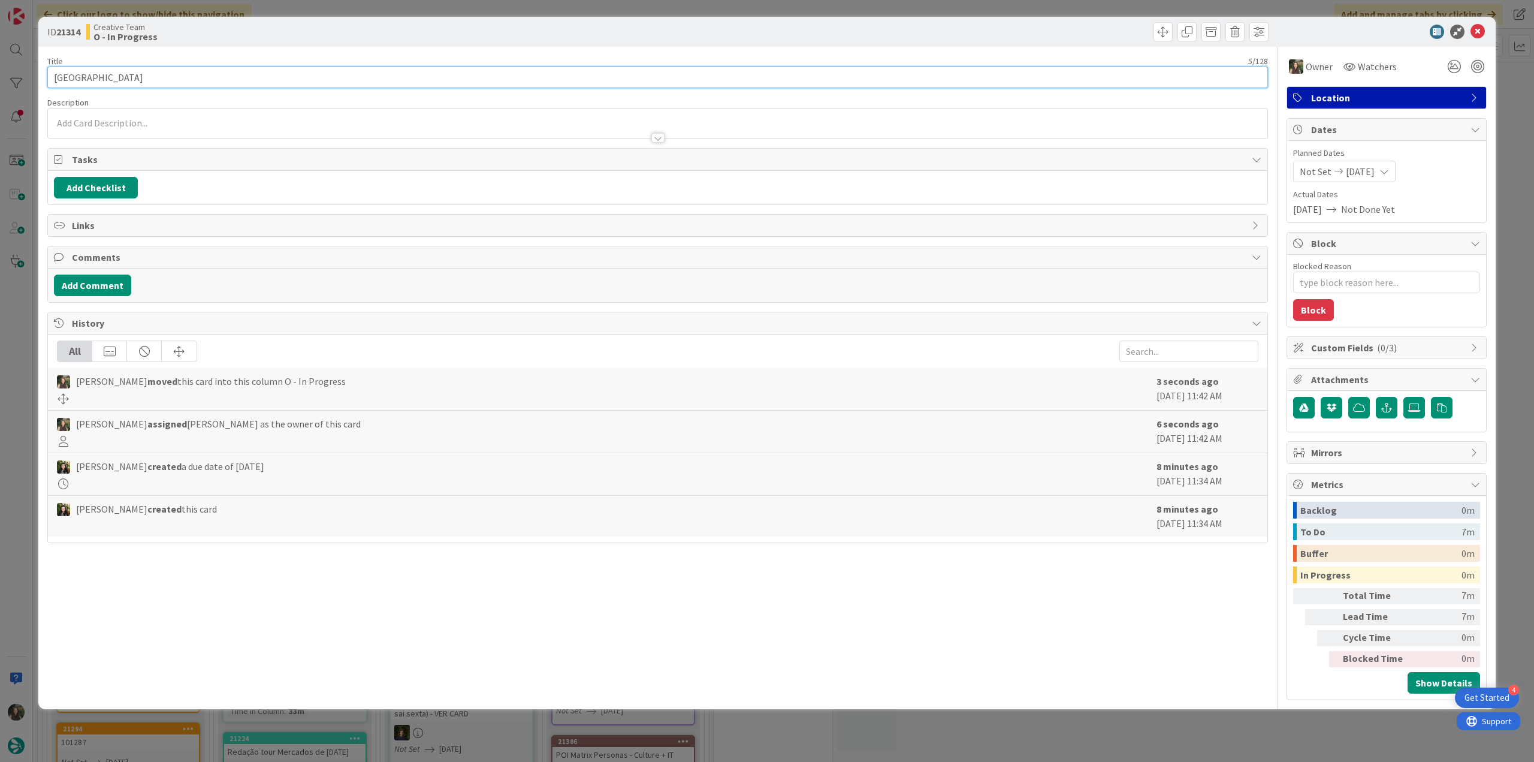
drag, startPoint x: 87, startPoint y: 80, endPoint x: 34, endPoint y: 77, distance: 53.4
click at [34, 77] on div "ID 21314 Creative Team O - In Progress Title 5 / 128 Laval Description Owner Wa…" at bounding box center [767, 381] width 1534 height 762
click at [13, 337] on div "ID 21314 Creative Team O - In Progress Title 5 / 128 Laval Description Inês Gon…" at bounding box center [767, 381] width 1534 height 762
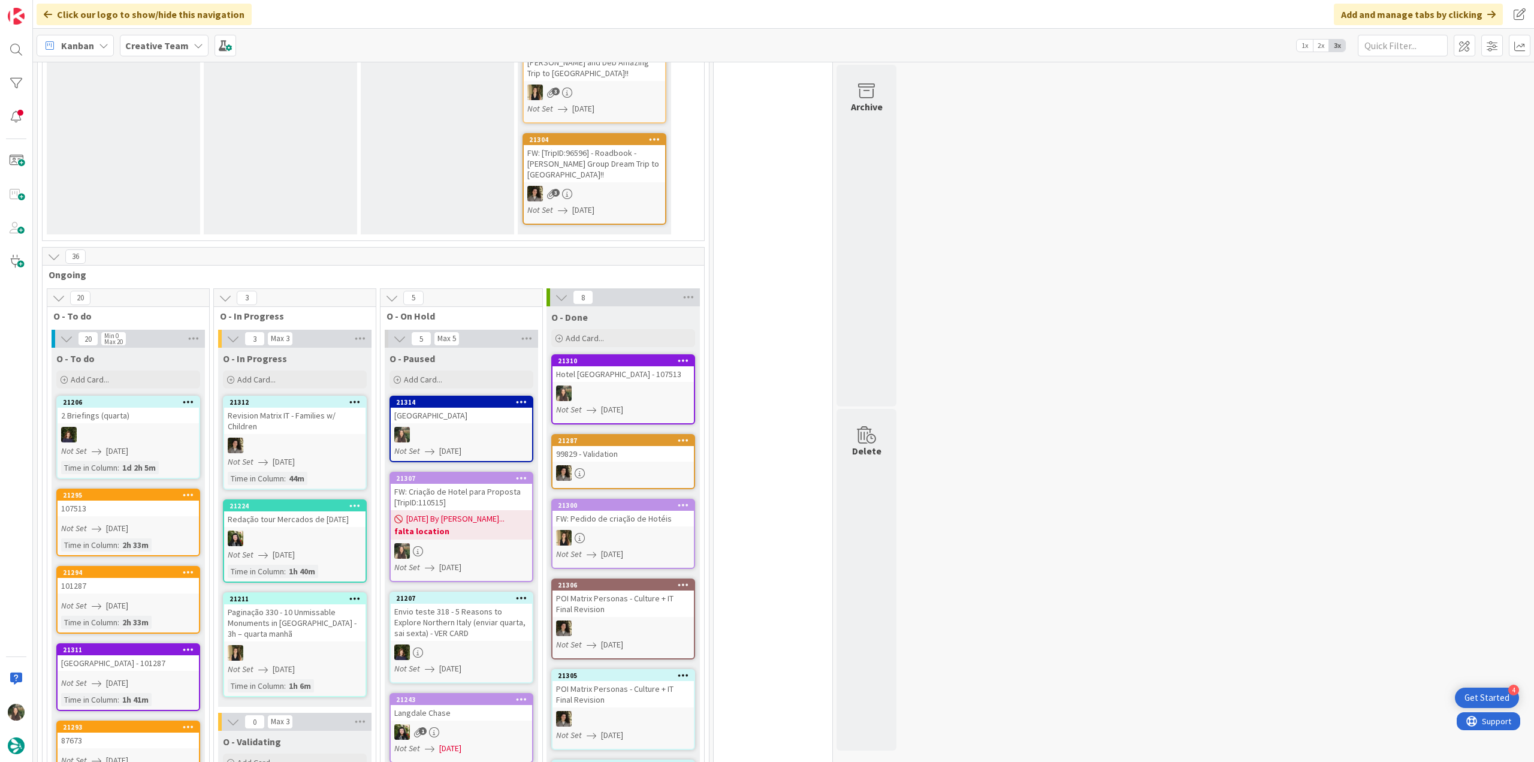
scroll to position [899, 0]
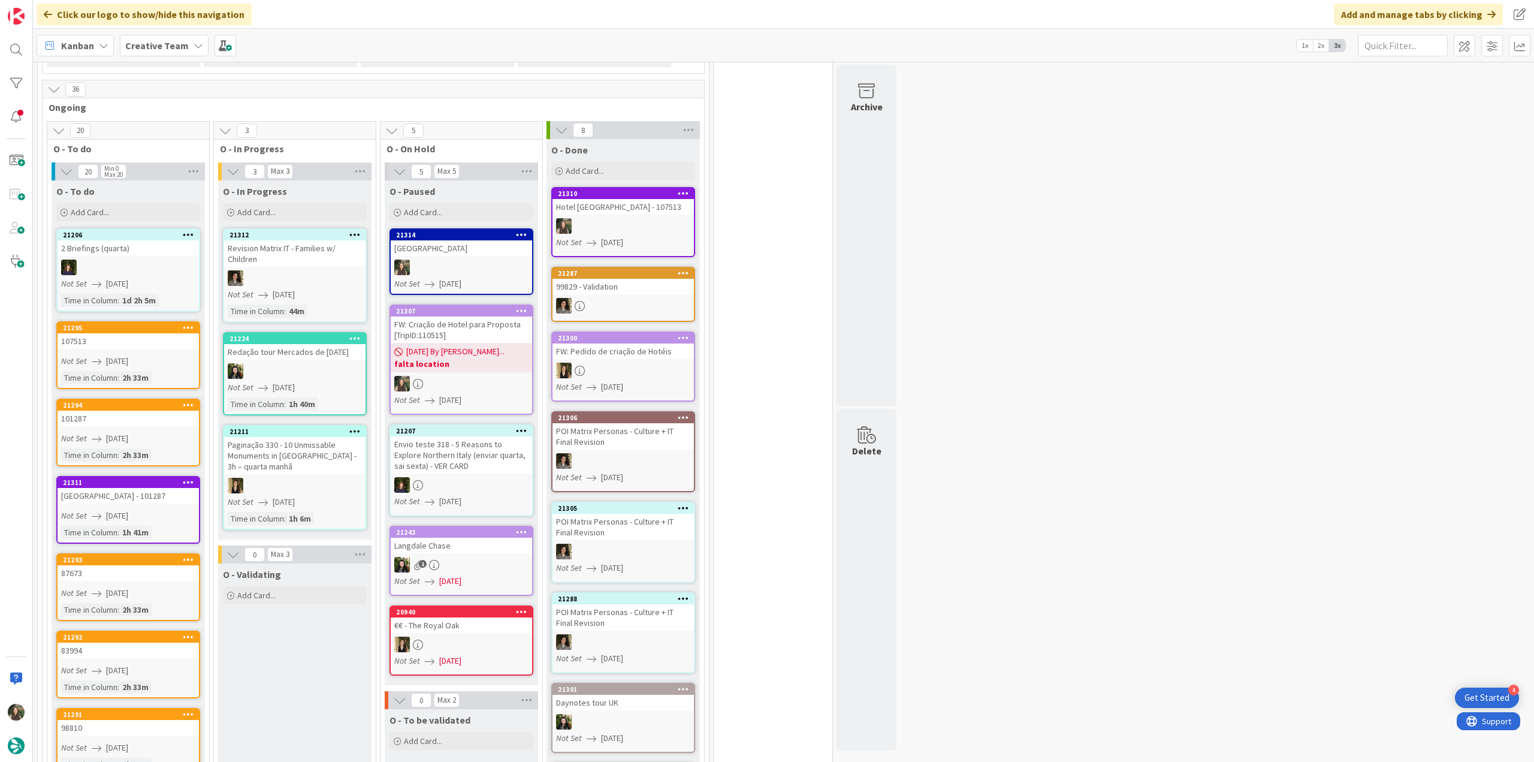
click at [475, 324] on div "FW: Criação de Hotel para Proposta [TripID:110515]" at bounding box center [461, 329] width 141 height 26
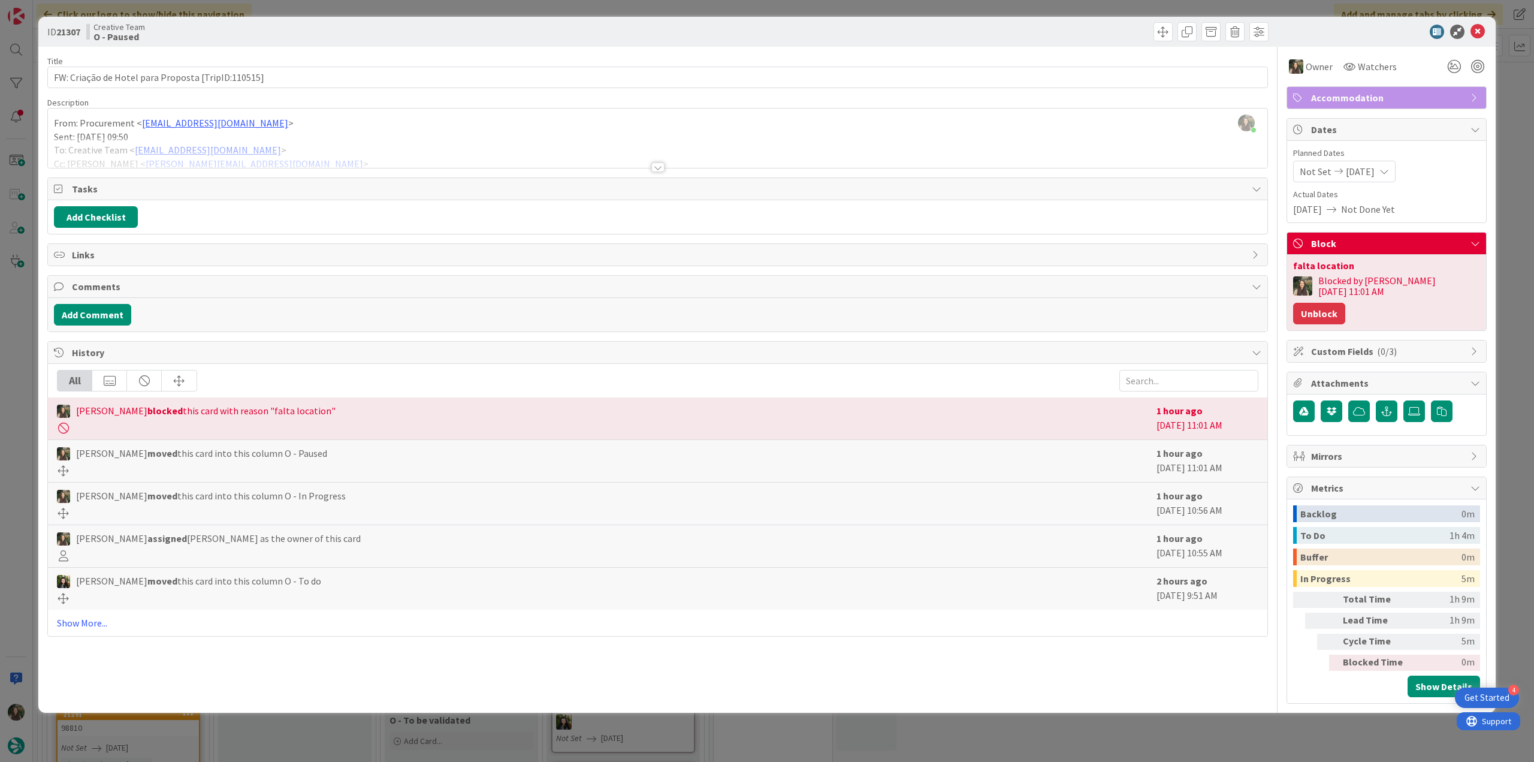
click at [1345, 303] on button "Unblock" at bounding box center [1319, 314] width 52 height 22
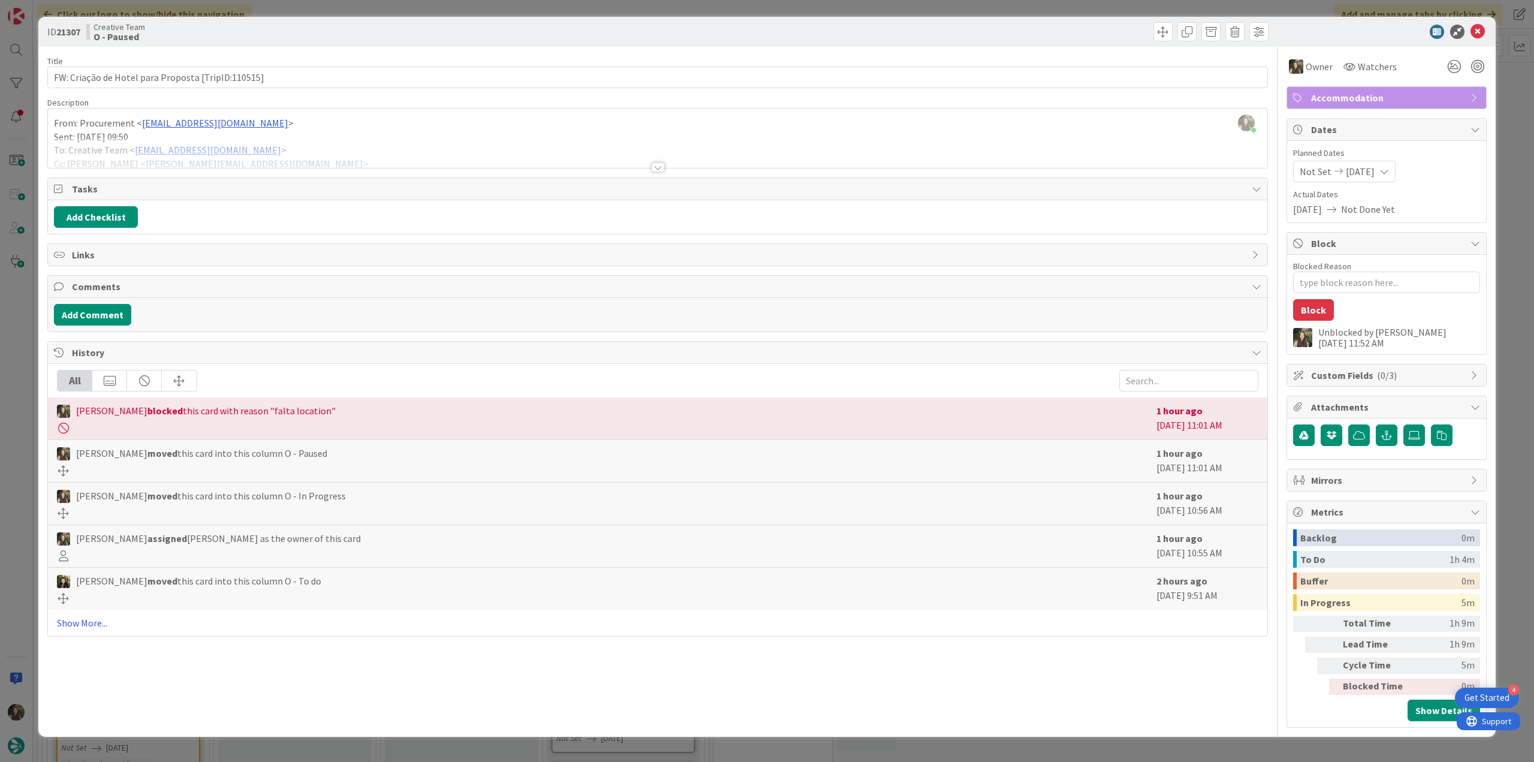
drag, startPoint x: 1501, startPoint y: 246, endPoint x: 1491, endPoint y: 247, distance: 10.3
click at [1501, 246] on div "ID 21307 Creative Team O - Paused Title 50 / 128 FW: Criação de Hotel para Prop…" at bounding box center [767, 381] width 1534 height 762
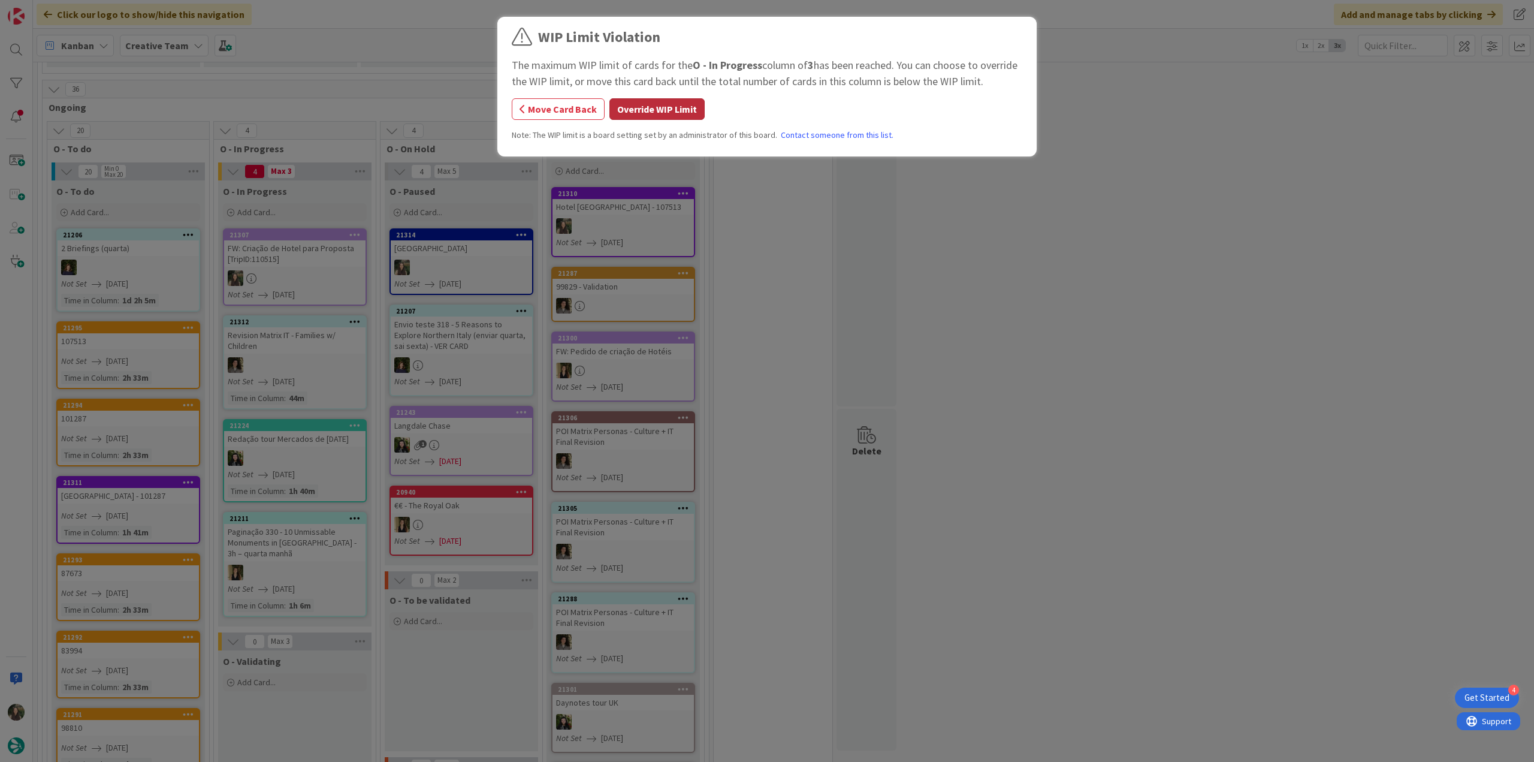
click at [625, 116] on button "Override WIP Limit" at bounding box center [656, 109] width 95 height 22
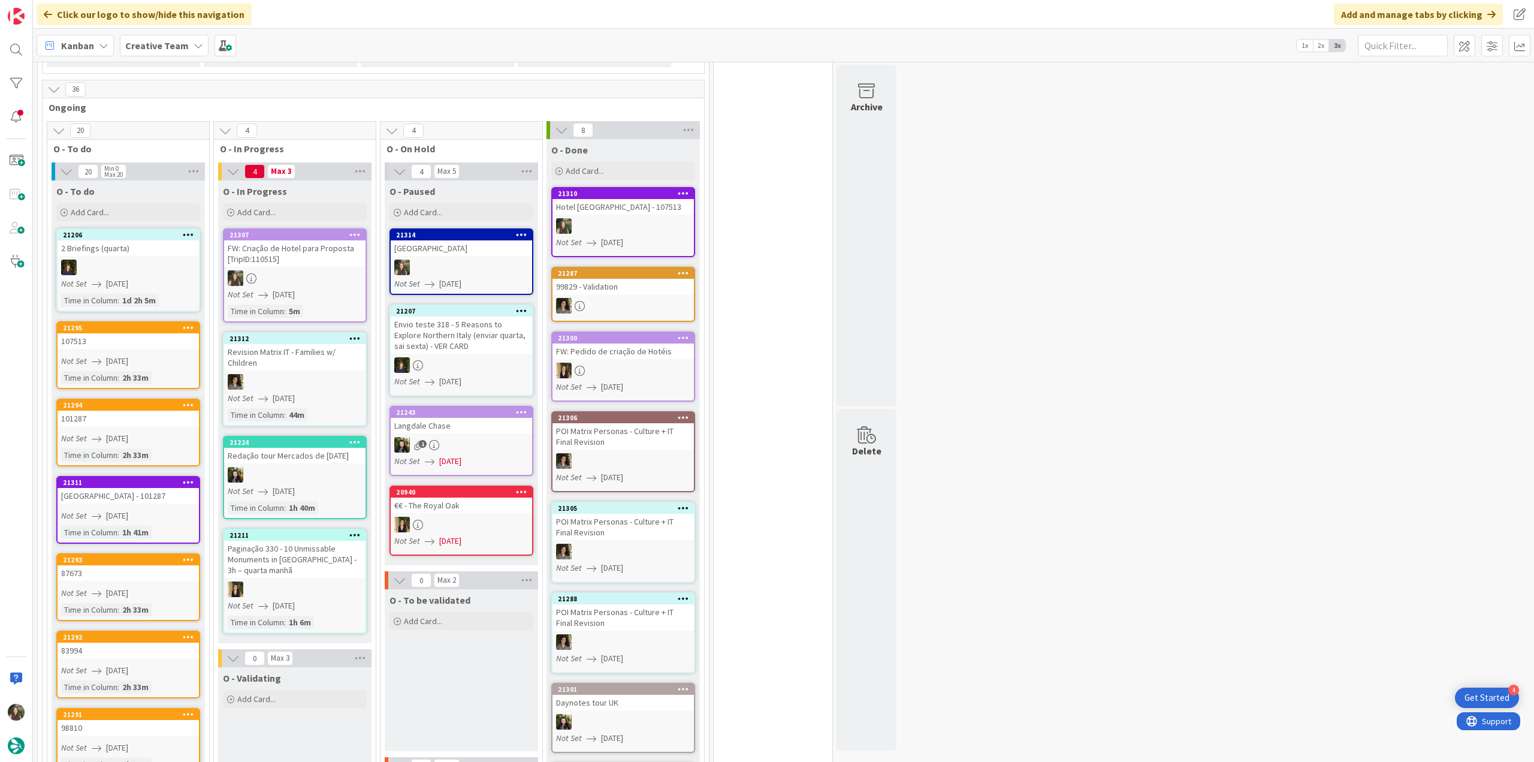
click at [342, 255] on div "FW: Criação de Hotel para Proposta [TripID:110515]" at bounding box center [294, 253] width 141 height 26
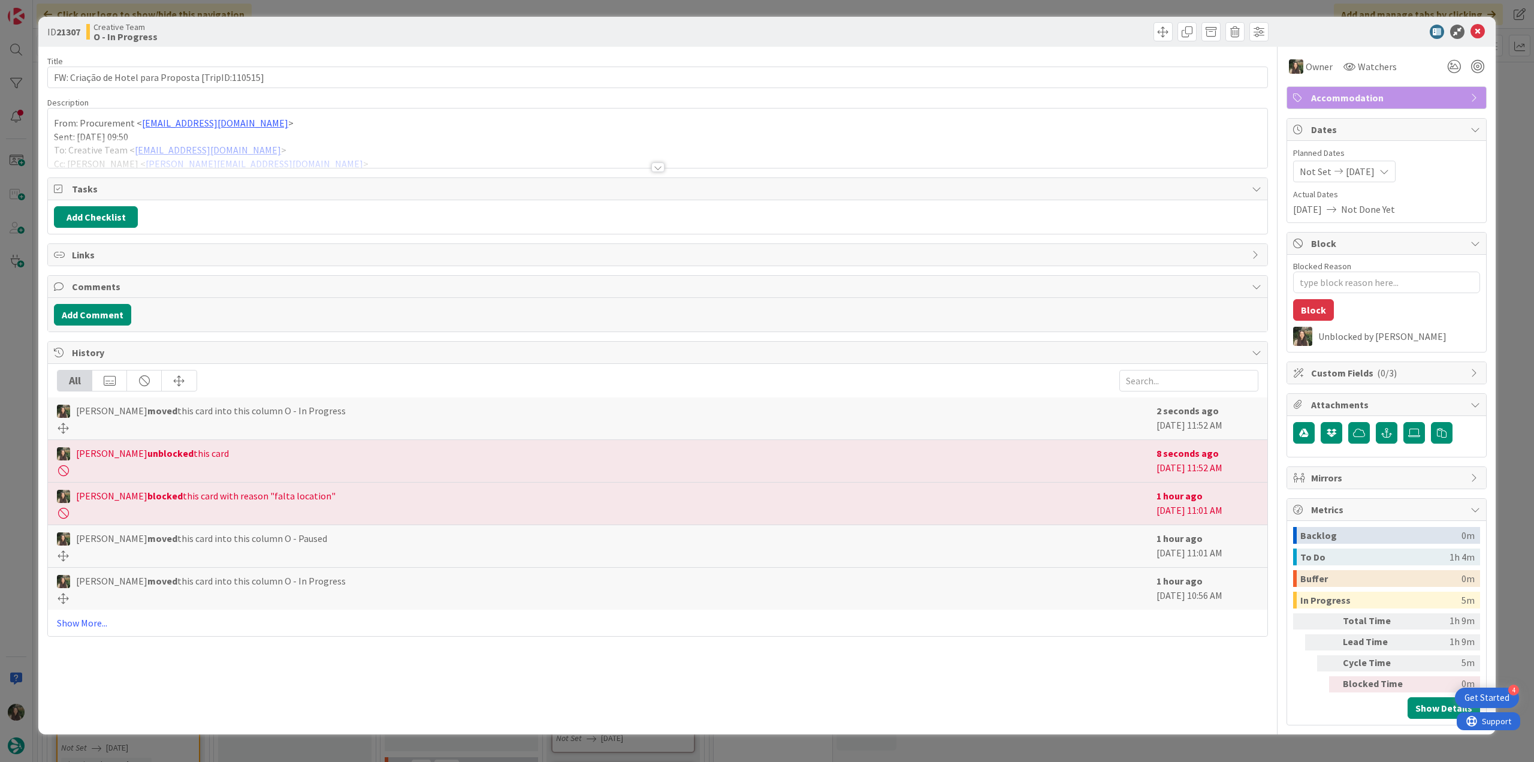
click at [328, 137] on div "From: Procurement < procurement@tourtailors.com > Sent: Wednesday, August 20, 2…" at bounding box center [657, 141] width 1219 height 54
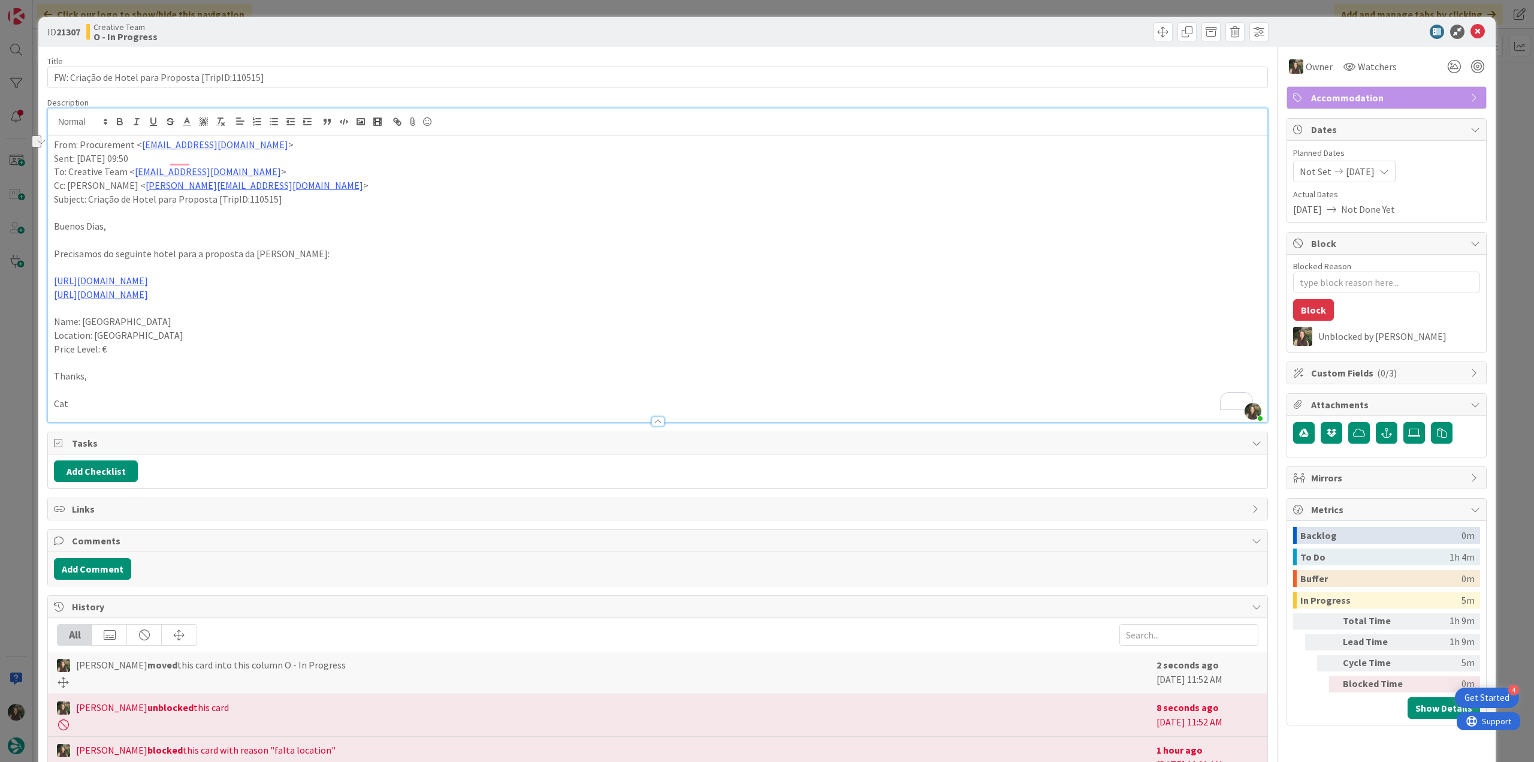
drag, startPoint x: 188, startPoint y: 321, endPoint x: 81, endPoint y: 322, distance: 106.7
click at [81, 322] on p "Name: Campanile Laval Nord" at bounding box center [657, 322] width 1207 height 14
copy p "Campanile Laval Nord"
click at [34, 447] on div "ID 21307 Creative Team O - In Progress Title 50 / 128 FW: Criação de Hotel para…" at bounding box center [767, 381] width 1534 height 762
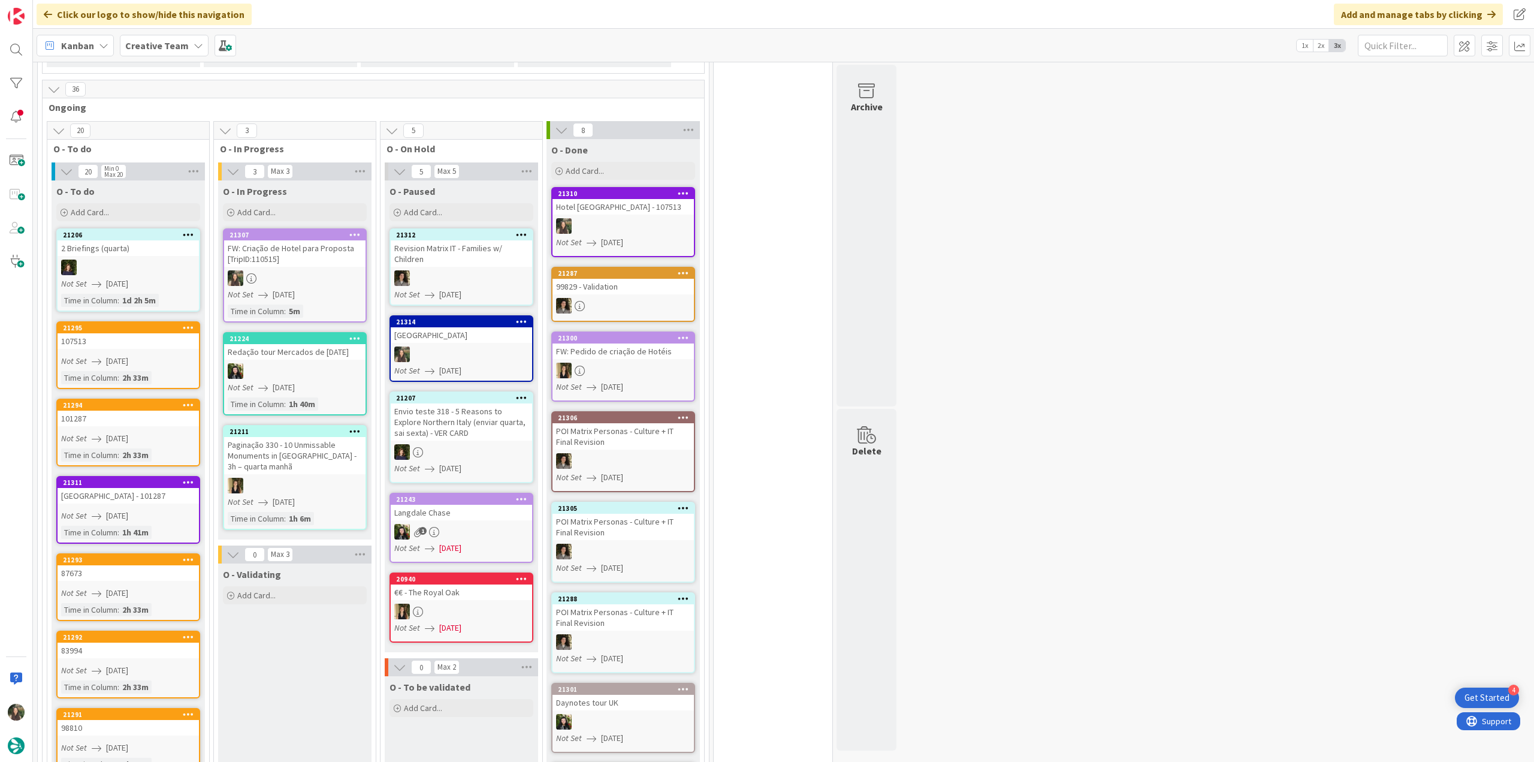
click at [294, 270] on div at bounding box center [294, 278] width 141 height 16
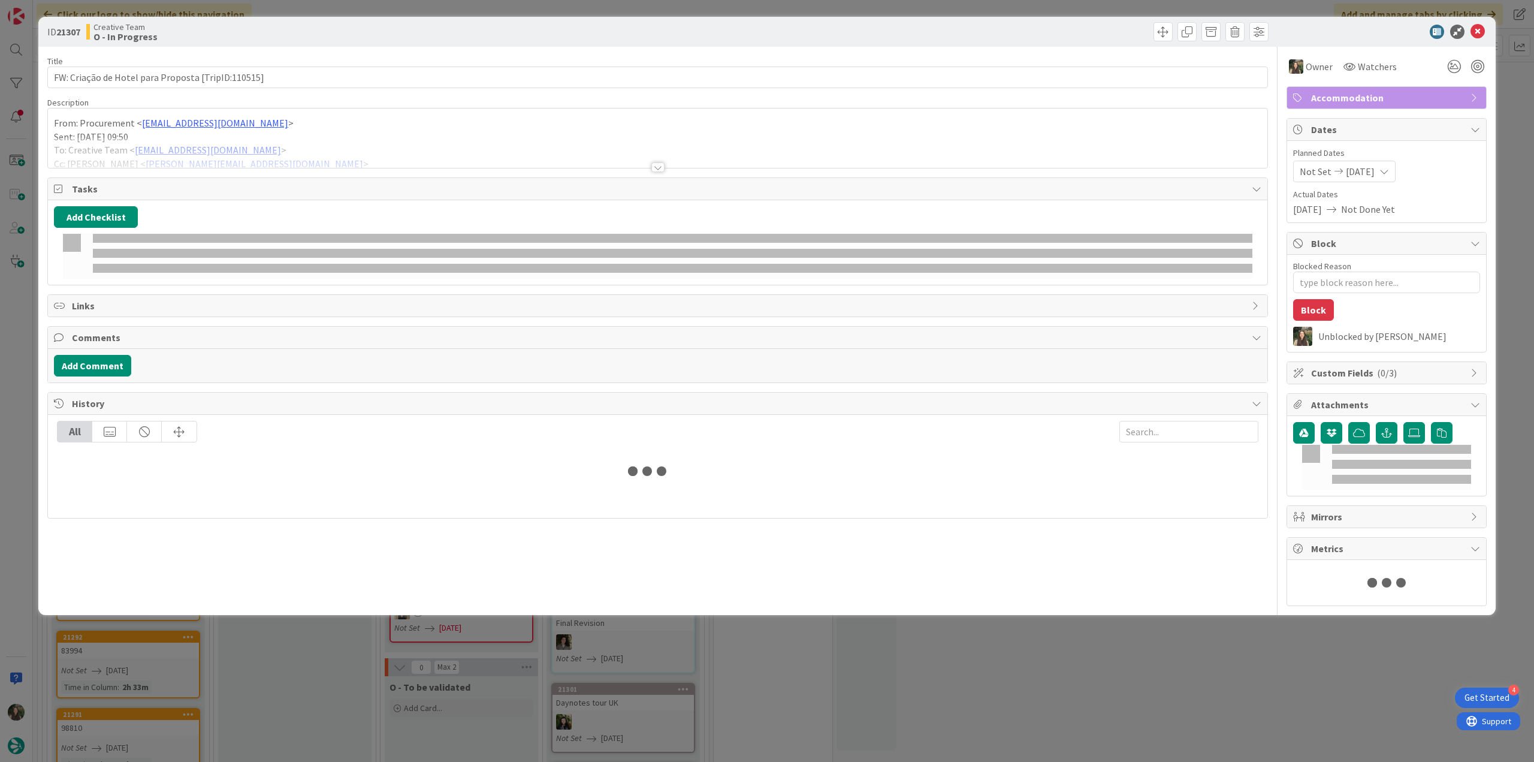
type textarea "x"
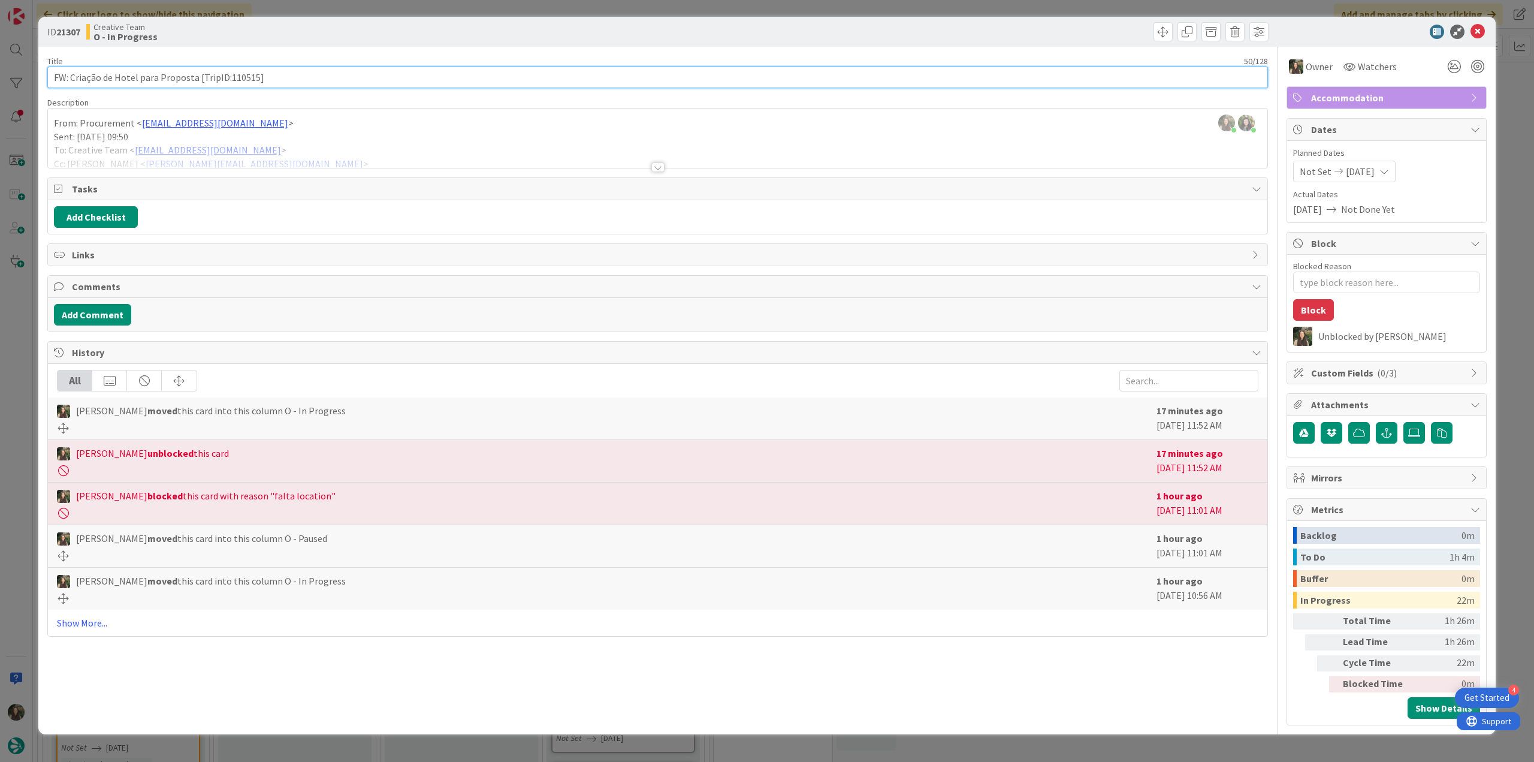
drag, startPoint x: 284, startPoint y: 74, endPoint x: 47, endPoint y: 75, distance: 237.3
click at [47, 75] on div "ID 21307 Creative Team O - In Progress Title 50 / 128 FW: Criação de Hotel para…" at bounding box center [766, 375] width 1457 height 717
click at [362, 145] on div at bounding box center [657, 152] width 1219 height 31
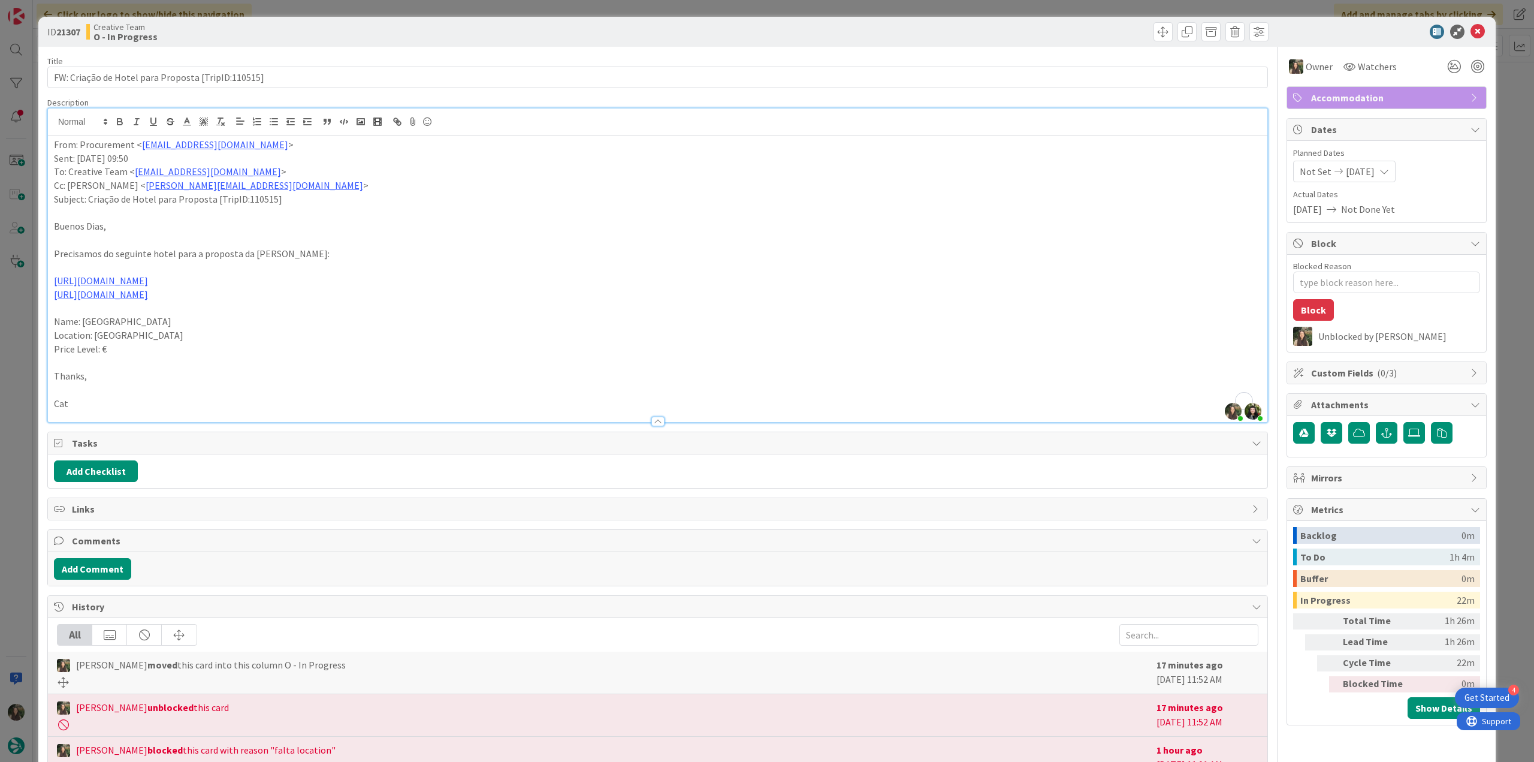
drag, startPoint x: 188, startPoint y: 317, endPoint x: 84, endPoint y: 322, distance: 103.8
click at [84, 322] on p "Name: Campanile Laval Nord" at bounding box center [657, 322] width 1207 height 14
copy p "Campanile Laval Nord"
click at [25, 425] on div "ID 21307 Creative Team O - In Progress Title 50 / 128 FW: Criação de Hotel para…" at bounding box center [767, 381] width 1534 height 762
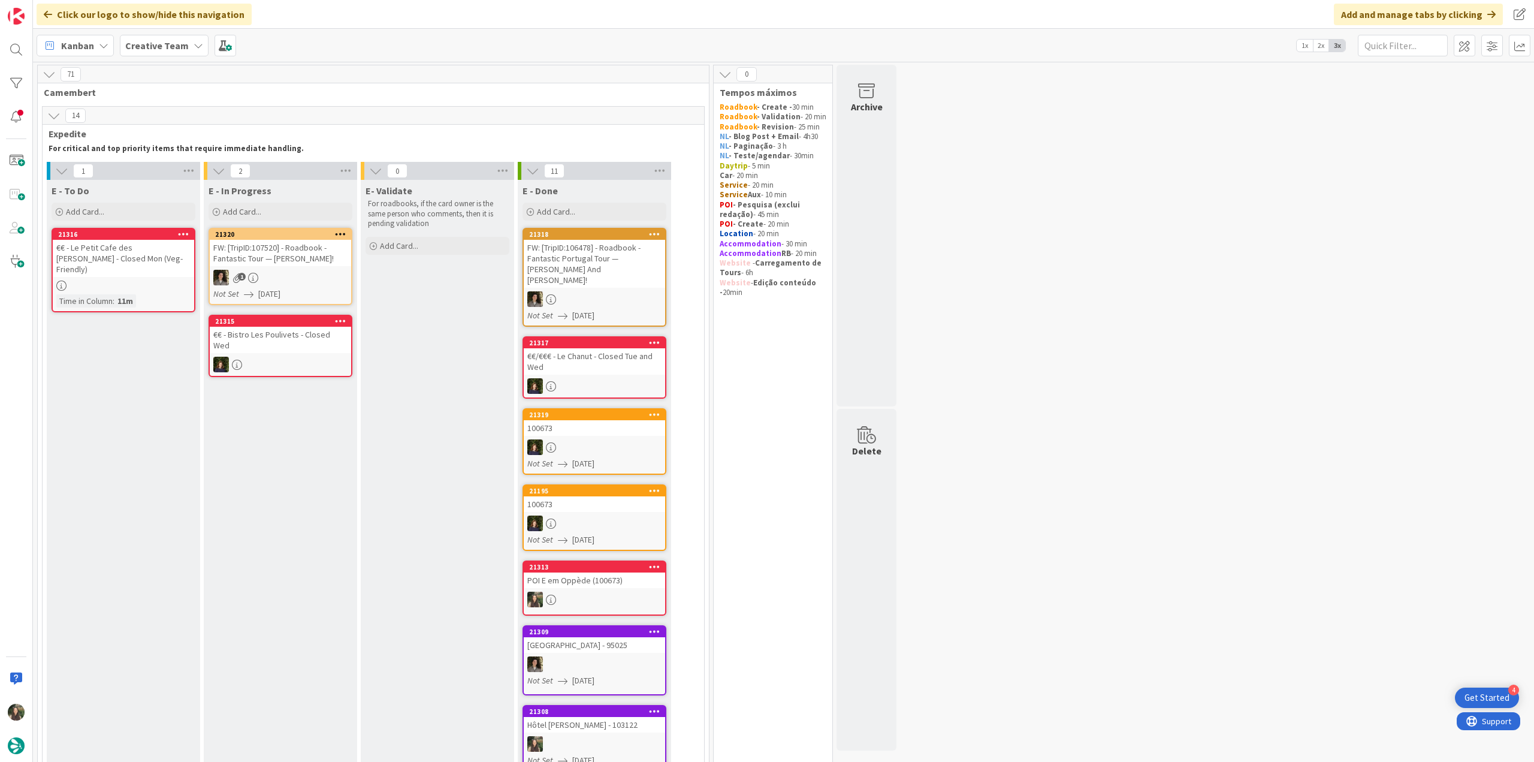
click at [170, 265] on div "€€ - Le Petit Cafe des Jeanne - Closed Mon (Veg-Friendly)" at bounding box center [123, 258] width 141 height 37
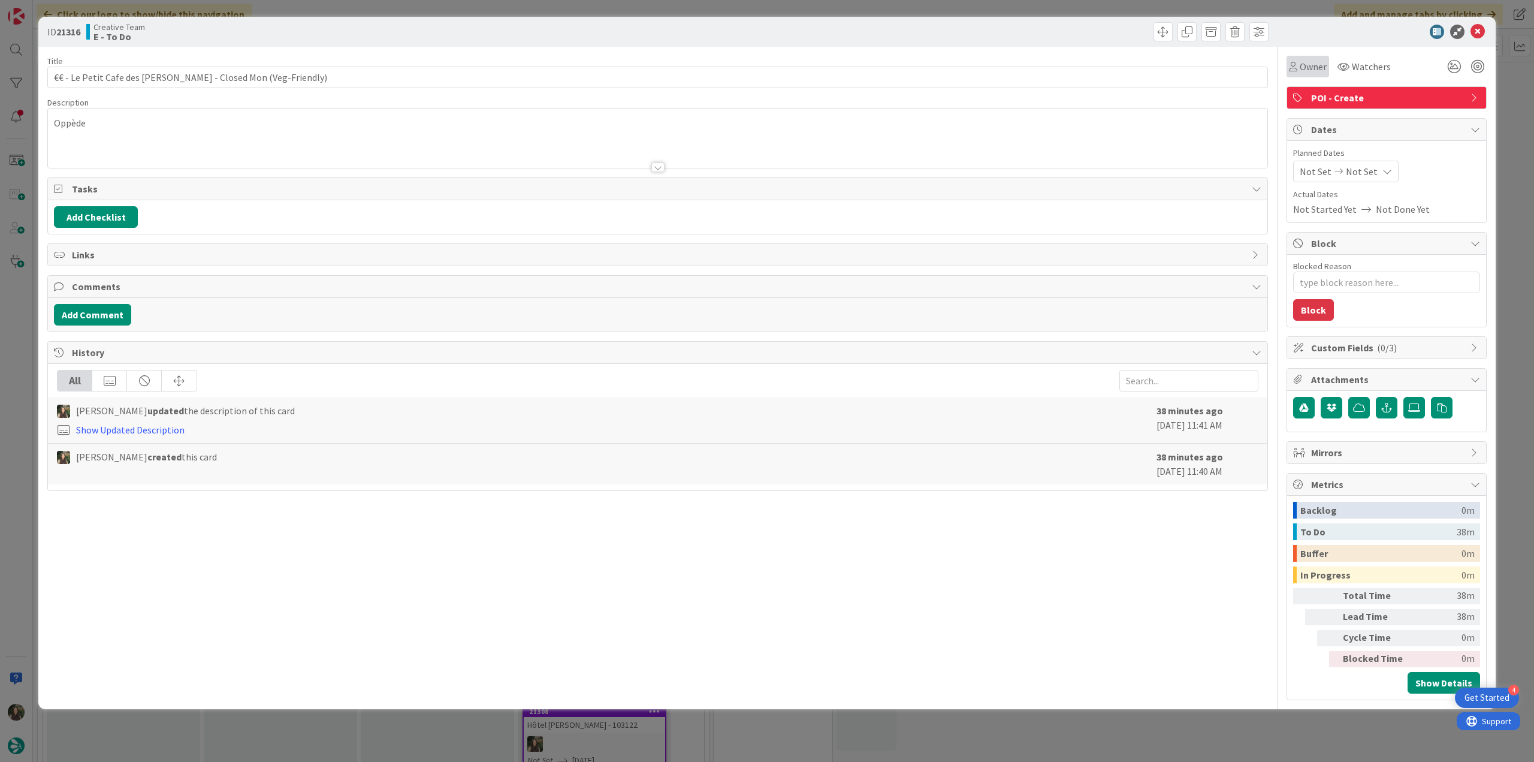
click at [1298, 75] on div "Owner" at bounding box center [1307, 67] width 43 height 22
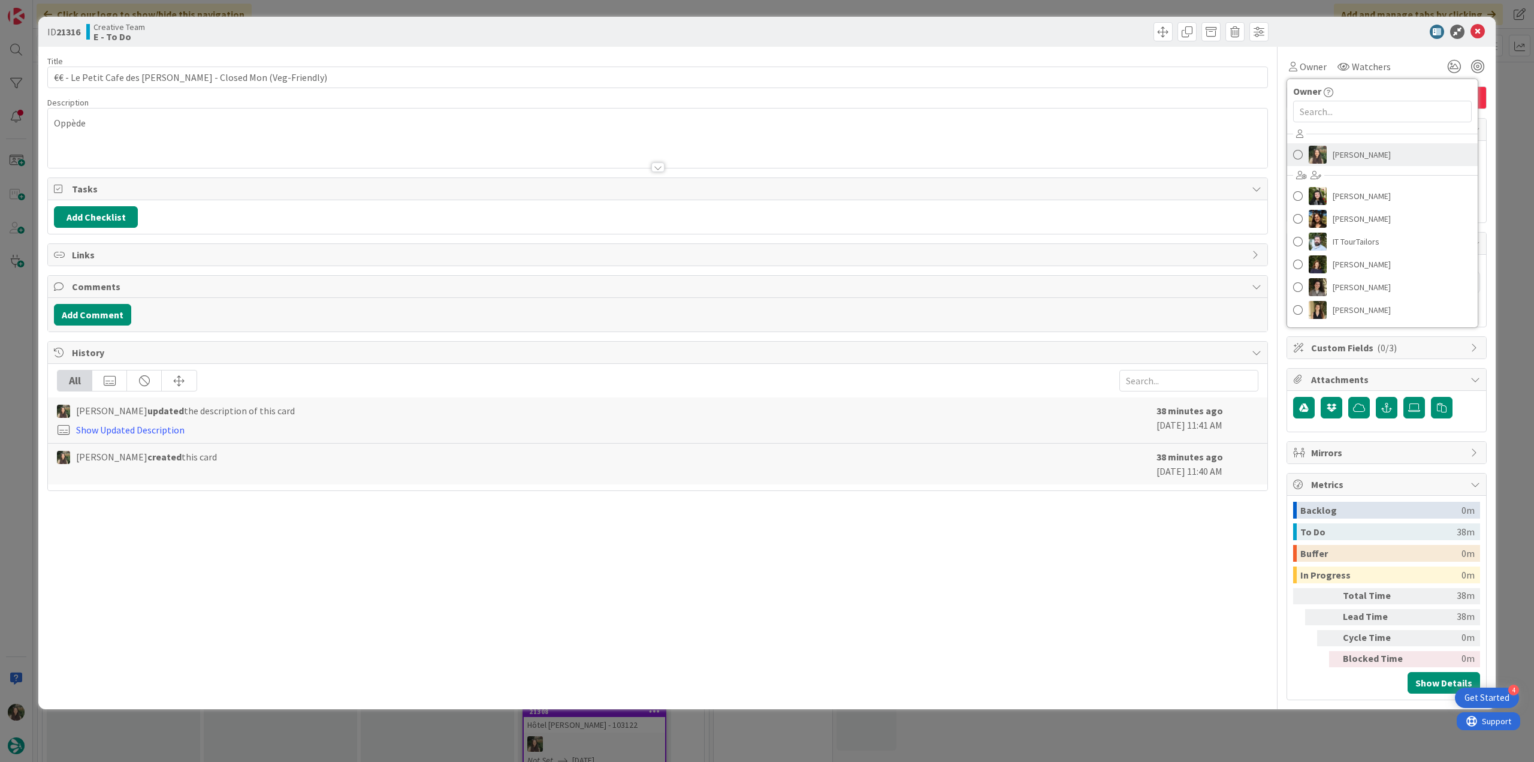
click at [1315, 148] on img at bounding box center [1318, 155] width 18 height 18
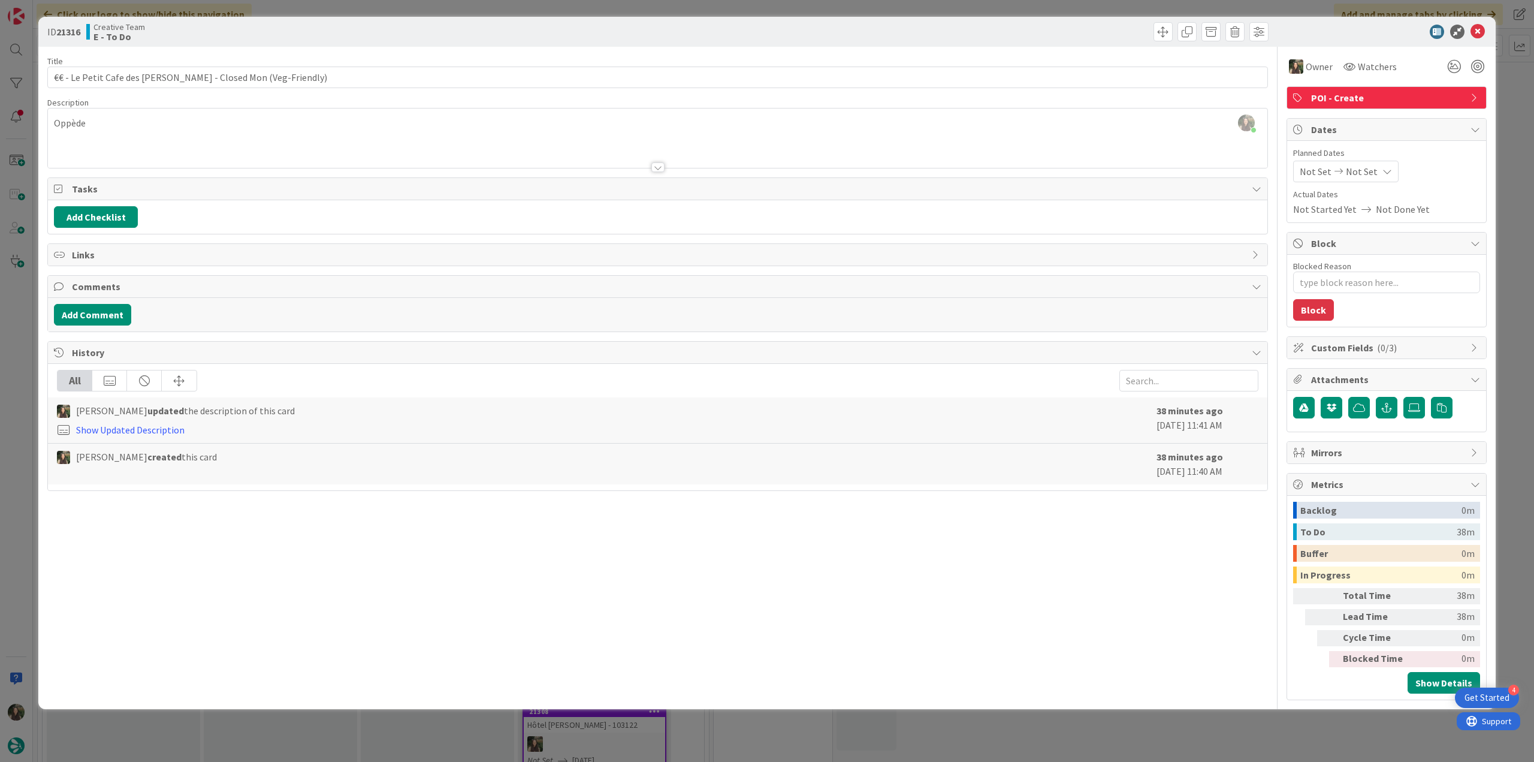
click at [11, 315] on div "ID 21316 Creative Team E - To Do Title 57 / 128 €€ - Le Petit Cafe des Jeanne -…" at bounding box center [767, 381] width 1534 height 762
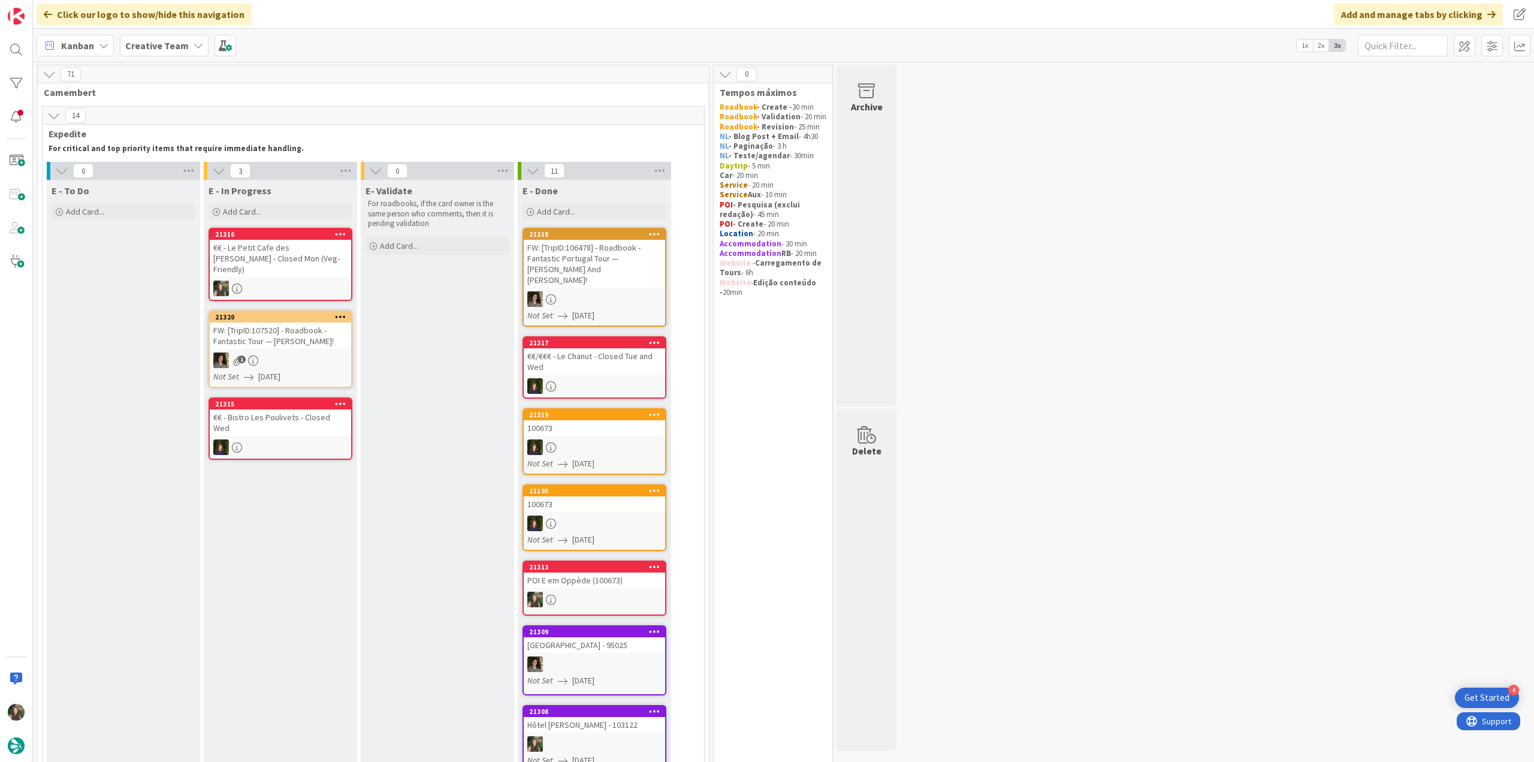
click at [288, 250] on div "€€ - Le Petit Cafe des Jeanne - Closed Mon (Veg-Friendly)" at bounding box center [280, 258] width 141 height 37
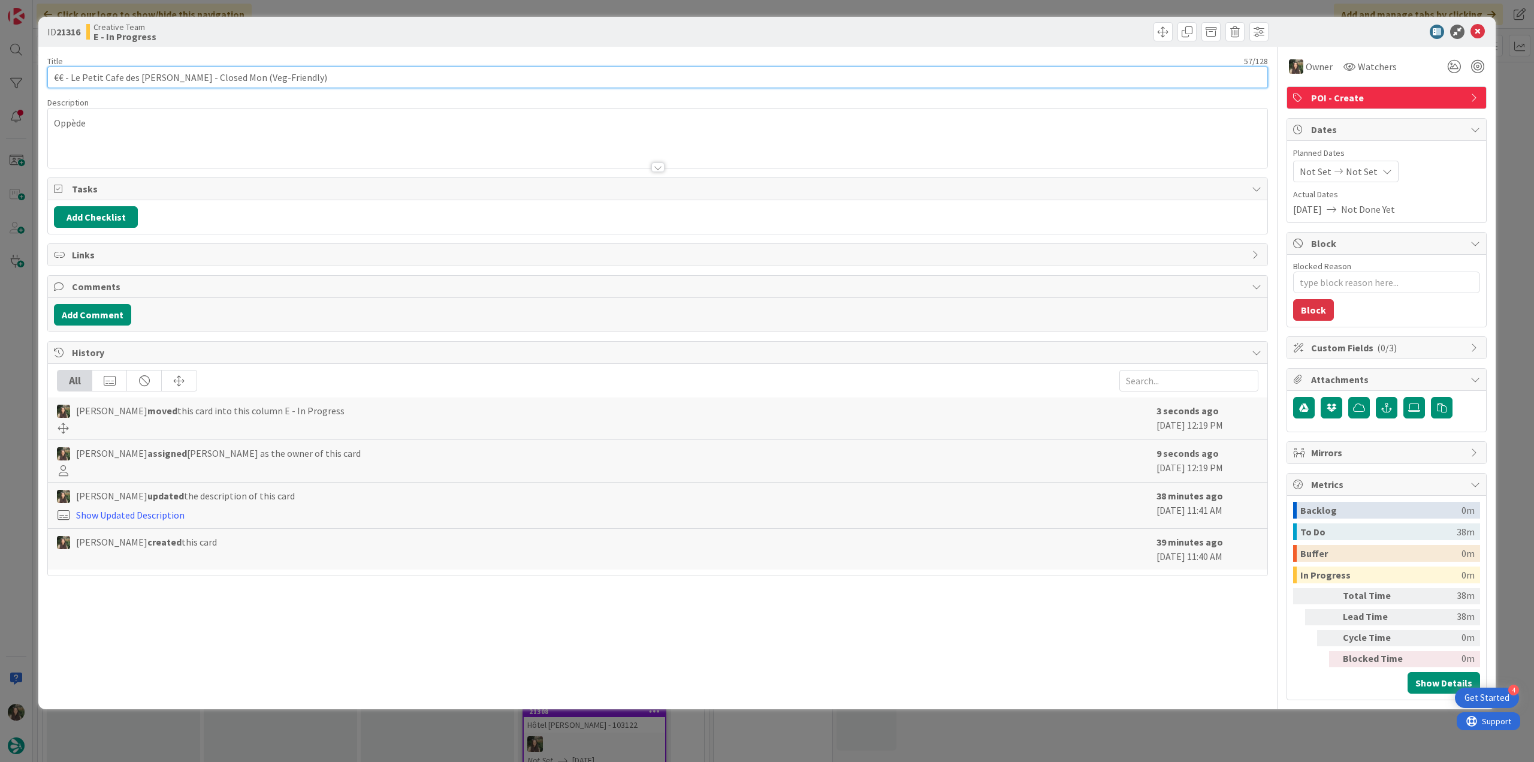
drag, startPoint x: 297, startPoint y: 80, endPoint x: 26, endPoint y: 77, distance: 270.2
click at [27, 77] on div "ID 21316 Creative Team E - In Progress Title 57 / 128 €€ - Le Petit Cafe des Je…" at bounding box center [767, 381] width 1534 height 762
click at [74, 124] on div "Inês Gonçalves just joined Oppède" at bounding box center [657, 137] width 1219 height 59
click at [74, 124] on span at bounding box center [79, 119] width 59 height 14
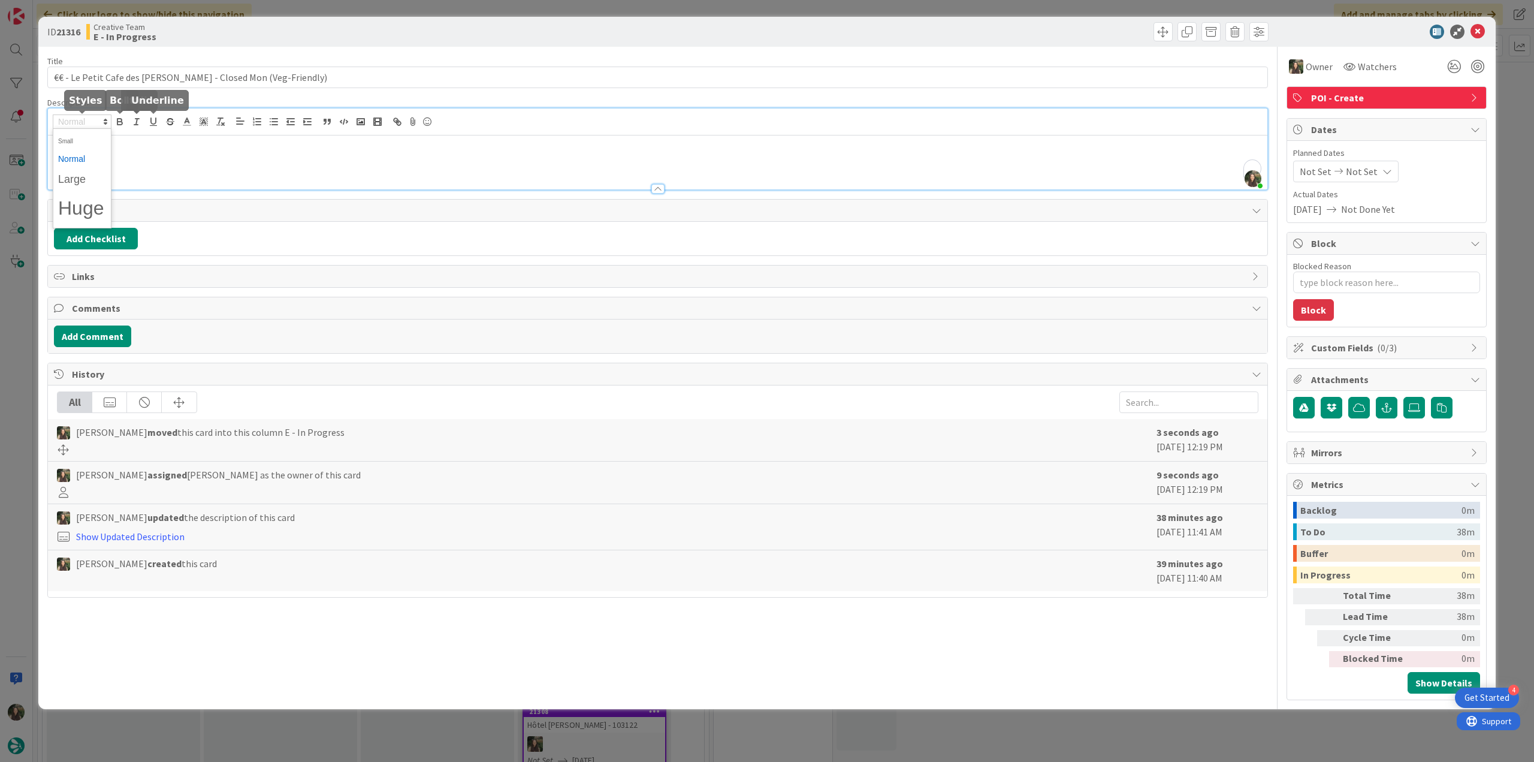
click at [168, 156] on div "Oppède" at bounding box center [657, 162] width 1219 height 54
click at [74, 149] on p "Oppède" at bounding box center [657, 145] width 1207 height 14
copy p "Oppède"
click at [23, 330] on div "ID 21316 Creative Team E - In Progress Title 57 / 128 €€ - Le Petit Cafe des Je…" at bounding box center [767, 381] width 1534 height 762
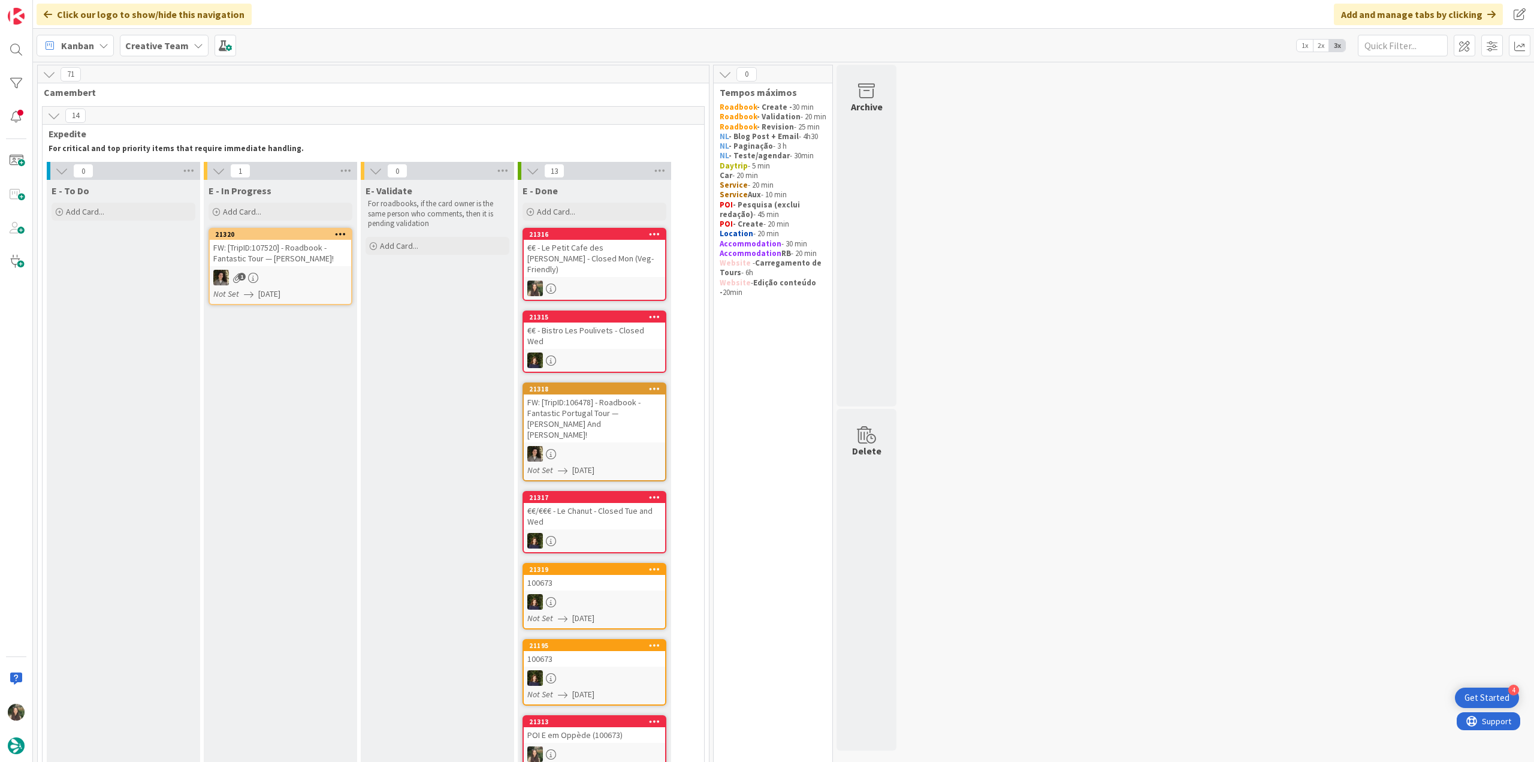
click at [627, 280] on div at bounding box center [594, 288] width 141 height 16
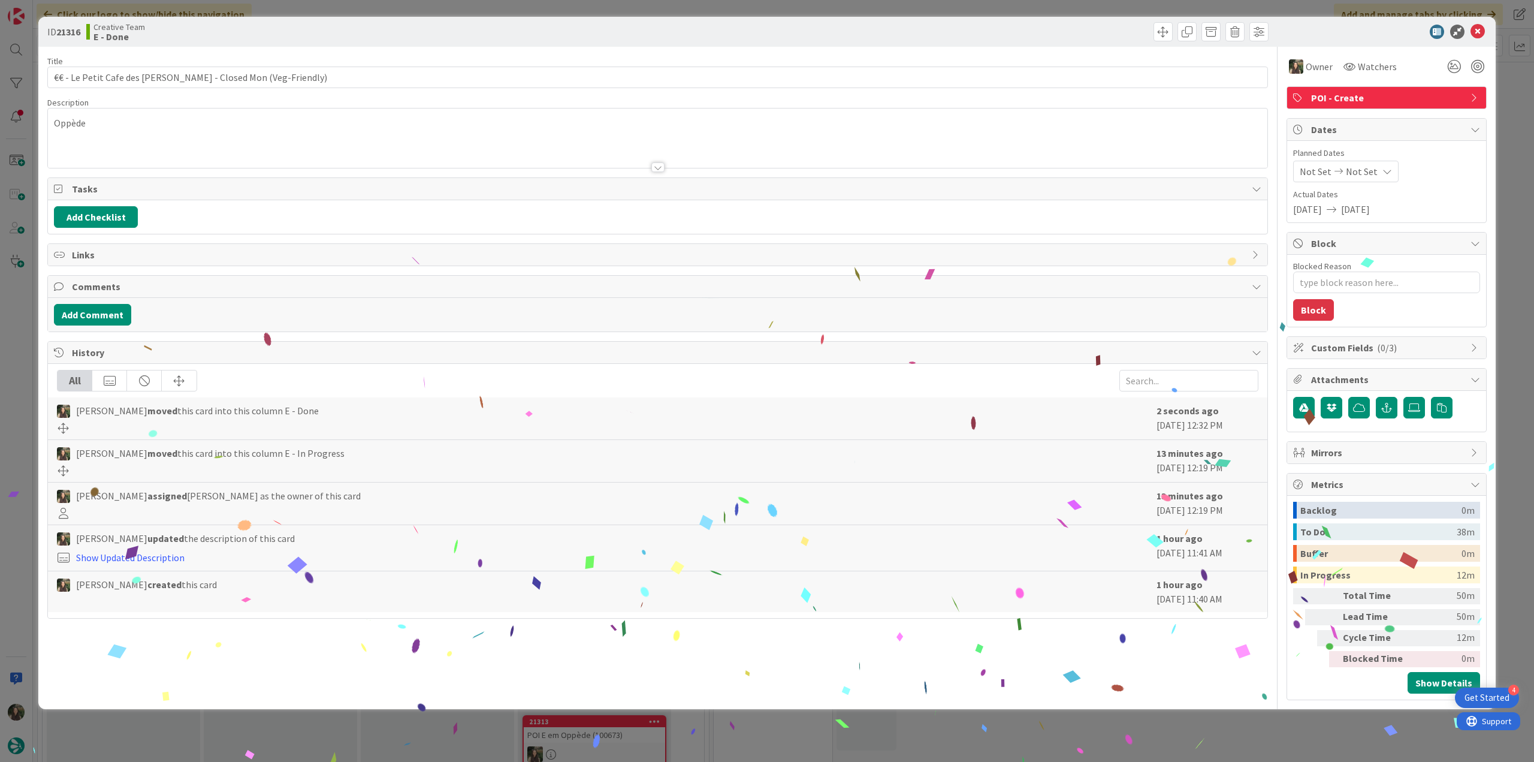
click at [1224, 709] on div "ID 21316 Creative Team E - Done Title 57 / 128 €€ - Le Petit Cafe des Jeanne - …" at bounding box center [767, 381] width 1534 height 762
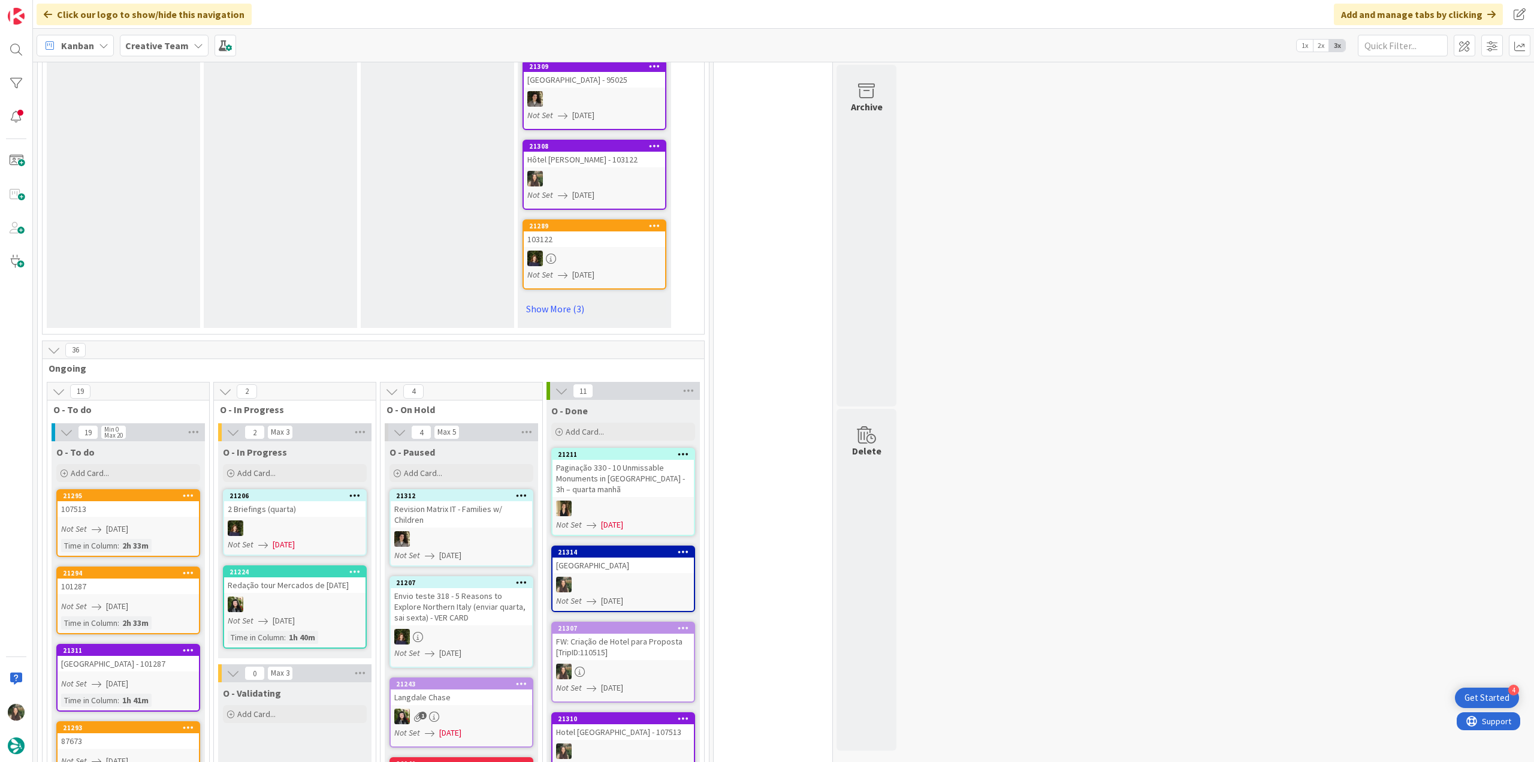
scroll to position [899, 0]
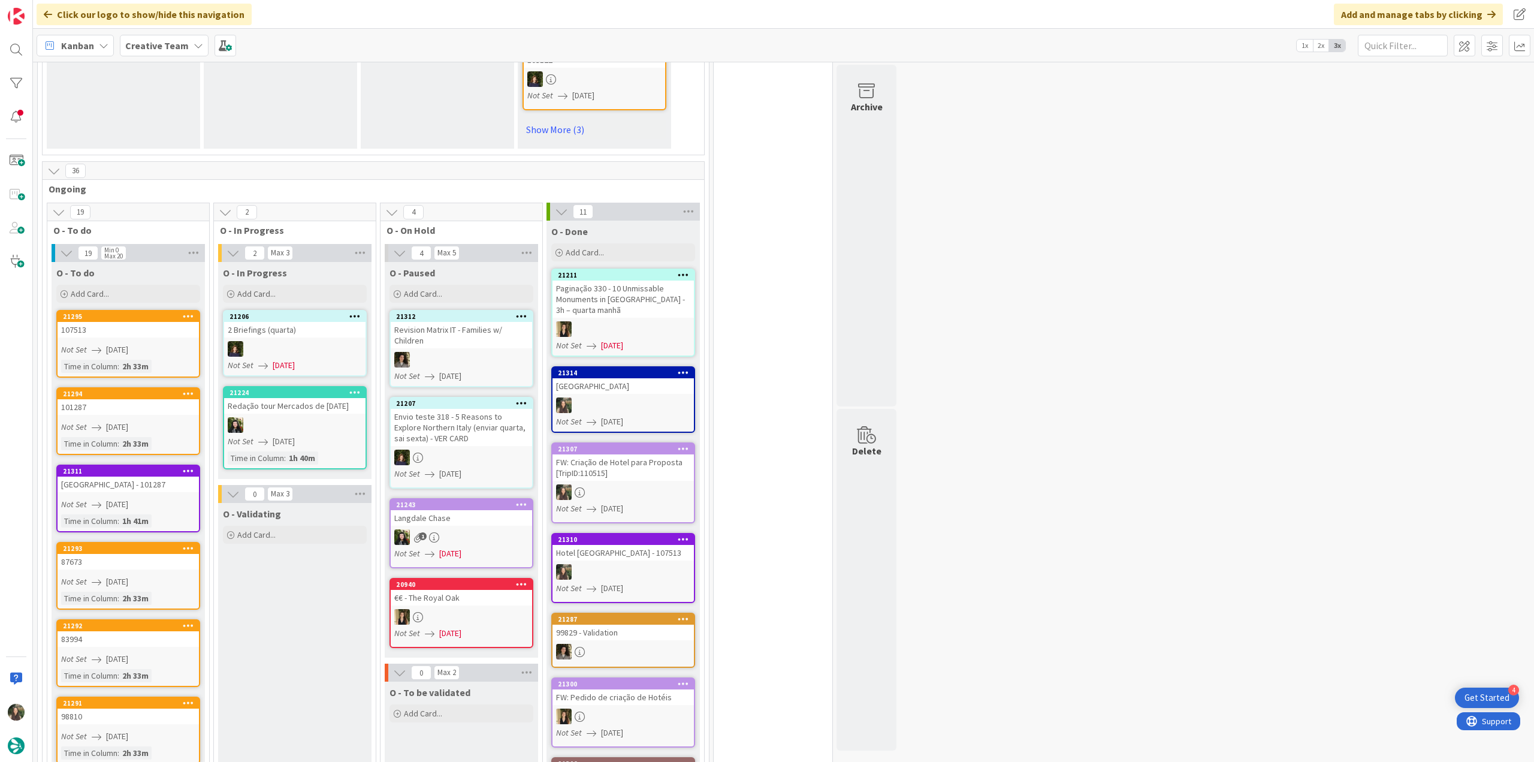
click at [175, 343] on div "Not Set 08/20/2025" at bounding box center [130, 349] width 138 height 13
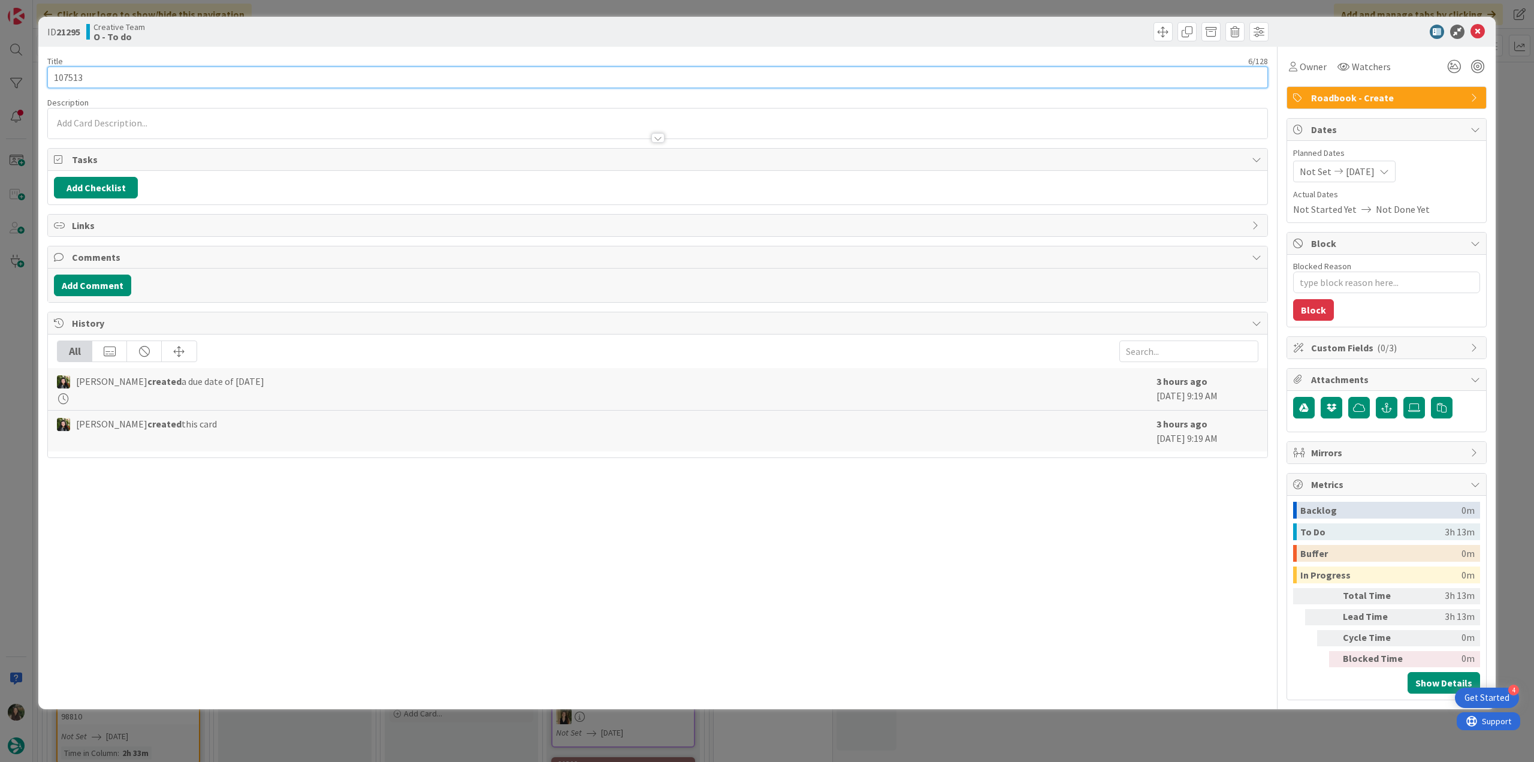
click at [70, 80] on input "107513" at bounding box center [657, 78] width 1220 height 22
click at [69, 79] on input "107513" at bounding box center [657, 78] width 1220 height 22
click at [24, 363] on div "ID 21295 Creative Team O - To do Title 6 / 128 107513 Description Inês Gonçalve…" at bounding box center [767, 381] width 1534 height 762
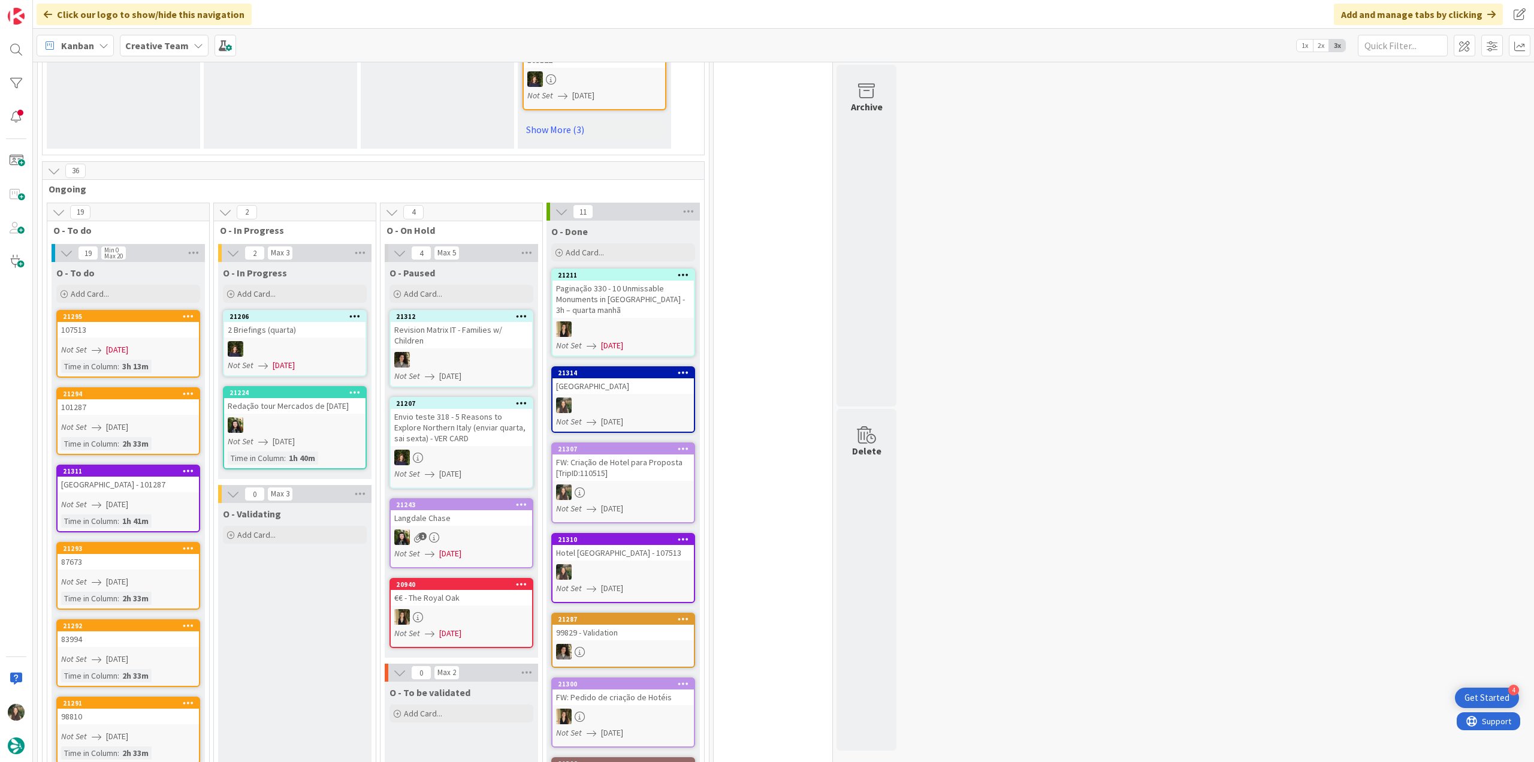
click at [133, 322] on div "107513" at bounding box center [128, 330] width 141 height 16
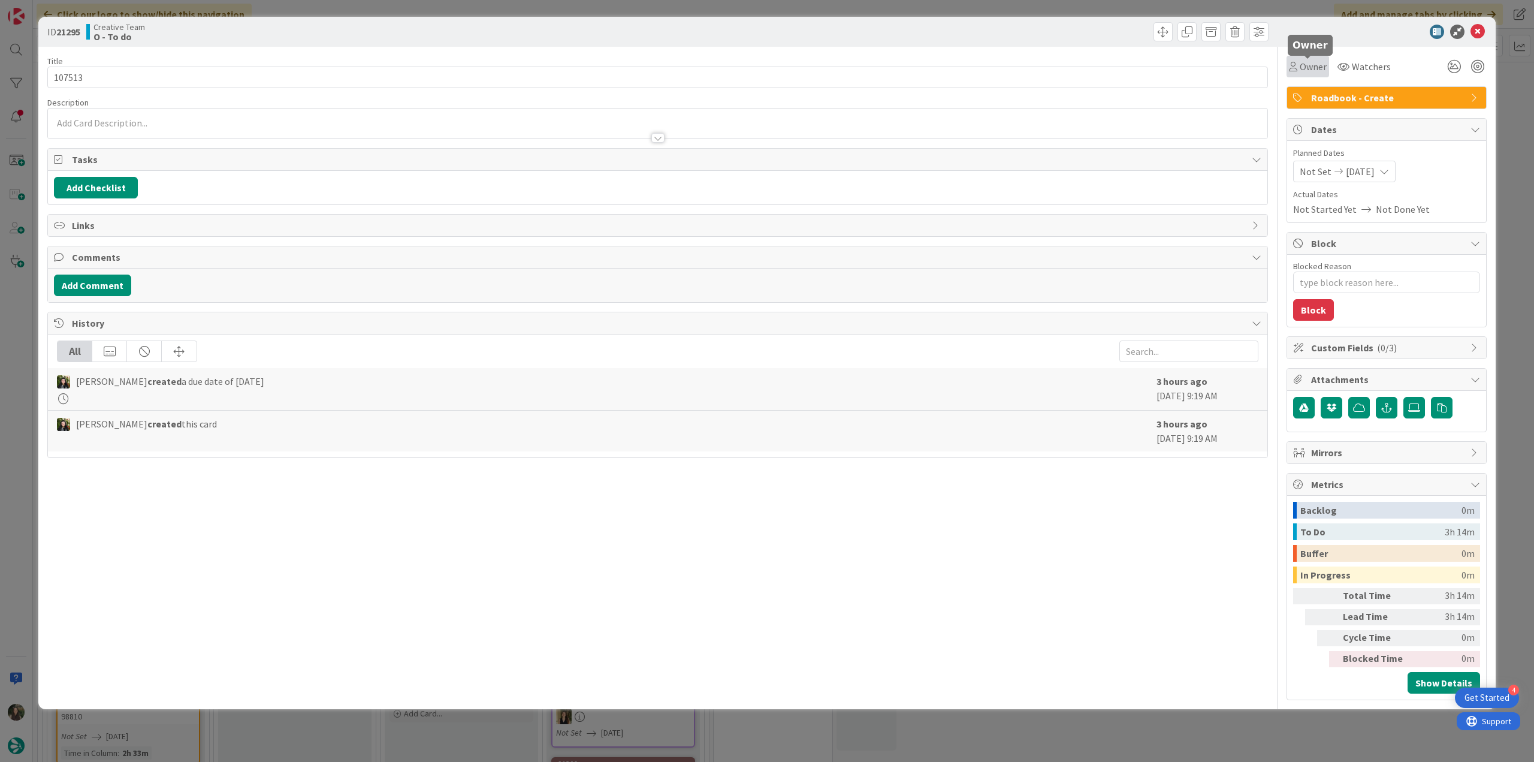
click at [1309, 72] on span "Owner" at bounding box center [1313, 66] width 27 height 14
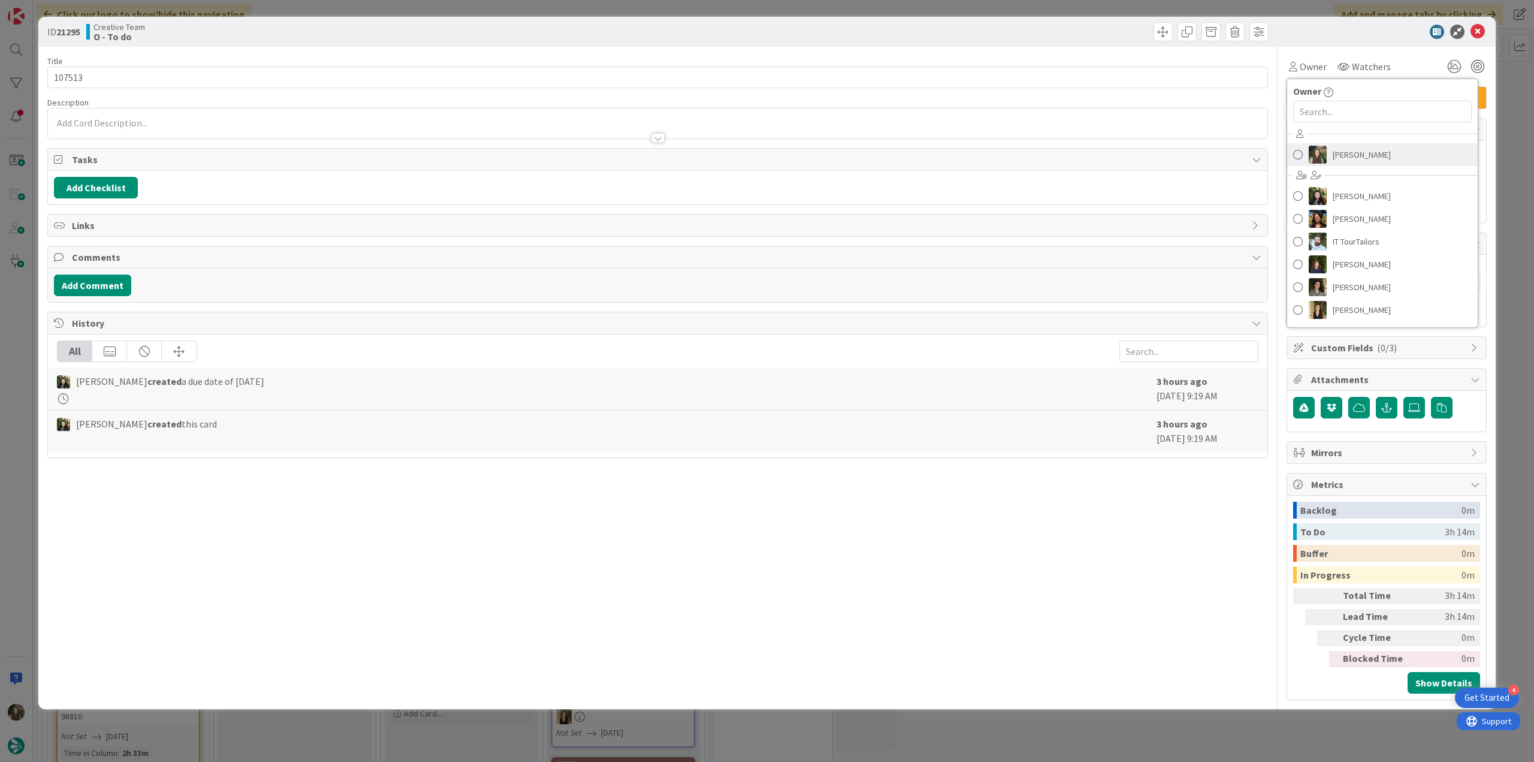
click at [1345, 155] on span "[PERSON_NAME]" at bounding box center [1362, 155] width 58 height 18
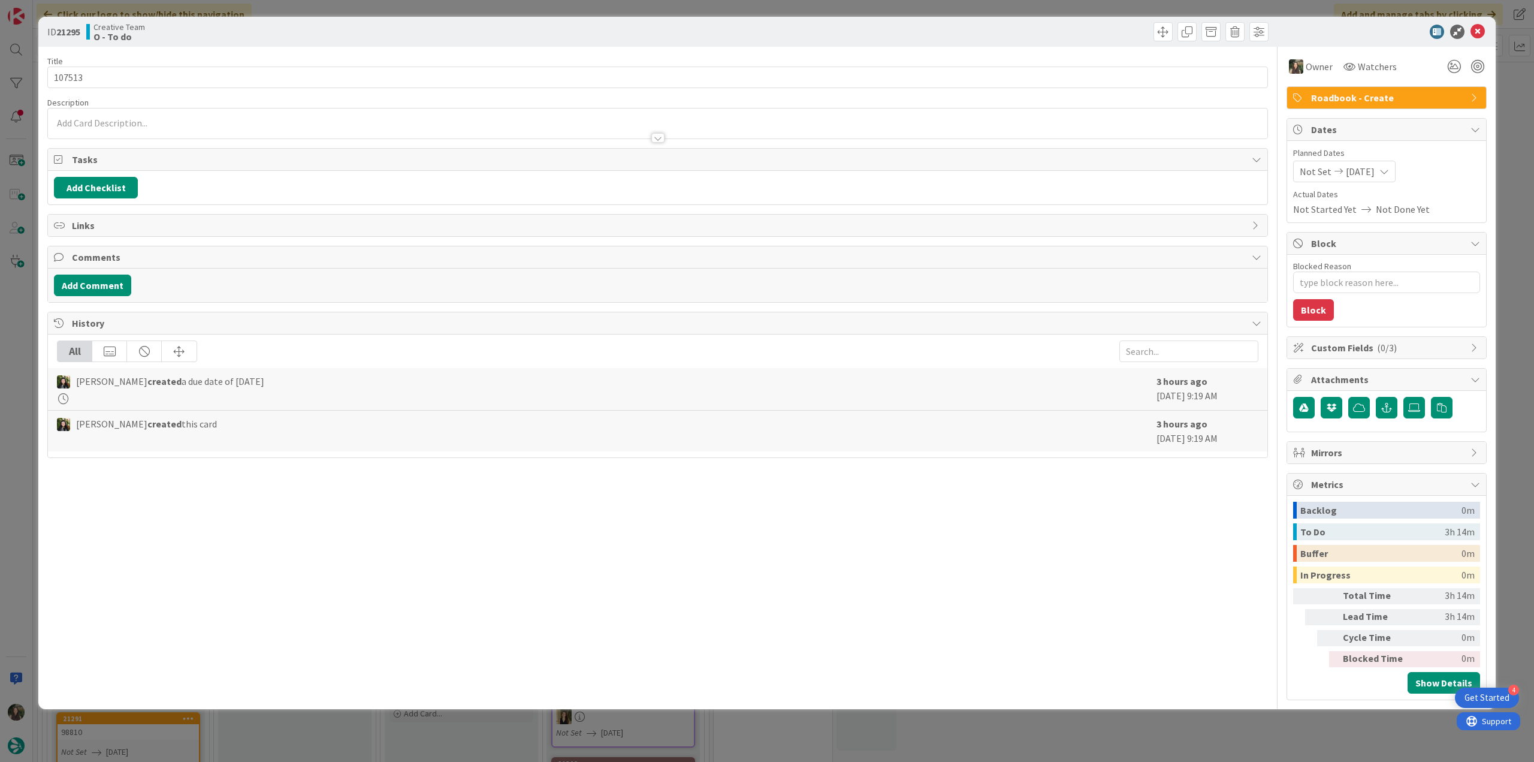
click at [1515, 117] on div "ID 21295 Creative Team O - To do Title 6 / 128 107513 Description Owner Watcher…" at bounding box center [767, 381] width 1534 height 762
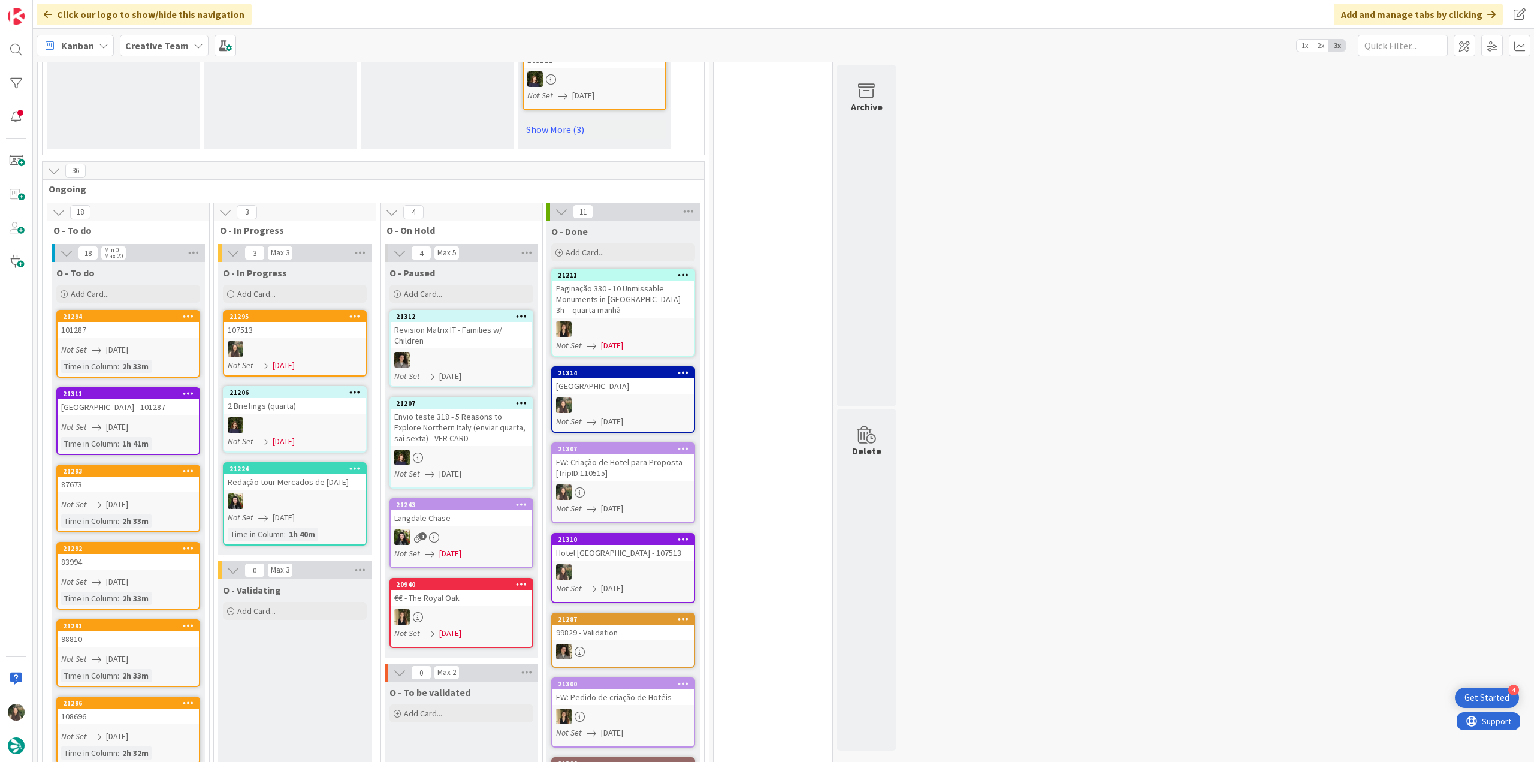
click at [322, 310] on link "21295 107513 Not Set 08/20/2025" at bounding box center [295, 343] width 144 height 67
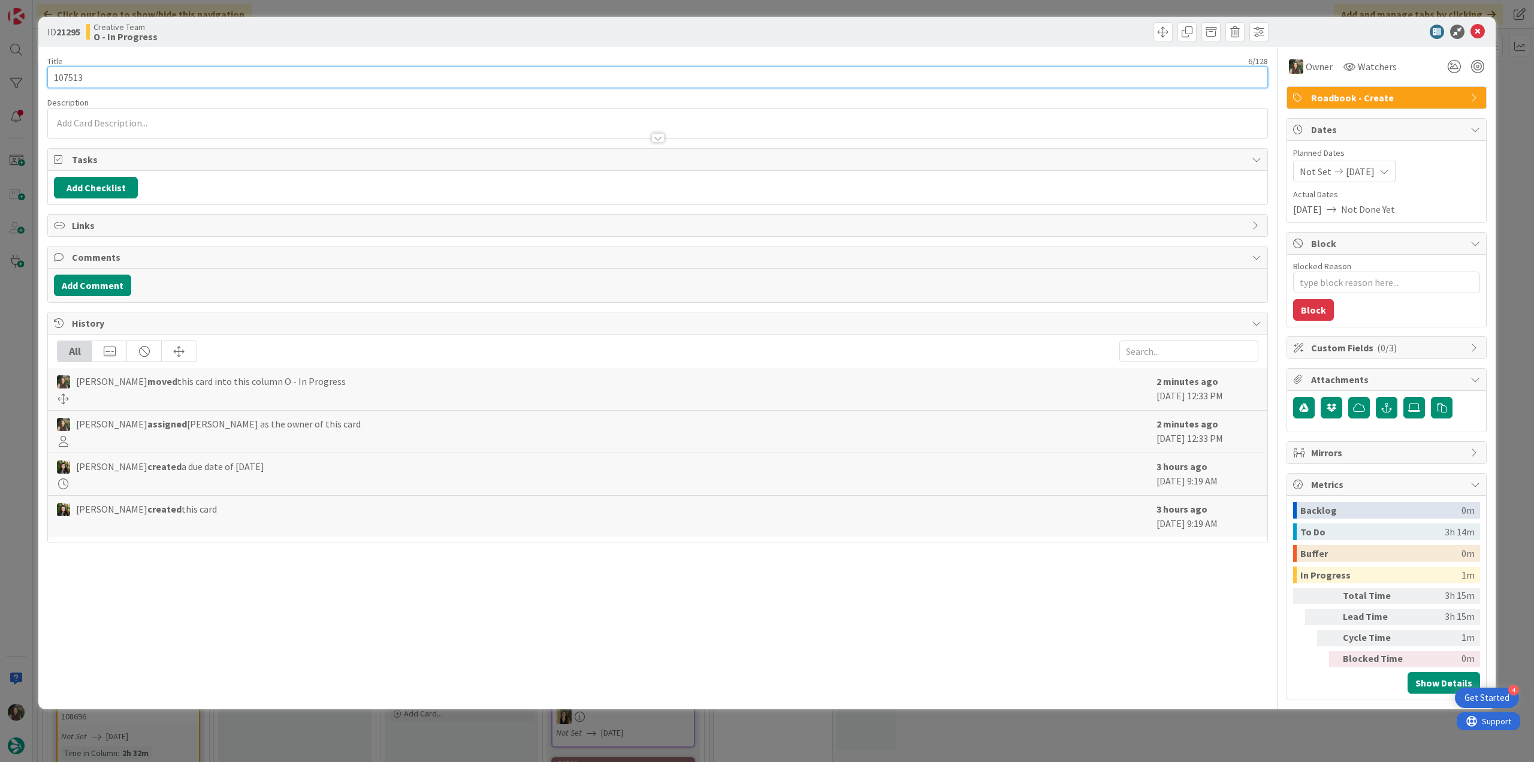
click at [71, 77] on input "107513" at bounding box center [657, 78] width 1220 height 22
click at [22, 336] on div "ID 21295 Creative Team O - In Progress Title 6 / 128 107513 Description Inês Go…" at bounding box center [767, 381] width 1534 height 762
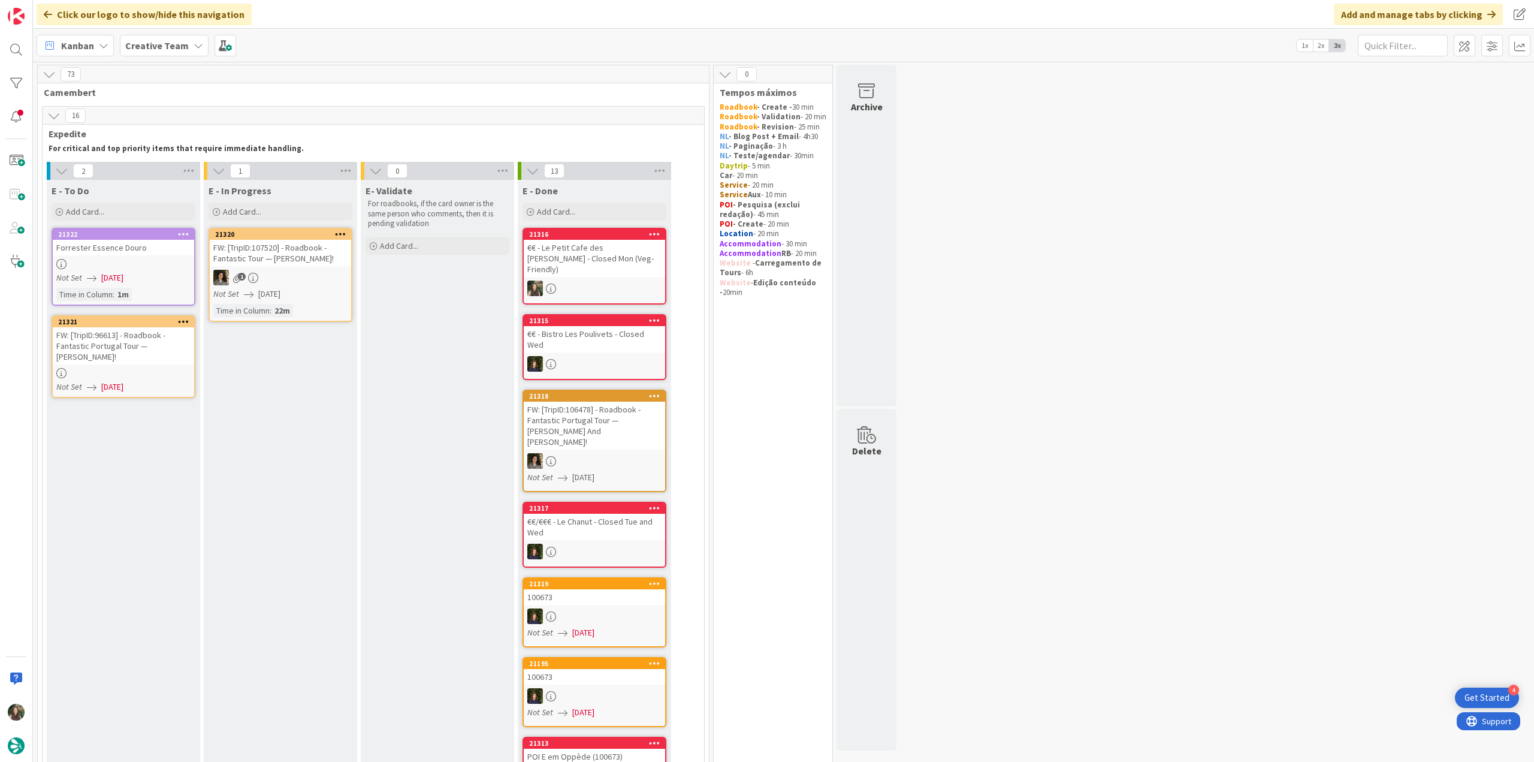
click at [141, 268] on div at bounding box center [123, 264] width 141 height 10
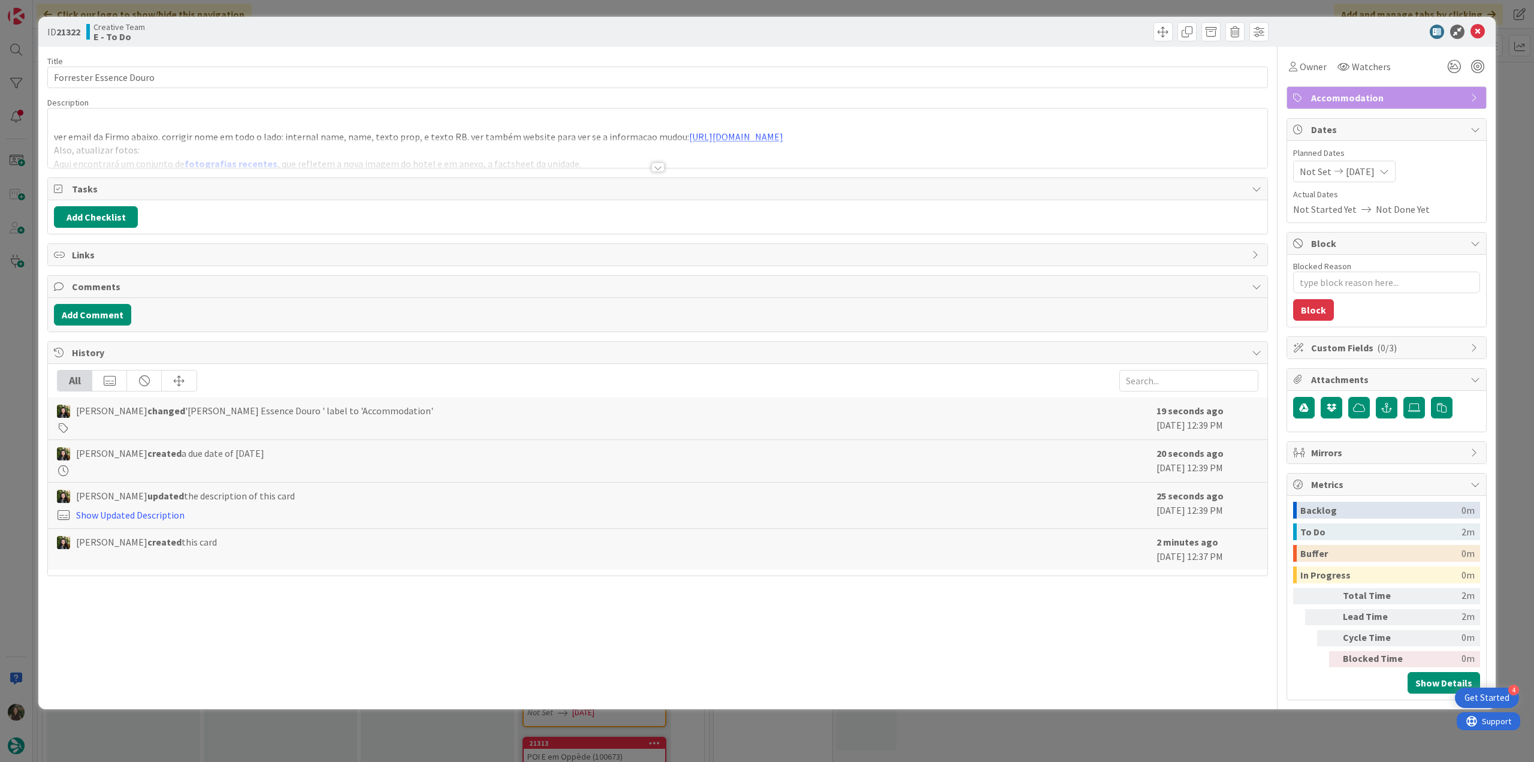
click at [355, 139] on div at bounding box center [657, 152] width 1219 height 31
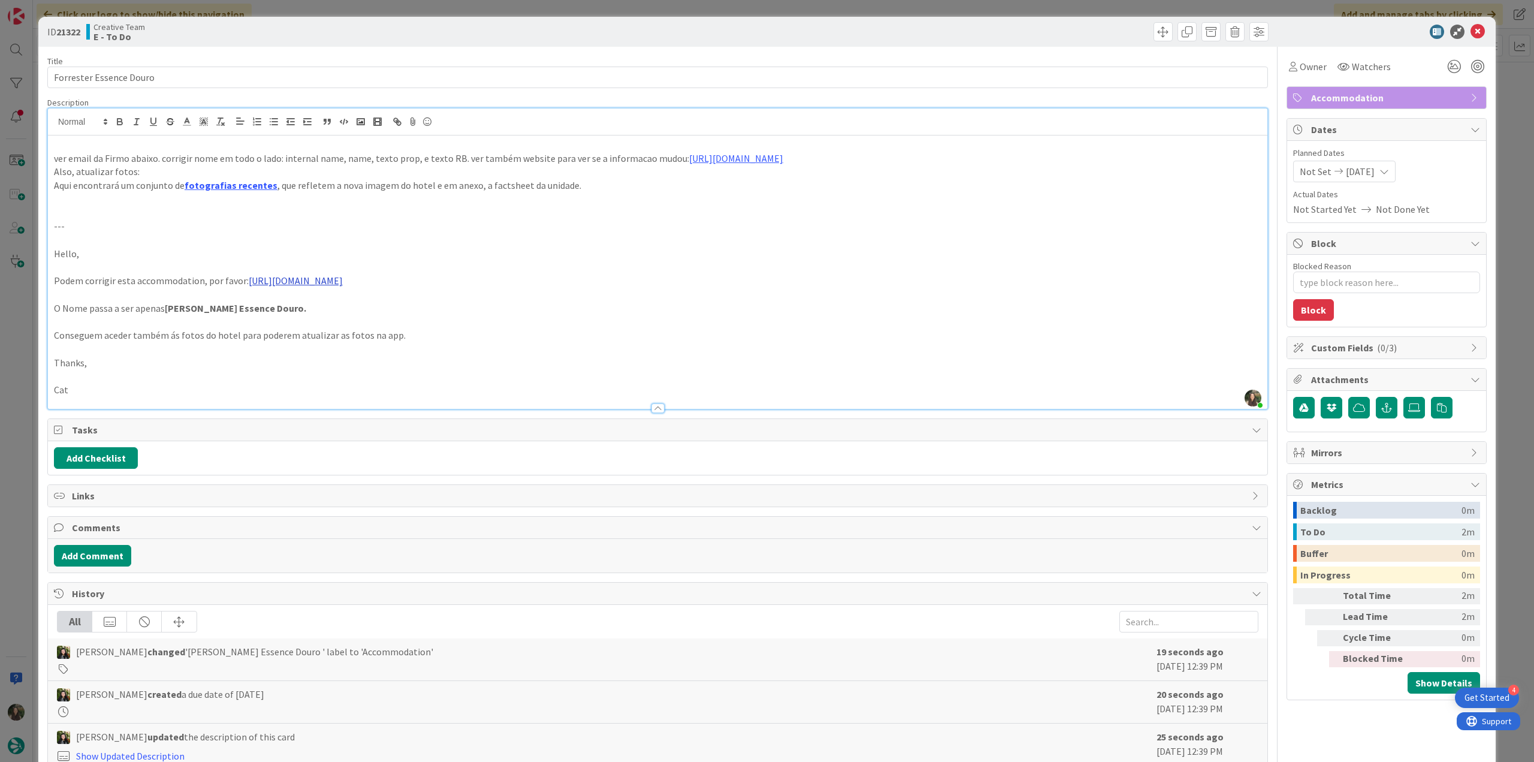
click at [343, 282] on link "[URL][DOMAIN_NAME]" at bounding box center [296, 280] width 94 height 12
click at [439, 307] on link "[URL][DOMAIN_NAME]" at bounding box center [398, 304] width 82 height 16
click at [12, 288] on div "ID 21322 Creative Team E - To Do Title 24 / 128 Forrester Essence Douro Descrip…" at bounding box center [767, 381] width 1534 height 762
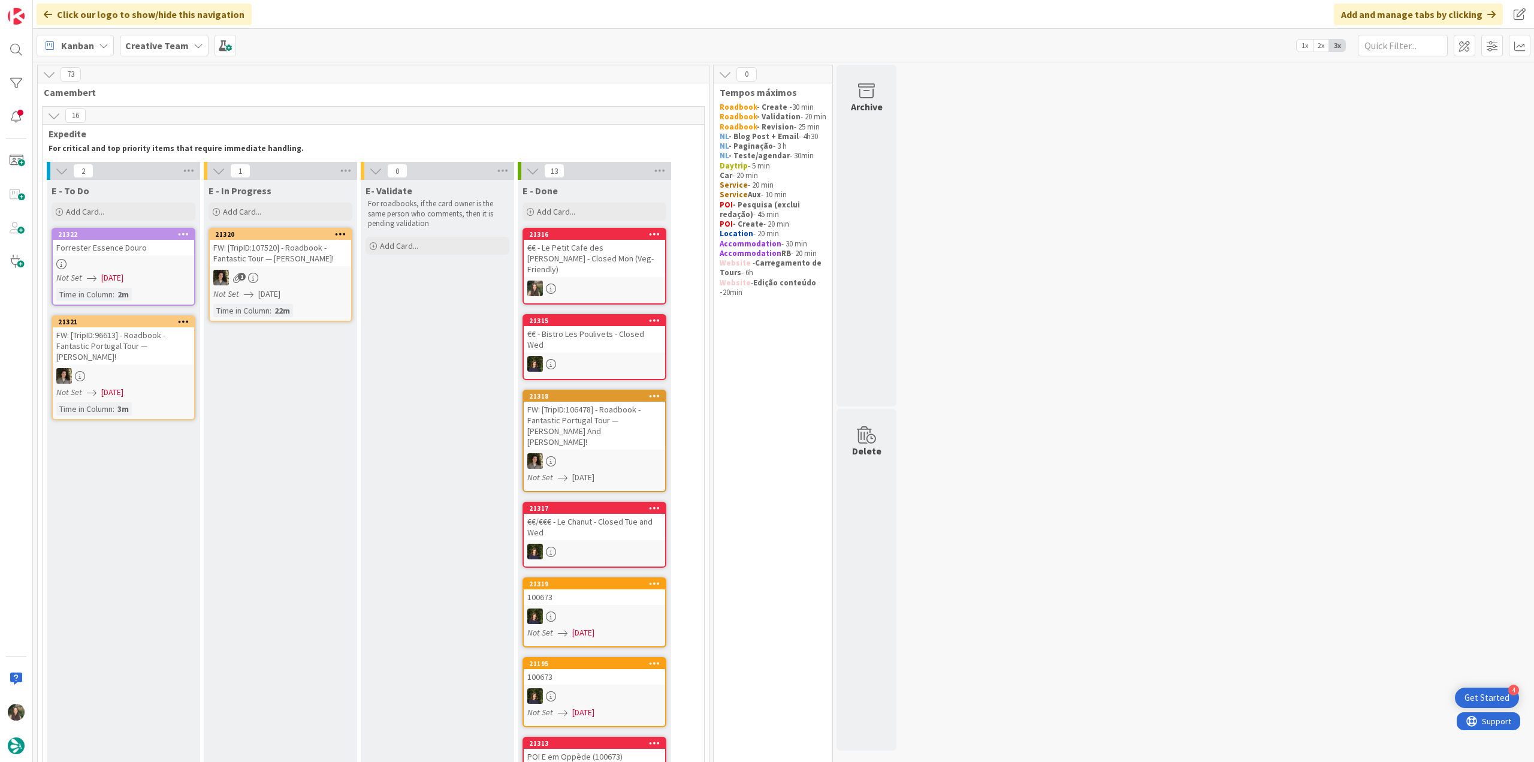
click at [160, 255] on div "Forrester Essence Douro" at bounding box center [123, 248] width 141 height 16
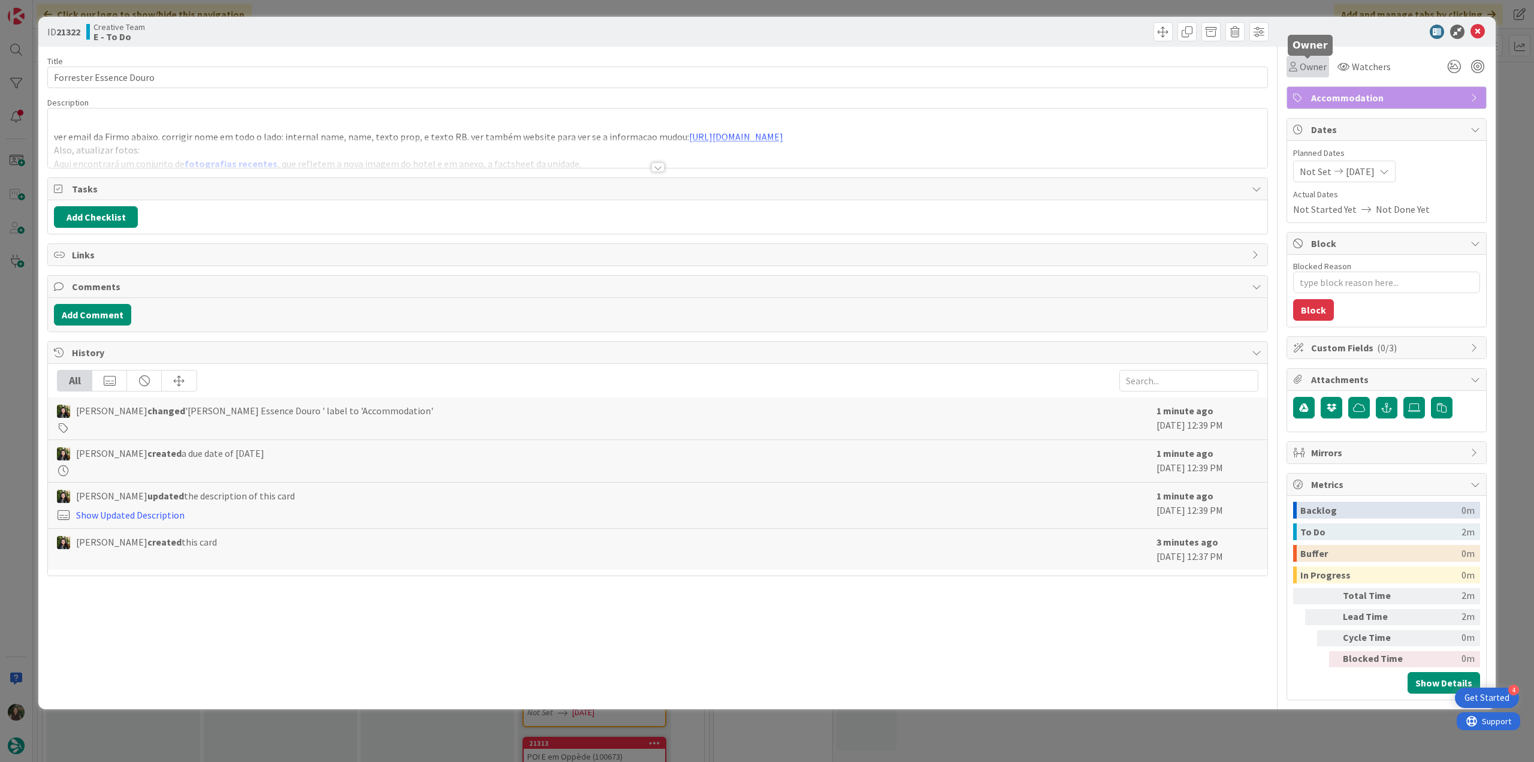
click at [1316, 73] on span "Owner" at bounding box center [1313, 66] width 27 height 14
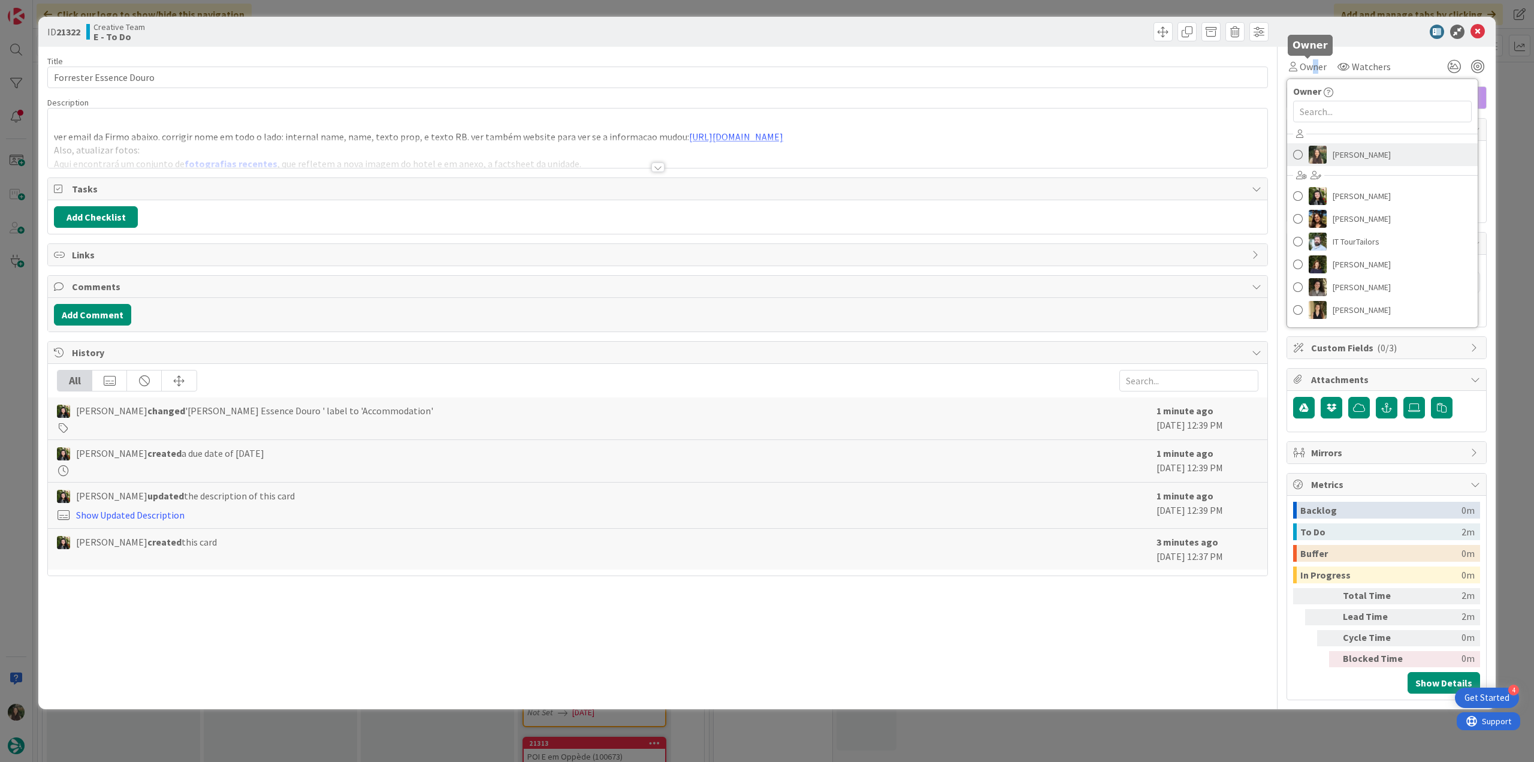
click at [1340, 157] on span "[PERSON_NAME]" at bounding box center [1362, 155] width 58 height 18
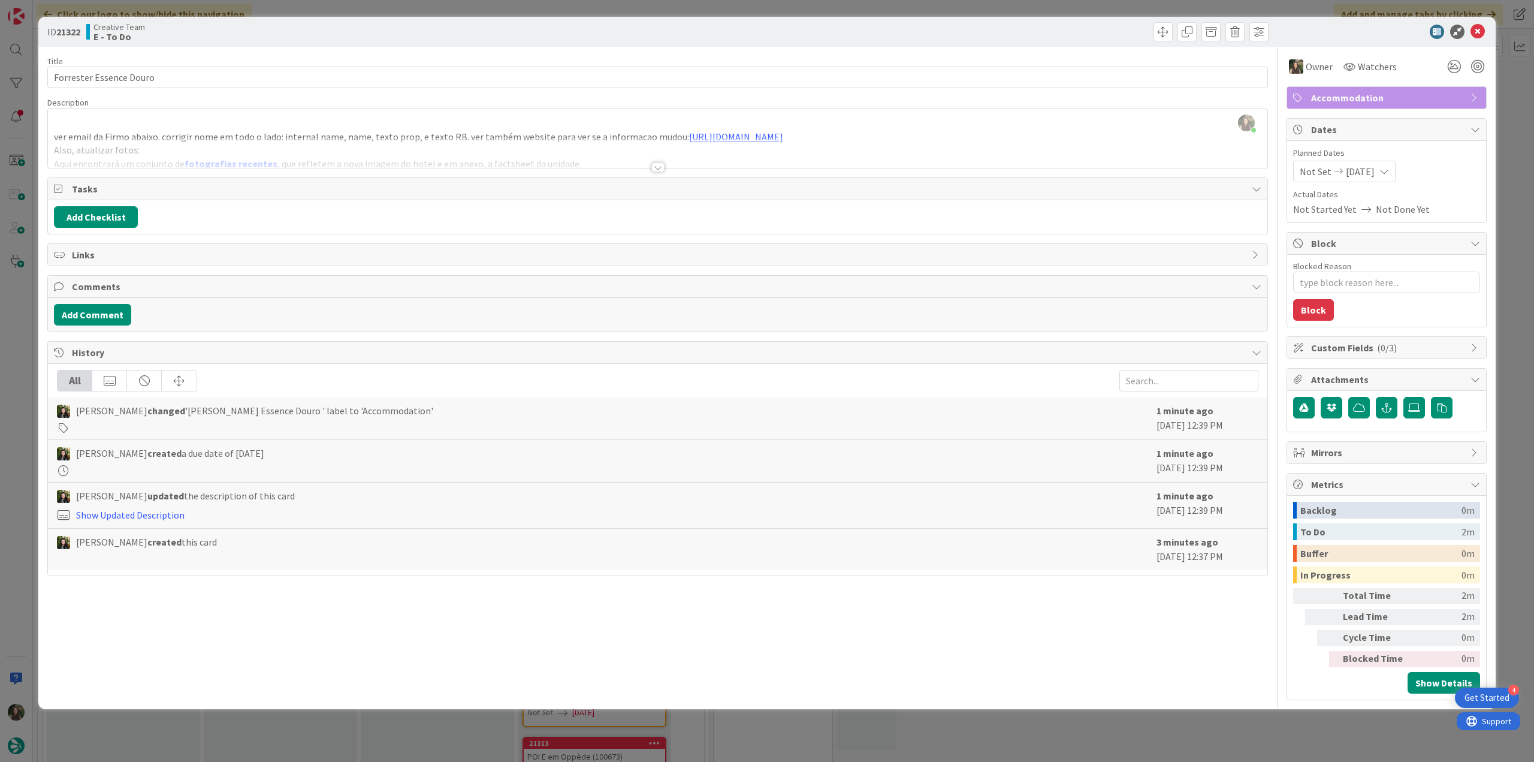
click at [1513, 111] on div "ID 21322 Creative Team E - To Do Title 24 / 128 Forrester Essence Douro Descrip…" at bounding box center [767, 381] width 1534 height 762
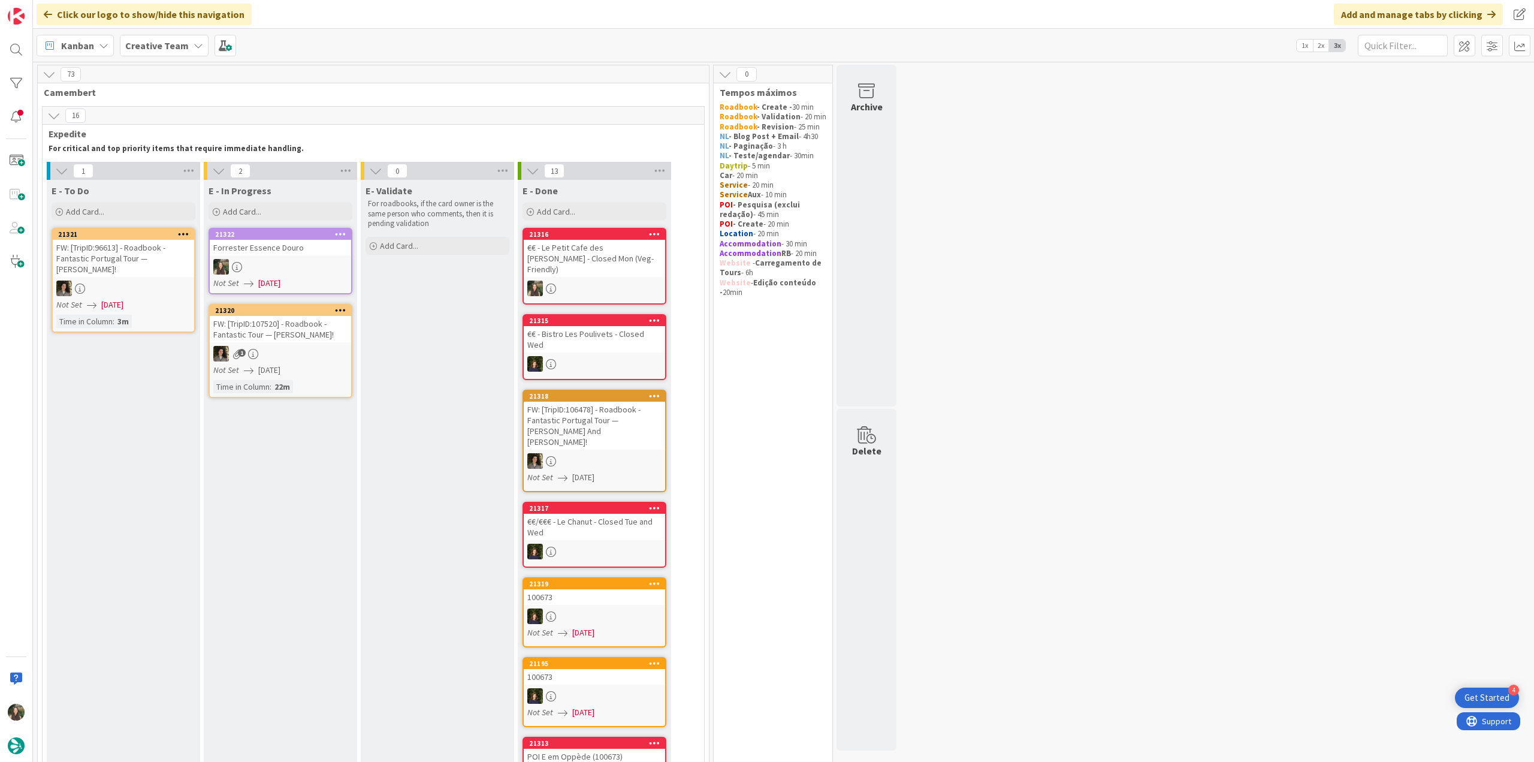
click at [301, 265] on div at bounding box center [280, 267] width 141 height 16
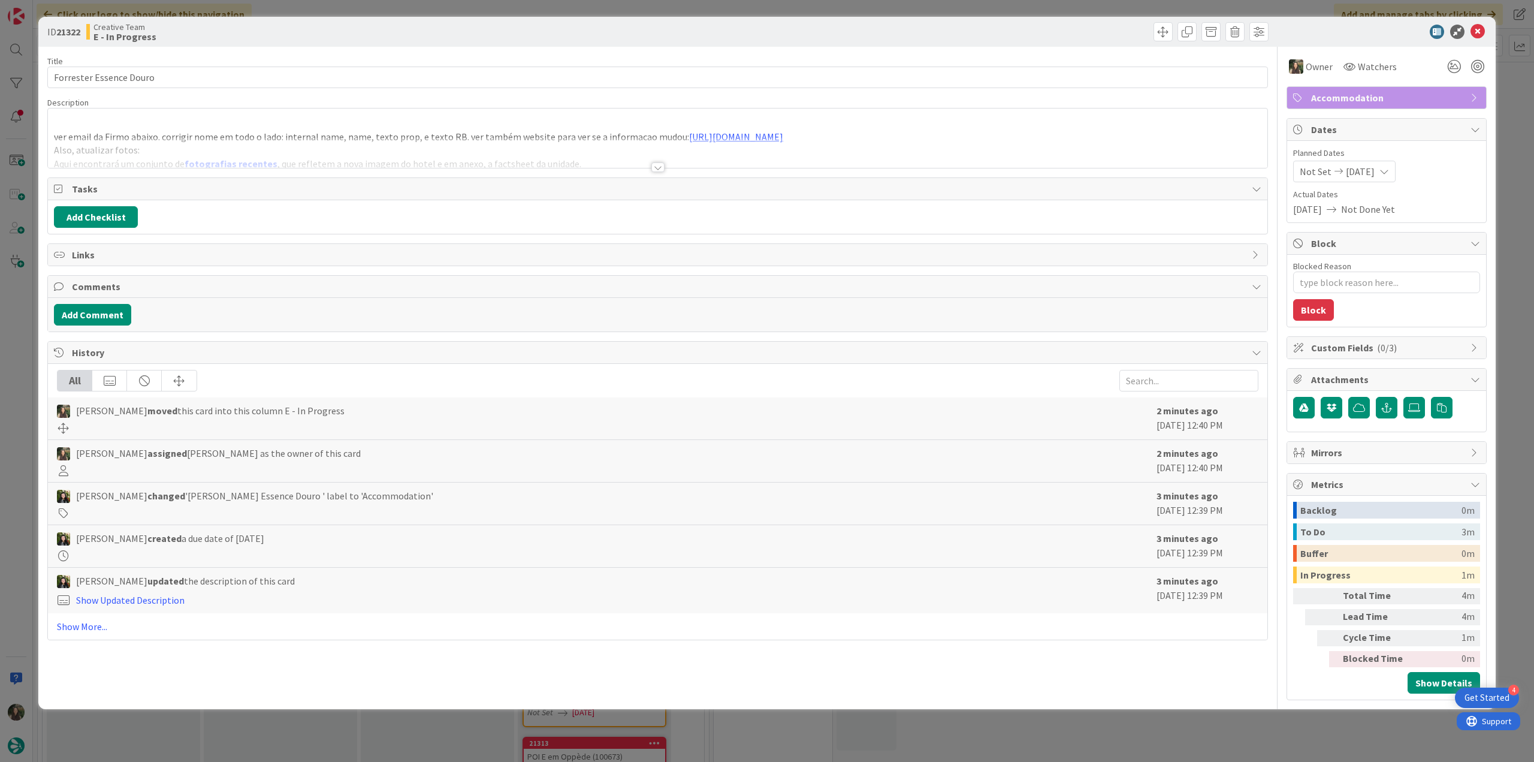
type textarea "x"
click at [277, 148] on div at bounding box center [657, 152] width 1219 height 31
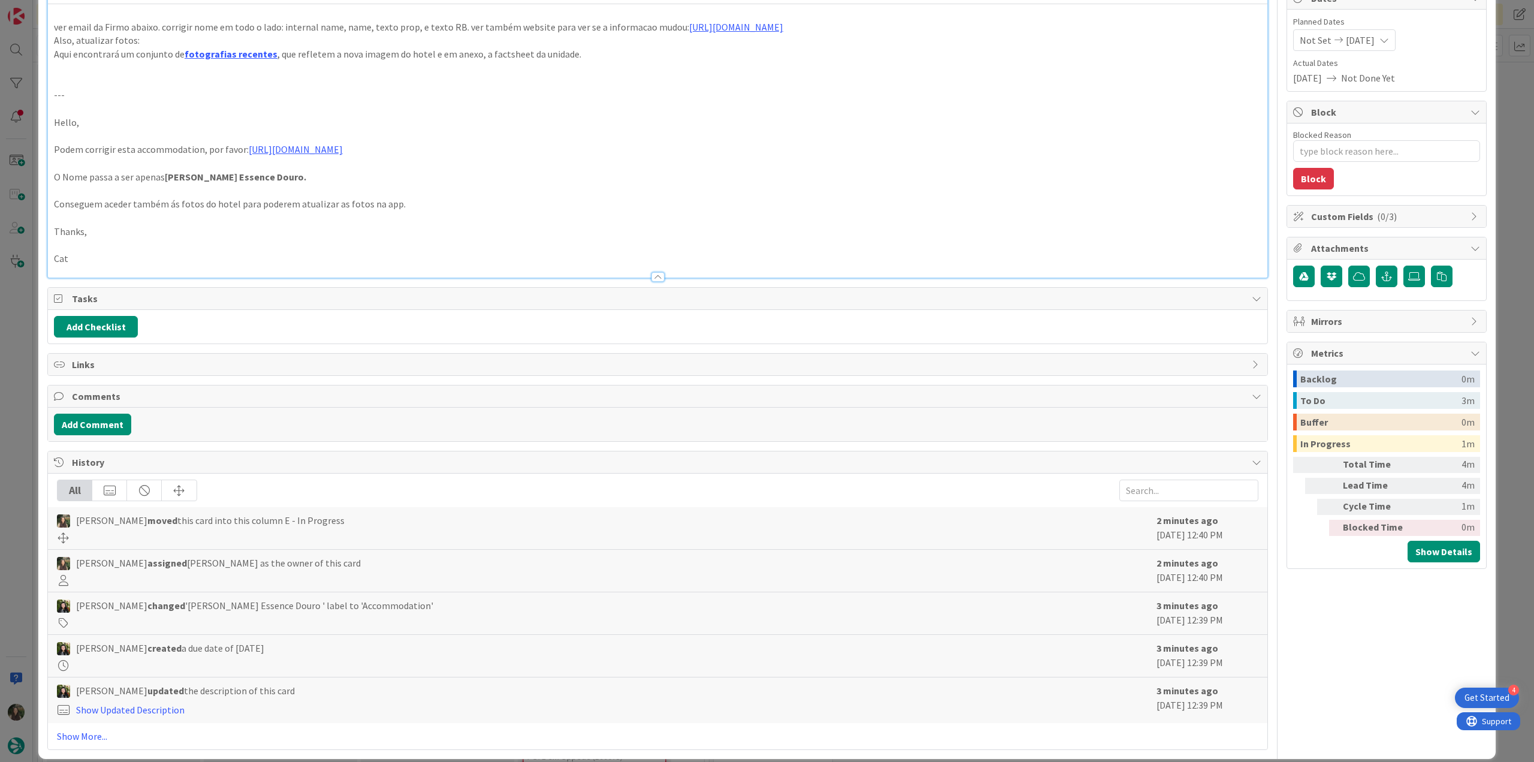
scroll to position [128, 0]
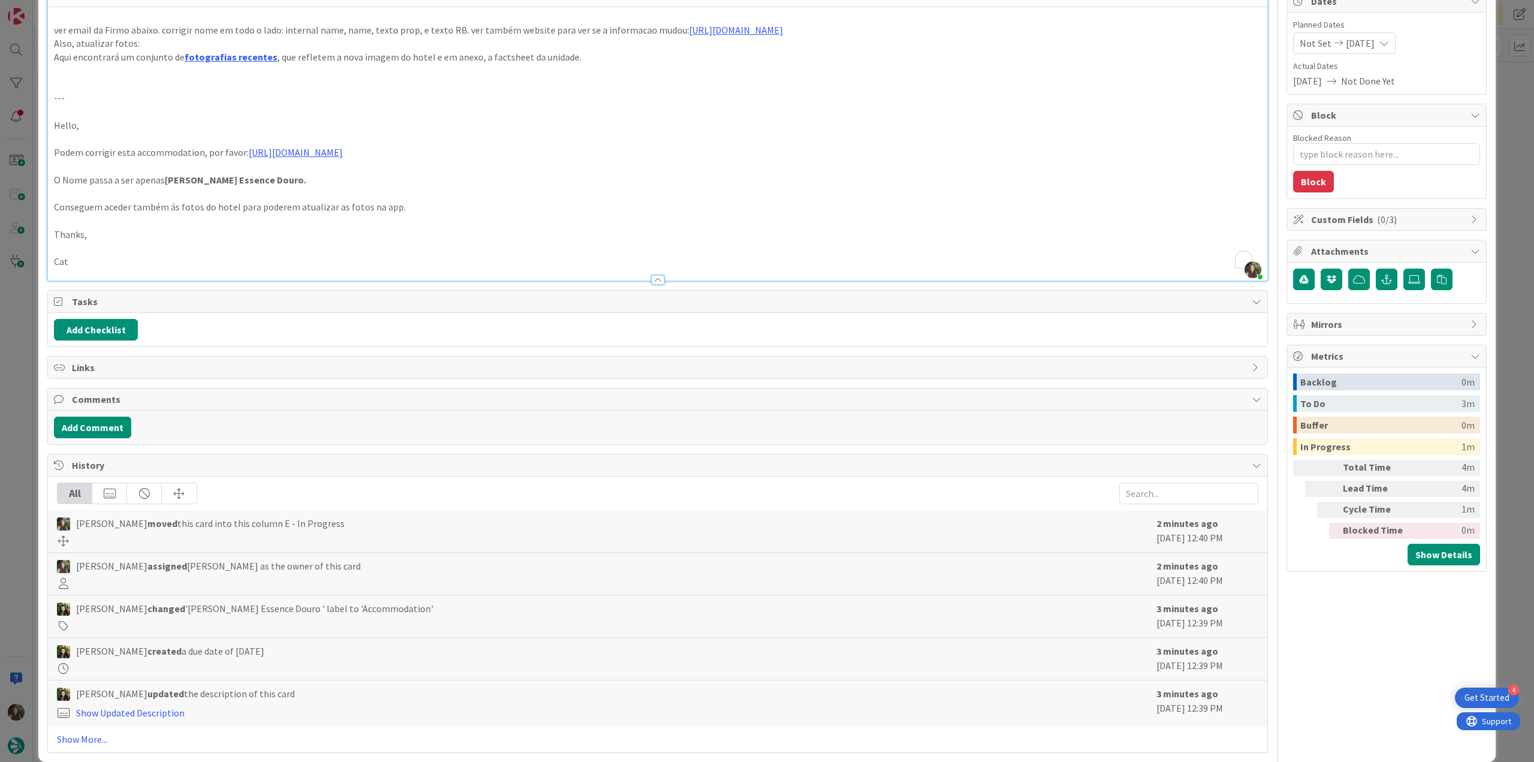
click at [268, 182] on strong "Forrester Essence Douro." at bounding box center [235, 180] width 141 height 12
drag, startPoint x: 715, startPoint y: 25, endPoint x: 686, endPoint y: 59, distance: 44.6
click at [686, 59] on link "[URL][DOMAIN_NAME]" at bounding box center [715, 54] width 82 height 16
click at [292, 102] on p "---" at bounding box center [657, 98] width 1207 height 14
click at [242, 55] on link "fotografias recentes" at bounding box center [231, 57] width 93 height 12
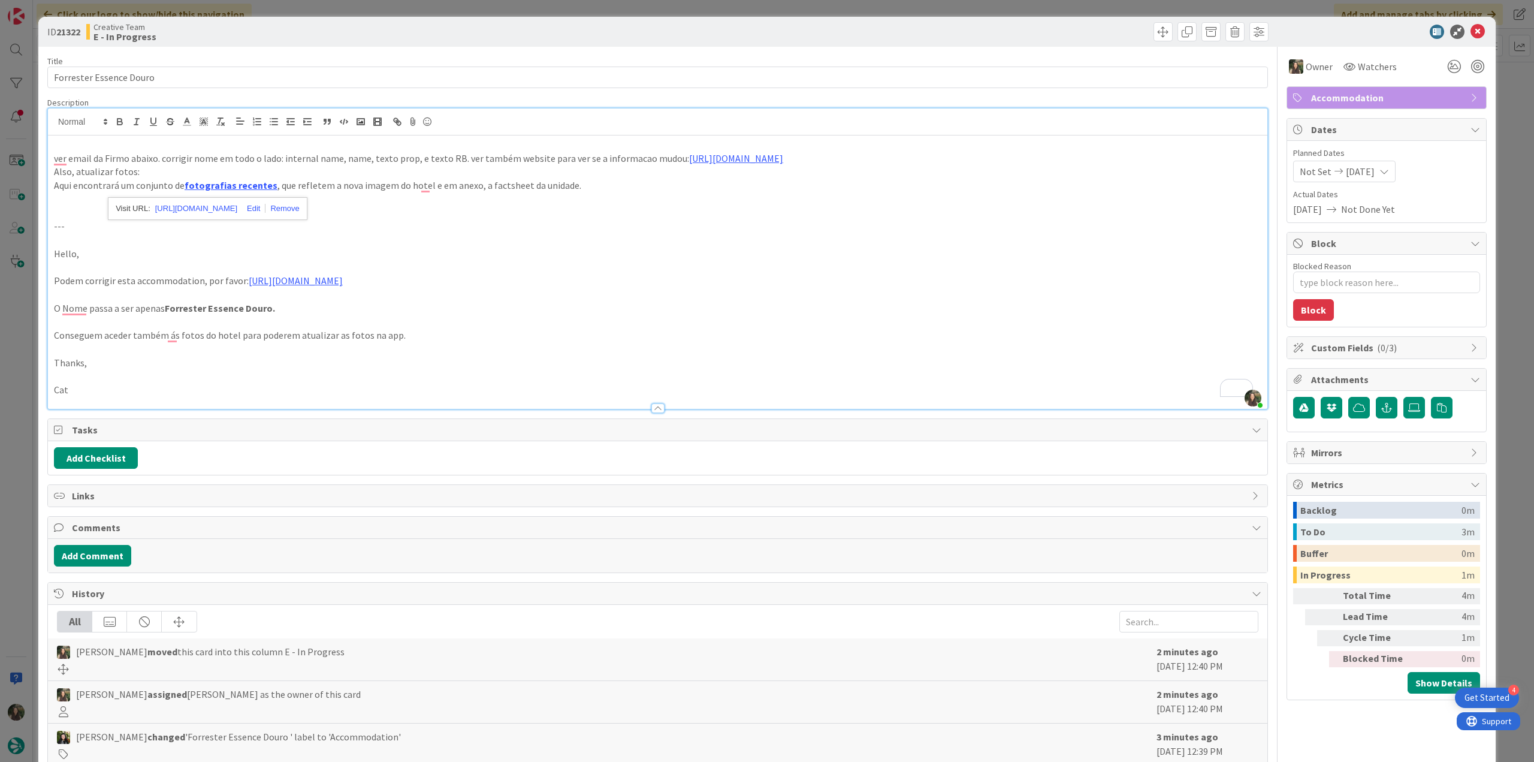
scroll to position [128, 0]
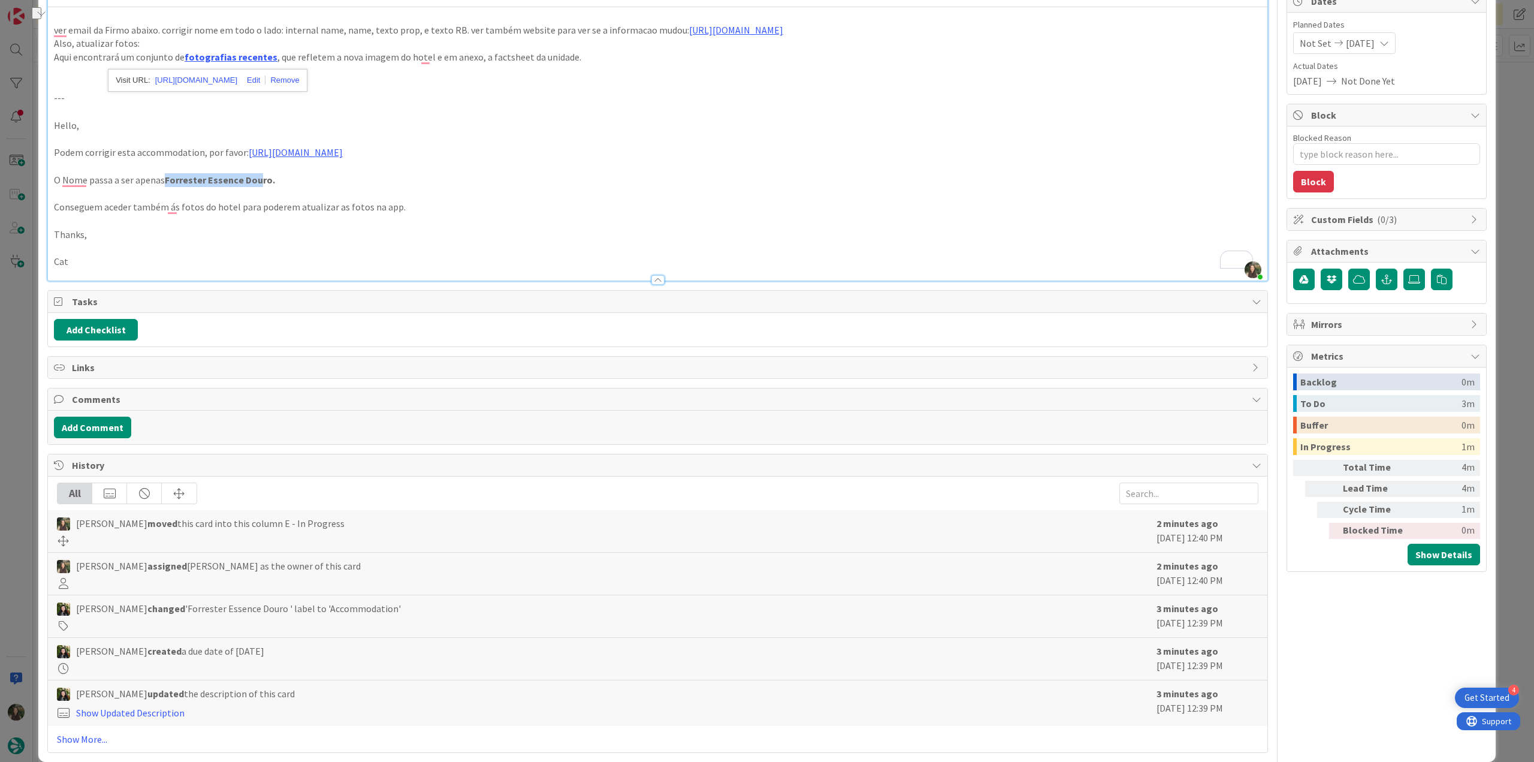
drag, startPoint x: 163, startPoint y: 179, endPoint x: 258, endPoint y: 185, distance: 94.8
click at [258, 185] on p "O Nome passa a ser apenas Forrester Essence Douro." at bounding box center [657, 180] width 1207 height 14
copy p "Forrester Essence Dou"
drag, startPoint x: 267, startPoint y: 182, endPoint x: 167, endPoint y: 180, distance: 100.7
click at [167, 180] on strong "Forrester Essence Douro." at bounding box center [220, 180] width 110 height 12
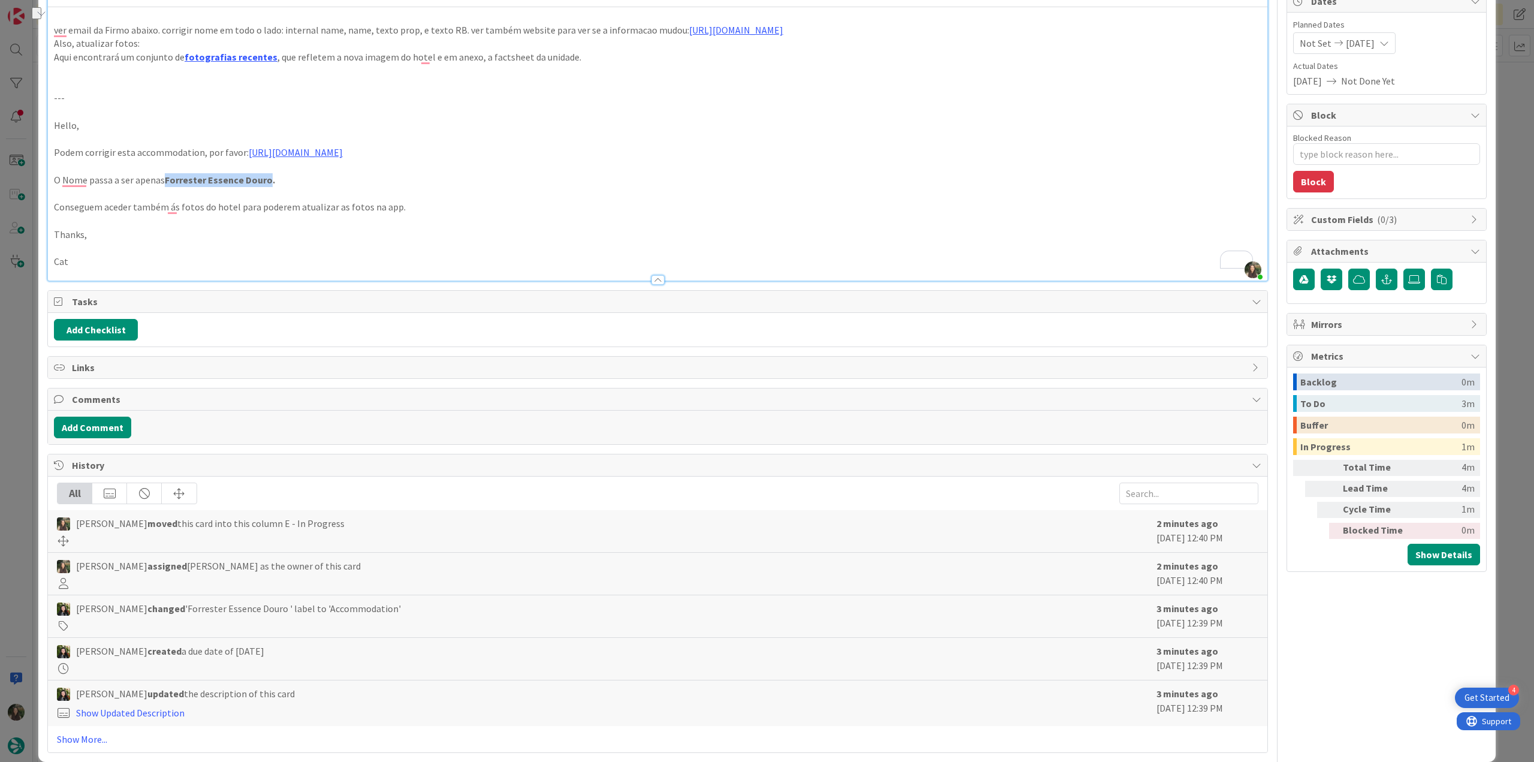
copy strong "Forrester Essence Douro"
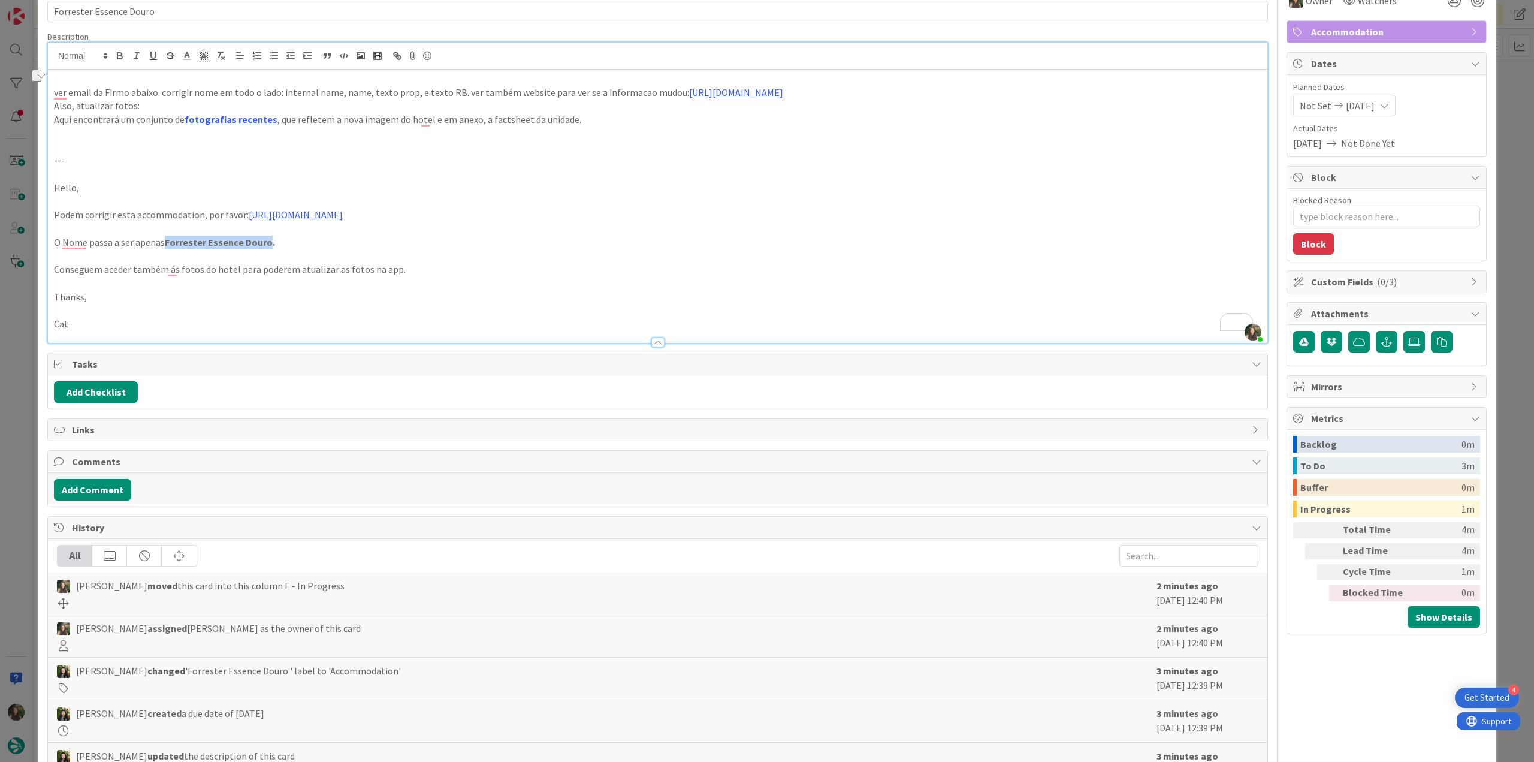
scroll to position [8, 0]
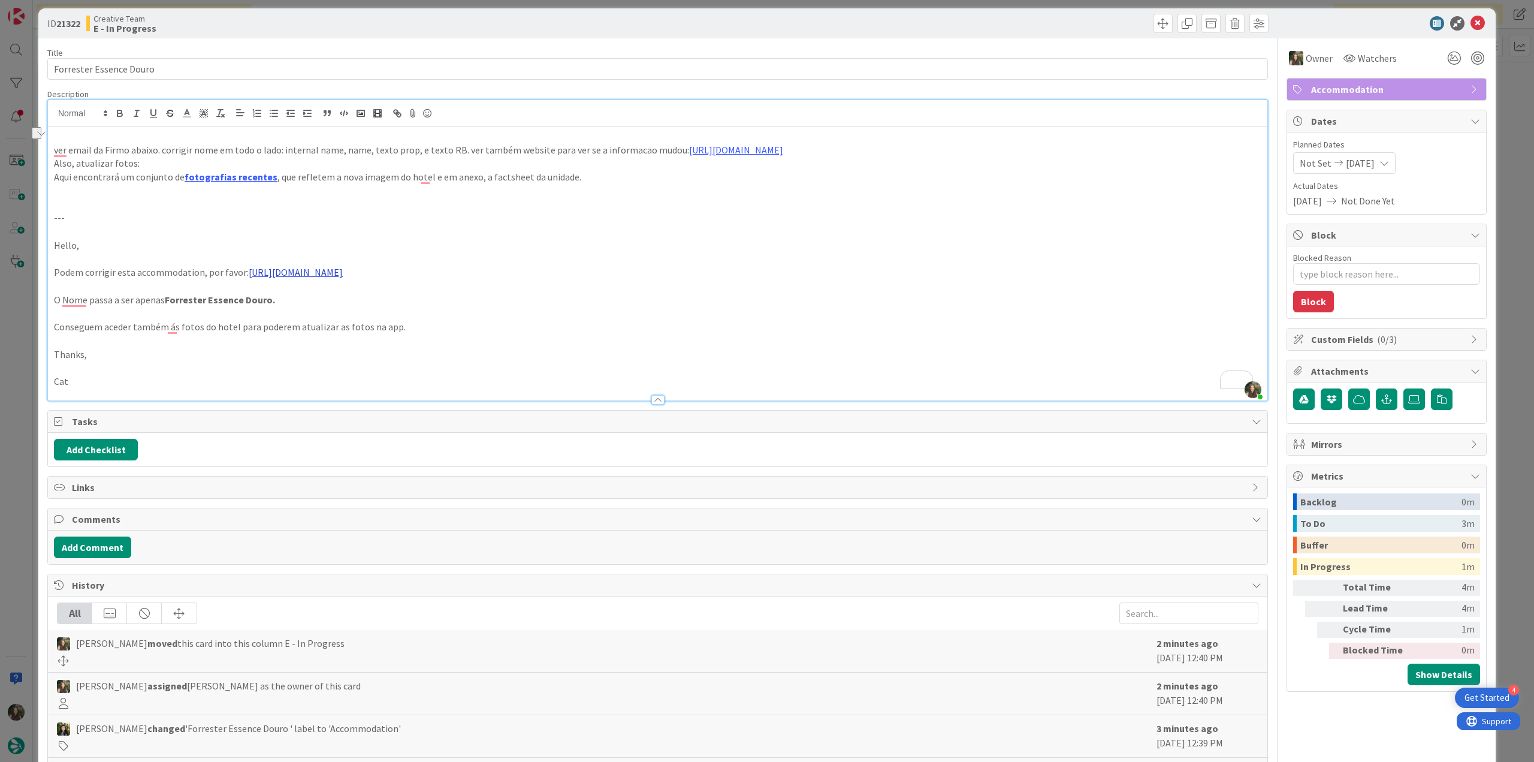
click at [343, 276] on link "[URL][DOMAIN_NAME]" at bounding box center [296, 272] width 94 height 12
click at [400, 297] on link "[URL][DOMAIN_NAME]" at bounding box center [398, 296] width 82 height 16
drag, startPoint x: 267, startPoint y: 298, endPoint x: 167, endPoint y: 299, distance: 100.7
click at [167, 299] on strong "Forrester Essence Douro." at bounding box center [220, 300] width 110 height 12
copy strong "Forrester Essence Douro"
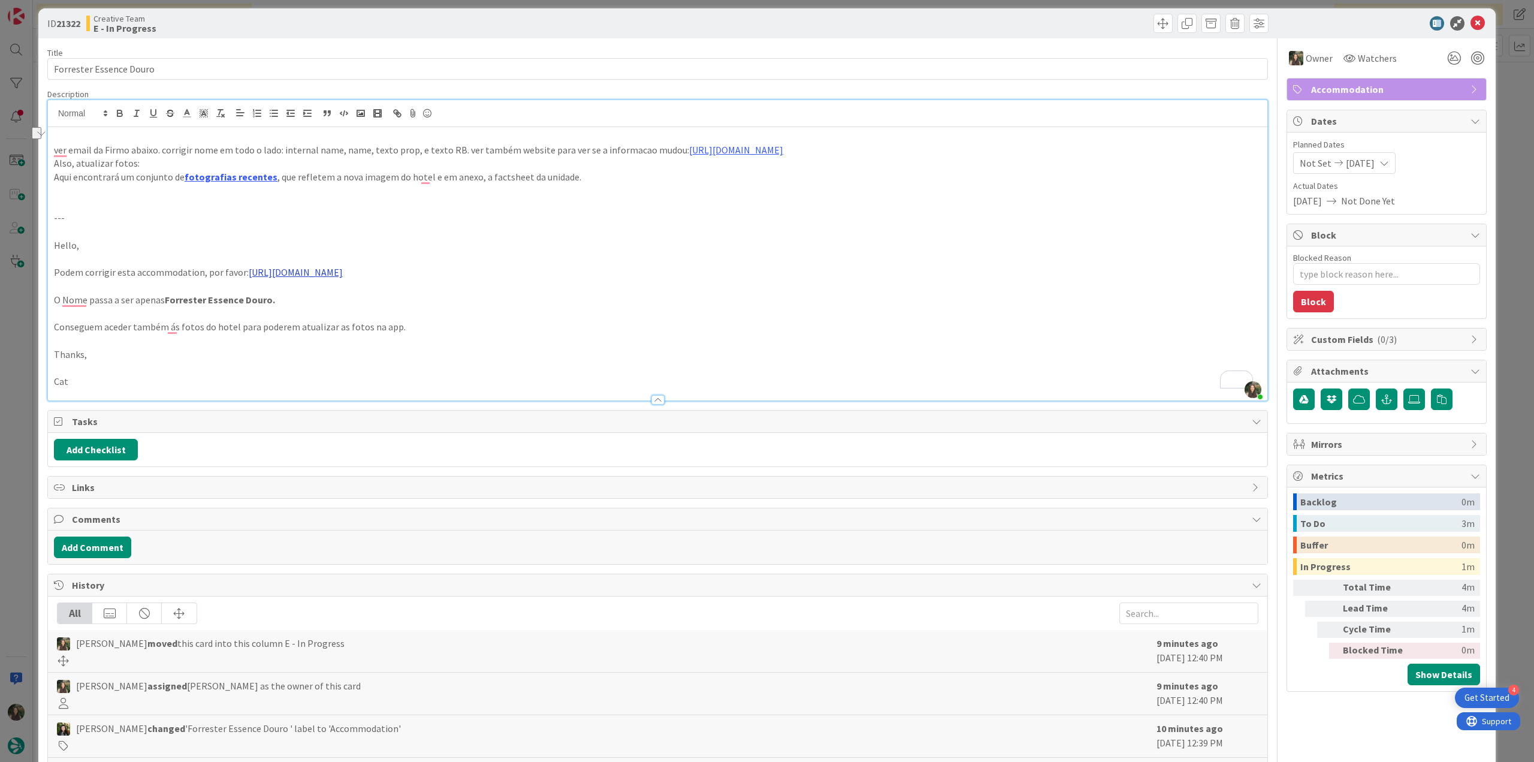
click at [343, 274] on link "[URL][DOMAIN_NAME]" at bounding box center [296, 272] width 94 height 12
click at [436, 294] on link "[URL][DOMAIN_NAME]" at bounding box center [398, 296] width 82 height 16
drag, startPoint x: 28, startPoint y: 343, endPoint x: 43, endPoint y: 343, distance: 15.0
click at [27, 343] on div "ID 21322 Creative Team E - In Progress Title 24 / 128 Forrester Essence Douro D…" at bounding box center [767, 381] width 1534 height 762
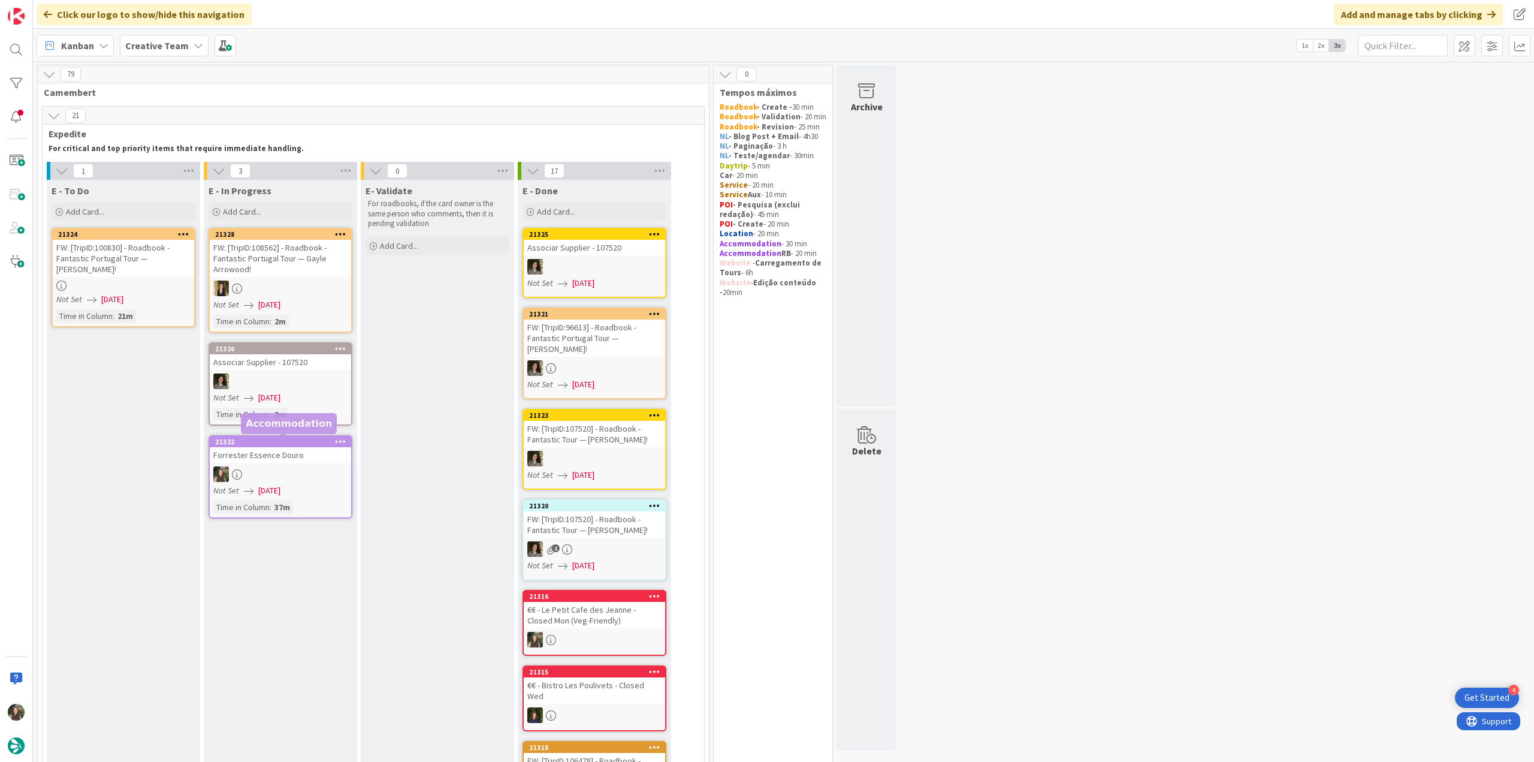
click at [325, 462] on div "Forrester Essence Douro" at bounding box center [280, 455] width 141 height 16
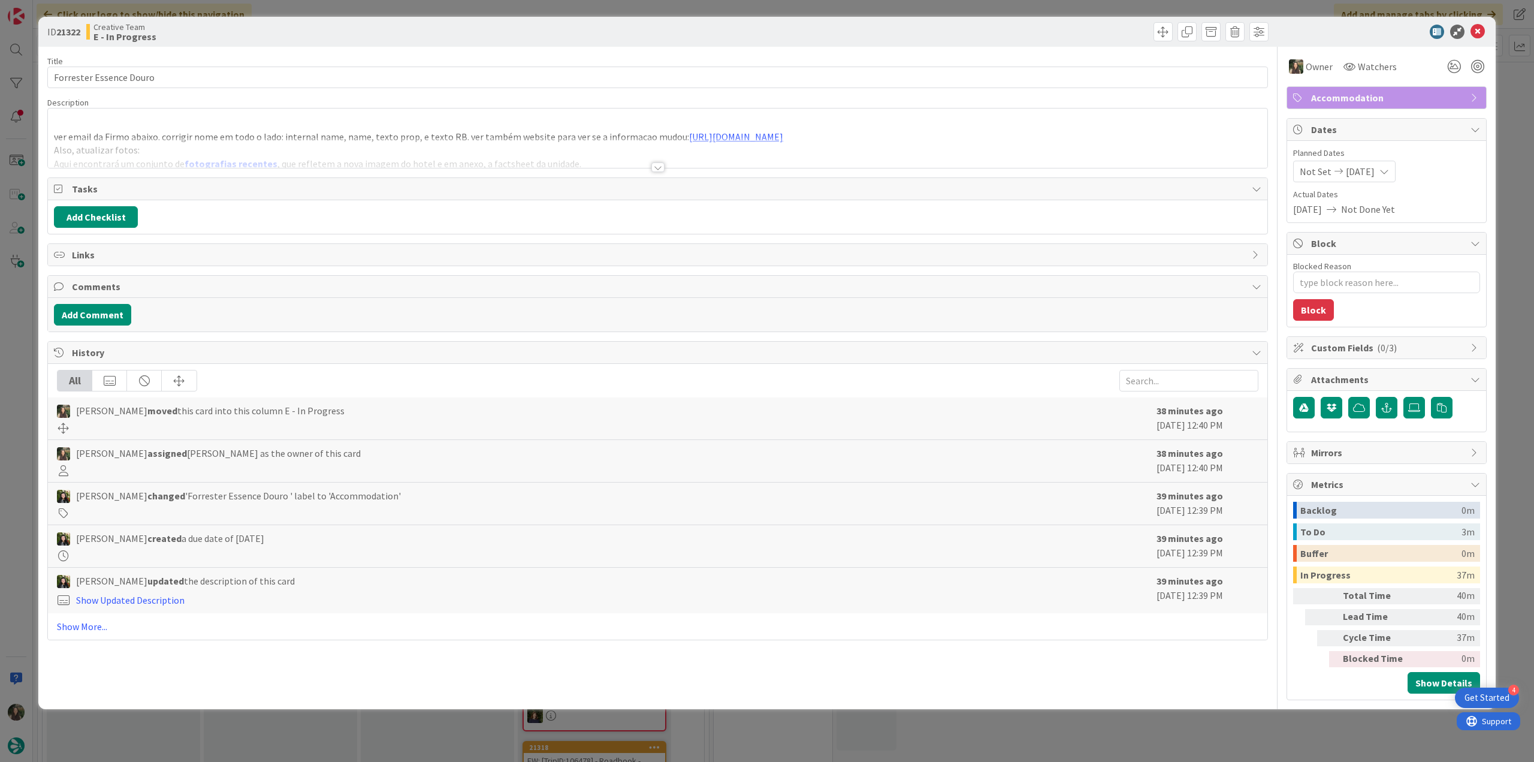
click at [1110, 741] on div "ID 21322 Creative Team E - In Progress Title 24 / 128 Forrester Essence Douro D…" at bounding box center [767, 381] width 1534 height 762
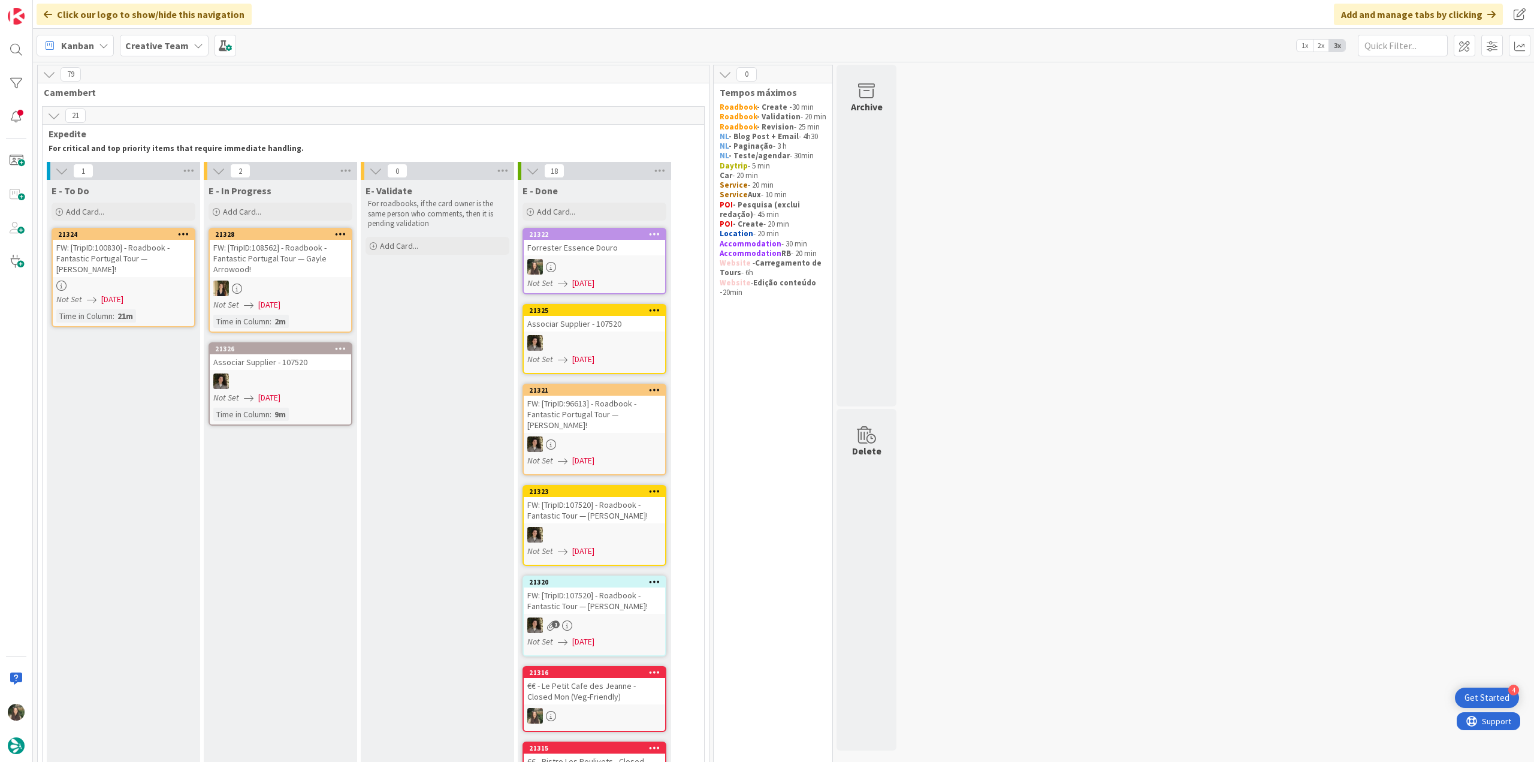
click at [597, 258] on link "21322 Forrester Essence Douro Not Set [DATE]" at bounding box center [594, 261] width 144 height 67
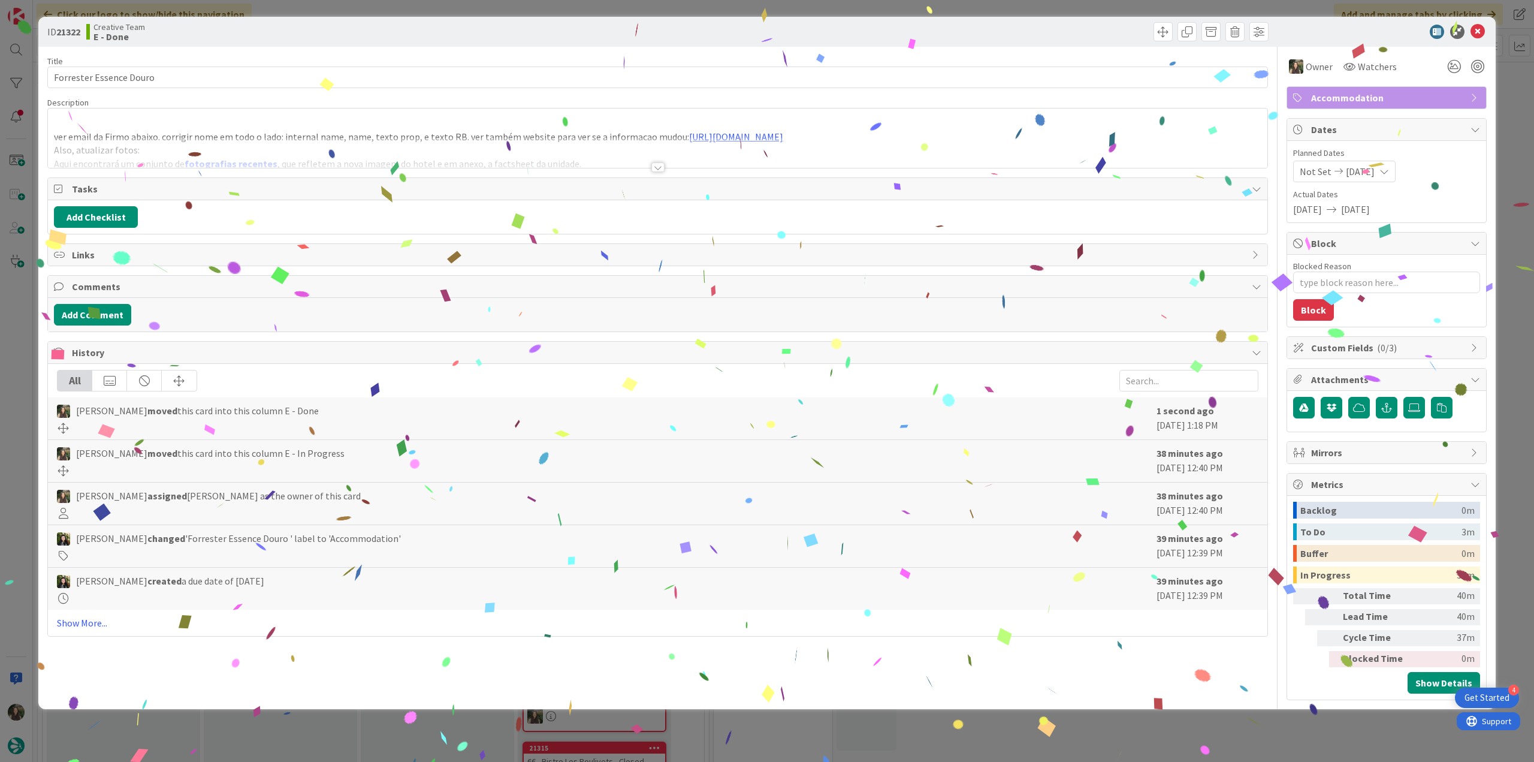
click at [246, 135] on p "ver email da Firmo abaixo. corrigir nome em todo o lado: internal name, name, t…" at bounding box center [657, 137] width 1207 height 14
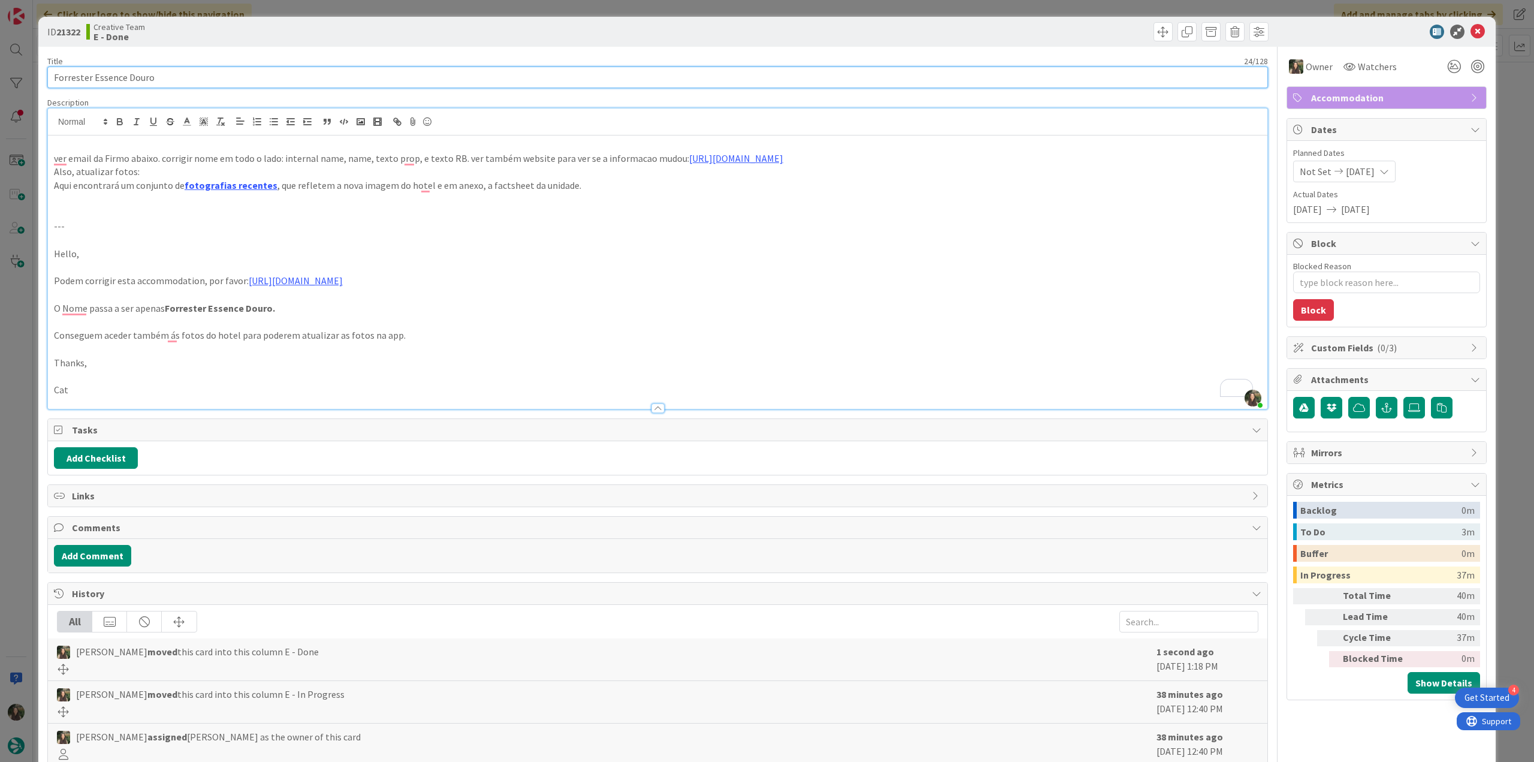
drag, startPoint x: 167, startPoint y: 79, endPoint x: -5, endPoint y: 189, distance: 203.9
click at [0, 189] on html "4 Get Started Click our logo to show/hide this navigation Add and manage tabs b…" at bounding box center [767, 381] width 1534 height 762
click at [27, 380] on div "ID 21322 Creative Team E - Done Title 24 / 128 Forrester Essence Douro Descript…" at bounding box center [767, 381] width 1534 height 762
click at [16, 339] on div "ID 21322 Creative Team E - Done Title 24 / 128 Forrester Essence Douro Descript…" at bounding box center [767, 381] width 1534 height 762
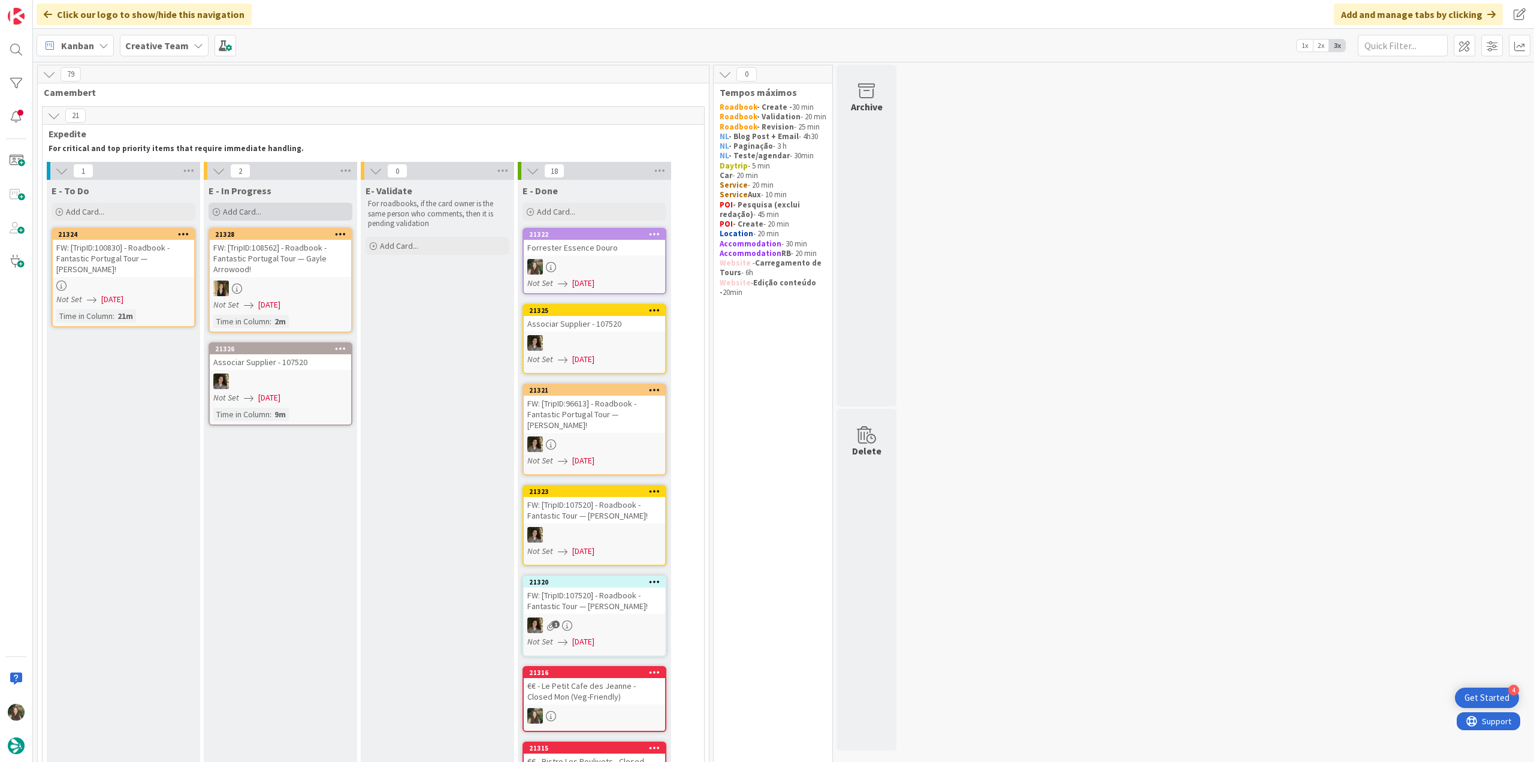
click at [240, 212] on span "Add Card..." at bounding box center [242, 211] width 38 height 11
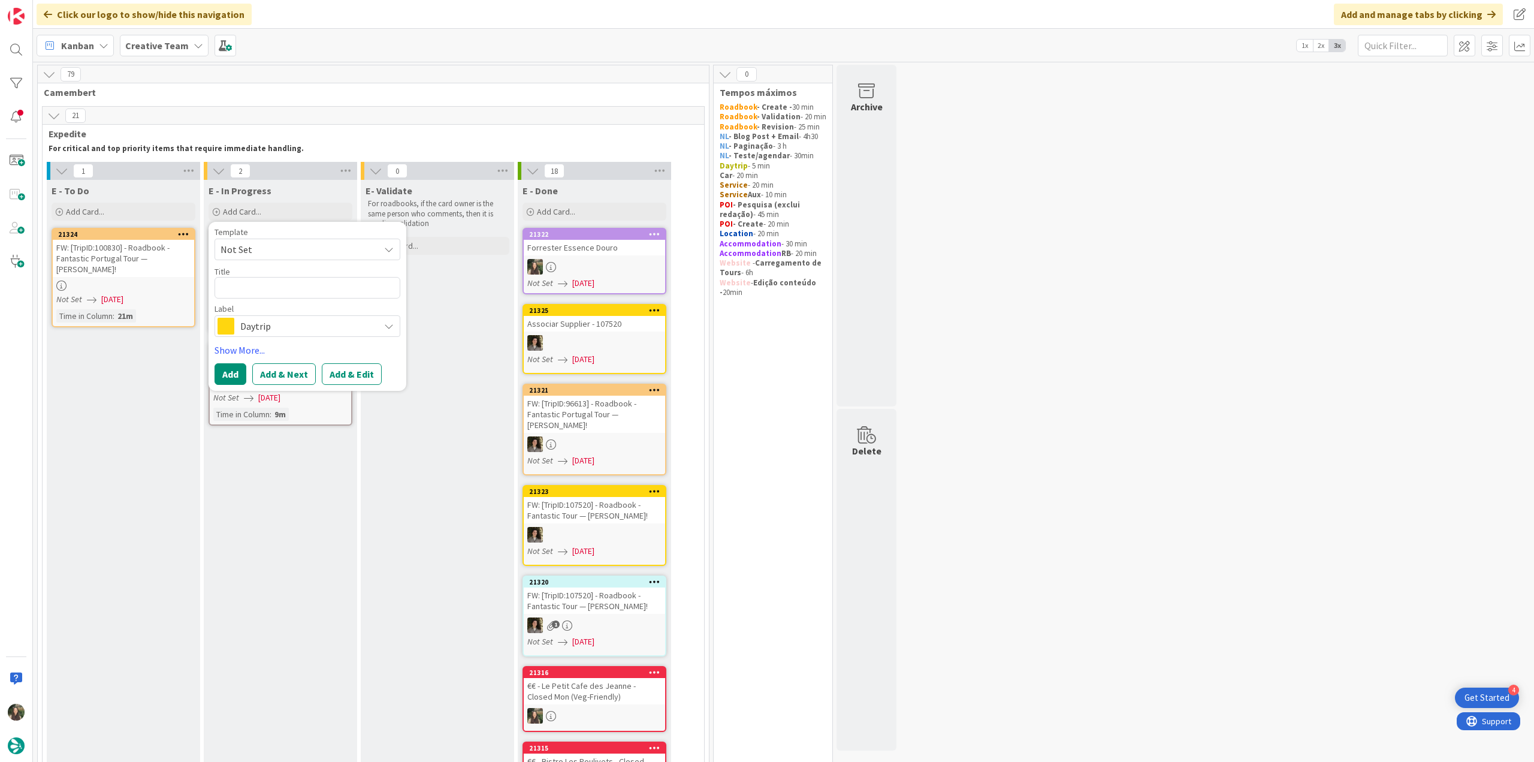
type textarea "x"
type textarea "Forrester Essence Douro"
click at [322, 322] on span "Daytrip" at bounding box center [306, 326] width 133 height 17
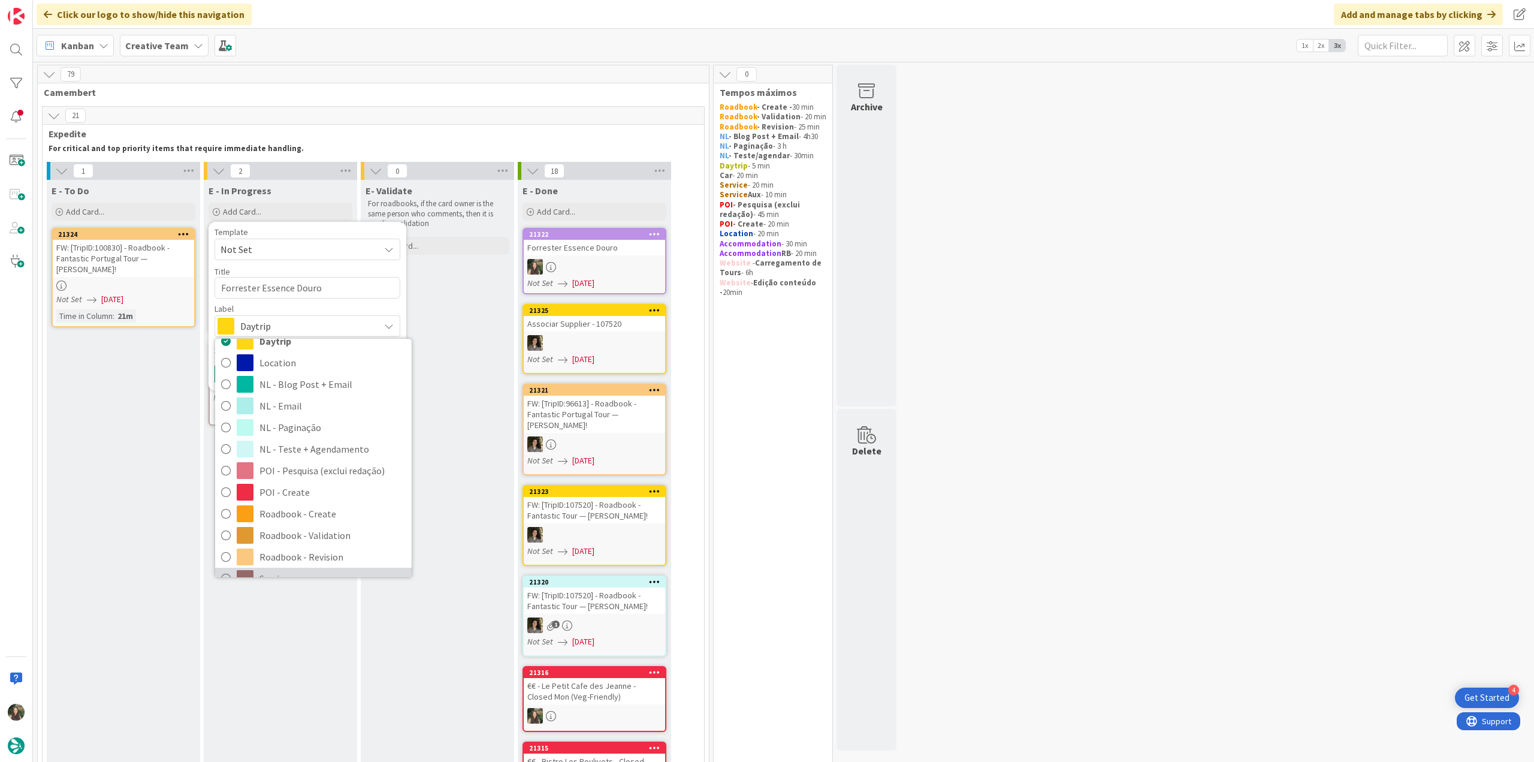
scroll to position [180, 0]
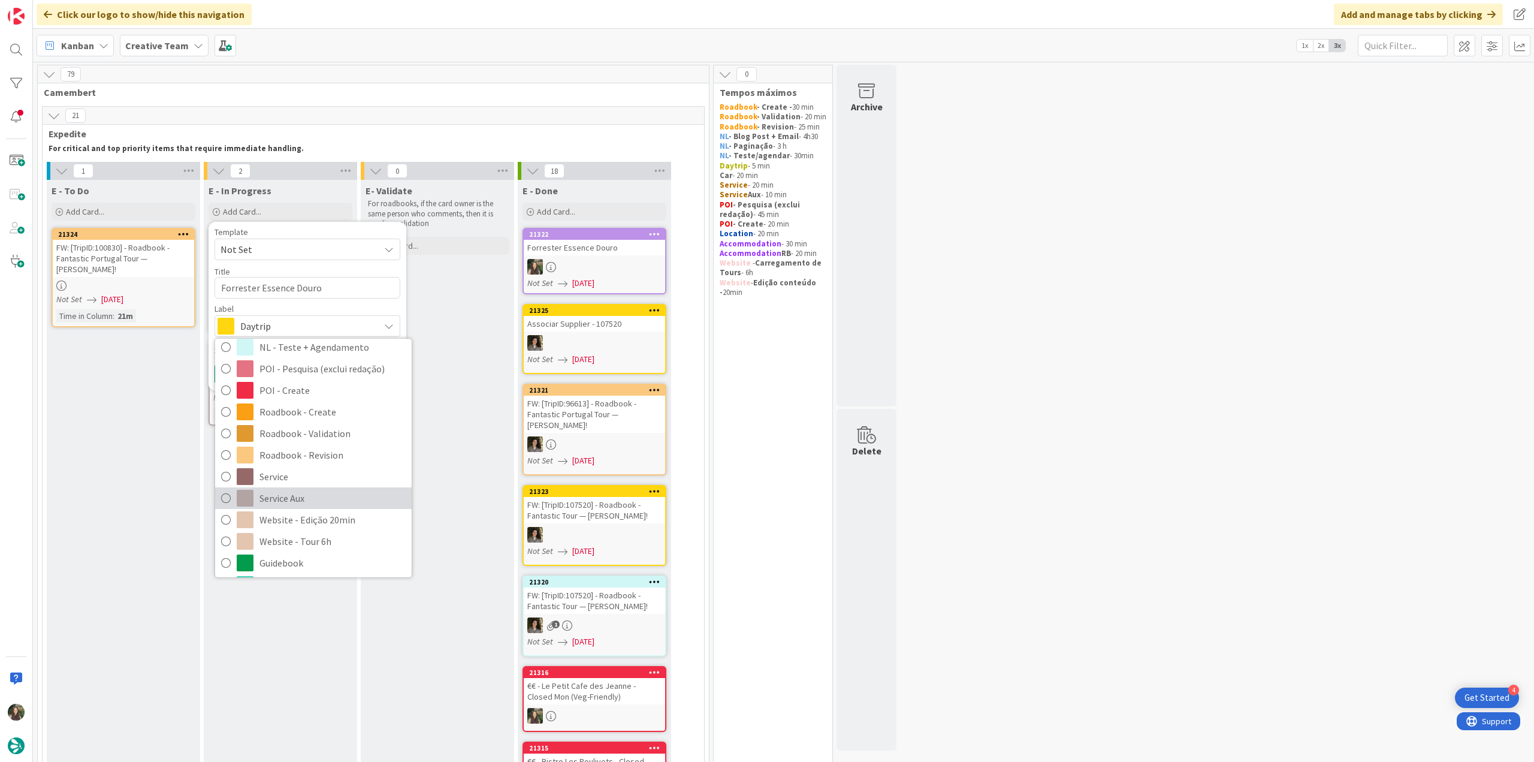
drag, startPoint x: 318, startPoint y: 501, endPoint x: 299, endPoint y: 479, distance: 28.5
click at [318, 501] on span "Service Aux" at bounding box center [332, 498] width 146 height 18
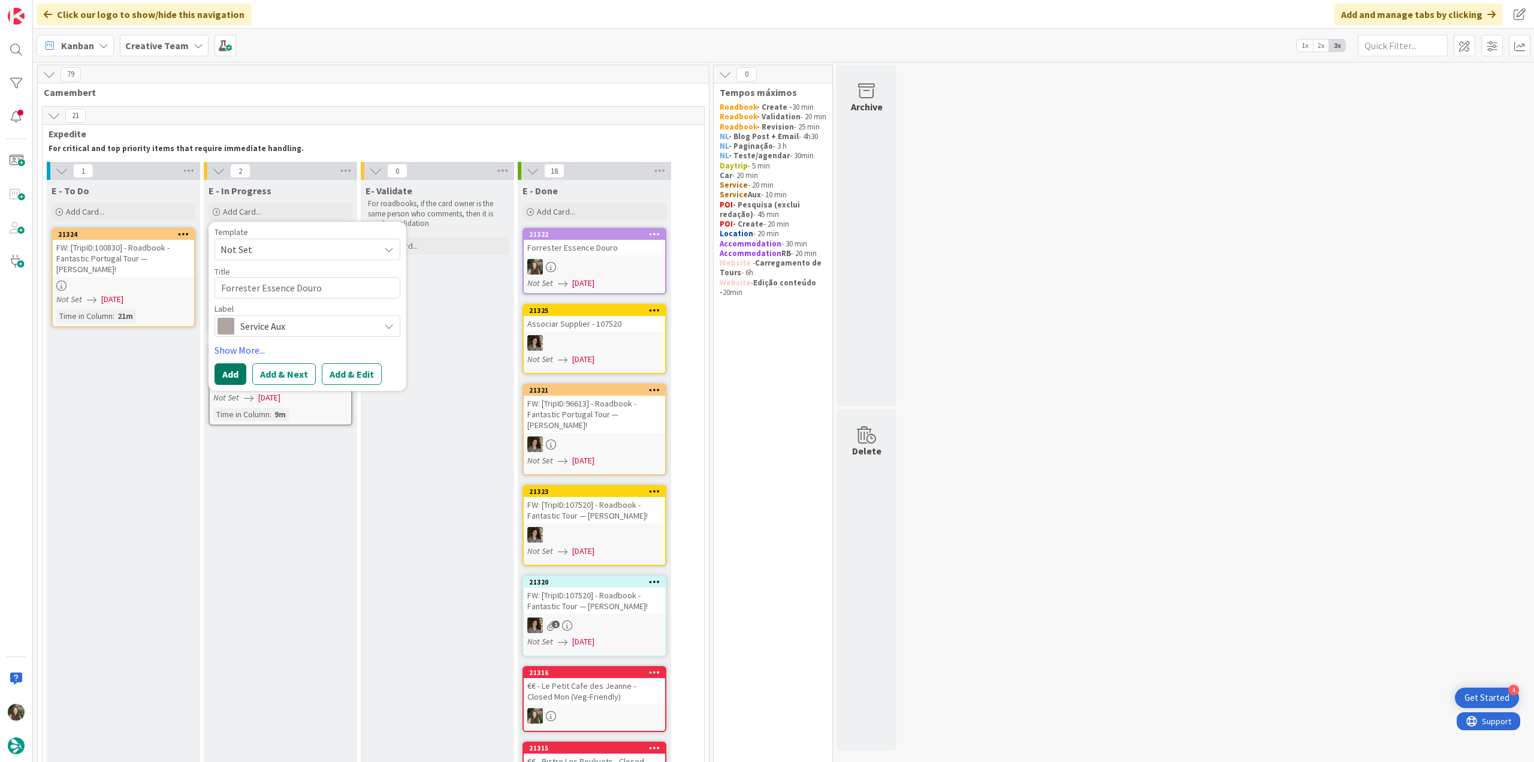
click at [237, 374] on button "Add" at bounding box center [230, 374] width 32 height 22
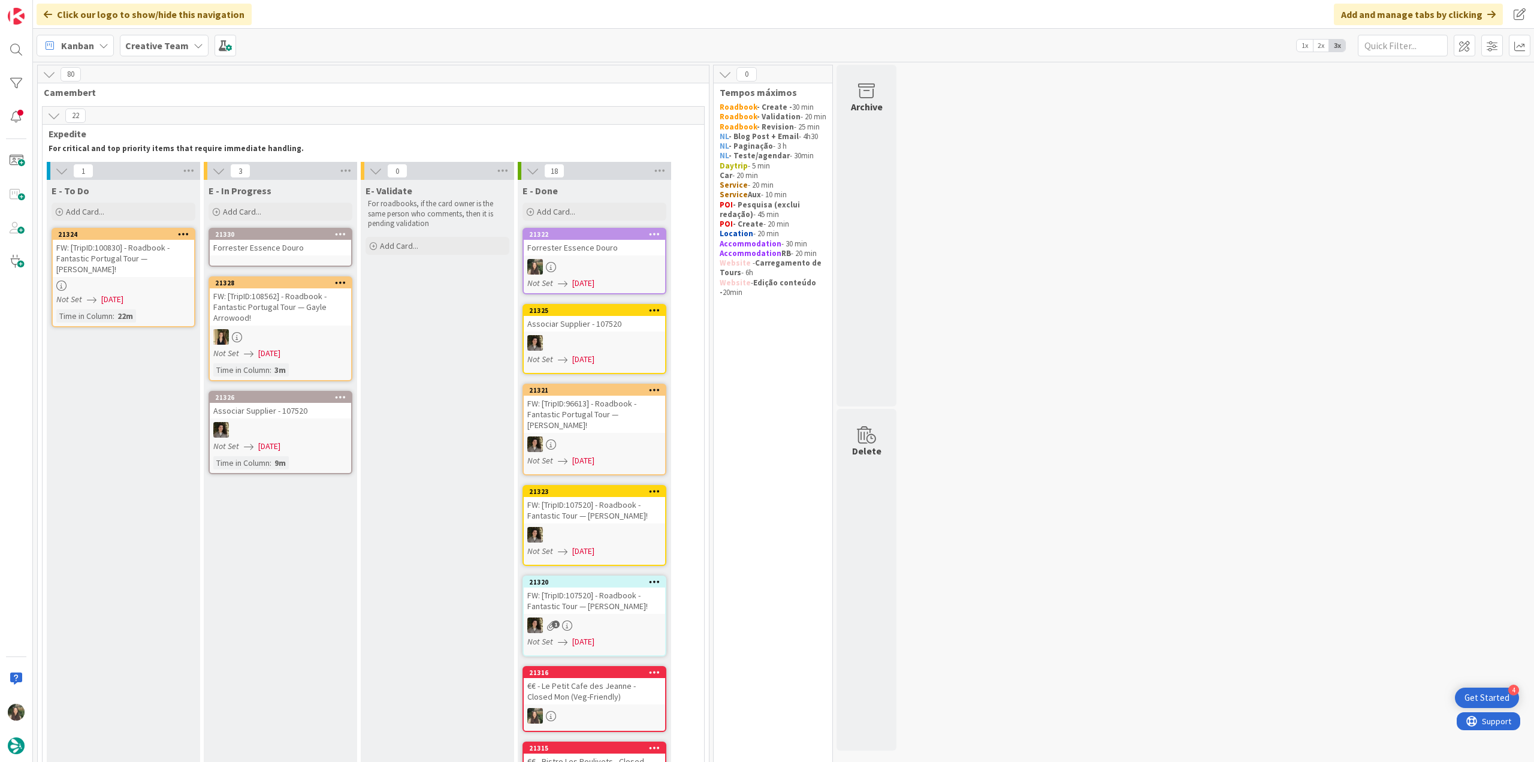
click at [275, 250] on div "Forrester Essence Douro" at bounding box center [280, 248] width 141 height 16
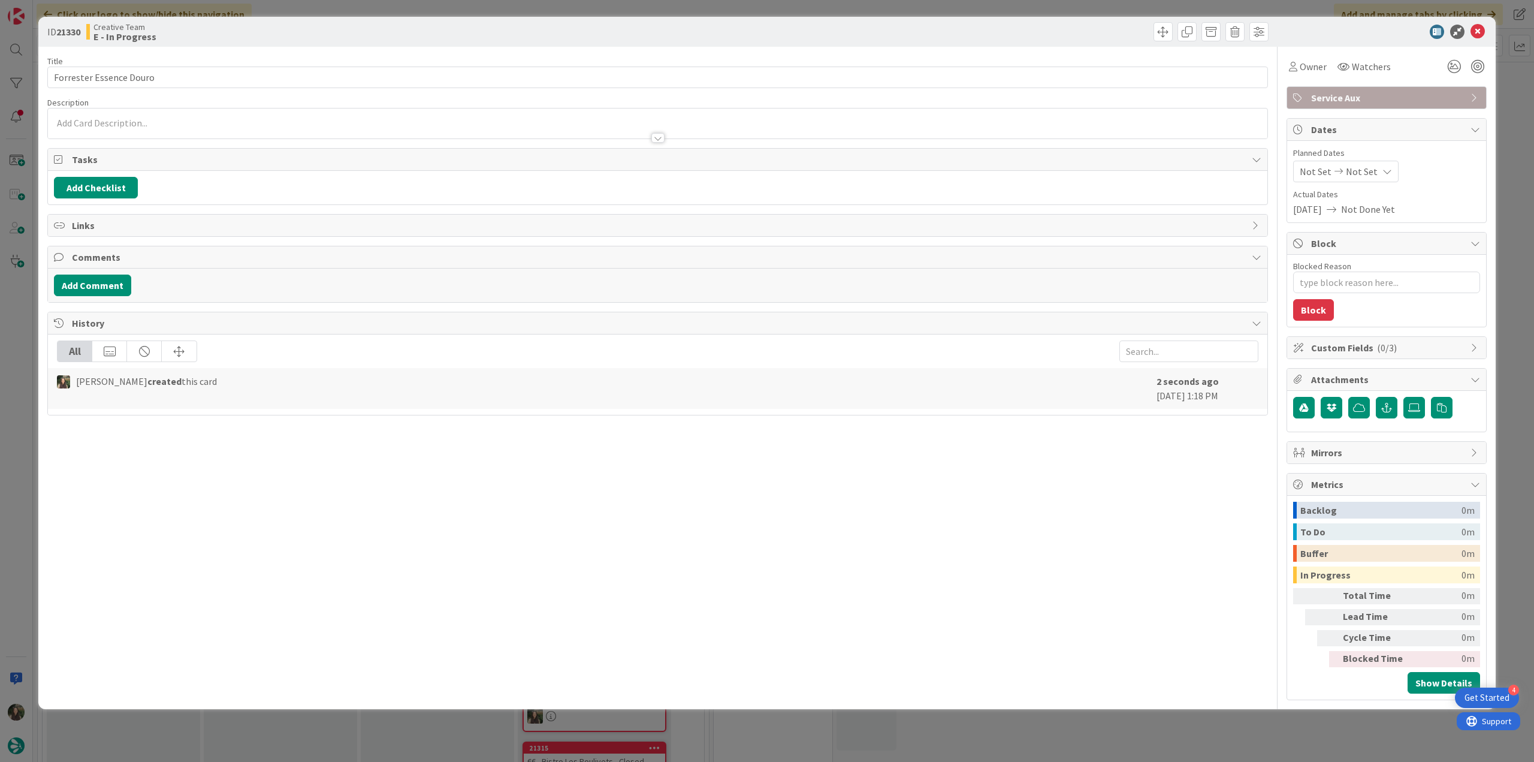
click at [1312, 78] on div "Owner Watchers Service Aux Dates Planned Dates Not Set Not Set Actual Dates [DA…" at bounding box center [1386, 373] width 200 height 653
click at [1312, 76] on div "Owner" at bounding box center [1307, 67] width 43 height 22
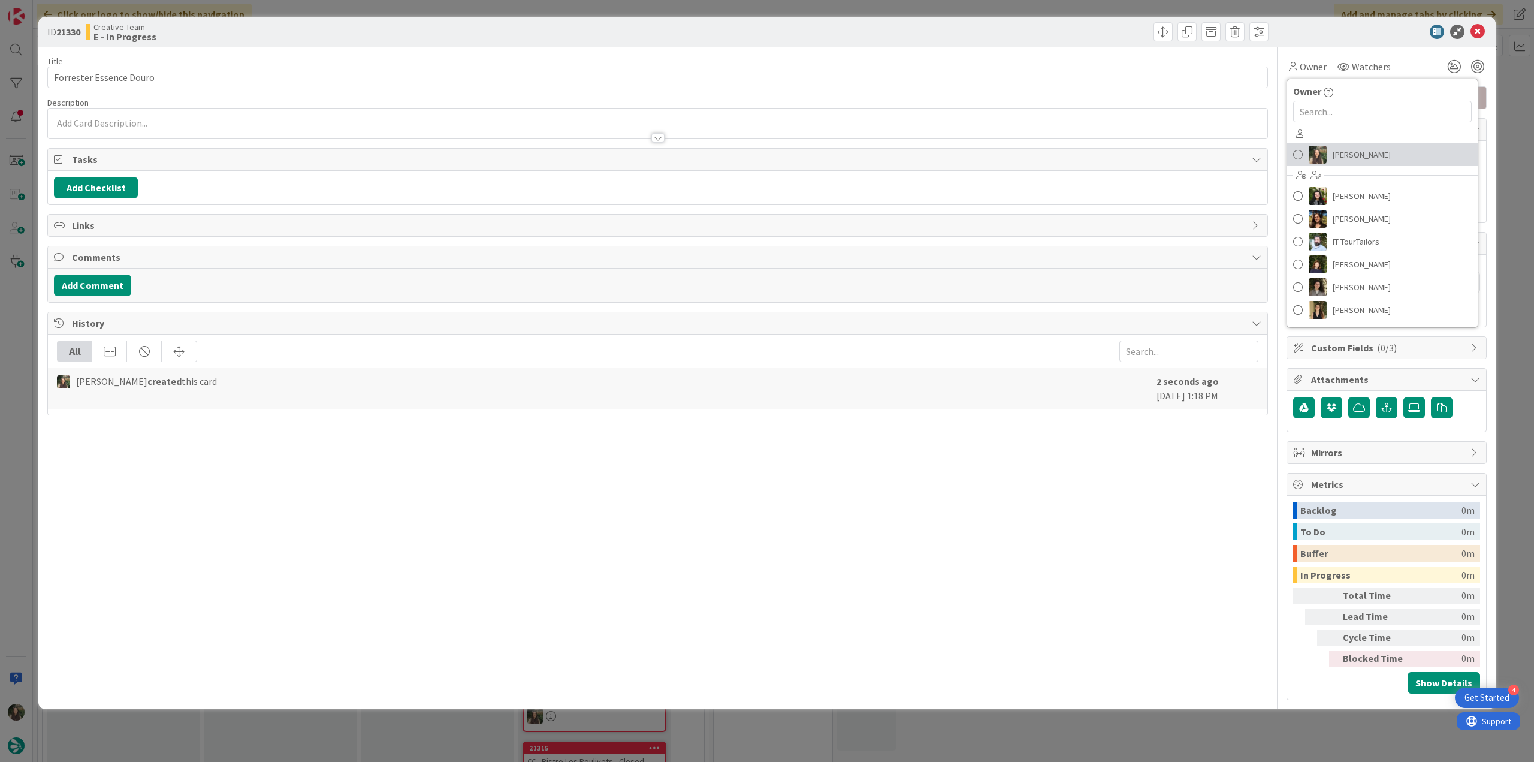
click at [1337, 150] on span "[PERSON_NAME]" at bounding box center [1362, 155] width 58 height 18
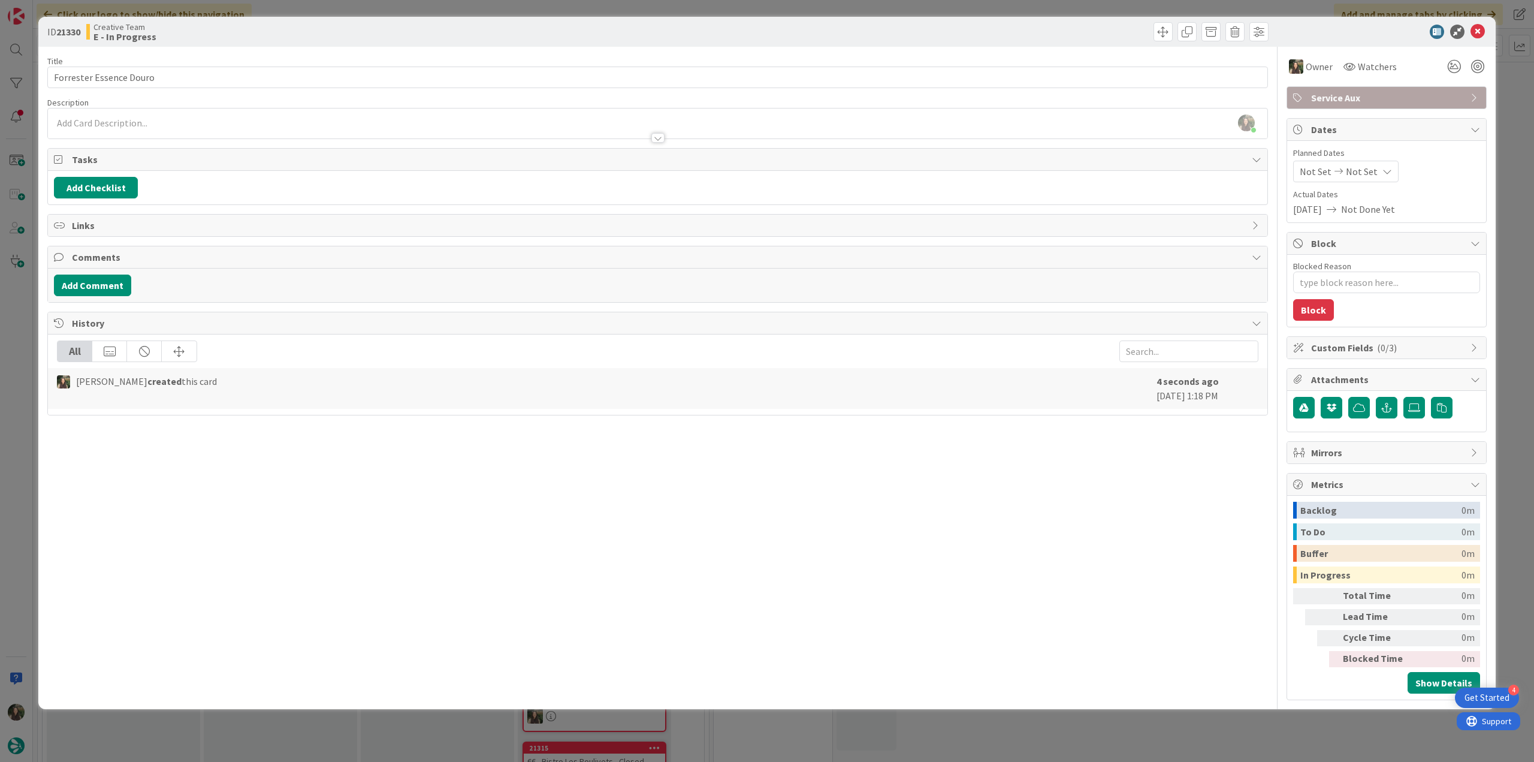
type textarea "x"
click at [1500, 106] on div "ID 21330 Creative Team E - In Progress Title 24 / 128 Forrester Essence Douro D…" at bounding box center [767, 381] width 1534 height 762
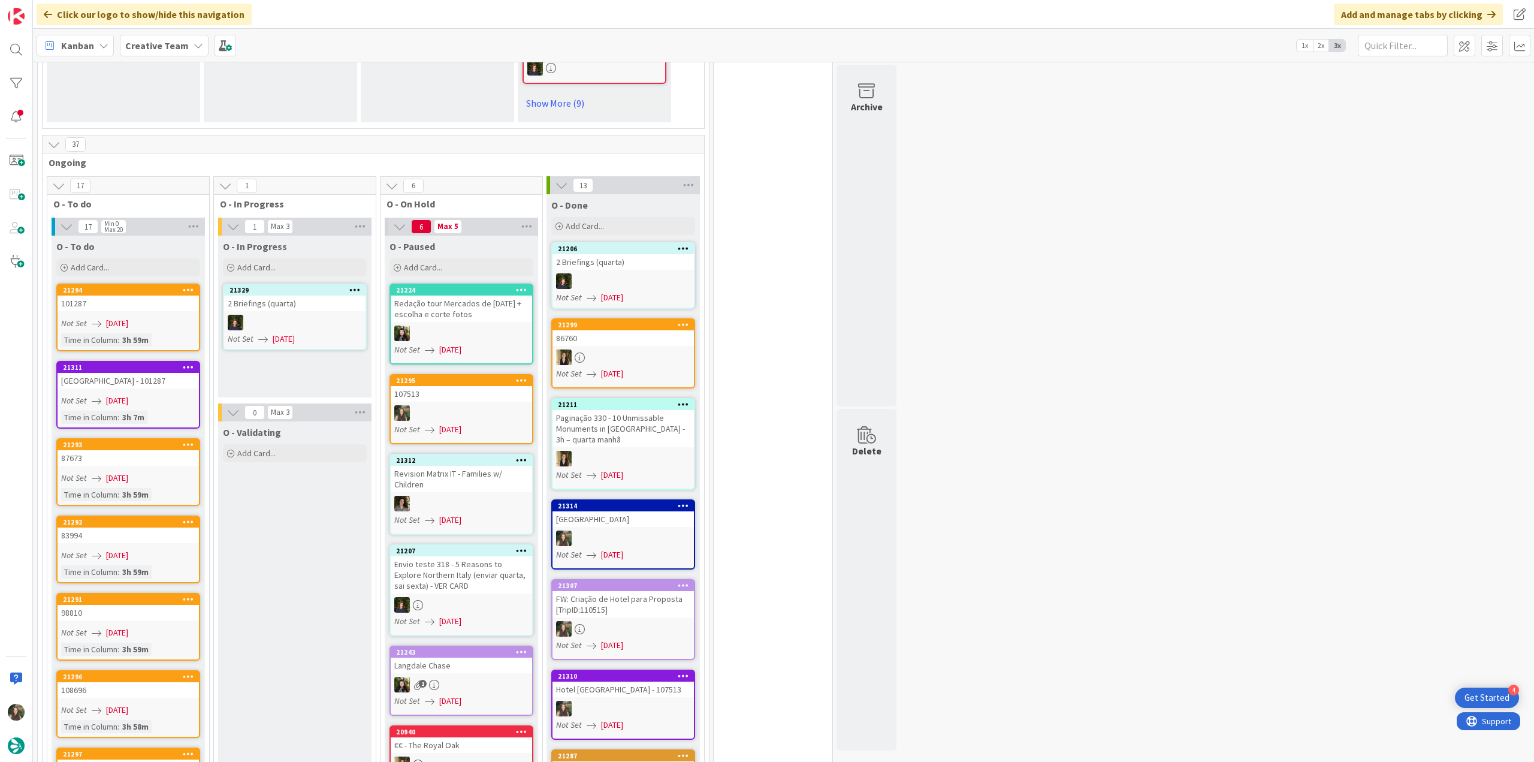
scroll to position [959, 0]
